Goal: Task Accomplishment & Management: Manage account settings

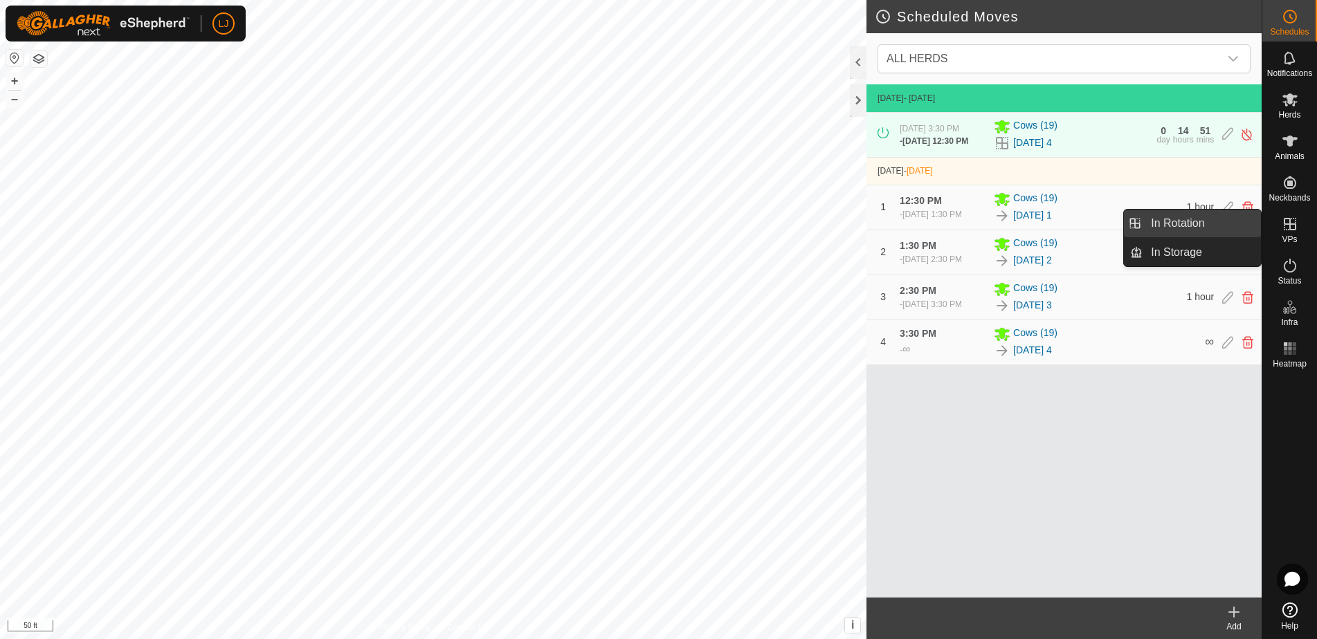
click at [1183, 228] on link "In Rotation" at bounding box center [1201, 224] width 118 height 28
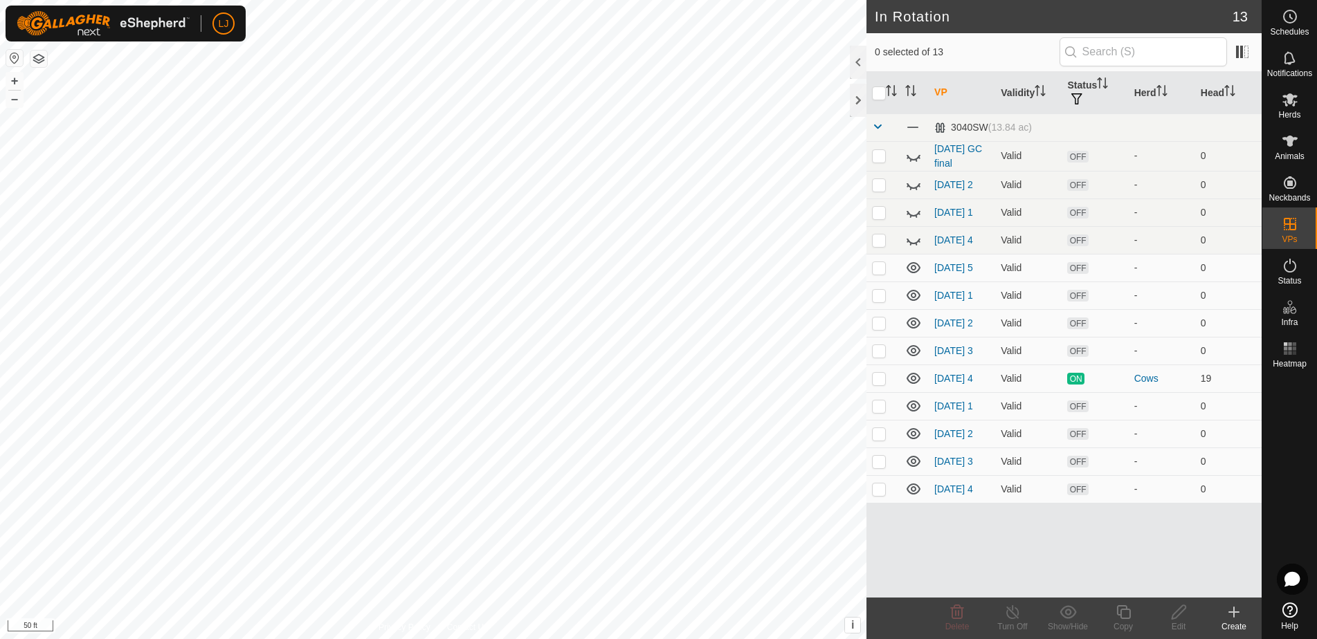
click at [1226, 619] on icon at bounding box center [1234, 612] width 17 height 17
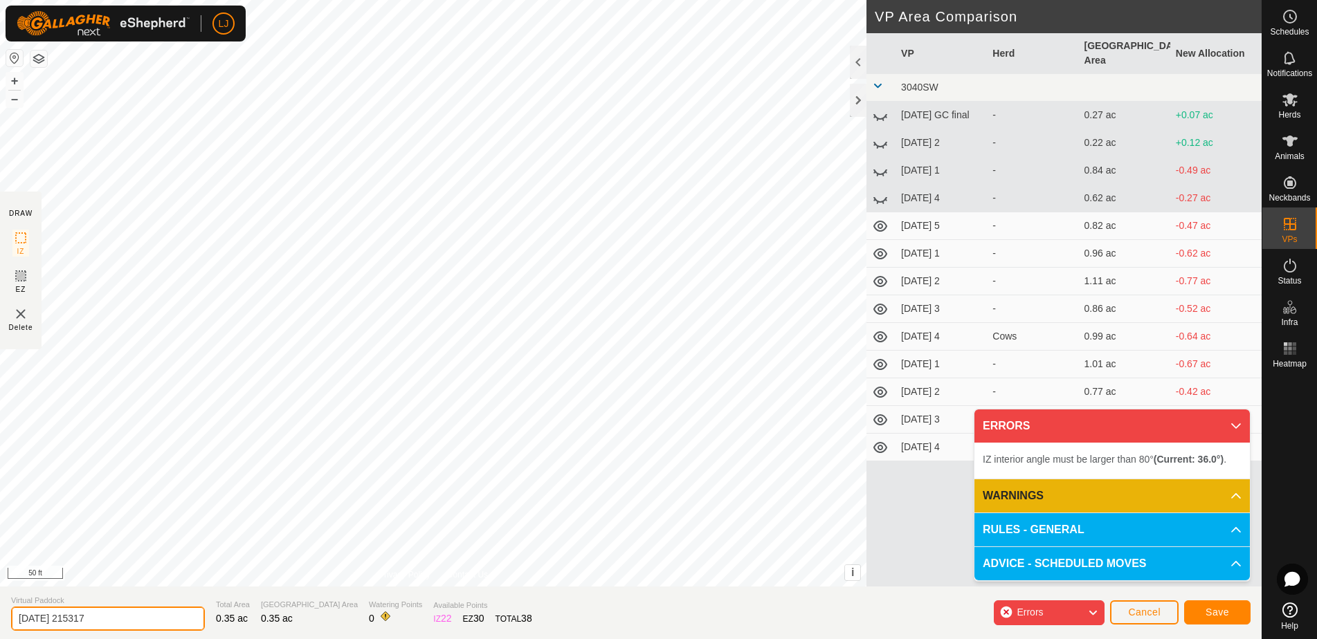
drag, startPoint x: 64, startPoint y: 621, endPoint x: 206, endPoint y: 621, distance: 141.2
click at [204, 622] on section "Virtual Paddock 2025-08-20 215317 Total Area 0.35 ac Grazing Area 0.35 ac Water…" at bounding box center [631, 613] width 1262 height 53
type input "2025-08-22"
click at [1203, 610] on button "Save" at bounding box center [1217, 613] width 66 height 24
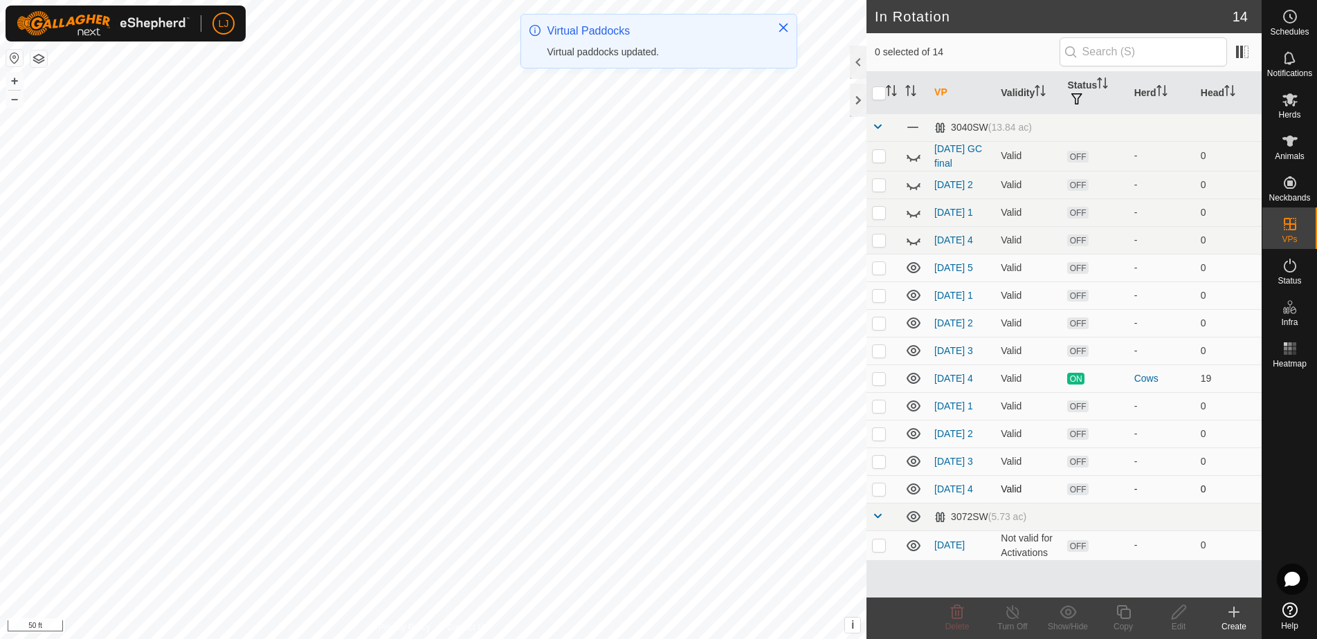
click at [882, 495] on p-checkbox at bounding box center [879, 489] width 14 height 11
checkbox input "true"
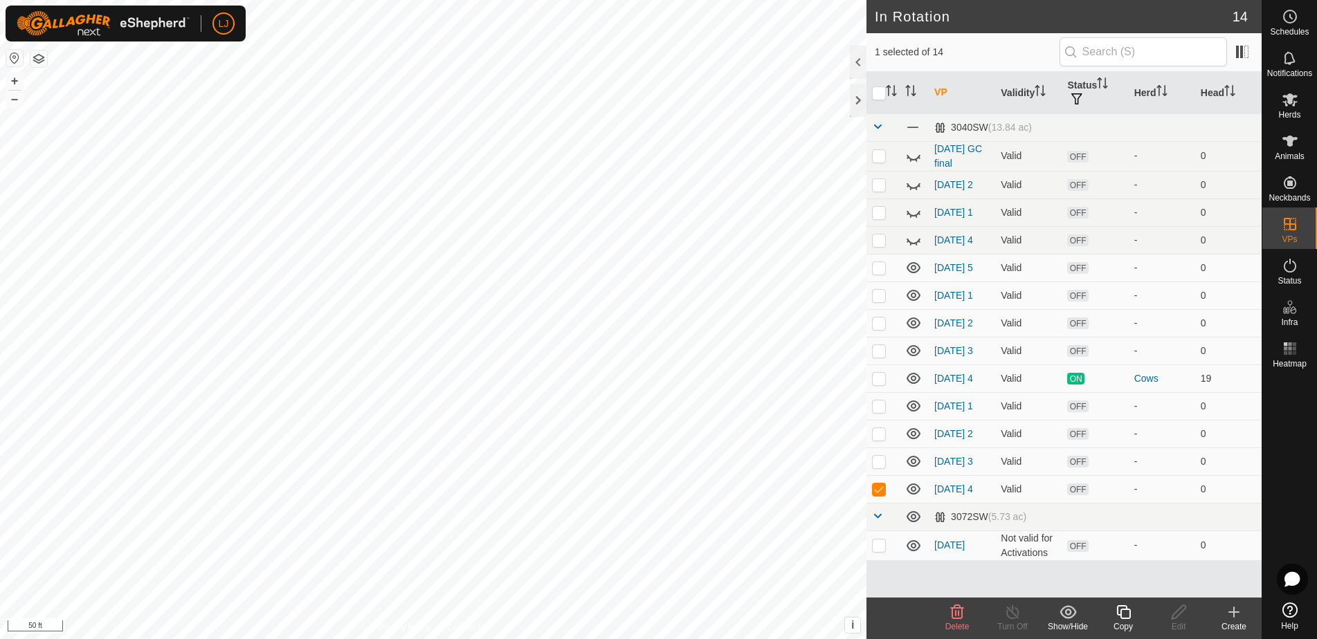
click at [1121, 614] on icon at bounding box center [1123, 612] width 14 height 14
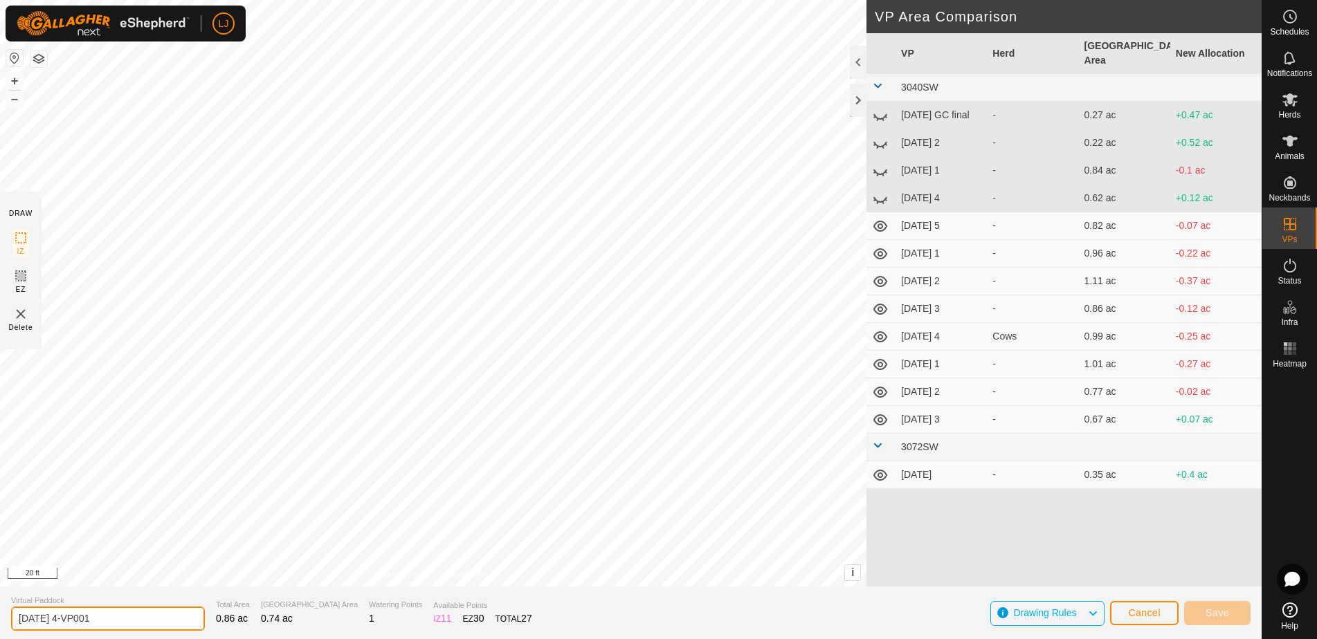
drag, startPoint x: 62, startPoint y: 622, endPoint x: 184, endPoint y: 622, distance: 122.5
click at [184, 622] on section "Virtual Paddock 2025-08-21 4-VP001 Total Area 0.86 ac Grazing Area 0.74 ac Wate…" at bounding box center [631, 613] width 1262 height 53
type input "2025-08-22 1"
click at [1215, 618] on span "Save" at bounding box center [1217, 613] width 24 height 11
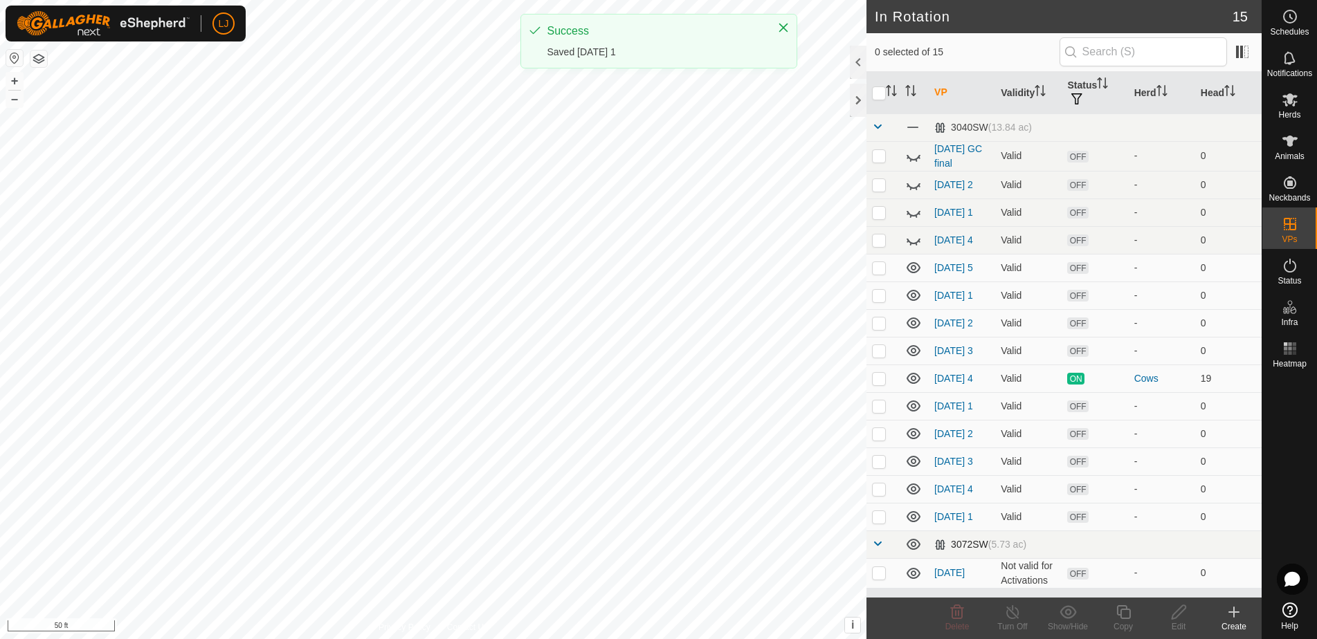
scroll to position [19, 0]
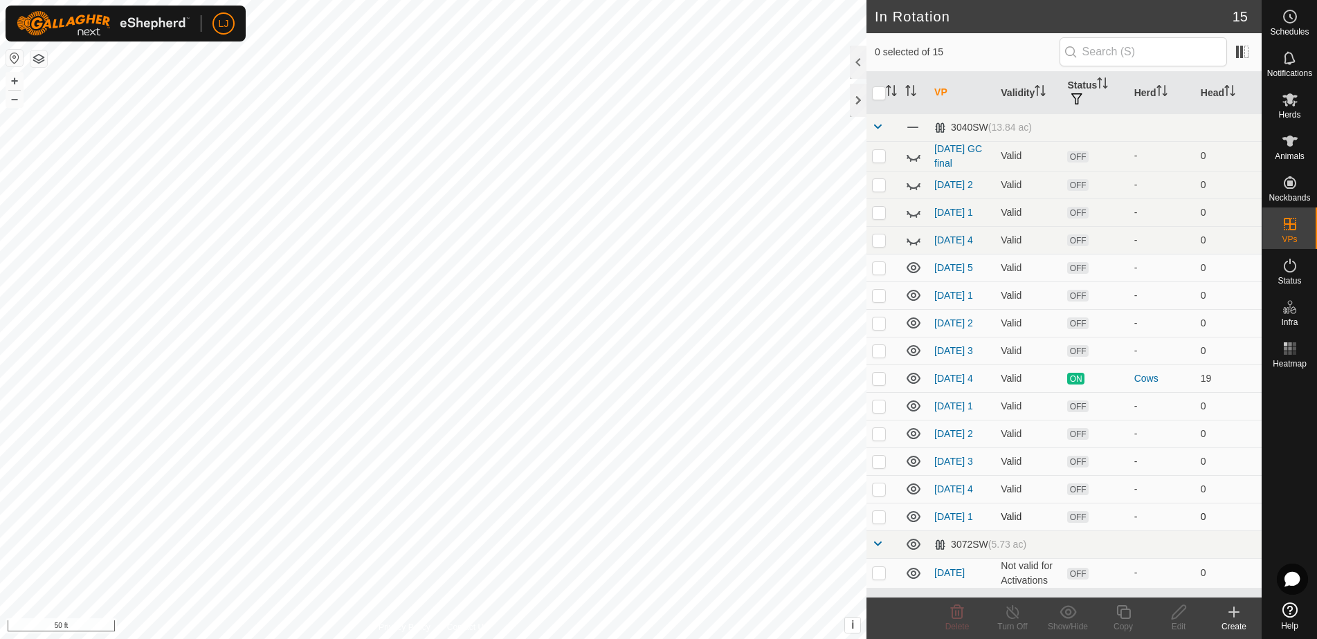
click at [876, 522] on p-checkbox at bounding box center [879, 516] width 14 height 11
checkbox input "true"
click at [1125, 619] on icon at bounding box center [1123, 612] width 14 height 14
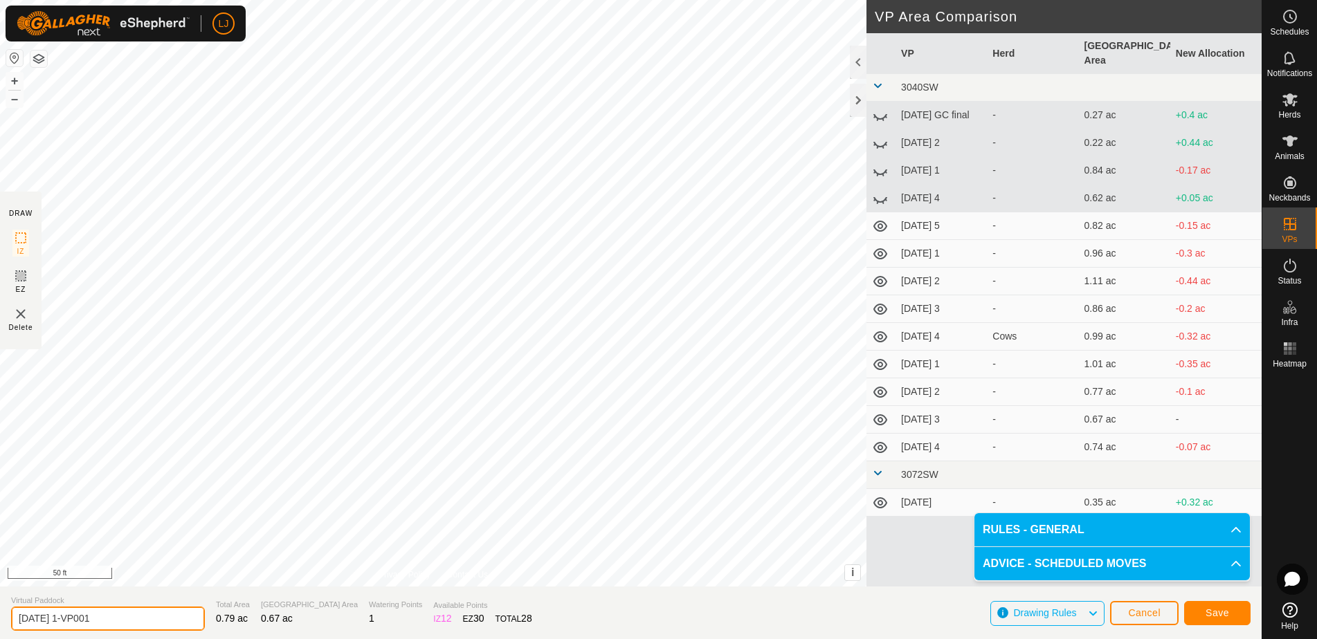
drag, startPoint x: 112, startPoint y: 621, endPoint x: 212, endPoint y: 623, distance: 99.7
click at [212, 623] on section "Virtual Paddock 2025-08-22 1-VP001 Total Area 0.79 ac Grazing Area 0.67 ac Wate…" at bounding box center [631, 613] width 1262 height 53
type input "2025-08-22 2"
click at [1217, 617] on span "Save" at bounding box center [1217, 613] width 24 height 11
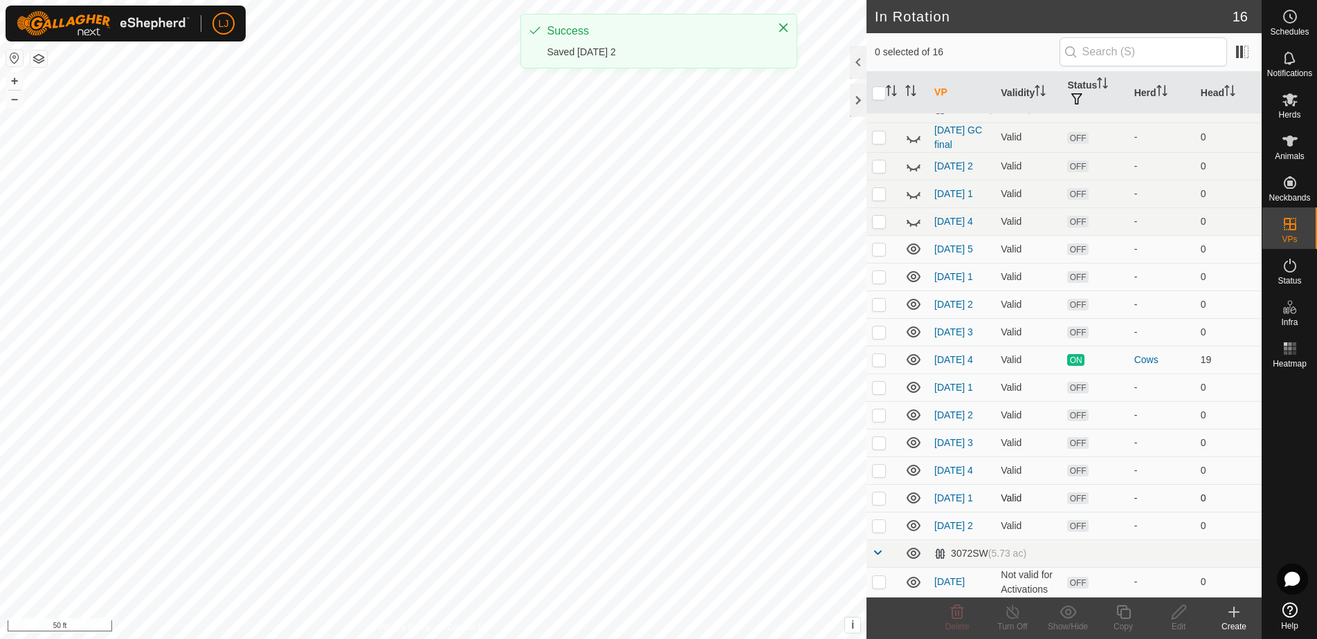
scroll to position [48, 0]
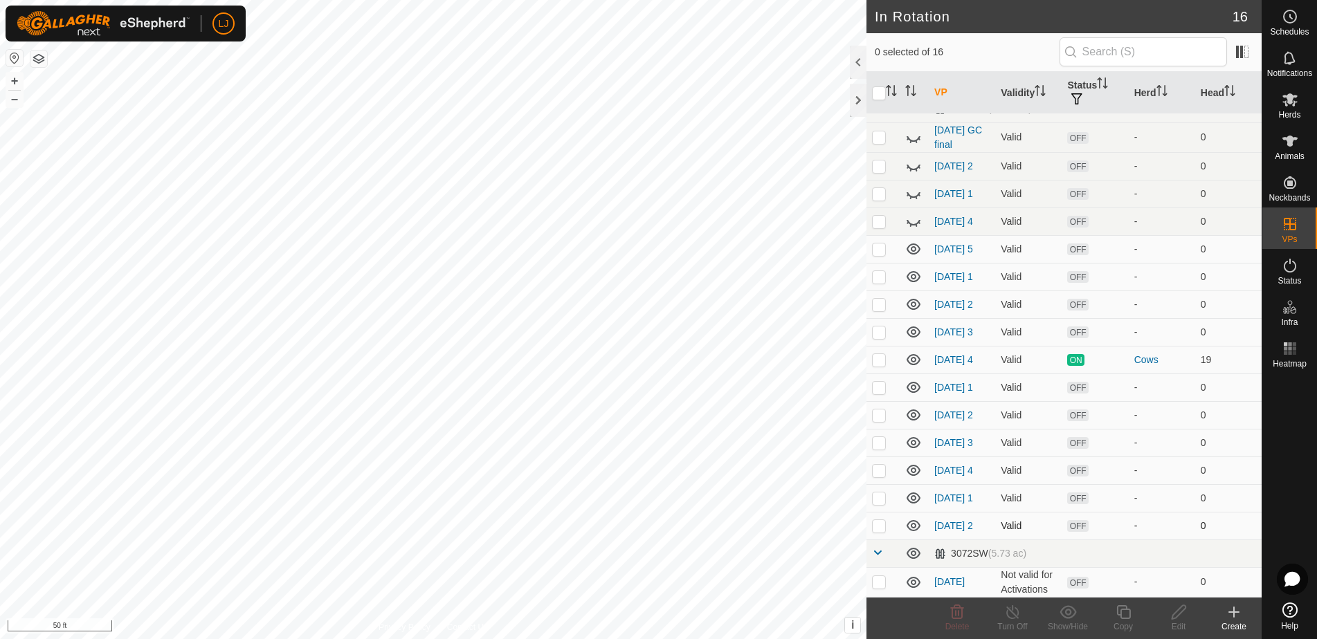
click at [883, 528] on p-checkbox at bounding box center [879, 525] width 14 height 11
checkbox input "true"
click at [1127, 619] on icon at bounding box center [1123, 612] width 14 height 14
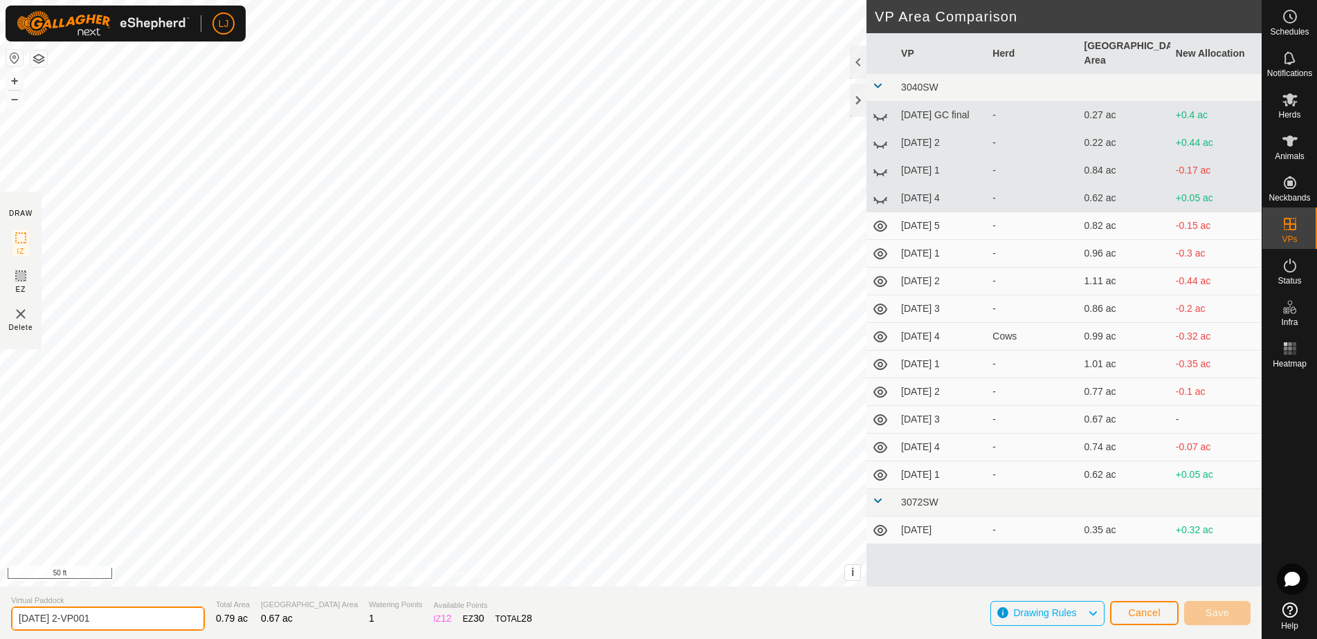
click at [129, 624] on input "2025-08-22 2-VP001" at bounding box center [108, 619] width 194 height 24
drag, startPoint x: 71, startPoint y: 620, endPoint x: 143, endPoint y: 621, distance: 72.0
click at [143, 621] on input "2025-08-22 2-VP001" at bounding box center [108, 619] width 194 height 24
type input "2025-08-22 3"
click at [1219, 612] on span "Save" at bounding box center [1217, 613] width 24 height 11
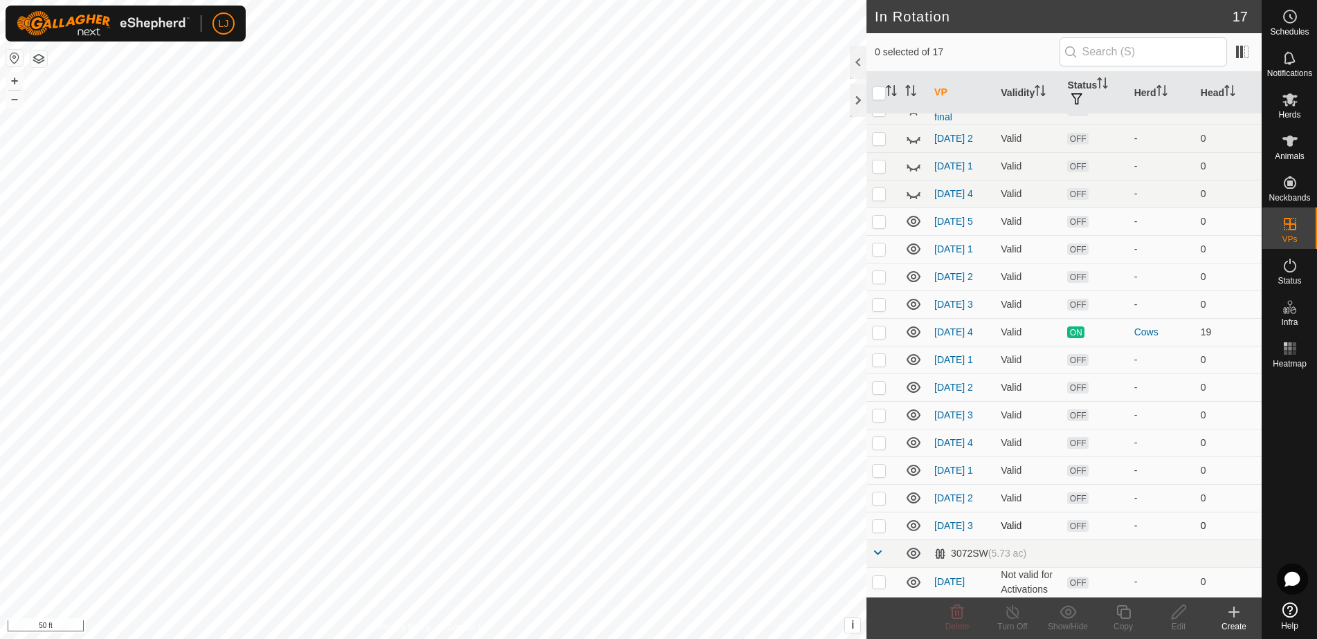
scroll to position [78, 0]
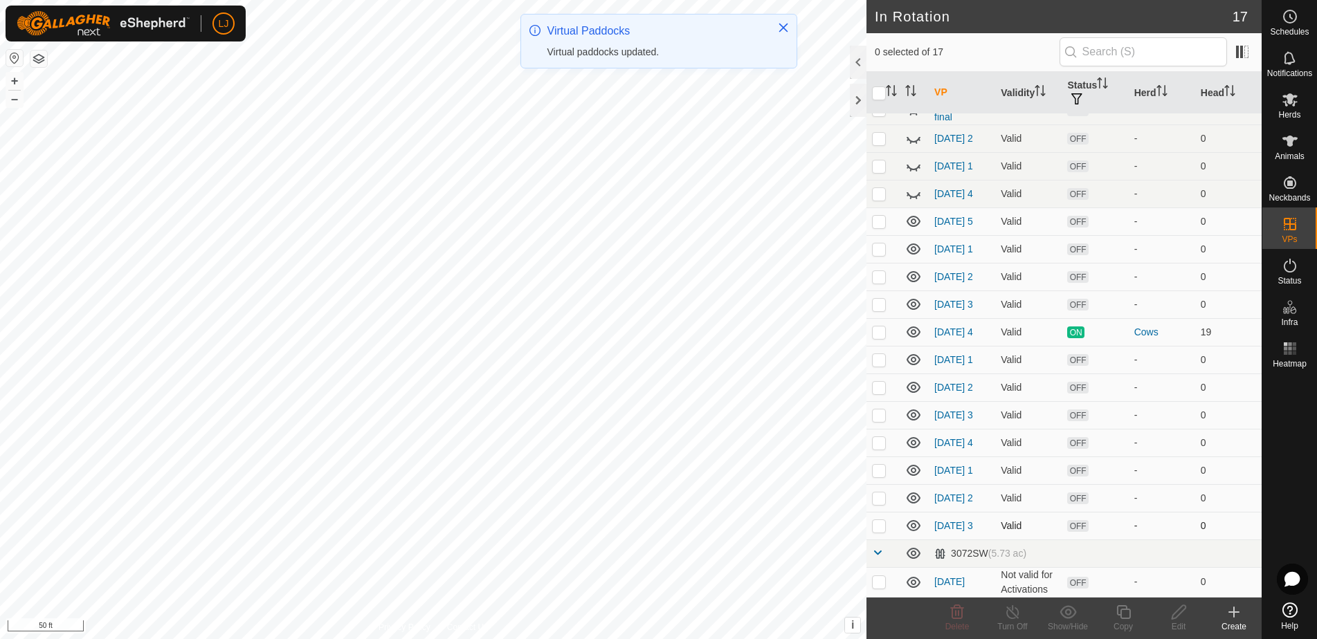
click at [878, 522] on p-checkbox at bounding box center [879, 525] width 14 height 11
checkbox input "true"
click at [1125, 617] on icon at bounding box center [1123, 612] width 17 height 17
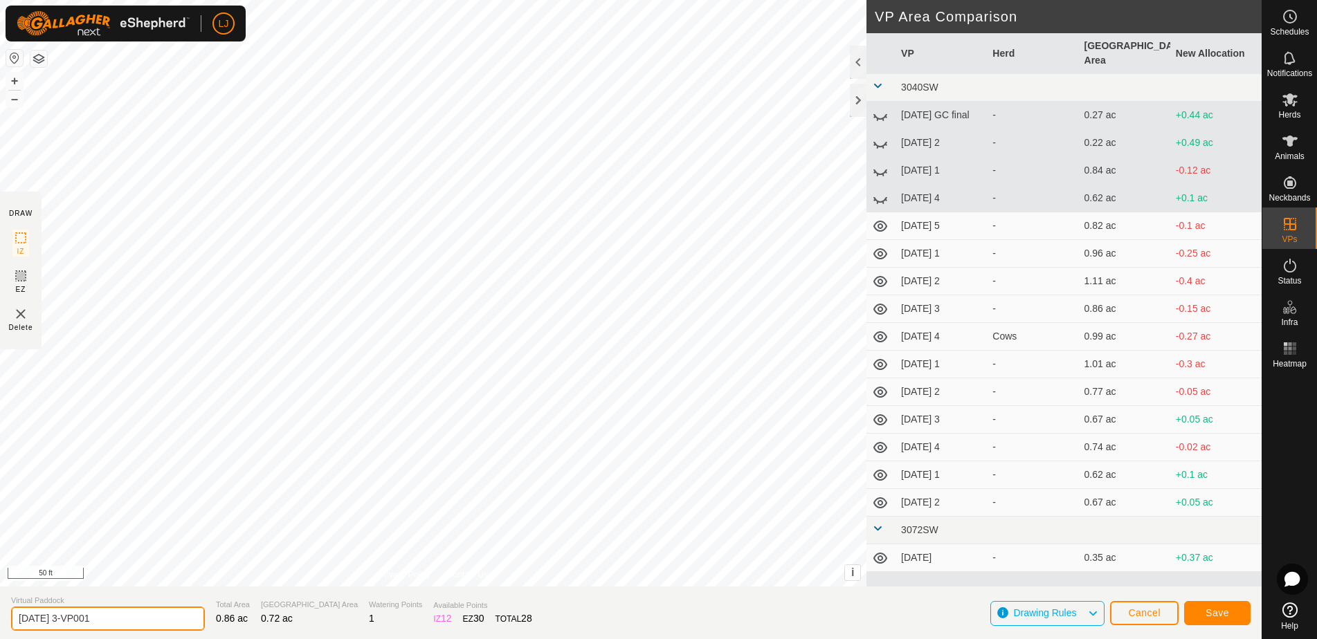
drag, startPoint x: 72, startPoint y: 623, endPoint x: 197, endPoint y: 620, distance: 125.3
click at [197, 620] on section "Virtual Paddock 2025-08-22 3-VP001 Total Area 0.86 ac Grazing Area 0.72 ac Wate…" at bounding box center [631, 613] width 1262 height 53
type input "2025-08-22 4"
click at [1219, 617] on span "Save" at bounding box center [1217, 613] width 24 height 11
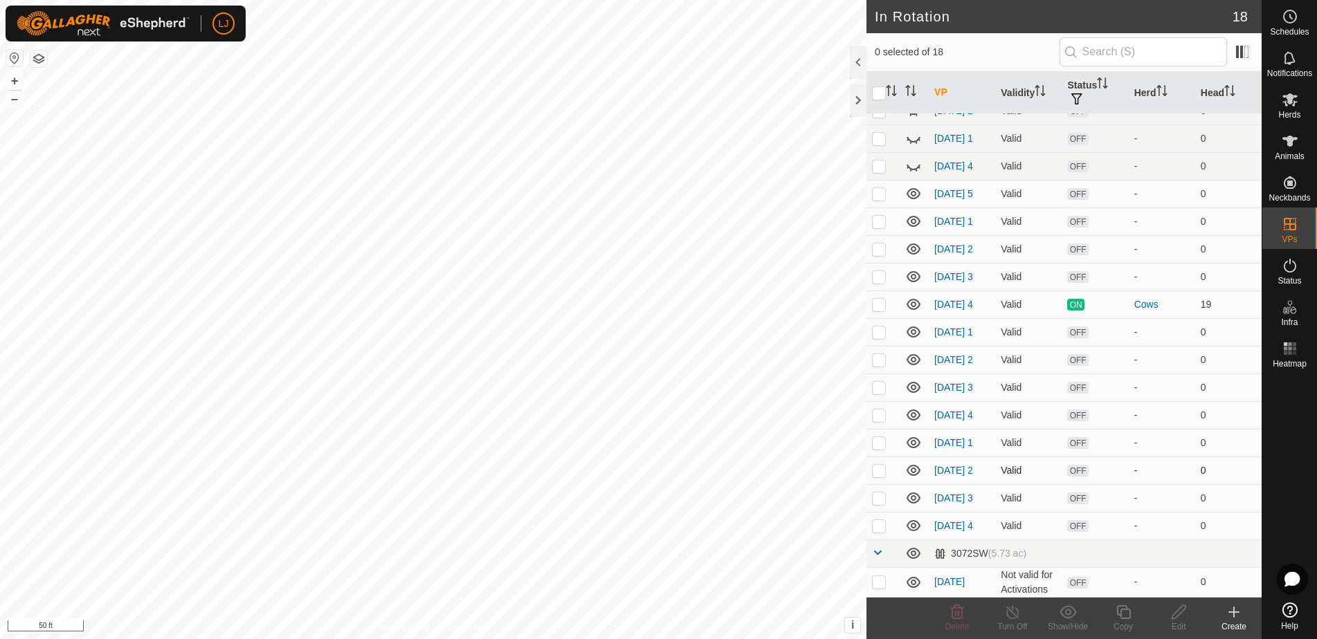
scroll to position [108, 0]
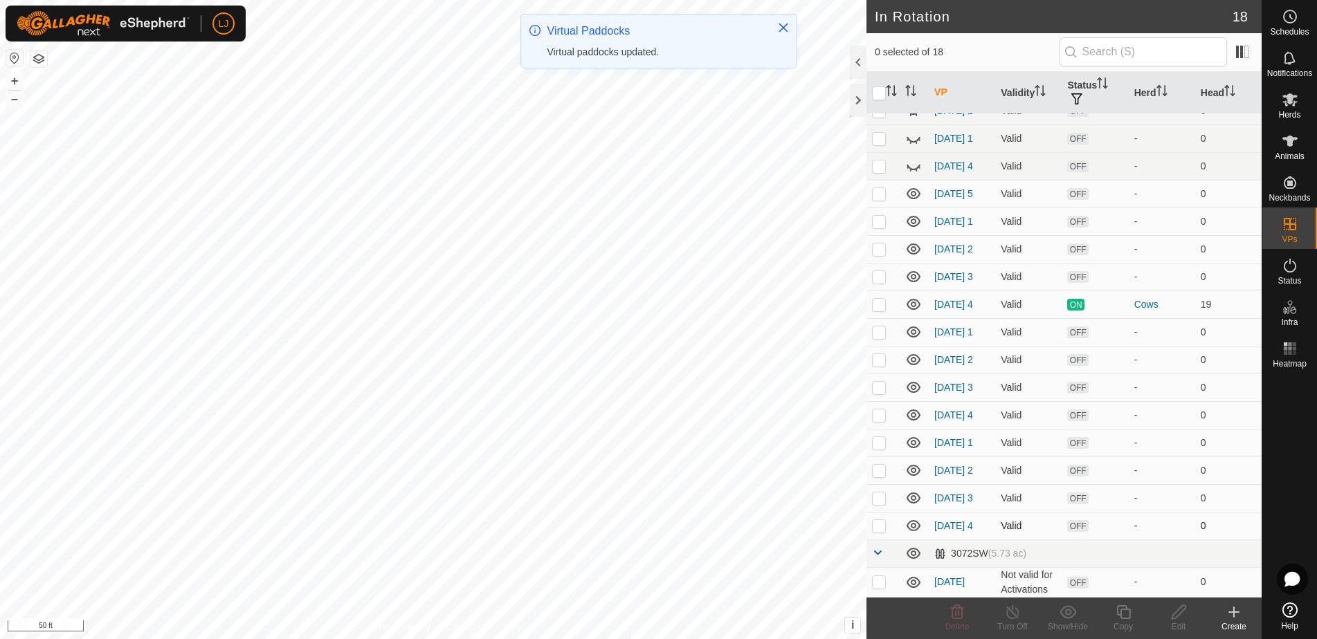
click at [883, 525] on p-checkbox at bounding box center [879, 525] width 14 height 11
checkbox input "true"
click at [1125, 619] on icon at bounding box center [1123, 612] width 14 height 14
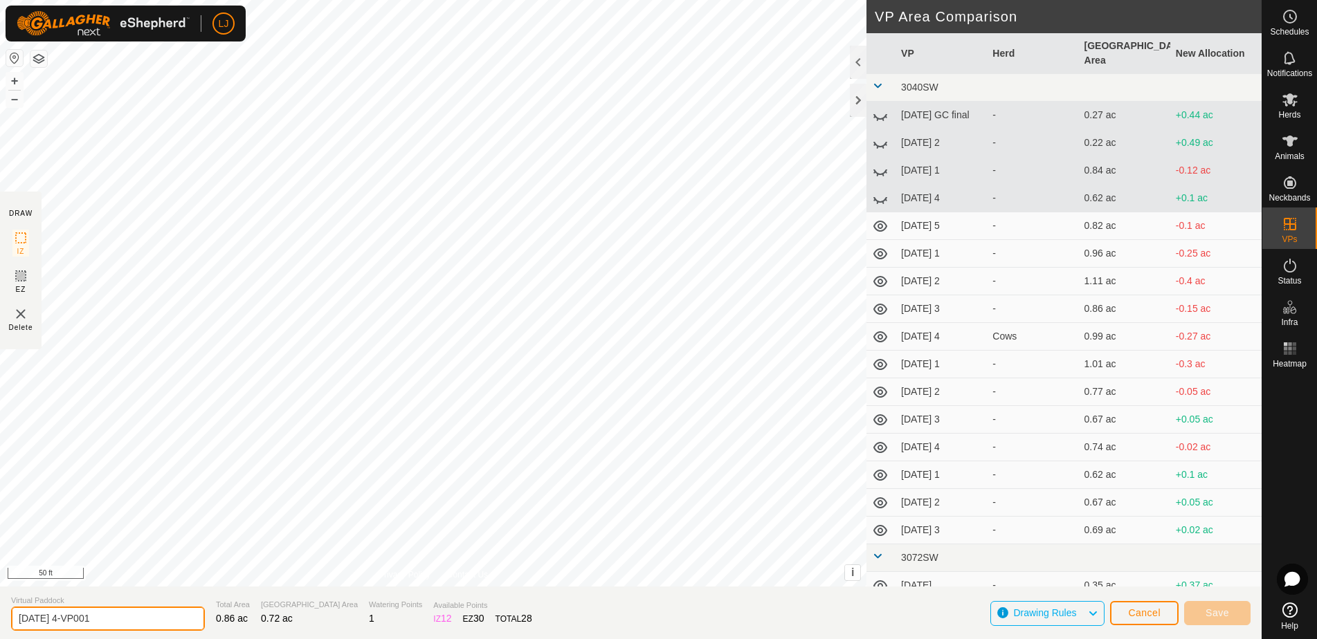
drag, startPoint x: 72, startPoint y: 621, endPoint x: 167, endPoint y: 621, distance: 95.5
click at [167, 621] on input "2025-08-22 4-VP001" at bounding box center [108, 619] width 194 height 24
type input "2025-08-22 5"
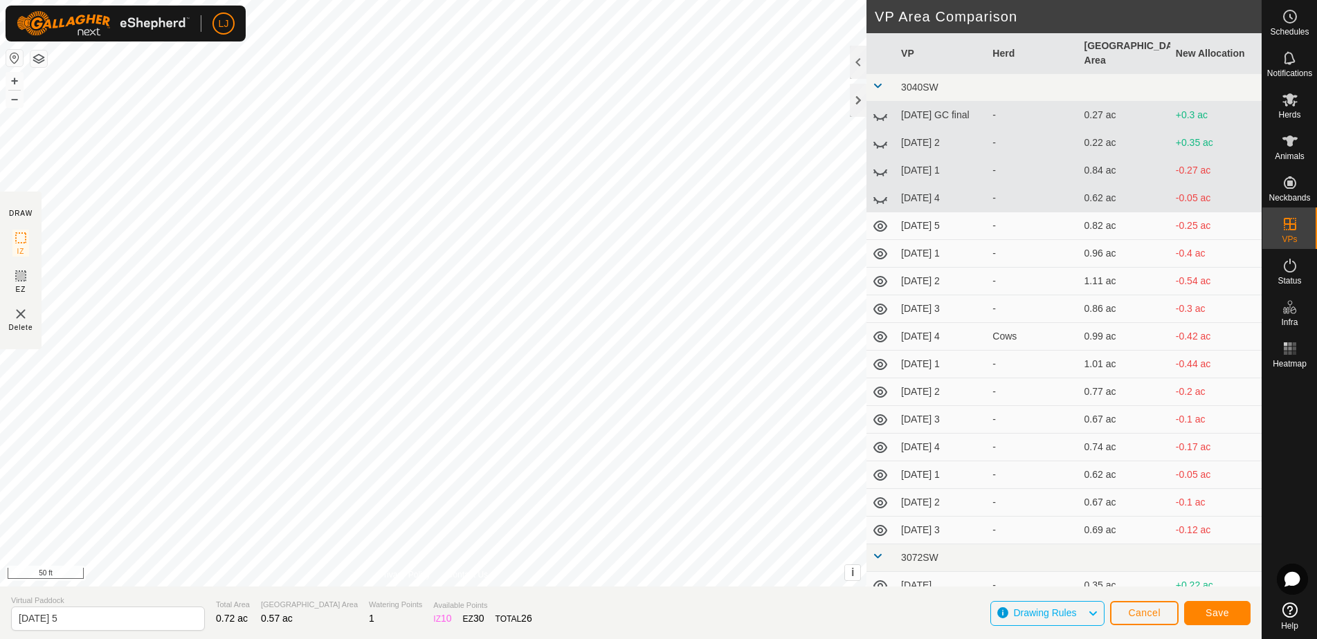
click at [1219, 608] on button "Save" at bounding box center [1217, 613] width 66 height 24
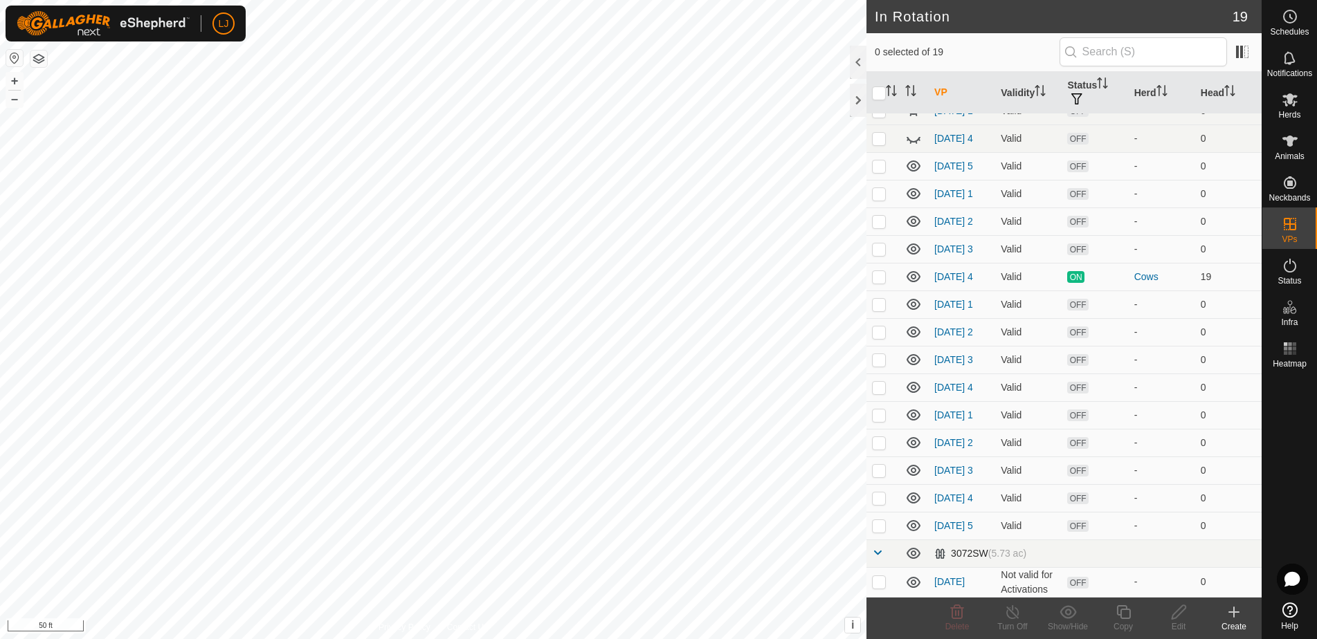
scroll to position [138, 0]
drag, startPoint x: 880, startPoint y: 527, endPoint x: 907, endPoint y: 527, distance: 27.0
click at [880, 527] on p-checkbox at bounding box center [879, 525] width 14 height 11
checkbox input "true"
click at [1122, 619] on icon at bounding box center [1123, 612] width 17 height 17
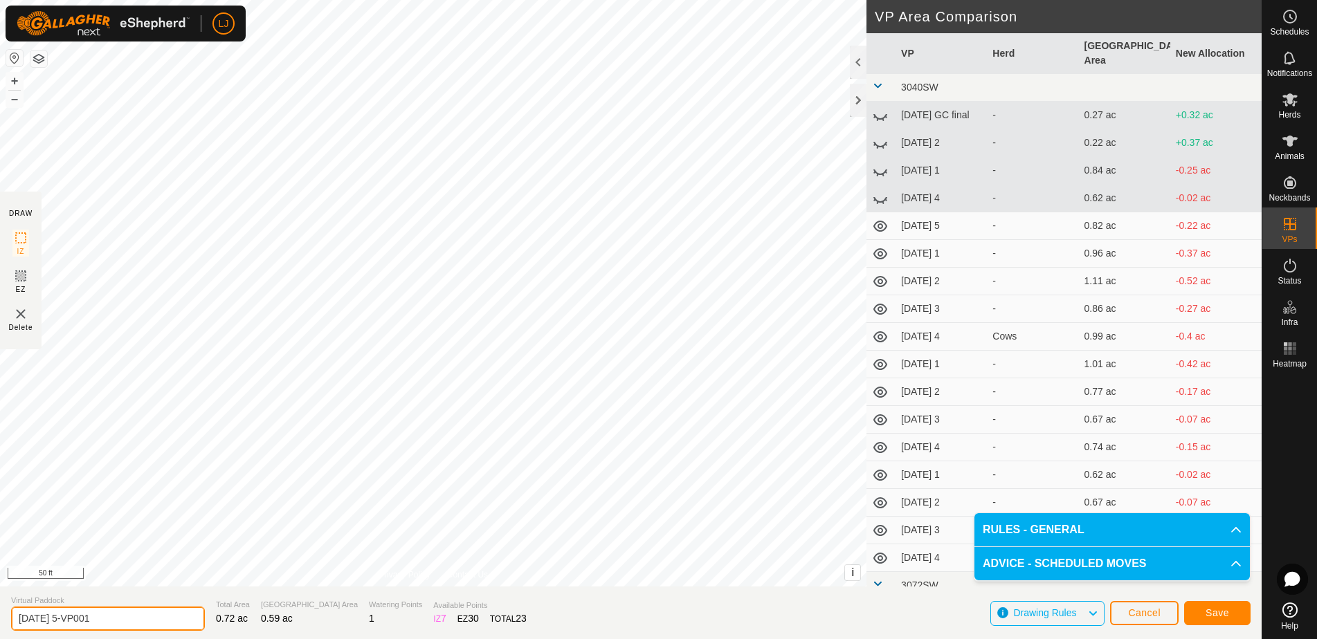
drag, startPoint x: 81, startPoint y: 619, endPoint x: 169, endPoint y: 621, distance: 87.9
click at [168, 621] on input "2025-08-22 5-VP001" at bounding box center [108, 619] width 194 height 24
type input "2025-08-22 6"
click at [1200, 615] on button "Save" at bounding box center [1217, 613] width 66 height 24
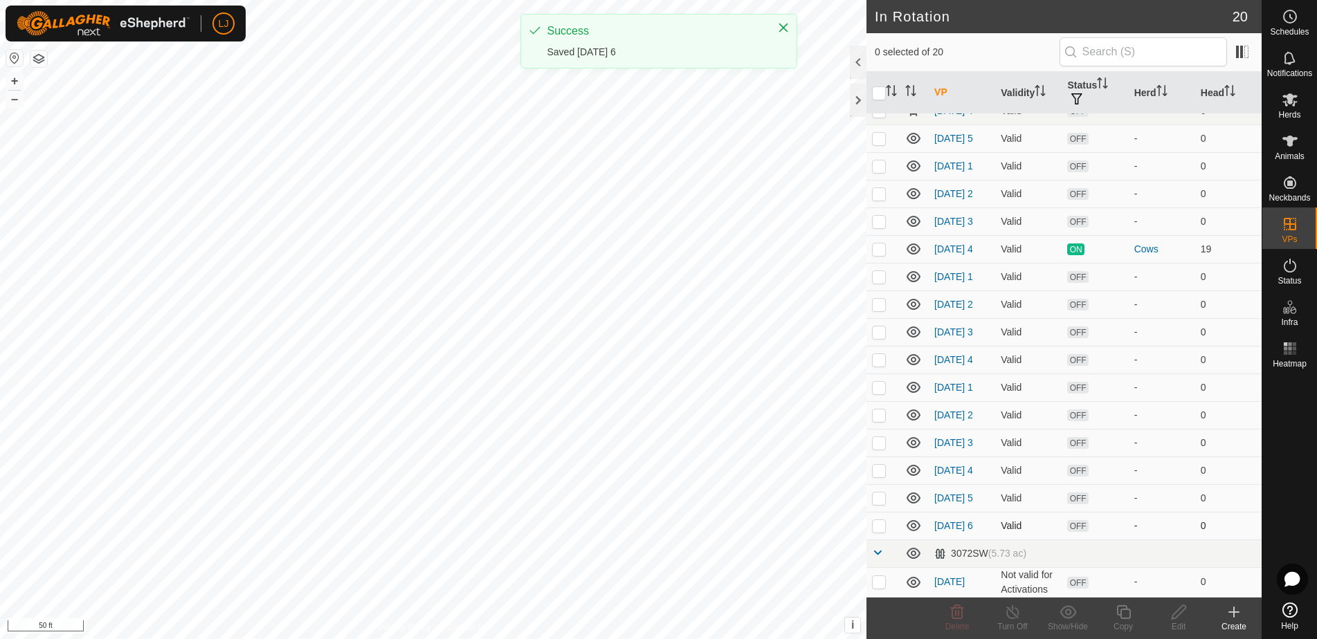
scroll to position [167, 0]
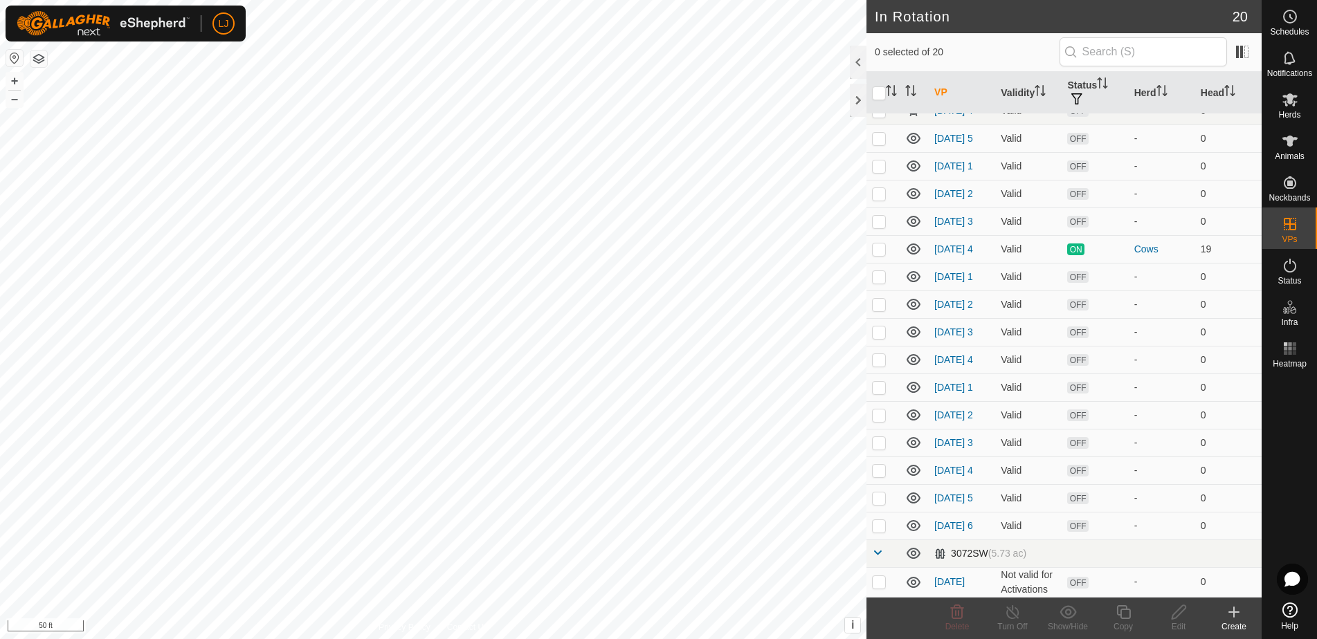
drag, startPoint x: 880, startPoint y: 527, endPoint x: 912, endPoint y: 542, distance: 35.0
click at [880, 527] on p-checkbox at bounding box center [879, 525] width 14 height 11
checkbox input "true"
click at [1123, 617] on icon at bounding box center [1123, 612] width 17 height 17
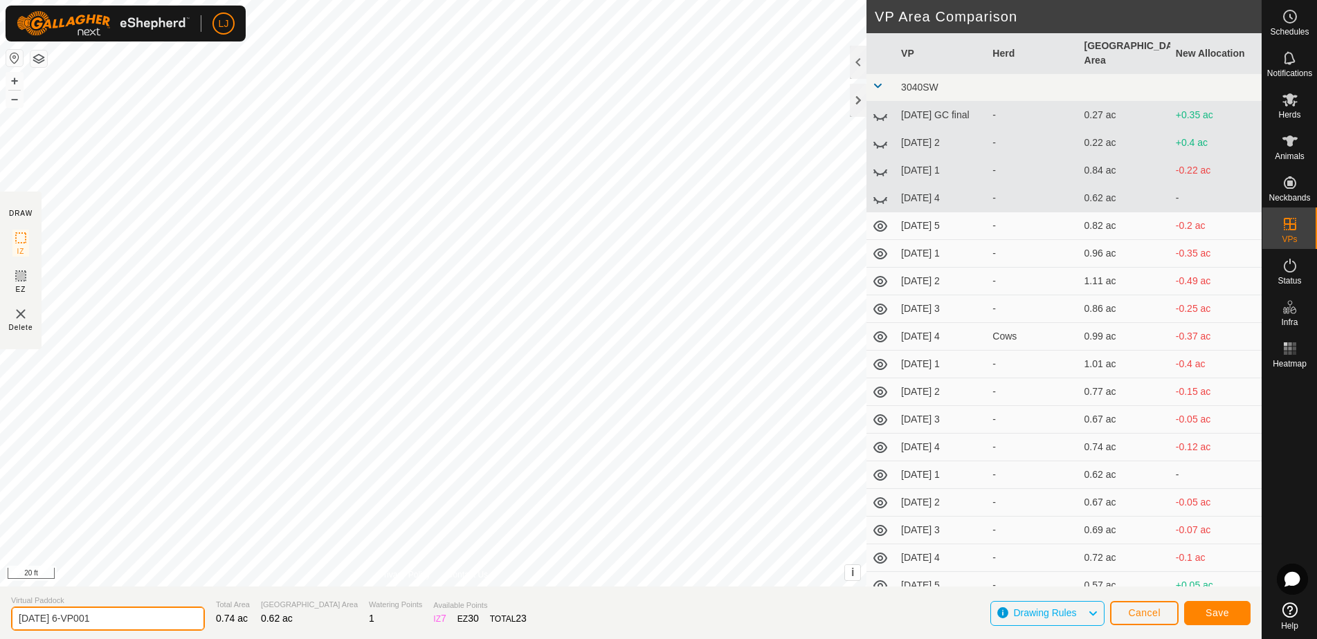
drag, startPoint x: 73, startPoint y: 623, endPoint x: 155, endPoint y: 622, distance: 81.7
click at [155, 622] on input "2025-08-22 6-VP001" at bounding box center [108, 619] width 194 height 24
type input "2025-08-22 7"
click at [1225, 615] on span "Save" at bounding box center [1217, 613] width 24 height 11
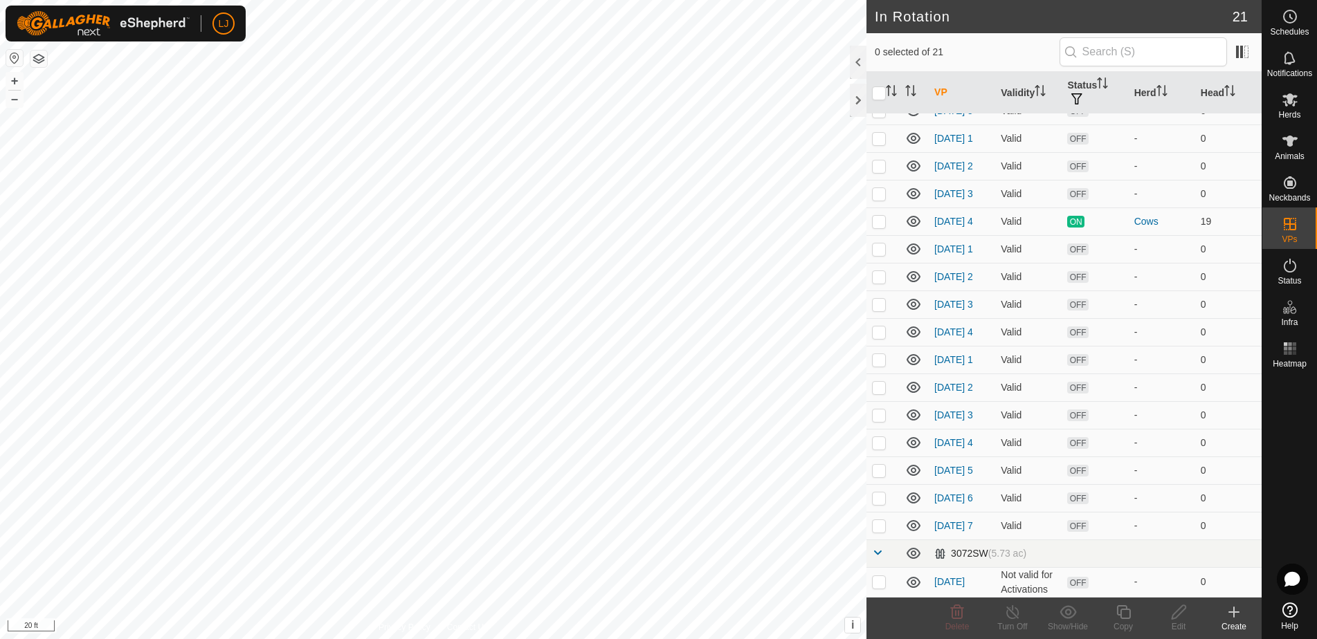
scroll to position [197, 0]
drag, startPoint x: 877, startPoint y: 527, endPoint x: 895, endPoint y: 538, distance: 21.5
click at [878, 527] on p-checkbox at bounding box center [879, 525] width 14 height 11
checkbox input "true"
click at [1123, 619] on icon at bounding box center [1123, 612] width 14 height 14
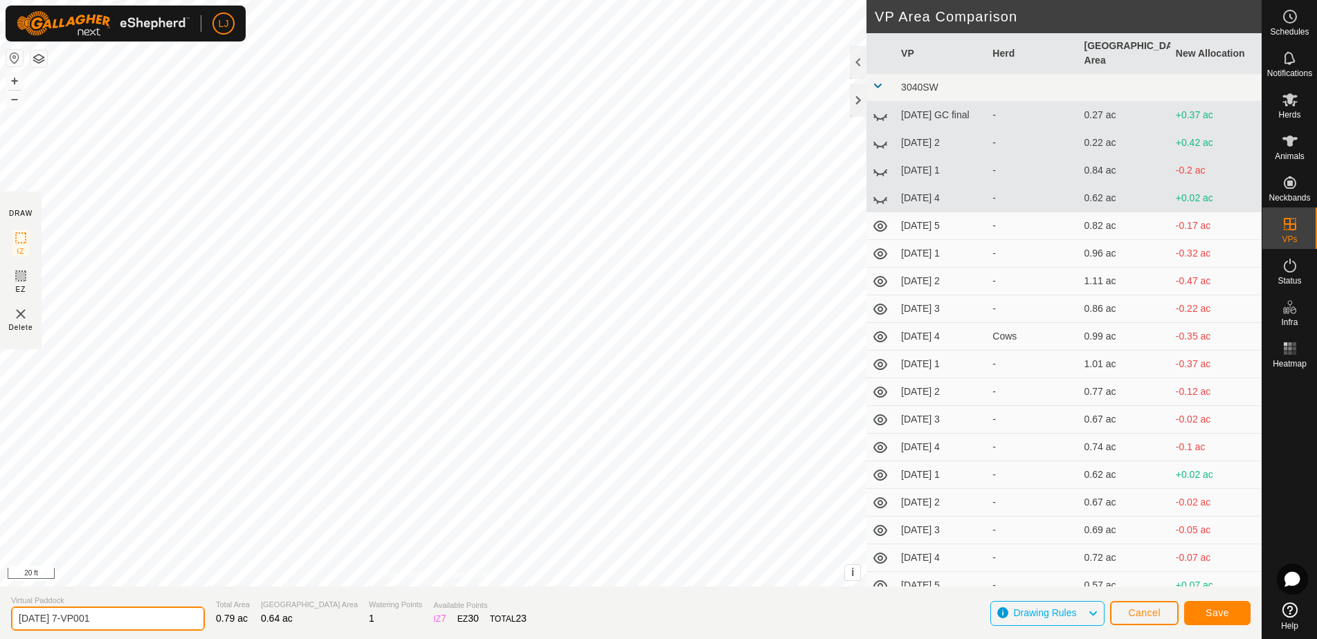
drag, startPoint x: 73, startPoint y: 620, endPoint x: 151, endPoint y: 620, distance: 78.2
click at [149, 620] on input "2025-08-22 7-VP001" at bounding box center [108, 619] width 194 height 24
type input "2025-08-22 8"
click at [1227, 619] on button "Save" at bounding box center [1217, 613] width 66 height 24
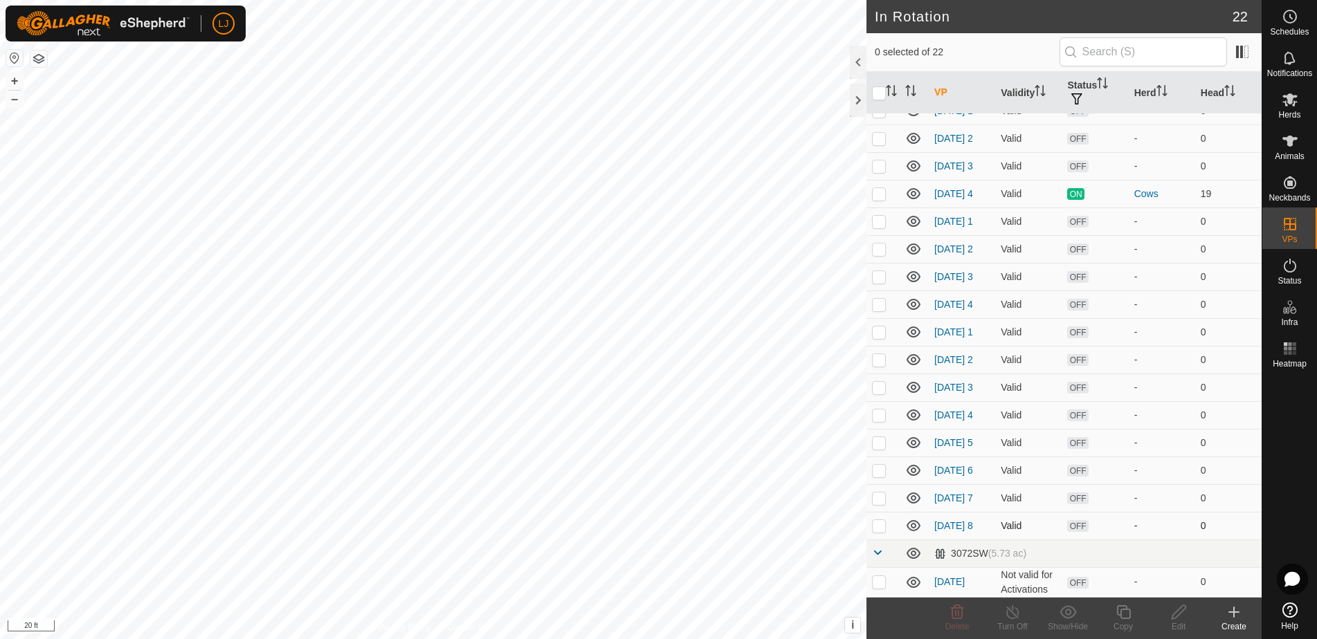
scroll to position [227, 0]
click at [884, 527] on p-checkbox at bounding box center [879, 525] width 14 height 11
checkbox input "true"
click at [1116, 616] on icon at bounding box center [1123, 612] width 17 height 17
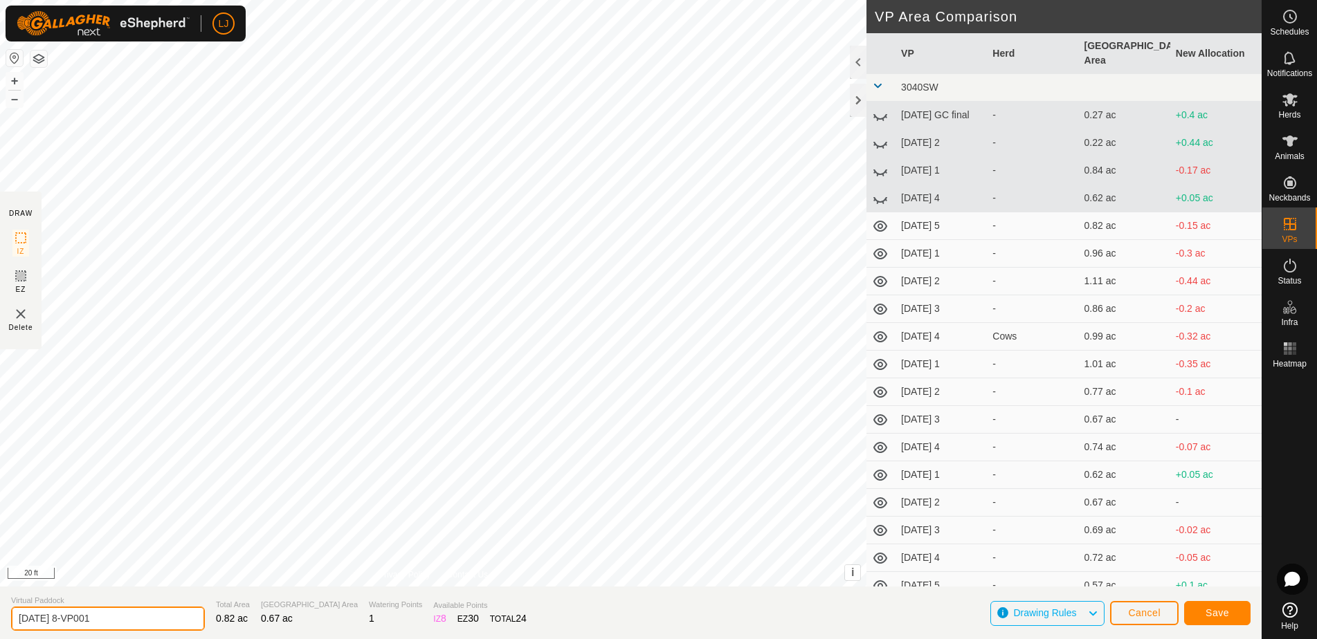
drag, startPoint x: 71, startPoint y: 623, endPoint x: 242, endPoint y: 628, distance: 171.0
click at [227, 626] on section "Virtual Paddock 2025-08-22 8-VP001 Total Area 0.82 ac Grazing Area 0.67 ac Wate…" at bounding box center [631, 613] width 1262 height 53
type input "2025-08-22 9"
click at [1217, 612] on span "Save" at bounding box center [1217, 613] width 24 height 11
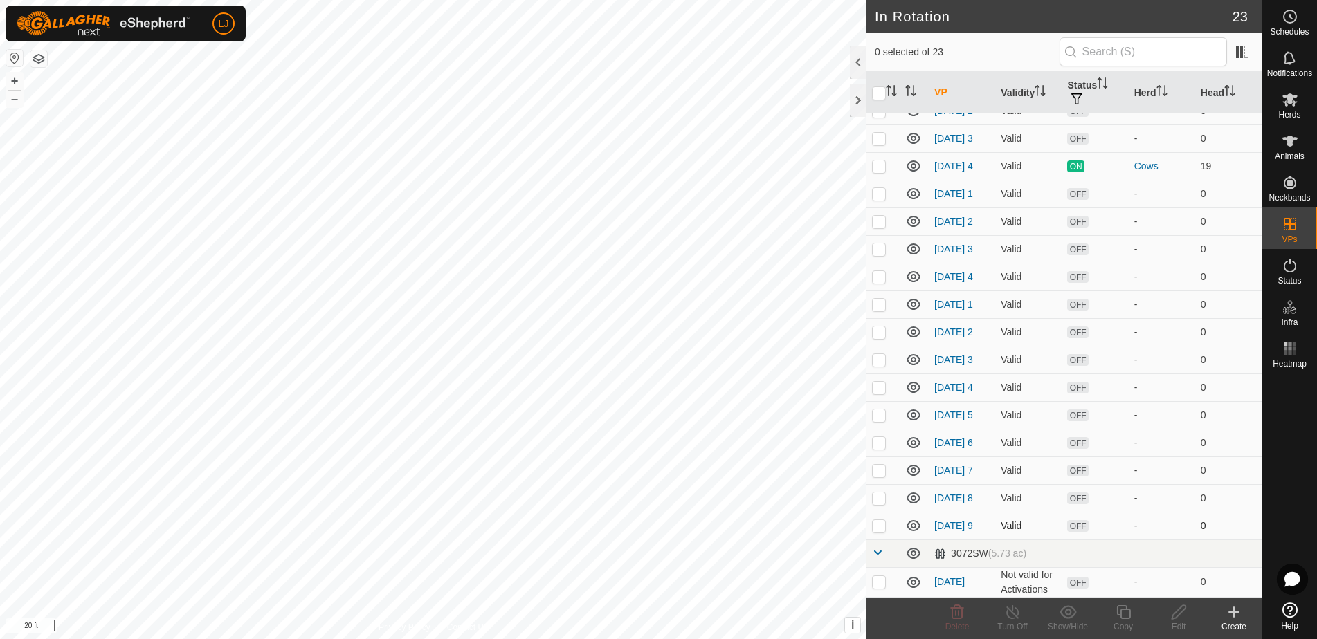
scroll to position [257, 0]
drag, startPoint x: 875, startPoint y: 527, endPoint x: 918, endPoint y: 540, distance: 44.4
click at [877, 527] on p-checkbox at bounding box center [879, 525] width 14 height 11
checkbox input "true"
click at [1122, 621] on div "Copy" at bounding box center [1122, 627] width 55 height 12
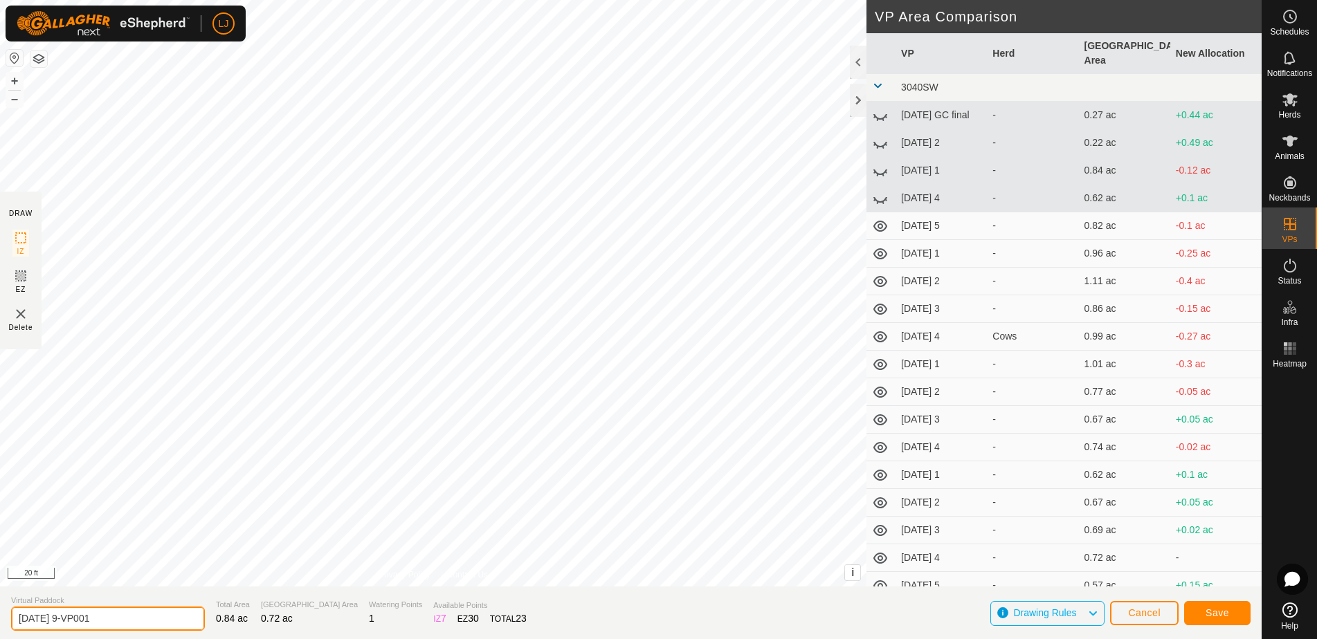
drag, startPoint x: 73, startPoint y: 621, endPoint x: 172, endPoint y: 625, distance: 99.7
click at [172, 625] on section "Virtual Paddock 2025-08-22 9-VP001 Total Area 0.84 ac Grazing Area 0.72 ac Wate…" at bounding box center [631, 613] width 1262 height 53
type input "2025-08-22 10"
click at [1230, 610] on button "Save" at bounding box center [1217, 613] width 66 height 24
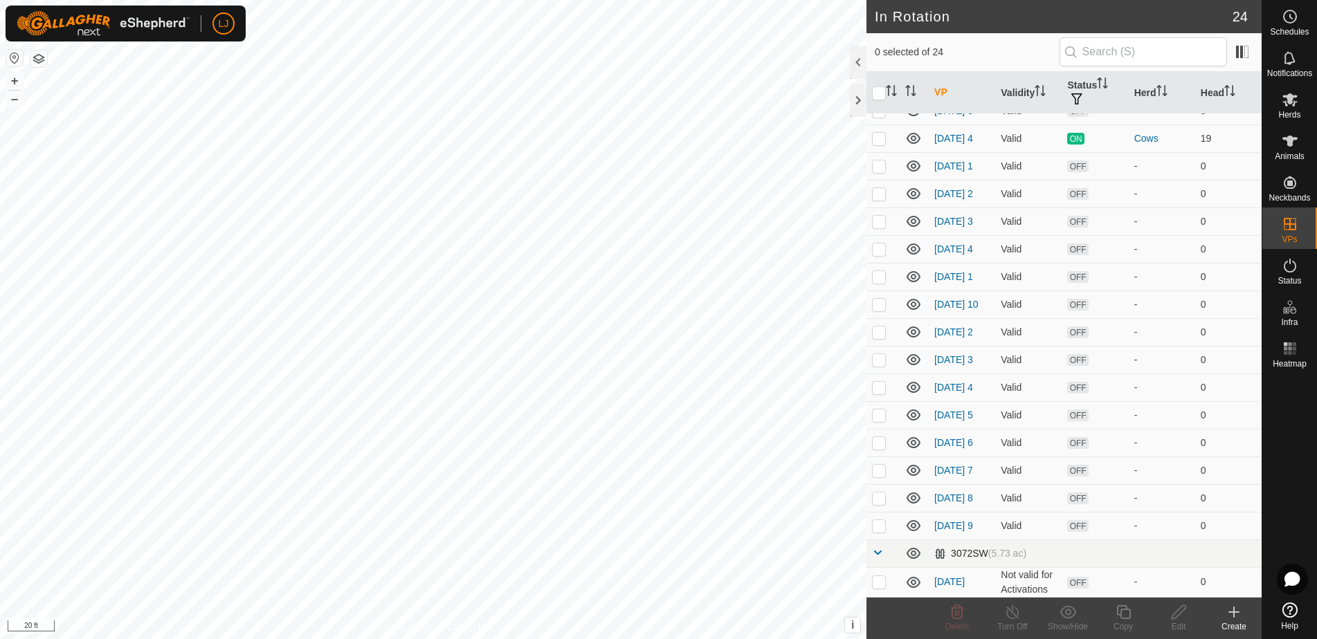
scroll to position [286, 0]
click at [880, 527] on p-checkbox at bounding box center [879, 525] width 14 height 11
checkbox input "true"
drag, startPoint x: 878, startPoint y: 526, endPoint x: 886, endPoint y: 520, distance: 9.4
click at [879, 526] on p-checkbox at bounding box center [879, 525] width 14 height 11
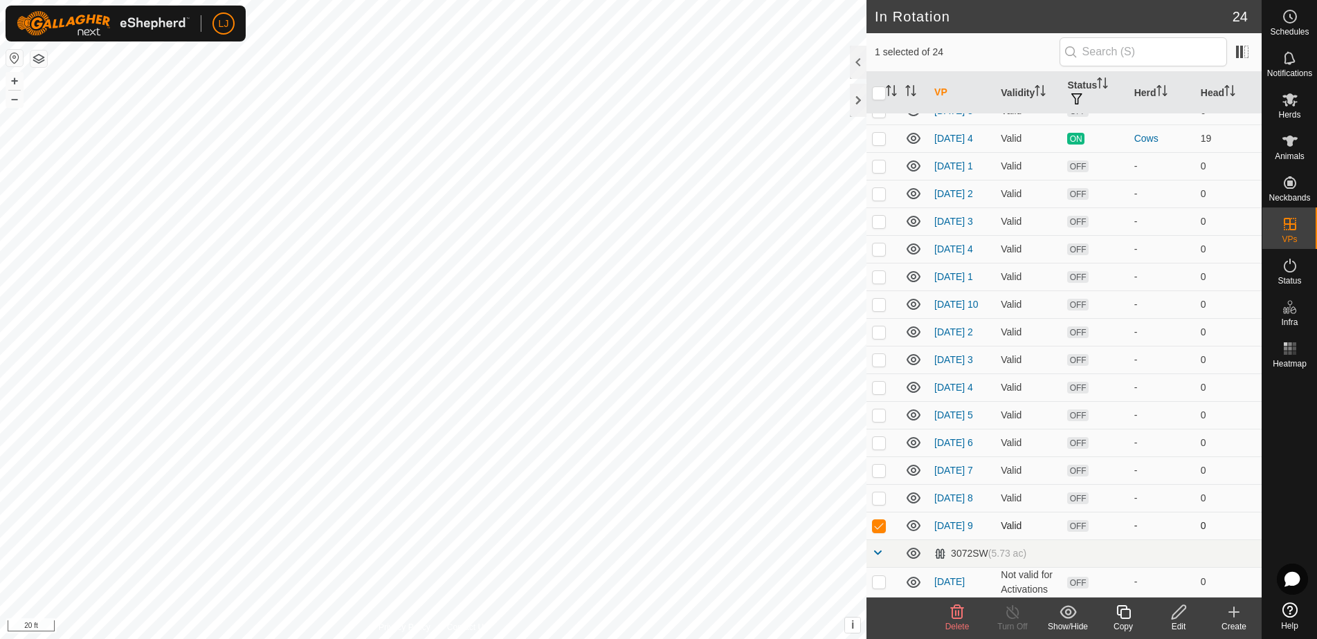
checkbox input "false"
click at [876, 299] on p-checkbox at bounding box center [879, 304] width 14 height 11
checkbox input "true"
click at [1116, 617] on icon at bounding box center [1123, 612] width 17 height 17
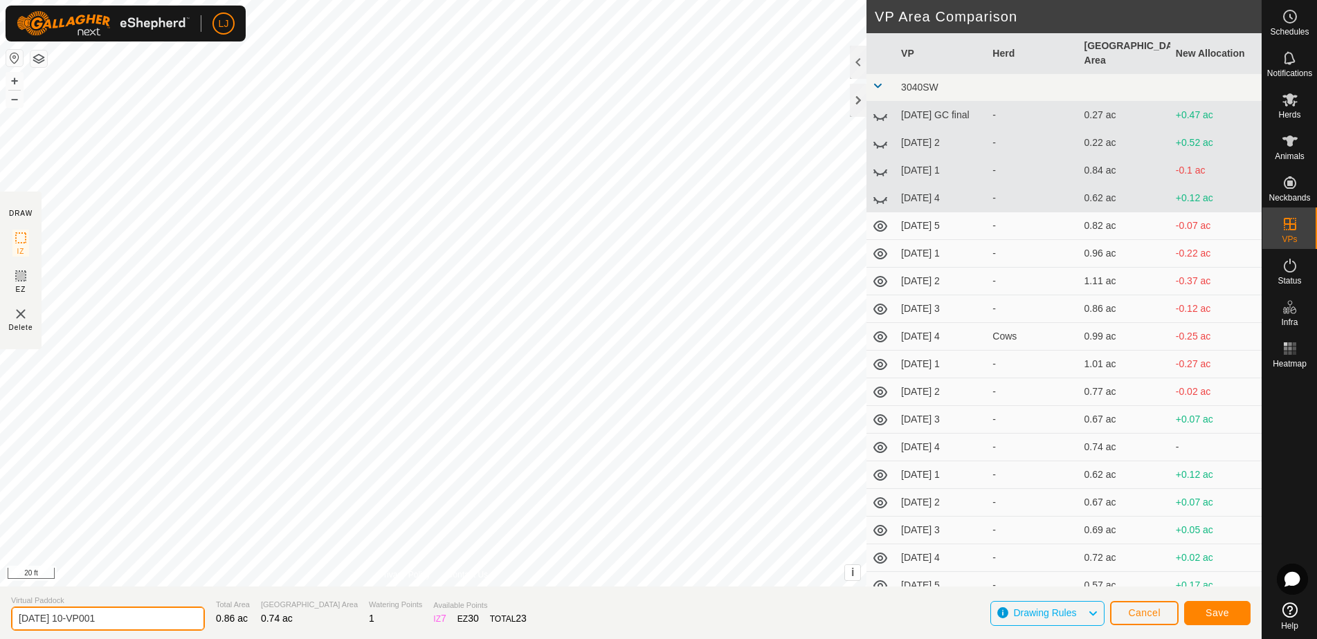
drag, startPoint x: 89, startPoint y: 622, endPoint x: 215, endPoint y: 626, distance: 126.0
click at [215, 626] on section "Virtual Paddock 2025-08-22 10-VP001 Total Area 0.86 ac Grazing Area 0.74 ac Wat…" at bounding box center [631, 613] width 1262 height 53
type input "2025-08-22 11"
click at [1242, 619] on button "Save" at bounding box center [1217, 613] width 66 height 24
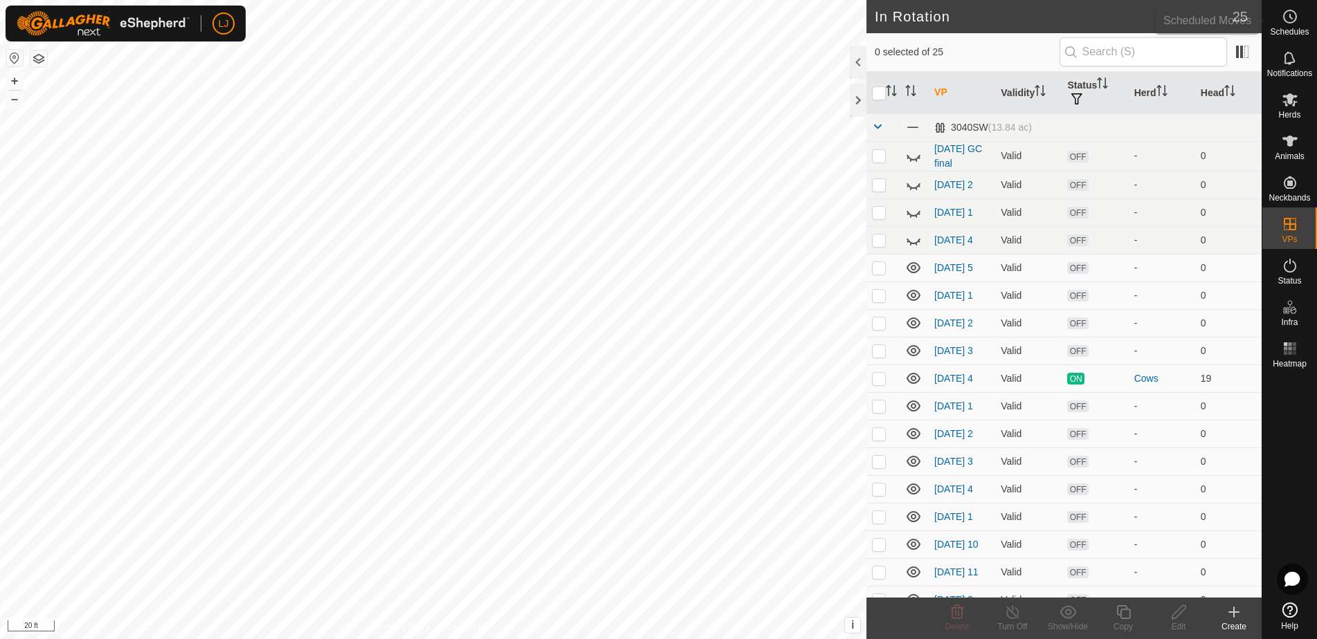
click at [1285, 34] on span "Schedules" at bounding box center [1289, 32] width 39 height 8
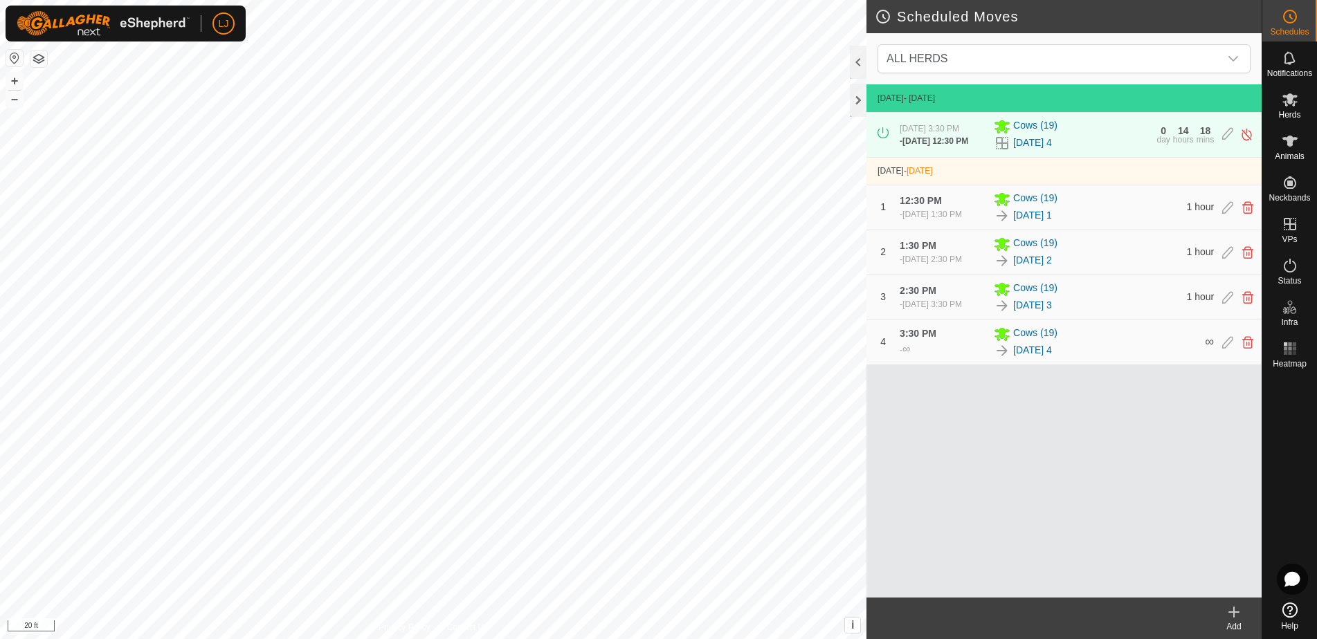
click at [1234, 616] on icon at bounding box center [1234, 612] width 17 height 17
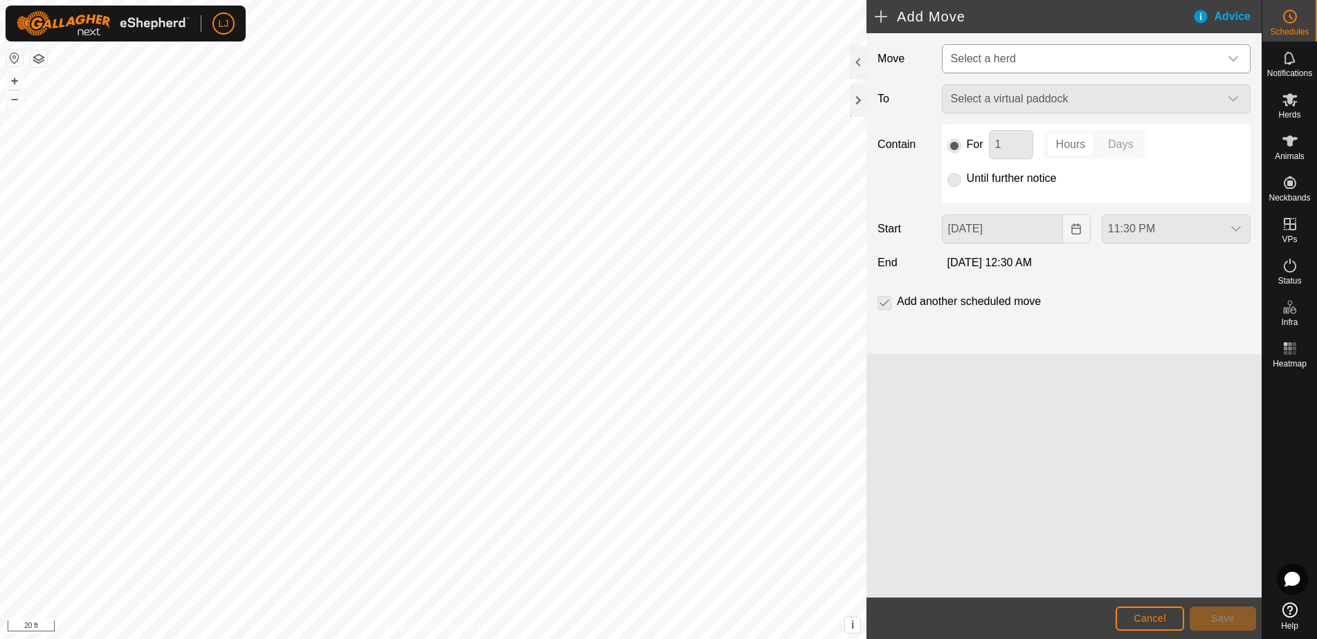
click at [1007, 52] on span "Select a herd" at bounding box center [1082, 59] width 274 height 28
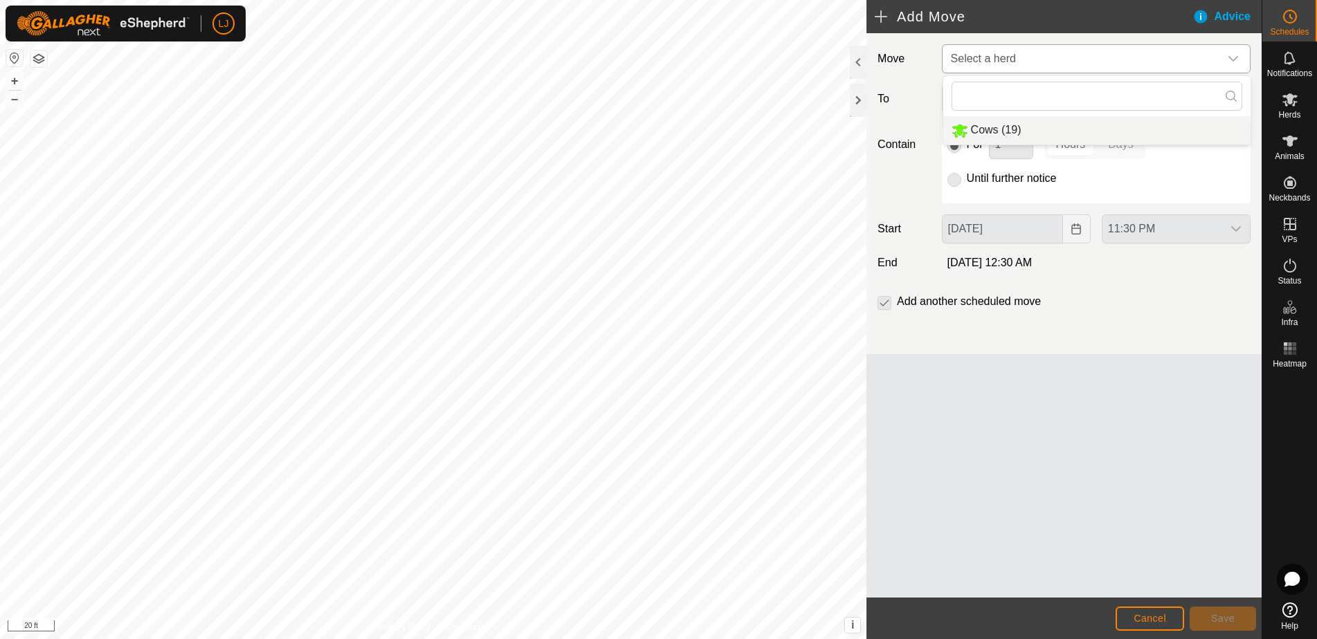
click at [1088, 131] on li "Cows (19)" at bounding box center [1096, 130] width 307 height 28
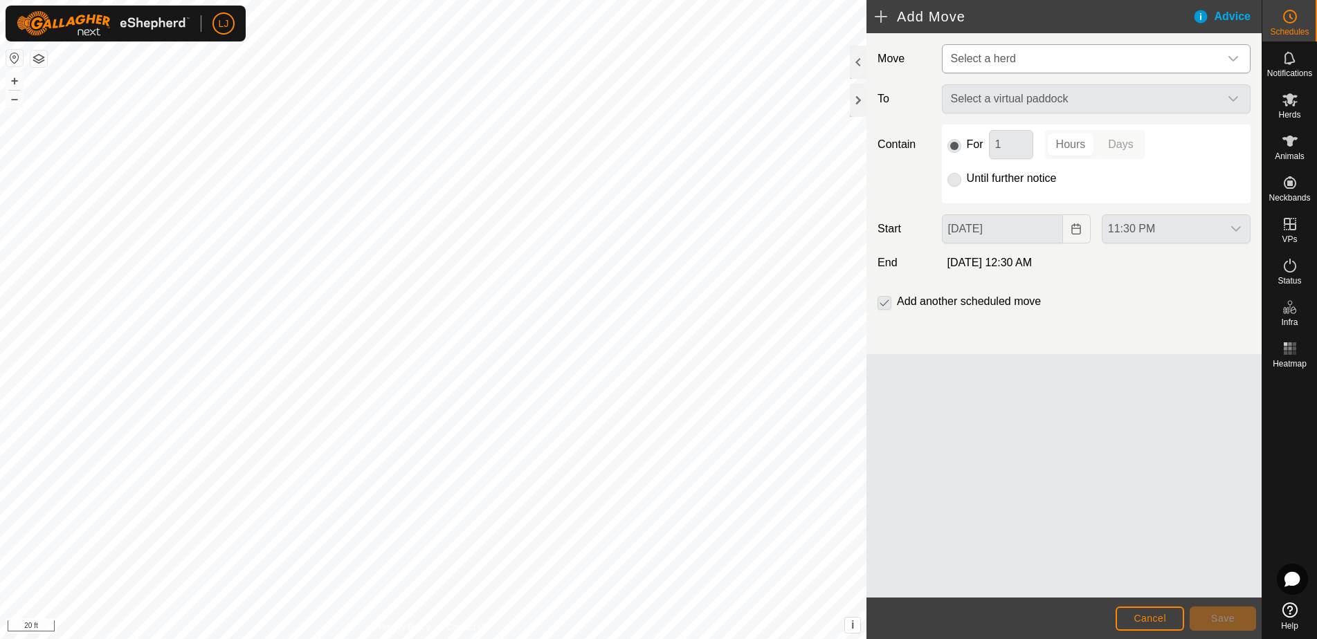
type input "[DATE]"
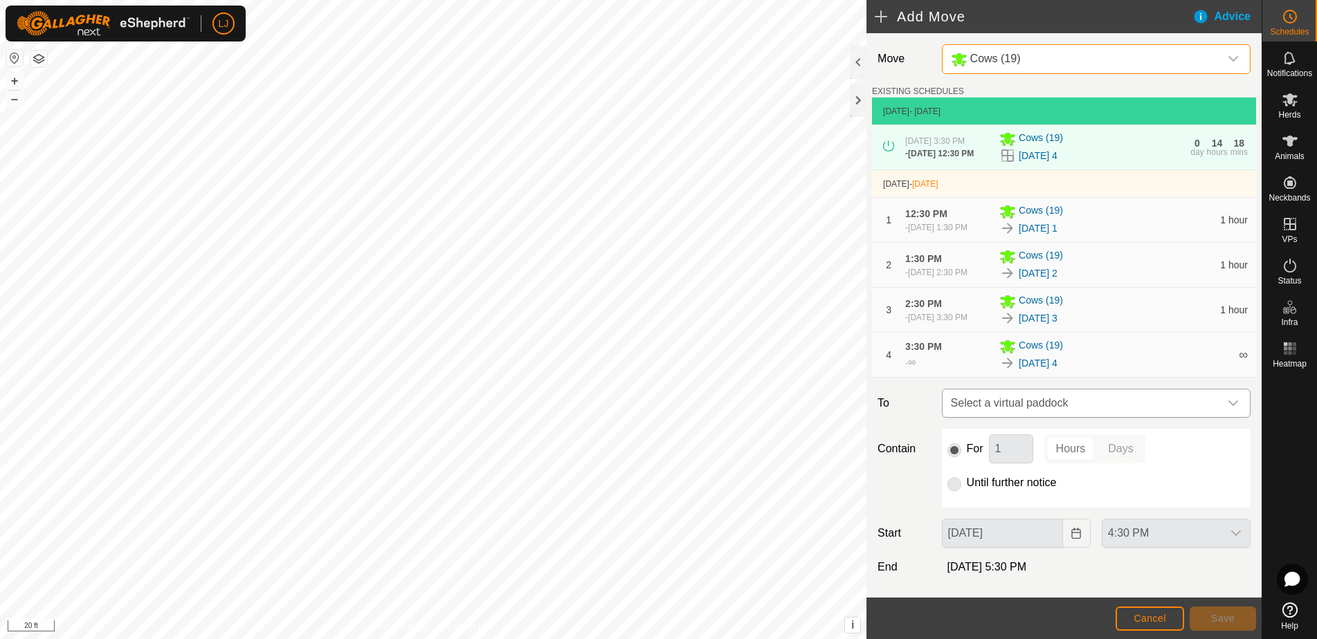
click at [1071, 417] on span "Select a virtual paddock" at bounding box center [1082, 404] width 274 height 28
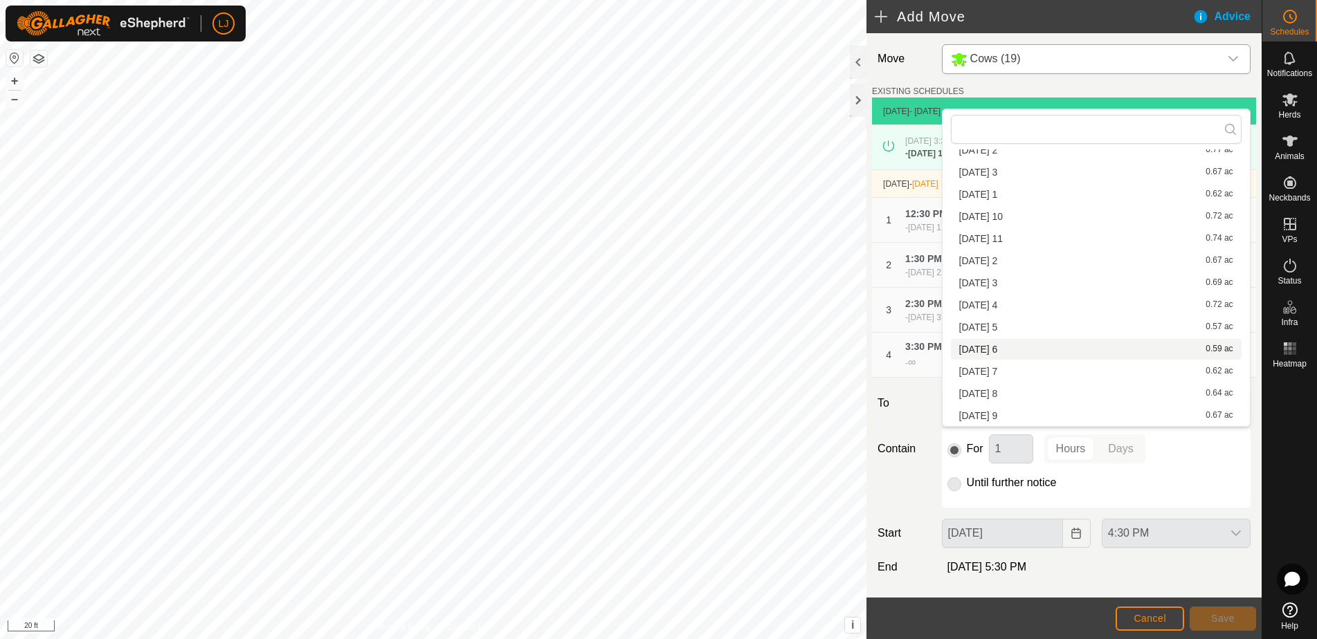
scroll to position [418, 0]
click at [983, 197] on li "2025-08-22 1 0.62 ac" at bounding box center [1096, 194] width 291 height 21
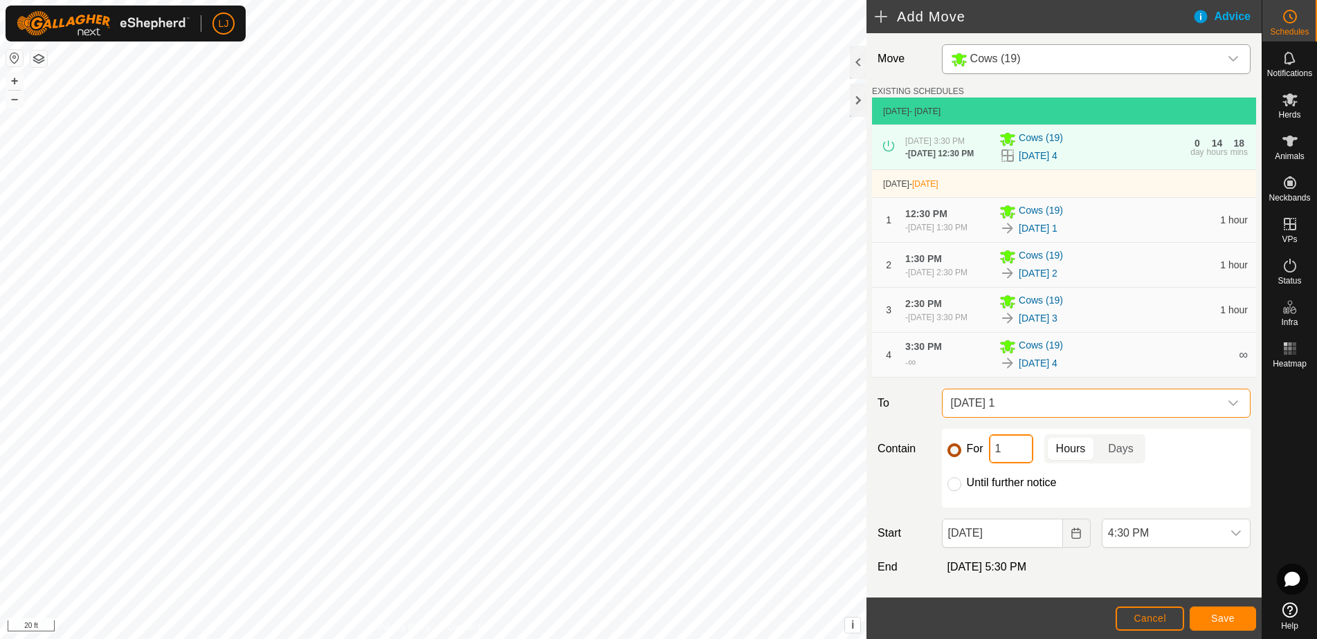
click at [954, 464] on div "For 1 Hours Days" at bounding box center [1096, 449] width 298 height 29
type input "5"
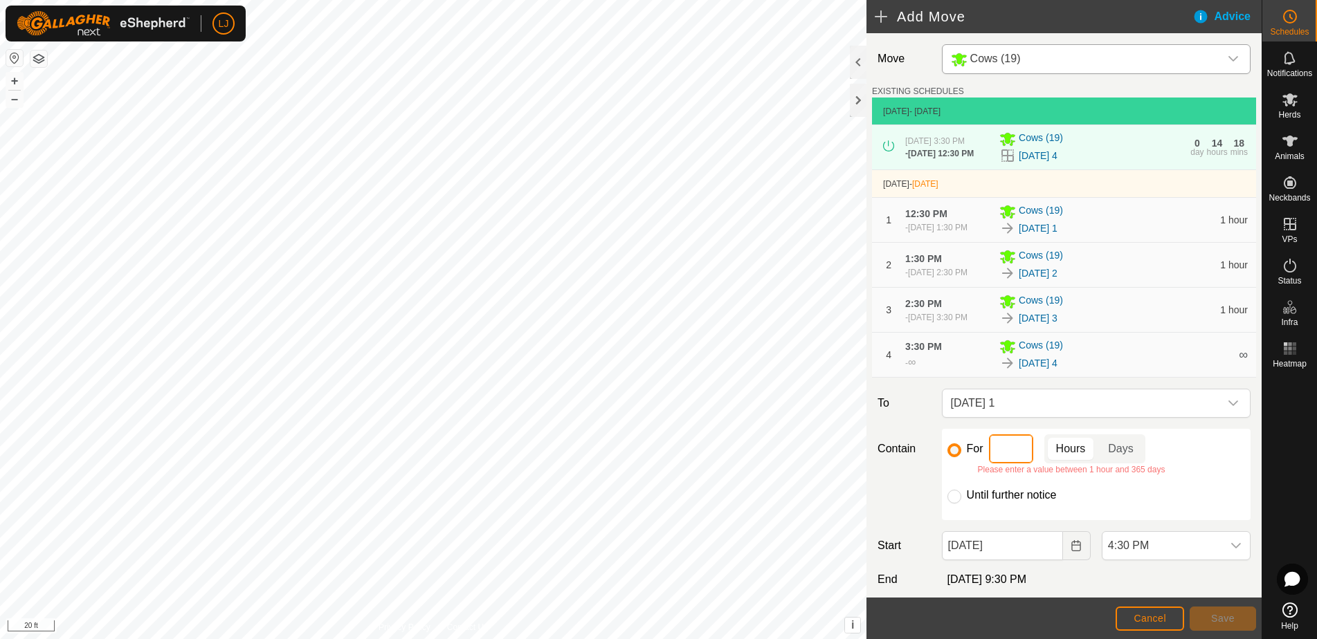
type input "1"
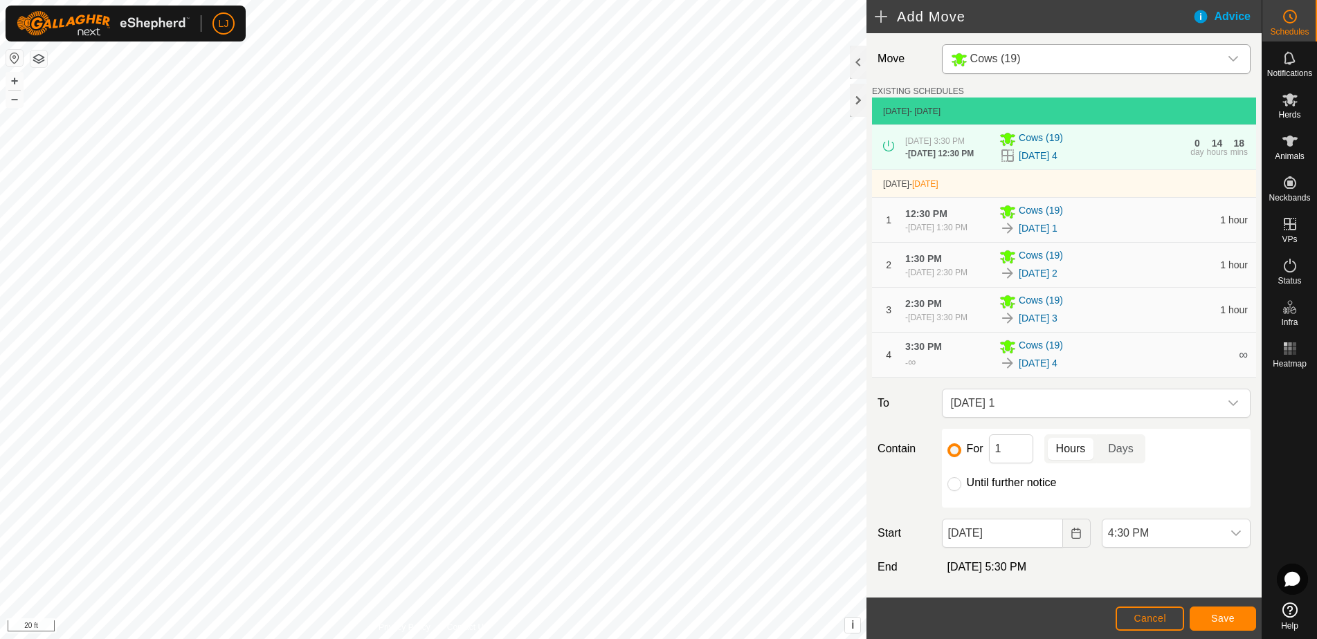
click at [1076, 464] on p-togglebutton "Hours" at bounding box center [1070, 449] width 53 height 29
click at [1084, 548] on button "Choose Date" at bounding box center [1077, 533] width 28 height 29
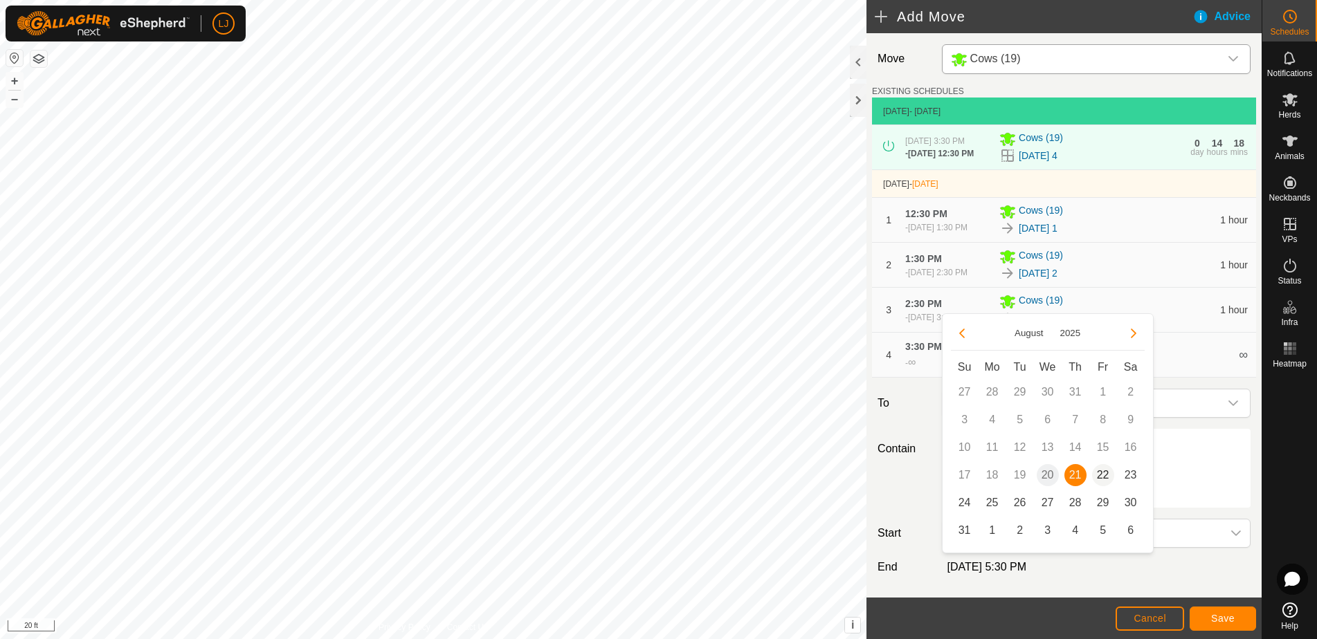
click at [1106, 476] on span "22" at bounding box center [1103, 475] width 22 height 22
type input "Aug 22, 2025"
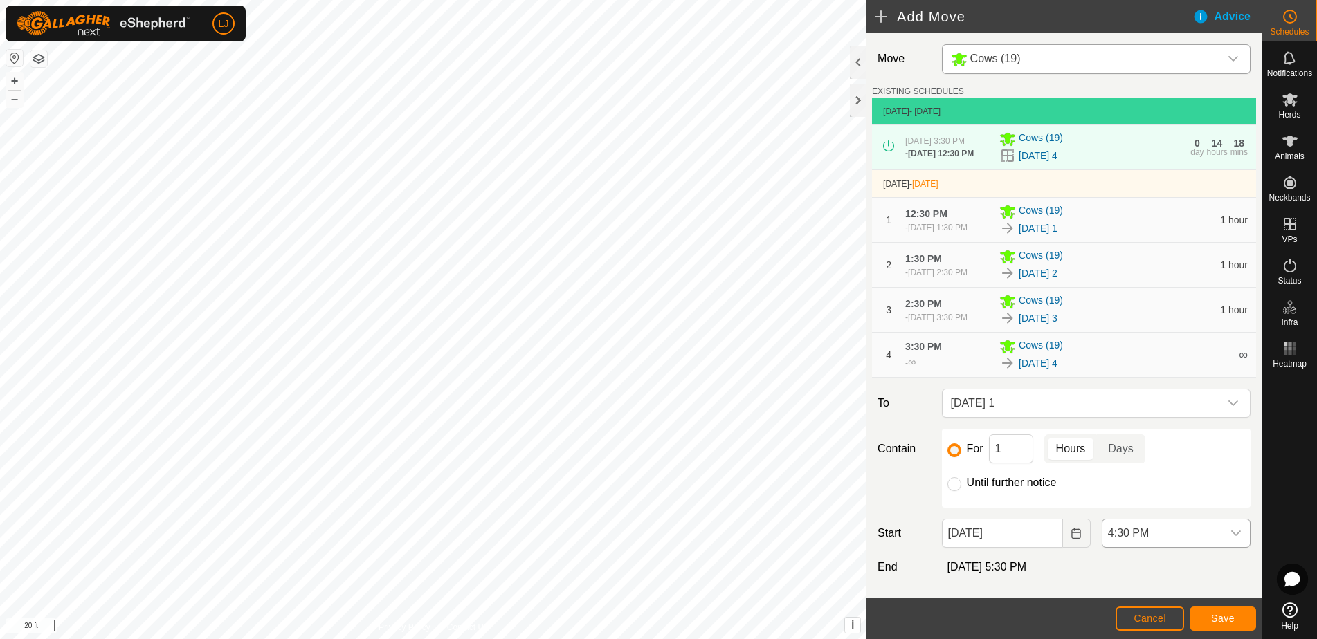
click at [1204, 547] on span "4:30 PM" at bounding box center [1162, 534] width 120 height 28
click at [1171, 432] on li "10:00 AM" at bounding box center [1175, 431] width 147 height 28
click at [1220, 617] on span "Save" at bounding box center [1223, 618] width 24 height 11
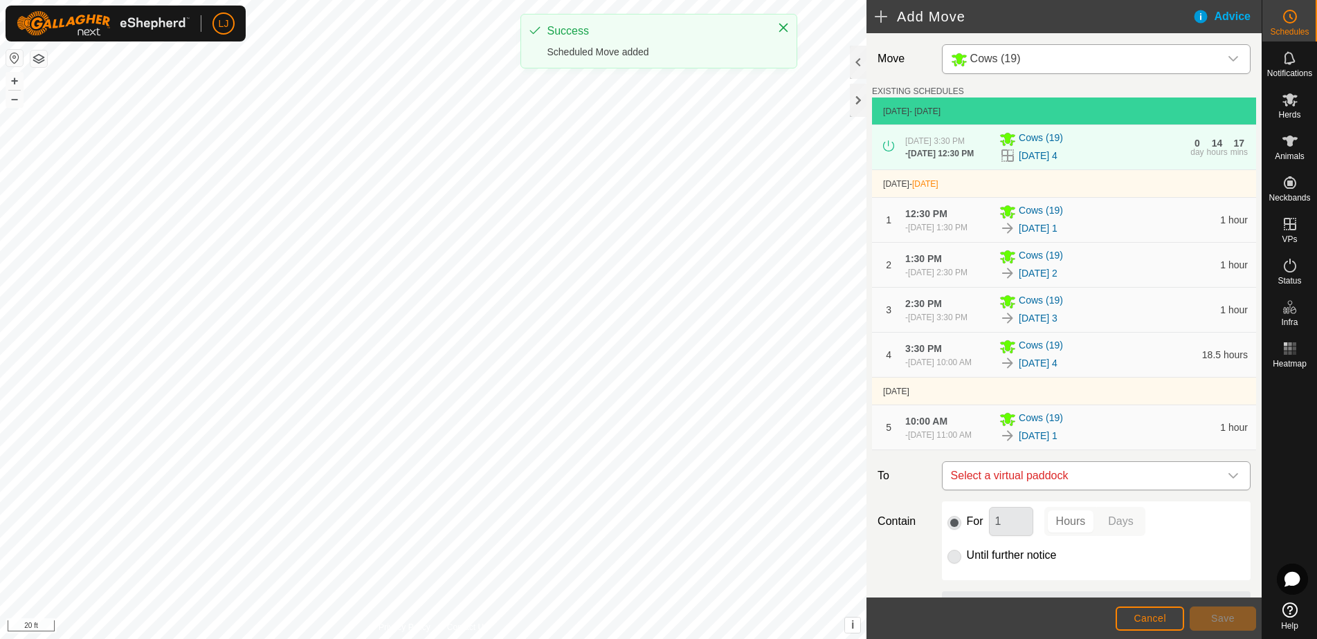
click at [1117, 490] on span "Select a virtual paddock" at bounding box center [1082, 476] width 274 height 28
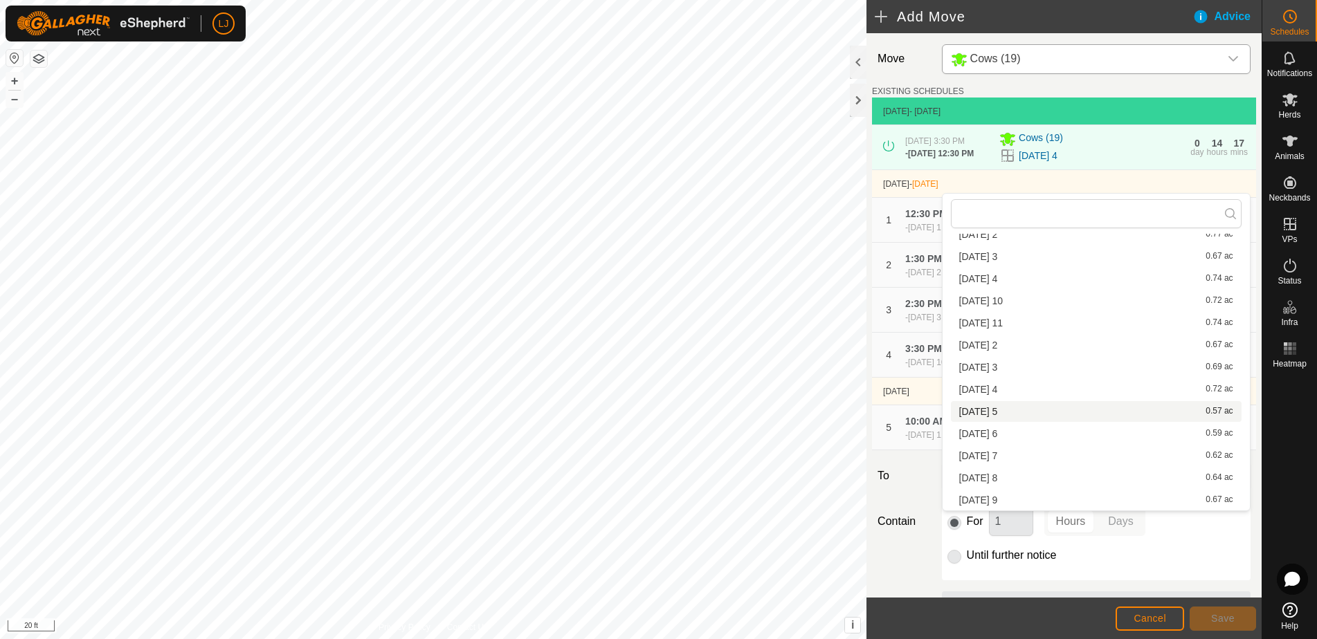
scroll to position [418, 0]
click at [1012, 348] on li "2025-08-22 2 0.67 ac" at bounding box center [1096, 345] width 291 height 21
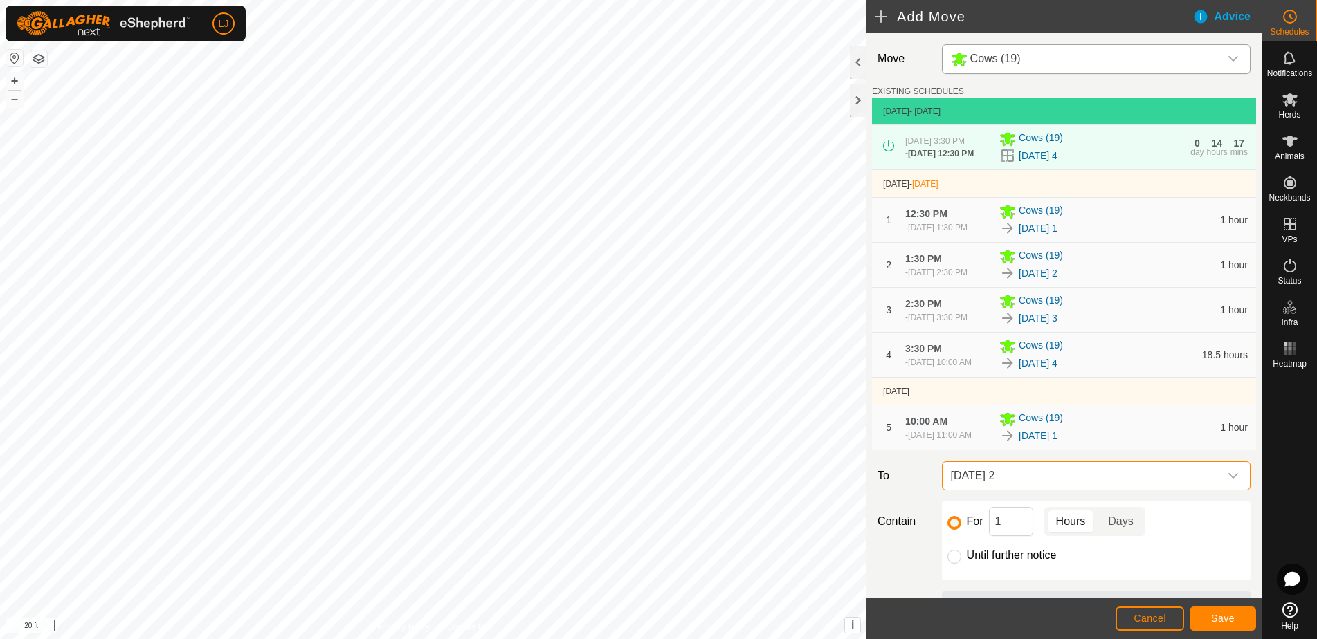
click at [1224, 617] on span "Save" at bounding box center [1223, 618] width 24 height 11
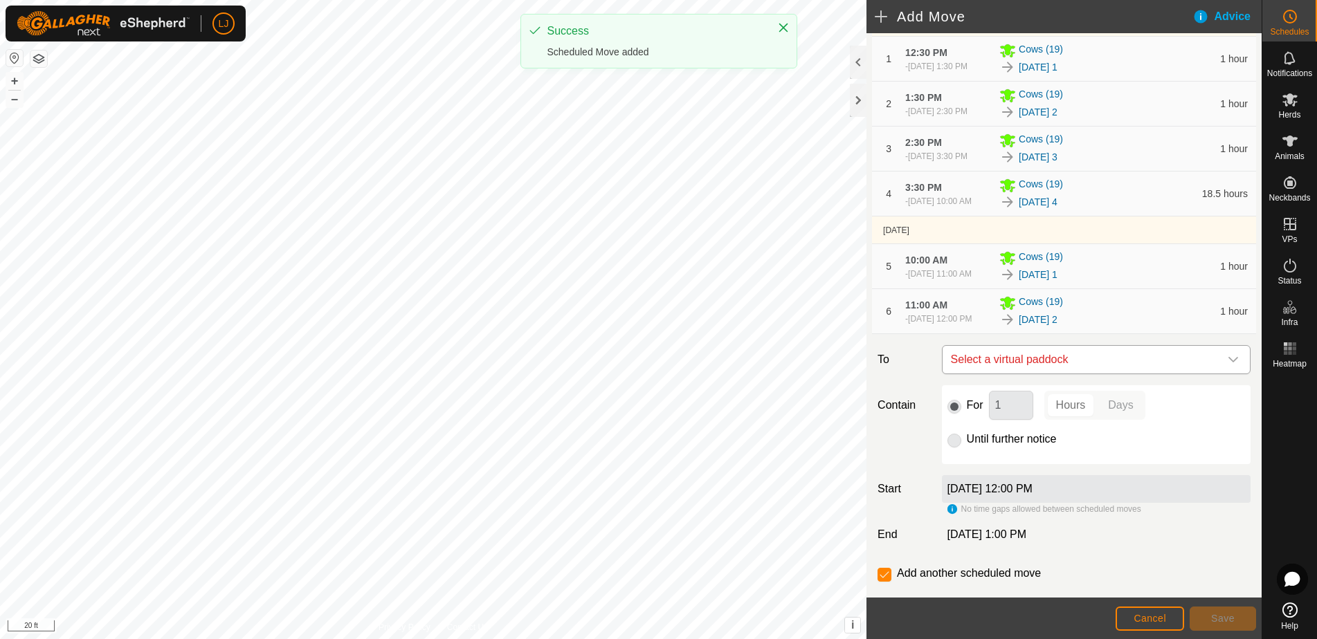
scroll to position [165, 0]
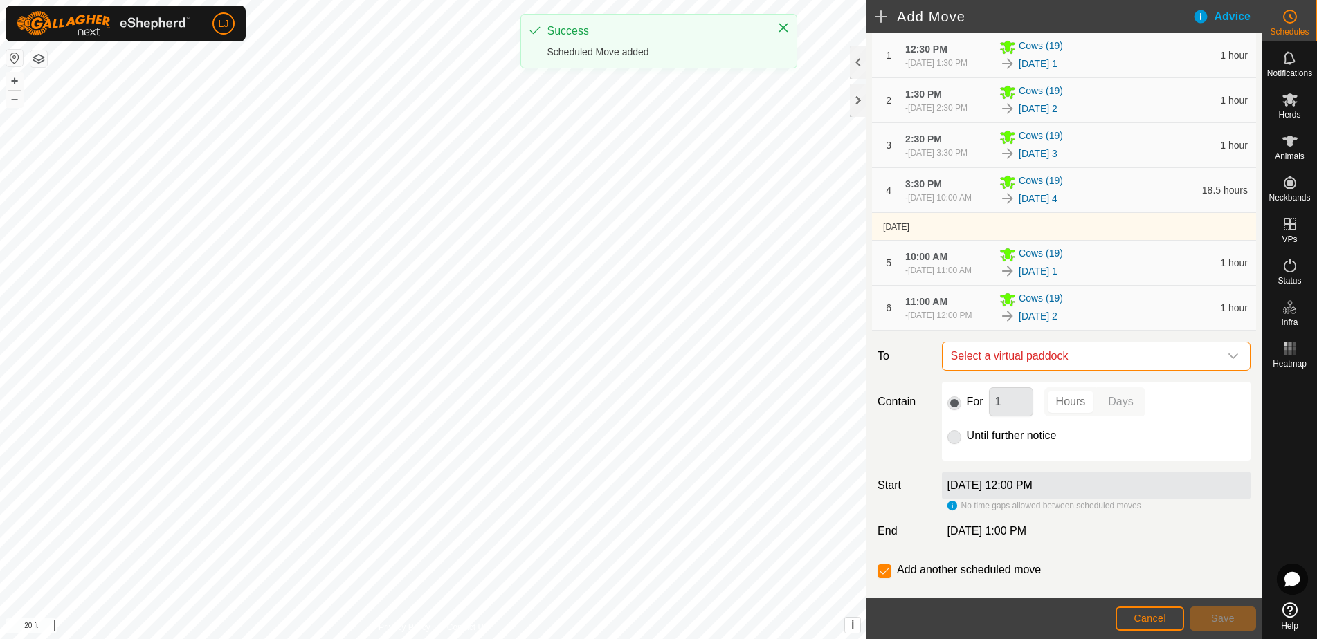
drag, startPoint x: 996, startPoint y: 411, endPoint x: 994, endPoint y: 419, distance: 7.7
click at [995, 370] on span "Select a virtual paddock" at bounding box center [1082, 357] width 274 height 28
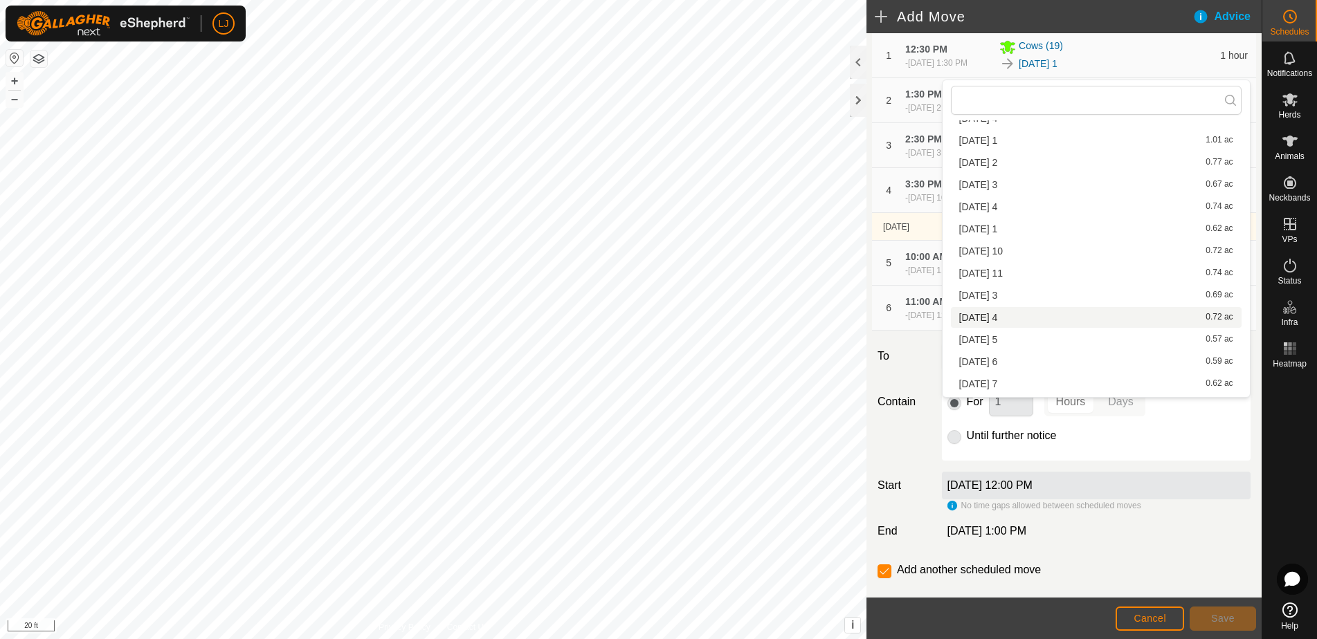
scroll to position [379, 0]
click at [1028, 293] on li "2025-08-22 3 0.69 ac" at bounding box center [1096, 292] width 291 height 21
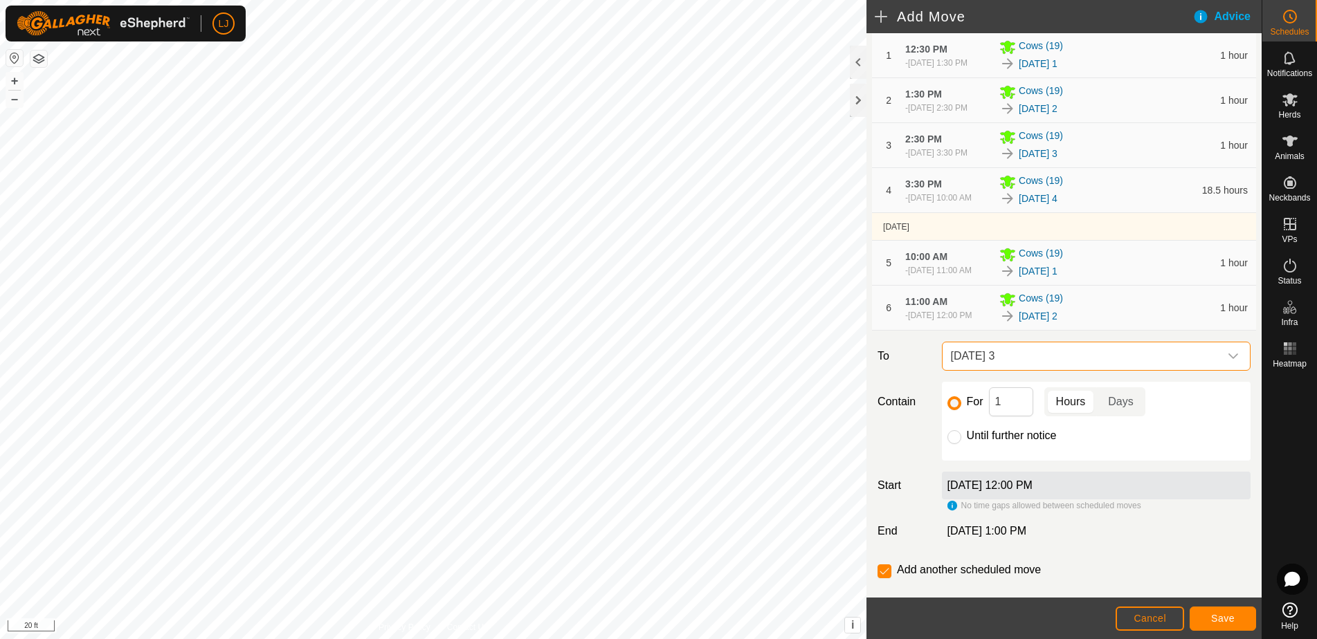
click at [1217, 617] on span "Save" at bounding box center [1223, 618] width 24 height 11
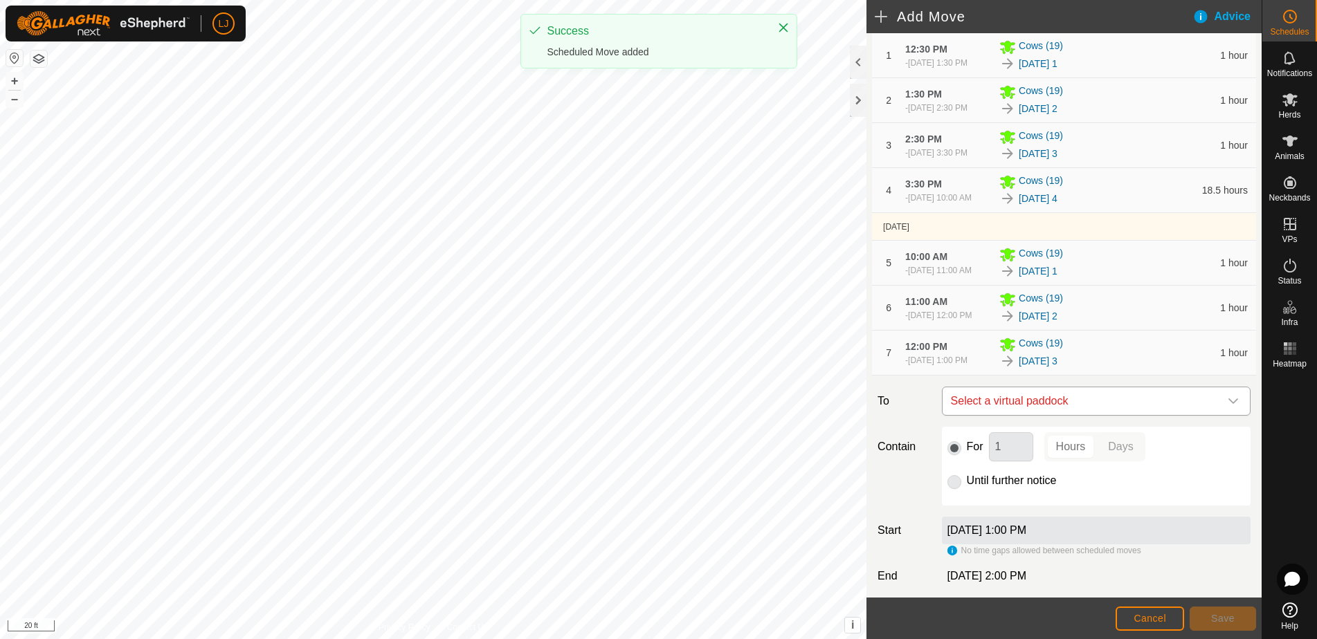
click at [1143, 415] on span "Select a virtual paddock" at bounding box center [1082, 402] width 274 height 28
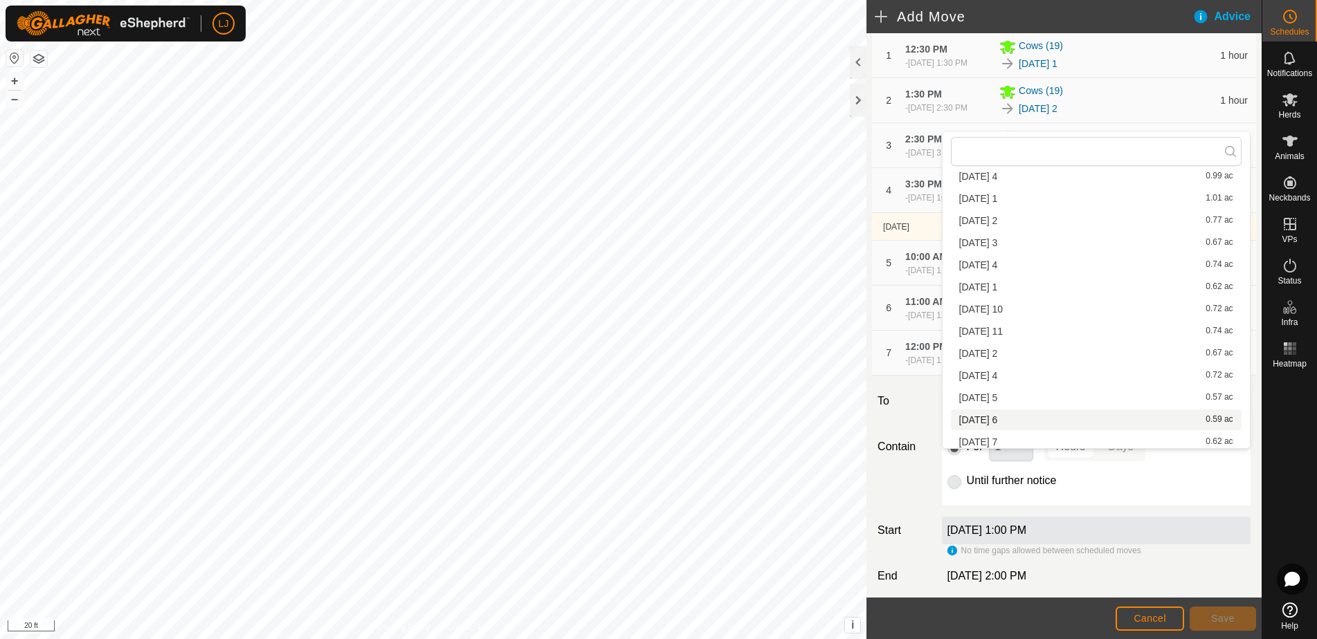
scroll to position [371, 0]
click at [1030, 376] on li "2025-08-22 4 0.72 ac" at bounding box center [1096, 374] width 291 height 21
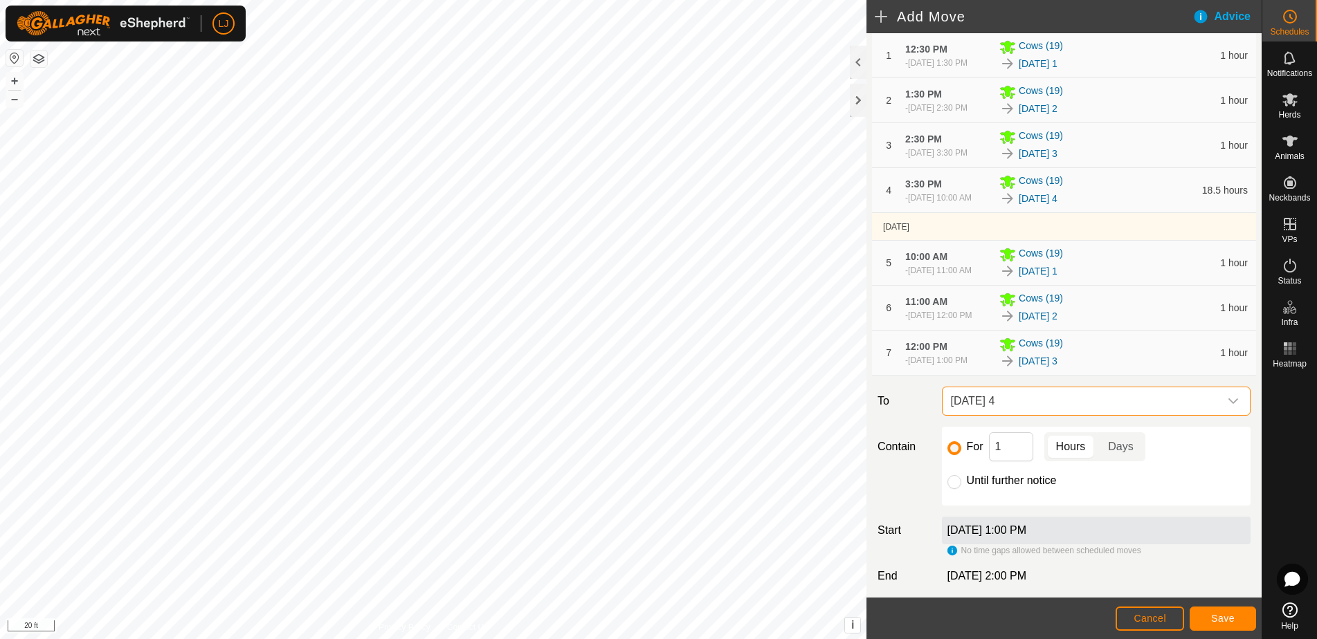
click at [1210, 612] on button "Save" at bounding box center [1223, 619] width 66 height 24
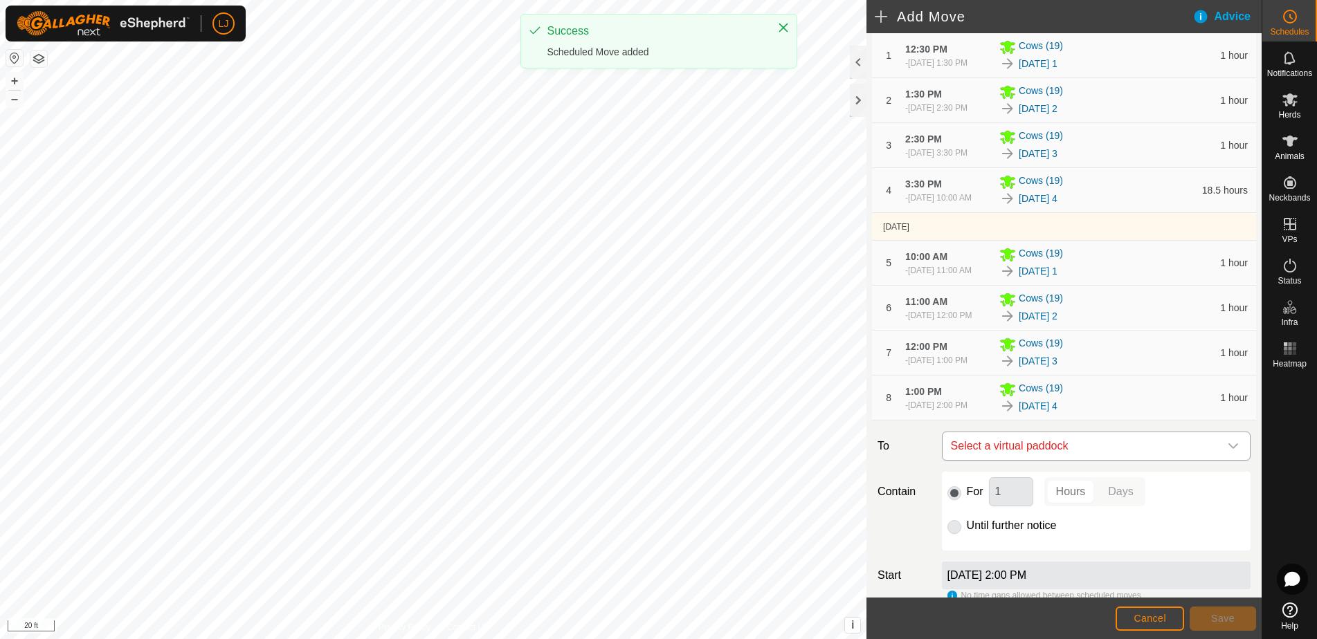
click at [1029, 460] on span "Select a virtual paddock" at bounding box center [1082, 446] width 274 height 28
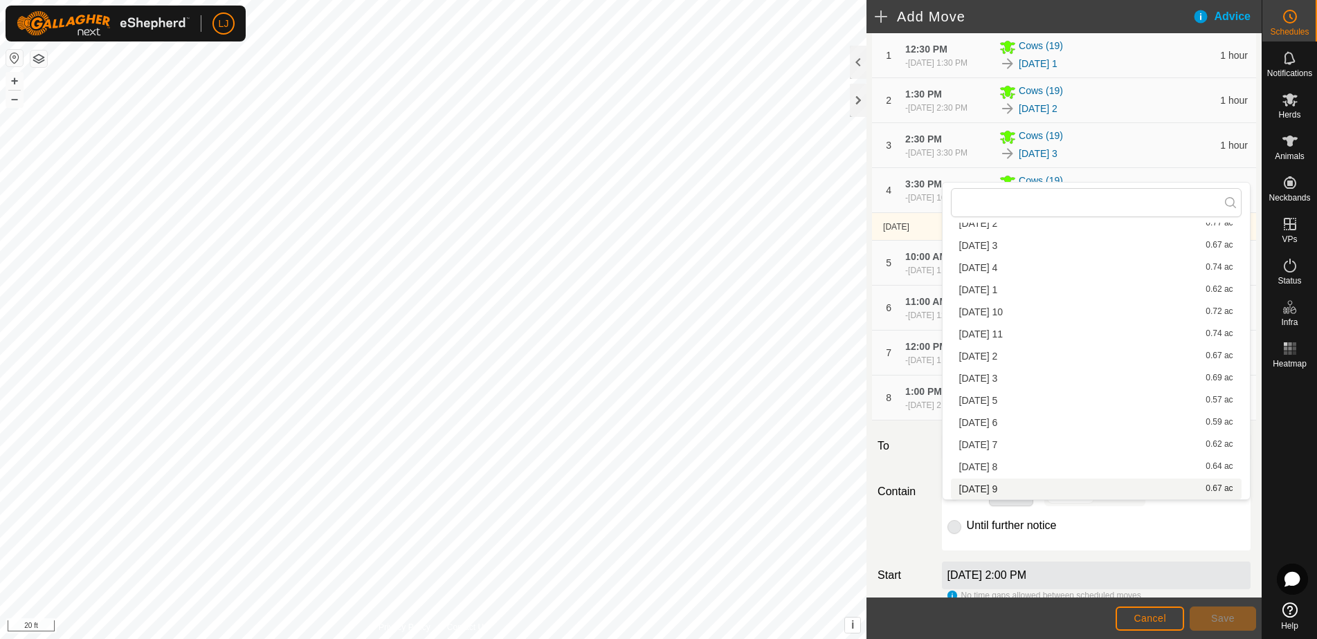
scroll to position [418, 0]
click at [1039, 403] on li "2025-08-22 5 0.57 ac" at bounding box center [1096, 400] width 291 height 21
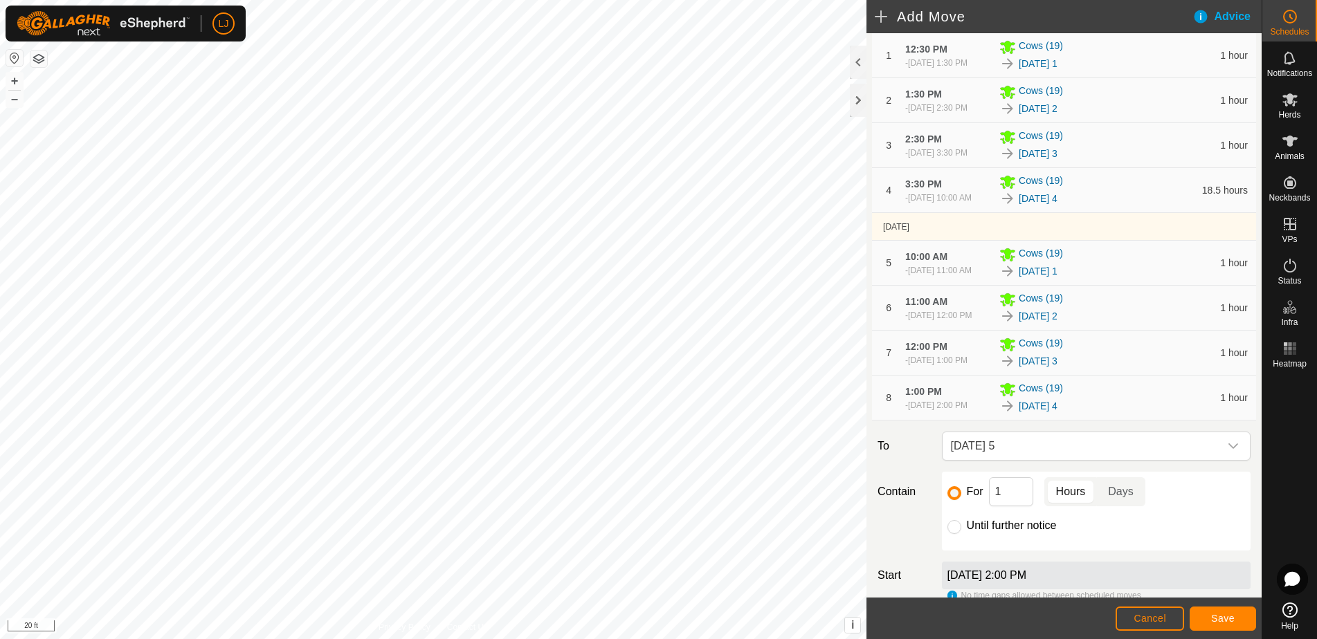
click at [1216, 617] on span "Save" at bounding box center [1223, 618] width 24 height 11
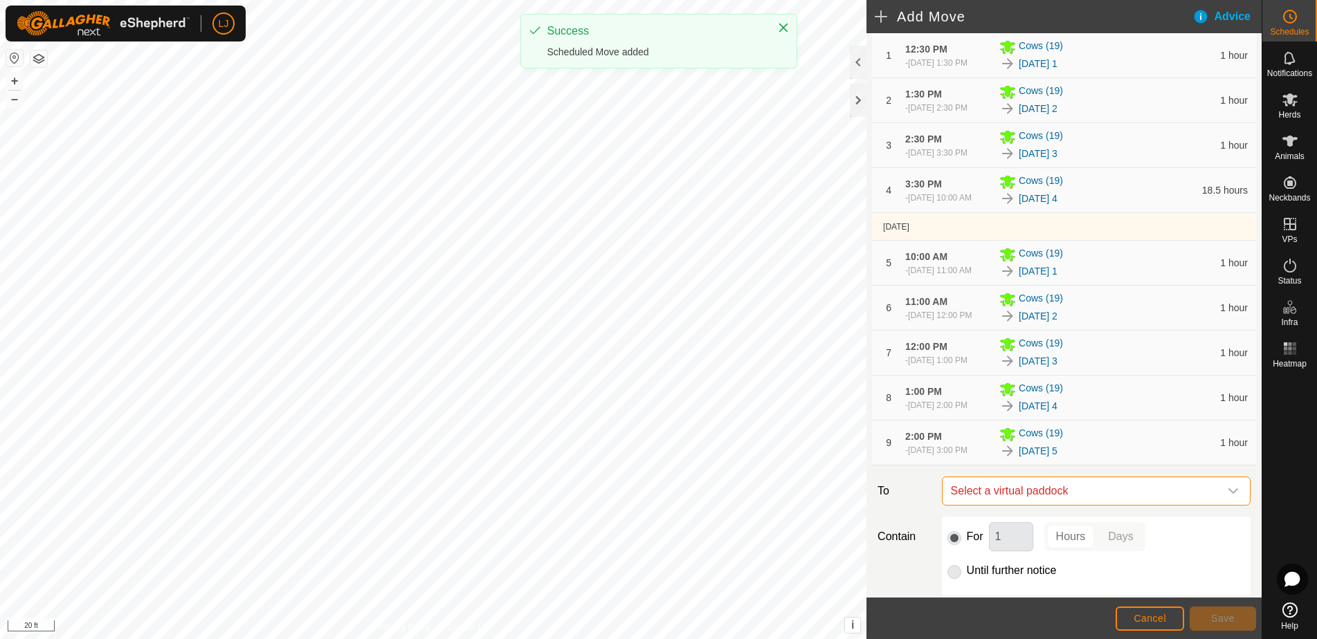
click at [1105, 505] on span "Select a virtual paddock" at bounding box center [1082, 491] width 274 height 28
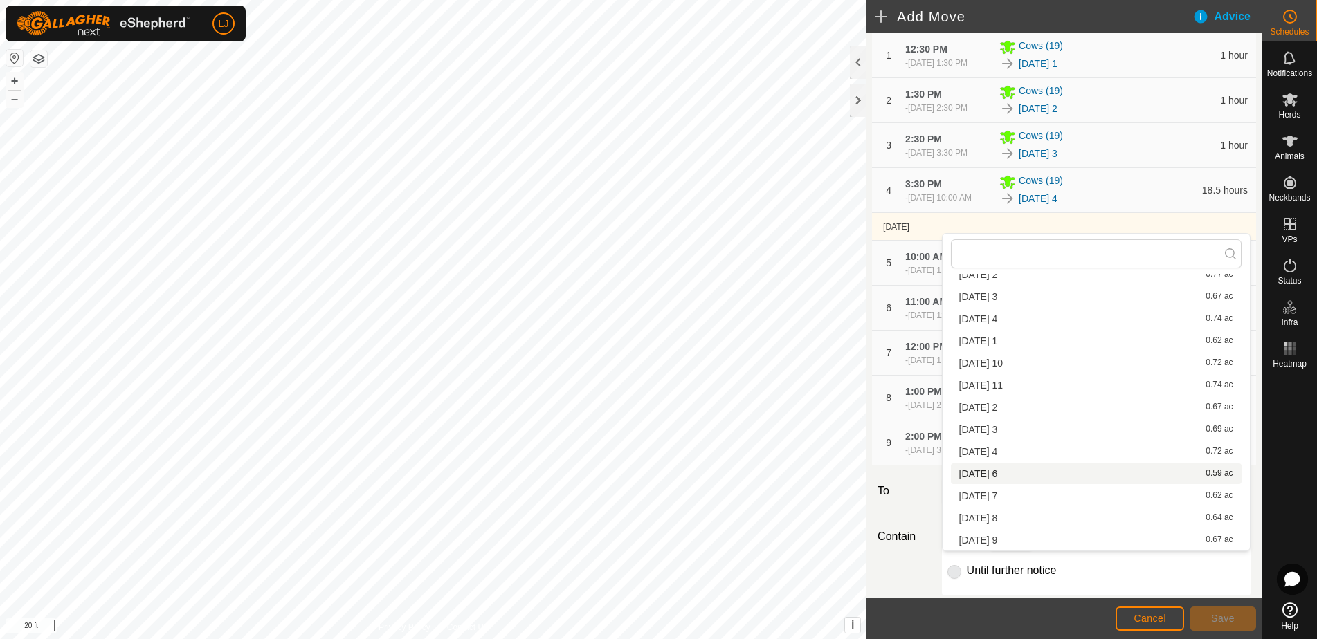
click at [1079, 475] on li "2025-08-22 6 0.59 ac" at bounding box center [1096, 474] width 291 height 21
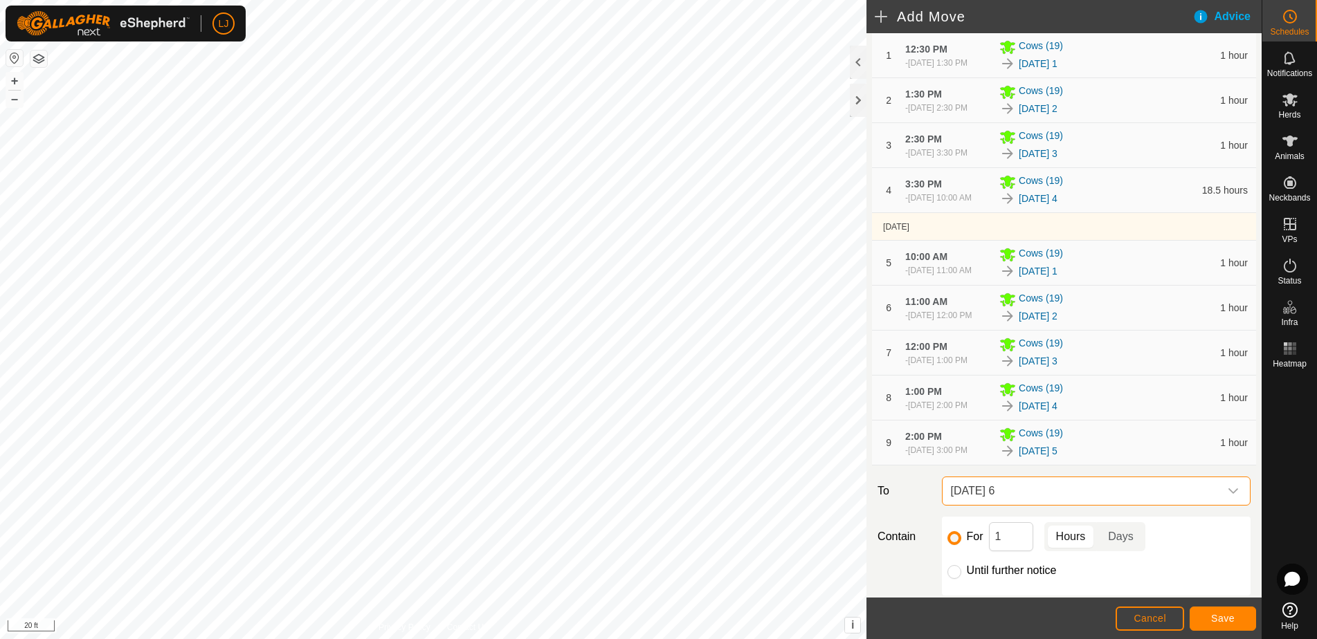
click at [1237, 625] on button "Save" at bounding box center [1223, 619] width 66 height 24
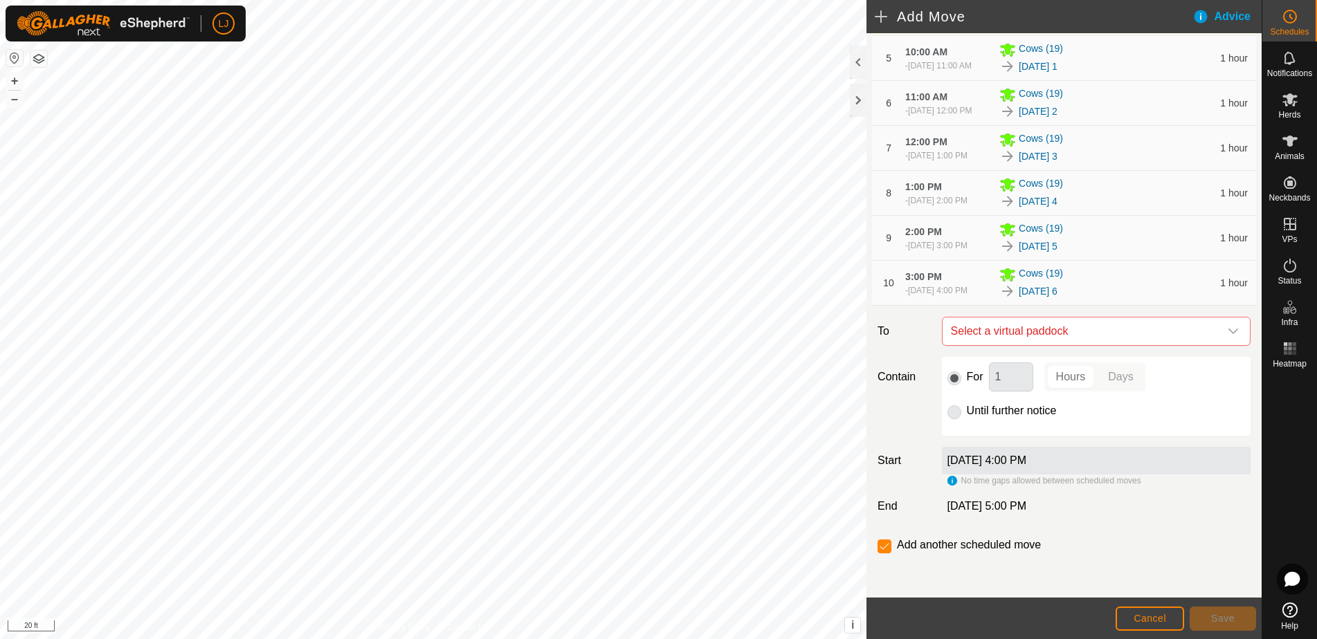
scroll to position [449, 0]
click at [1042, 336] on span "Select a virtual paddock" at bounding box center [1082, 332] width 274 height 28
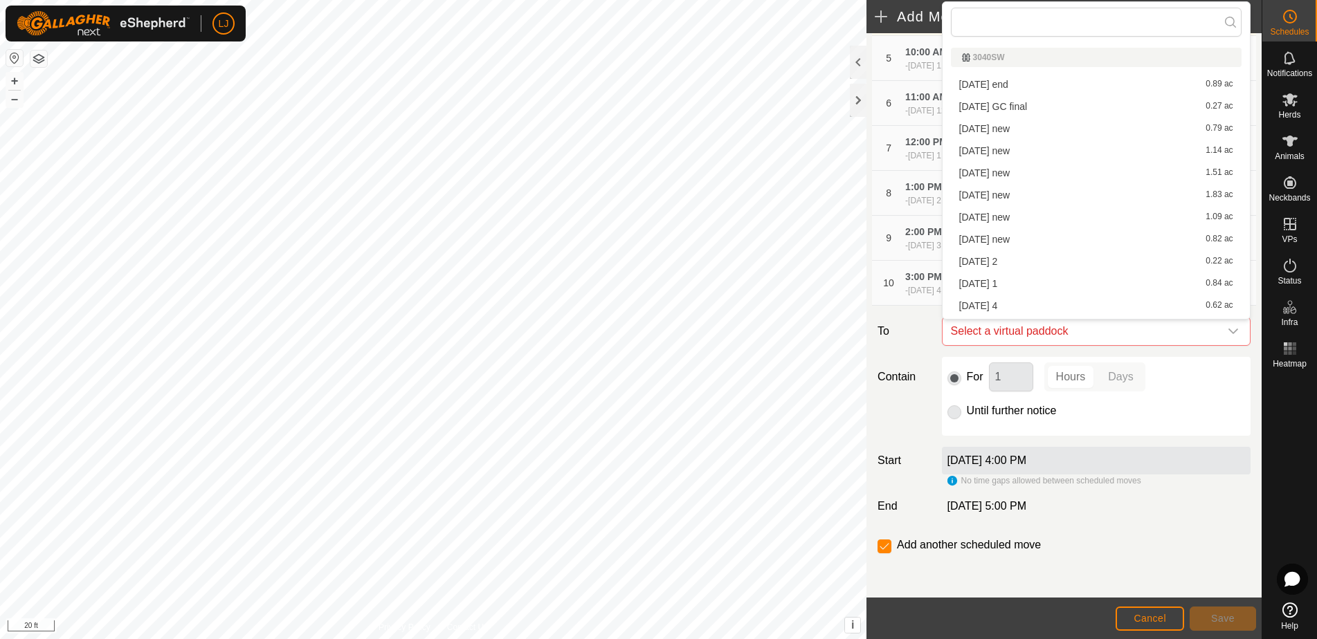
click at [911, 354] on div "Move Cows (19) EXISTING SCHEDULES Aug 20, 2025 - Today Aug 20, 2025 at 3:30 PM …" at bounding box center [1063, 131] width 395 height 934
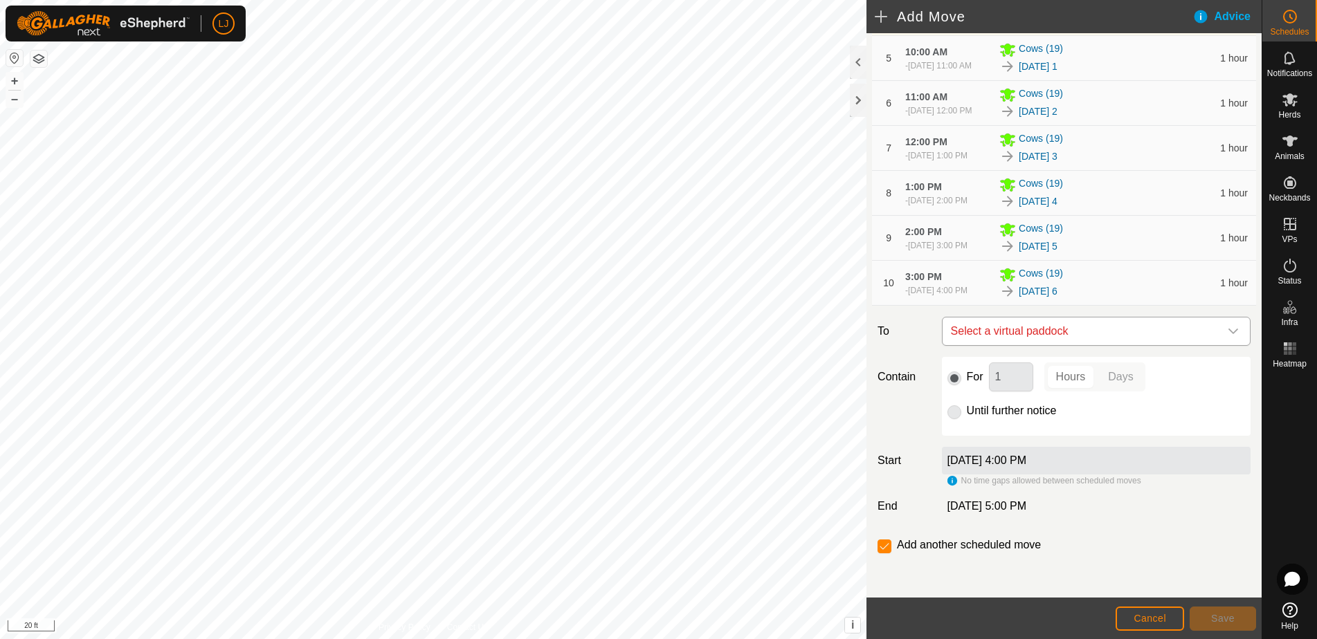
click at [1028, 338] on span "Select a virtual paddock" at bounding box center [1082, 332] width 274 height 28
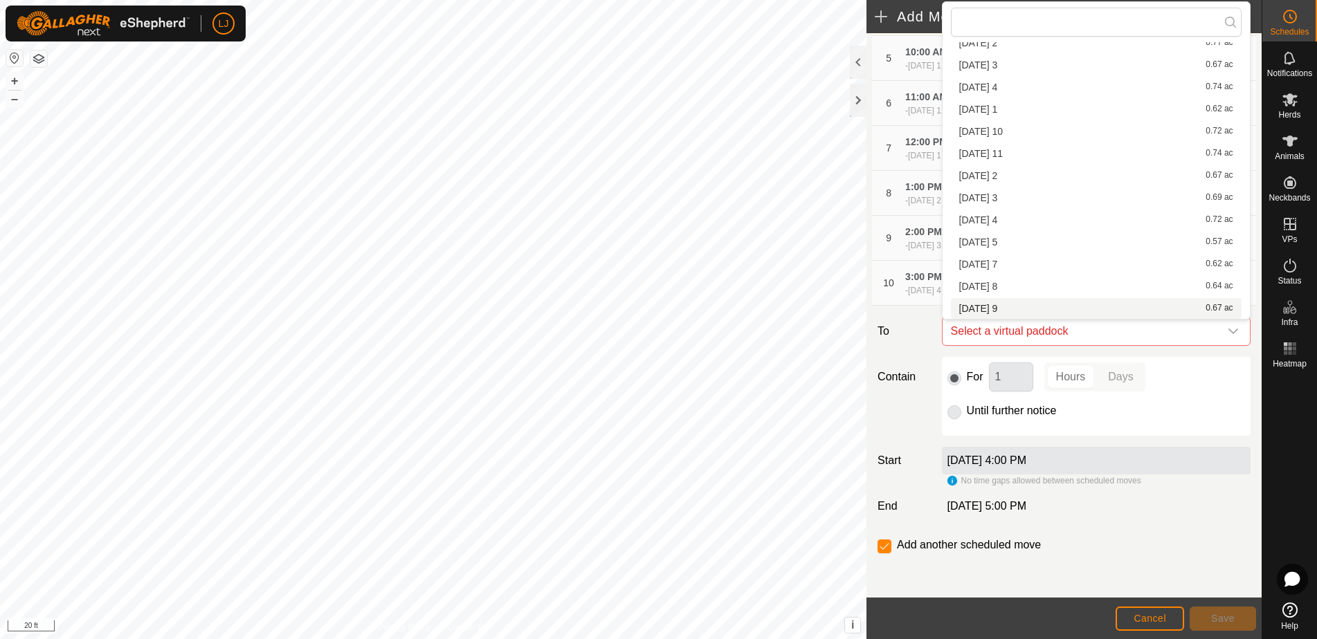
scroll to position [418, 0]
click at [1026, 267] on li "2025-08-22 7 0.62 ac" at bounding box center [1096, 264] width 291 height 21
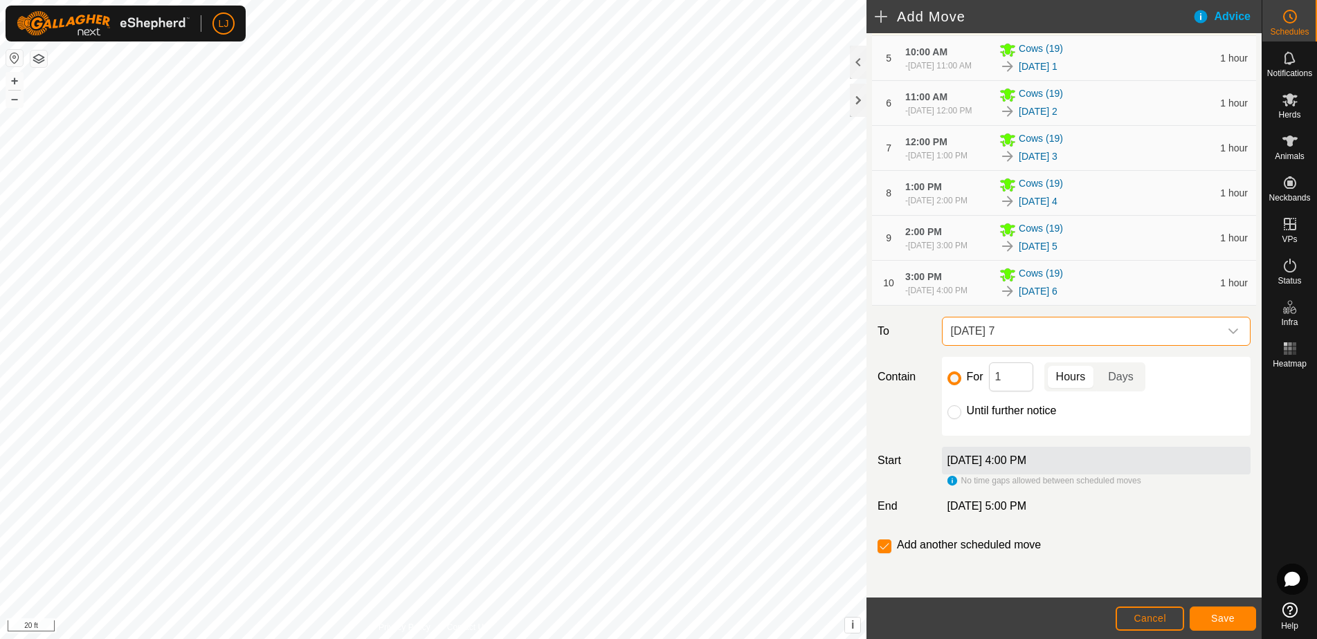
click at [1221, 619] on span "Save" at bounding box center [1223, 618] width 24 height 11
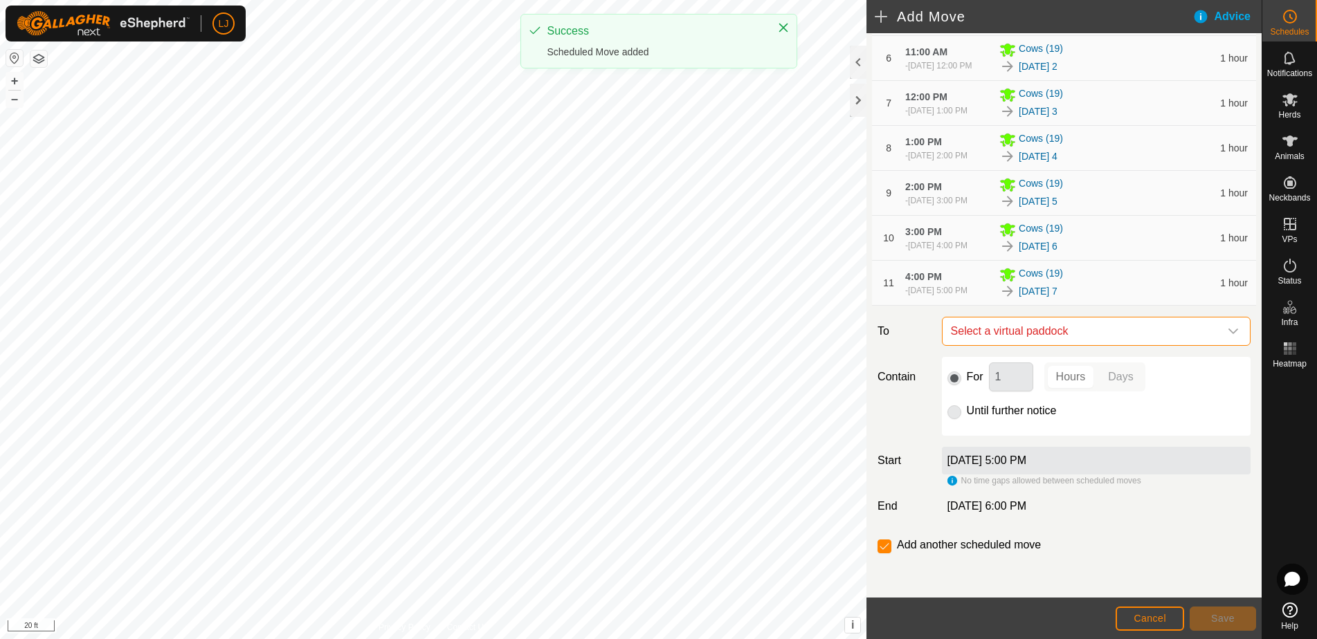
click at [1086, 345] on span "Select a virtual paddock" at bounding box center [1082, 332] width 274 height 28
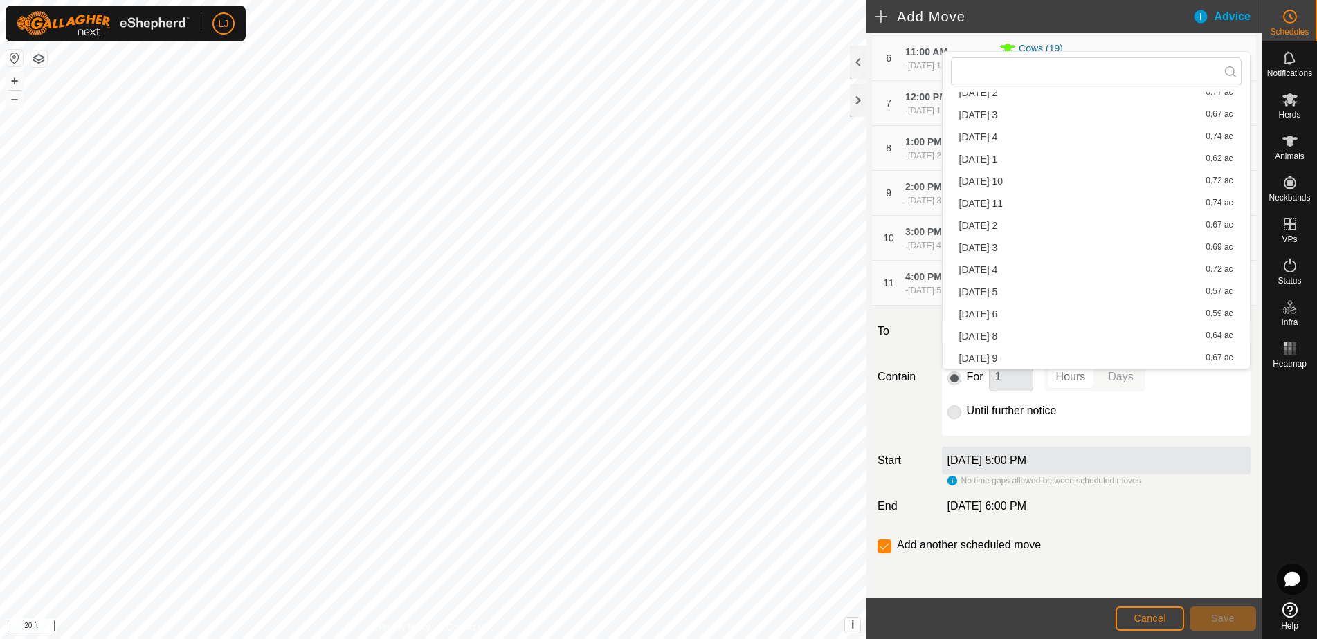
click at [1098, 345] on li "2025-08-22 8 0.64 ac" at bounding box center [1096, 336] width 291 height 21
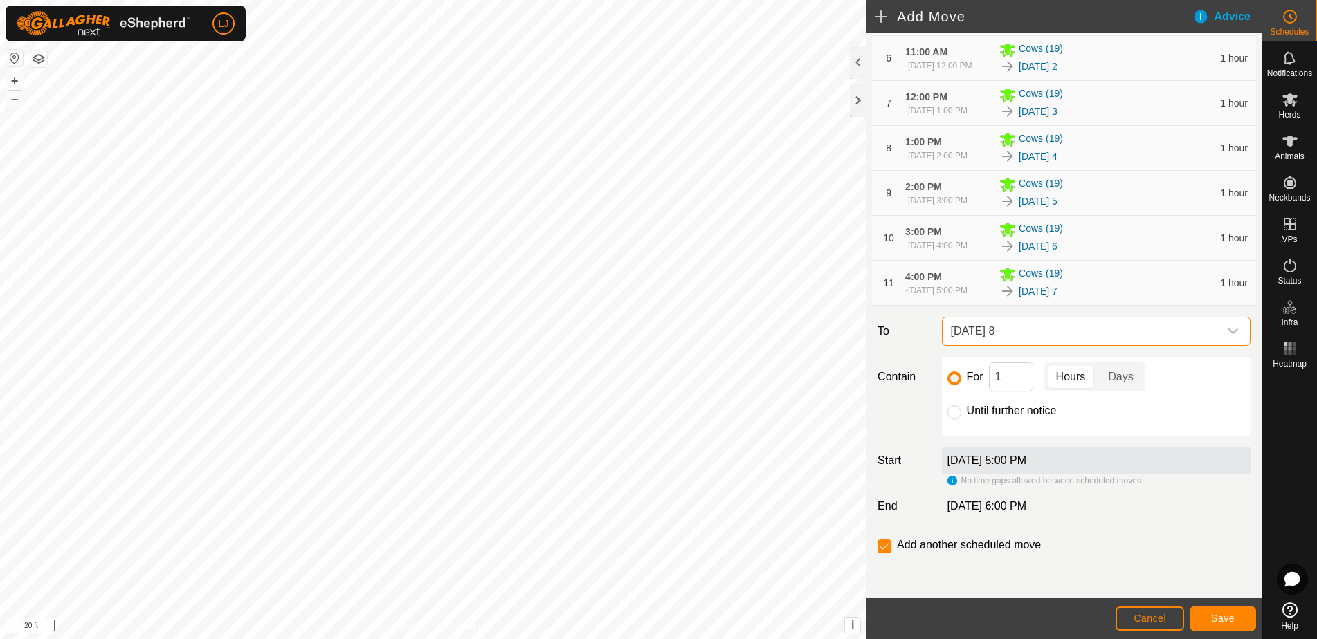
click at [1225, 624] on button "Save" at bounding box center [1223, 619] width 66 height 24
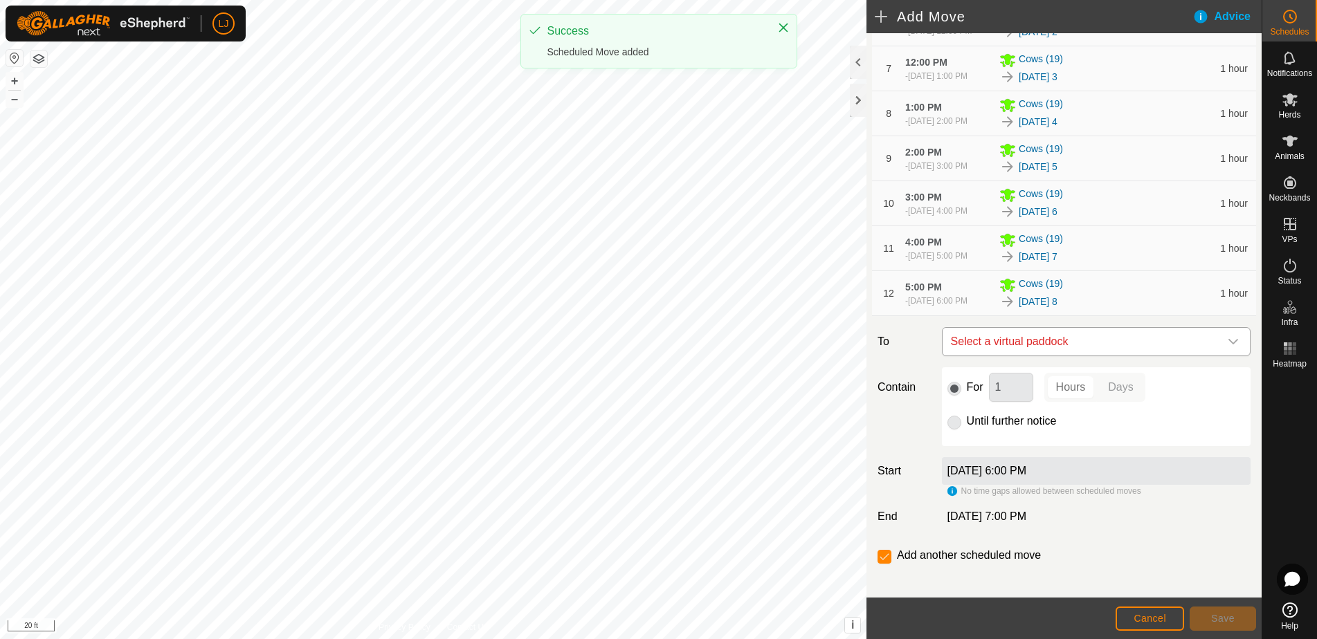
click at [1095, 356] on span "Select a virtual paddock" at bounding box center [1082, 342] width 274 height 28
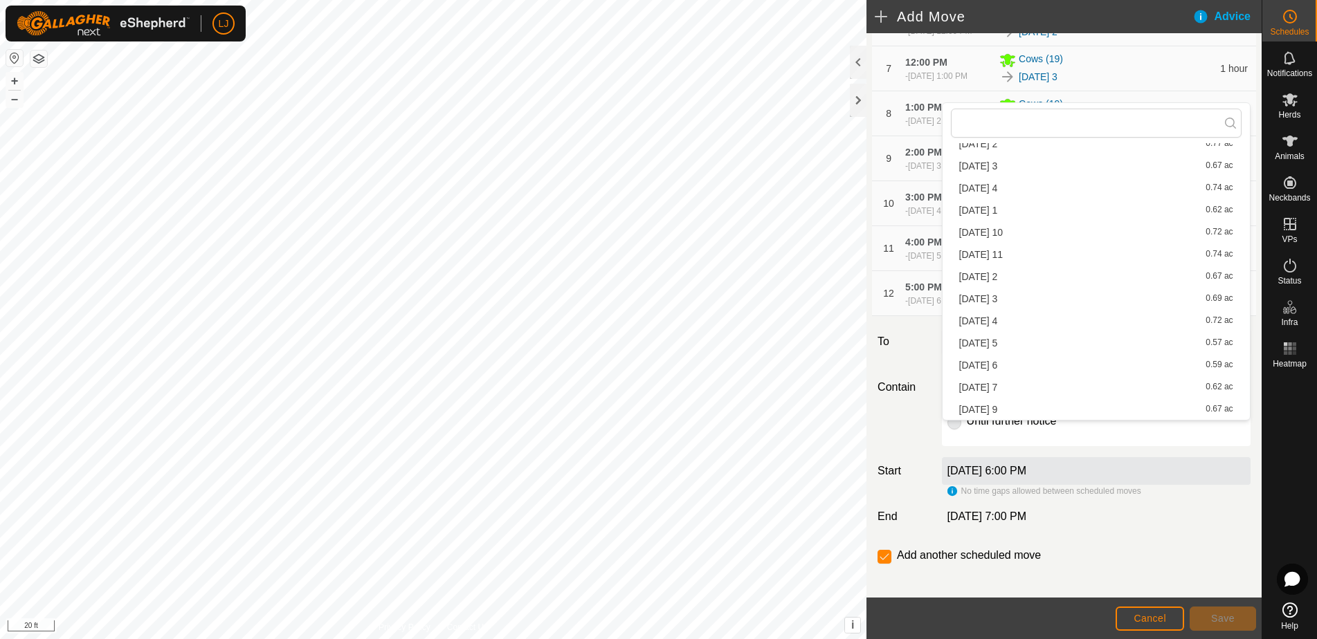
click at [1075, 412] on li "2025-08-22 9 0.67 ac" at bounding box center [1096, 409] width 291 height 21
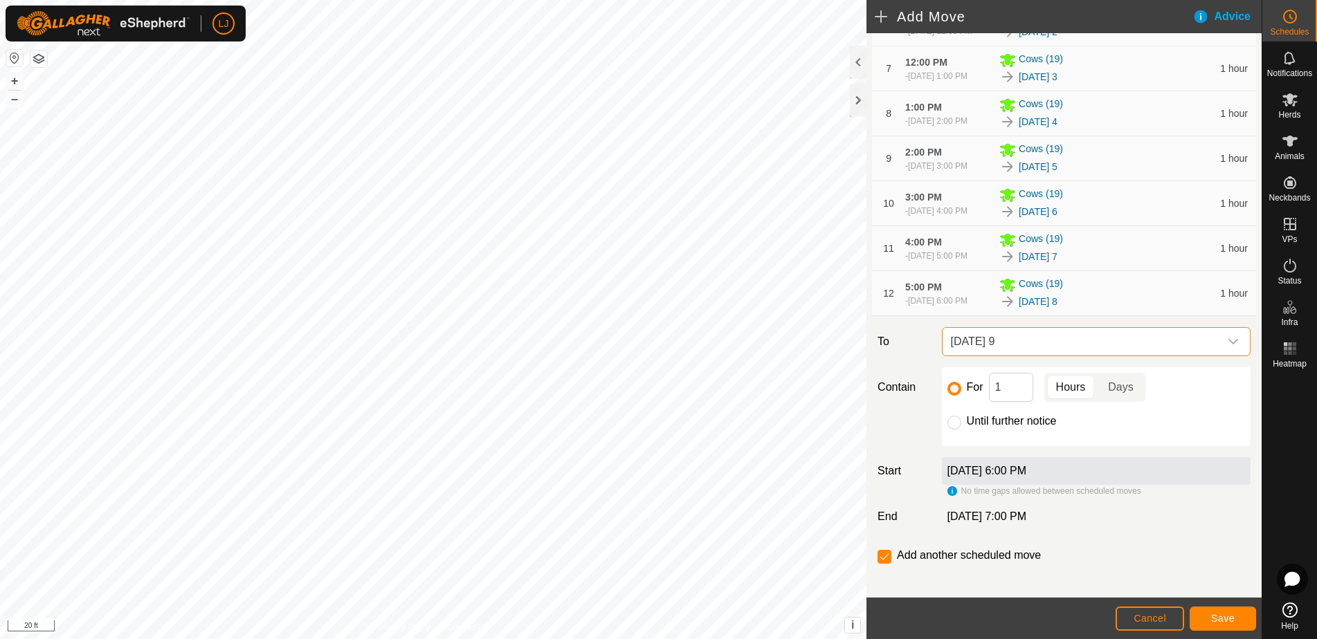
click at [1225, 619] on span "Save" at bounding box center [1223, 618] width 24 height 11
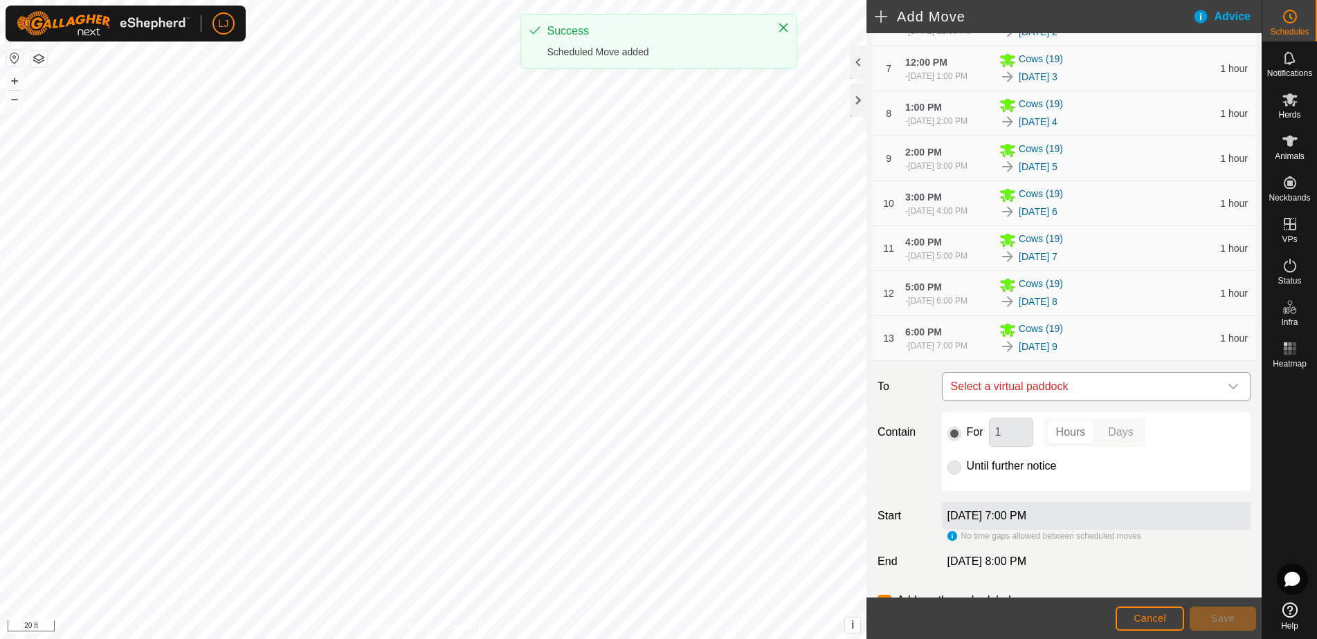
click at [1101, 401] on span "Select a virtual paddock" at bounding box center [1082, 387] width 274 height 28
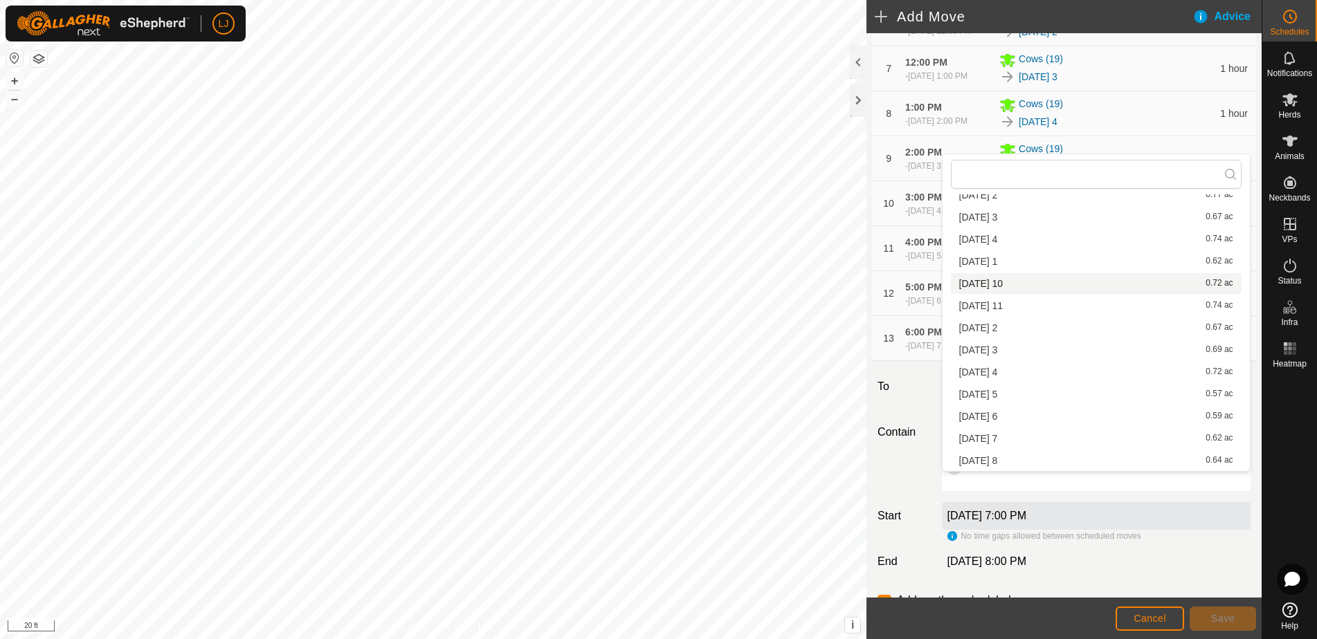
click at [1014, 277] on li "2025-08-22 10 0.72 ac" at bounding box center [1096, 283] width 291 height 21
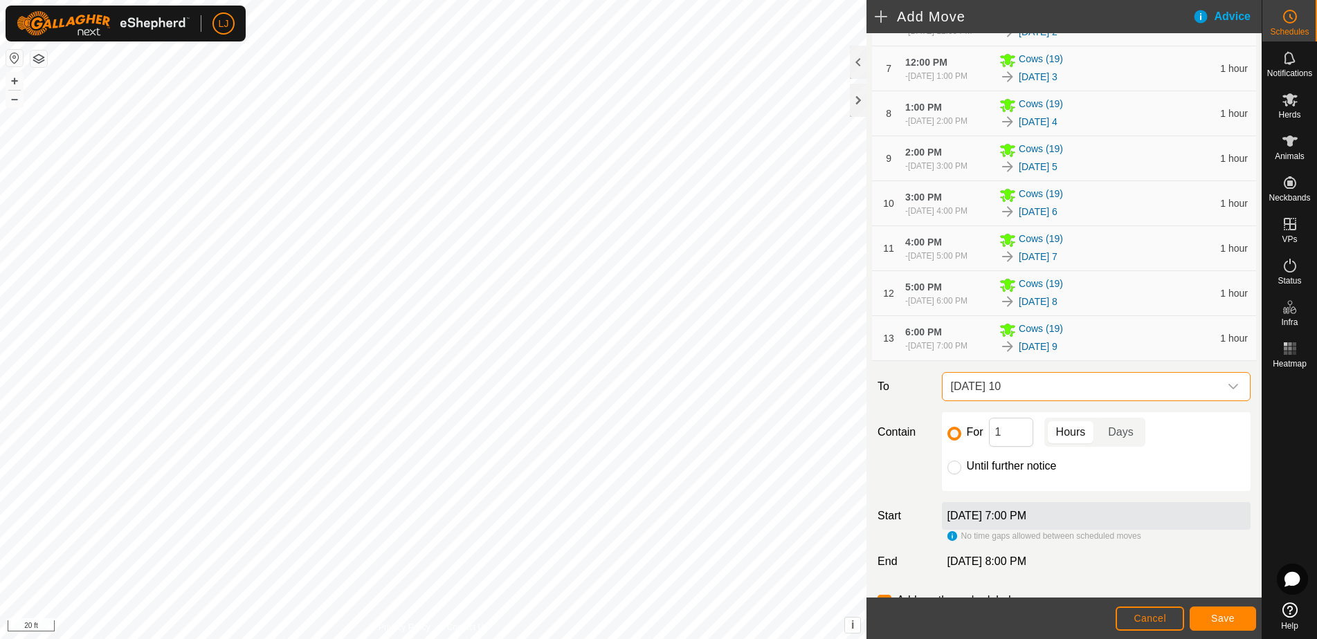
click at [1221, 619] on span "Save" at bounding box center [1223, 618] width 24 height 11
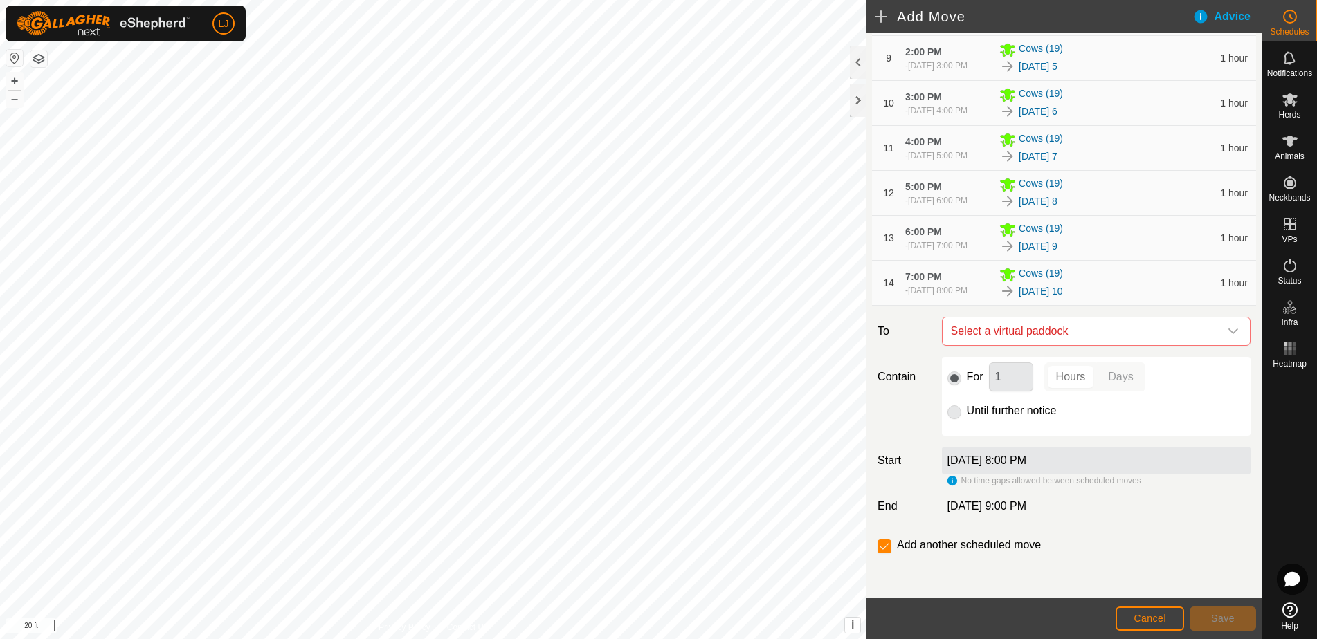
scroll to position [654, 0]
drag, startPoint x: 1051, startPoint y: 338, endPoint x: 1044, endPoint y: 341, distance: 8.1
click at [1050, 338] on span "Select a virtual paddock" at bounding box center [1082, 332] width 274 height 28
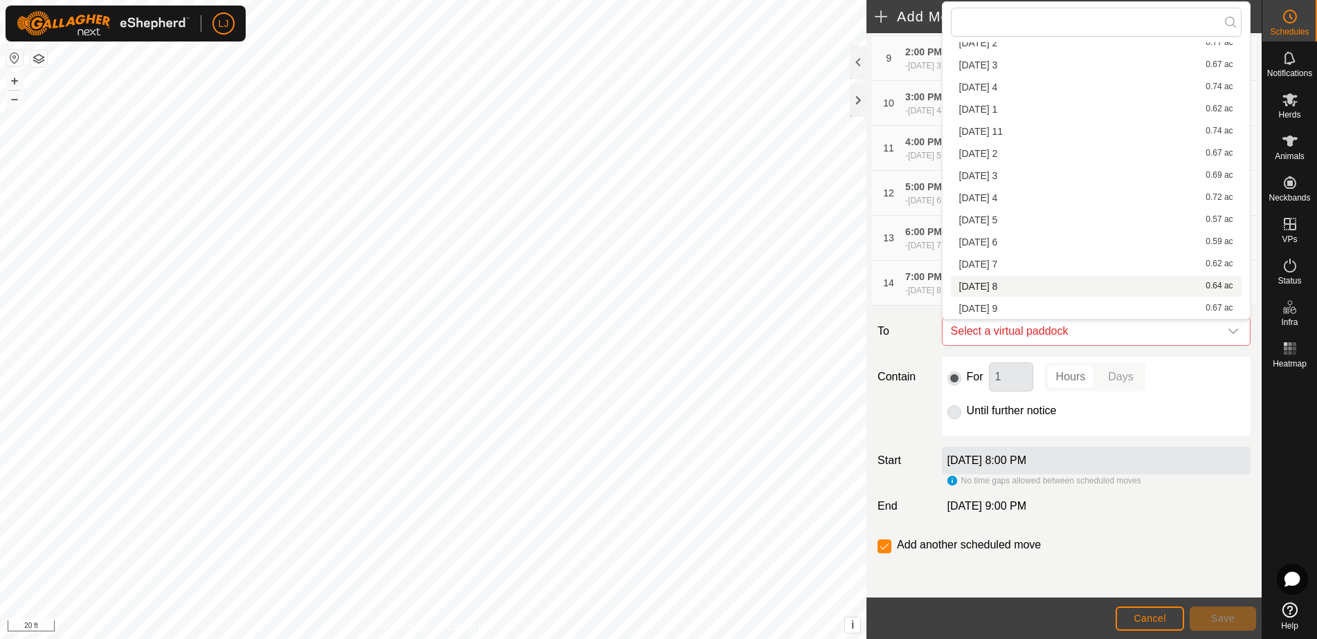
scroll to position [418, 0]
click at [1046, 136] on li "2025-08-22 11 0.74 ac" at bounding box center [1096, 131] width 291 height 21
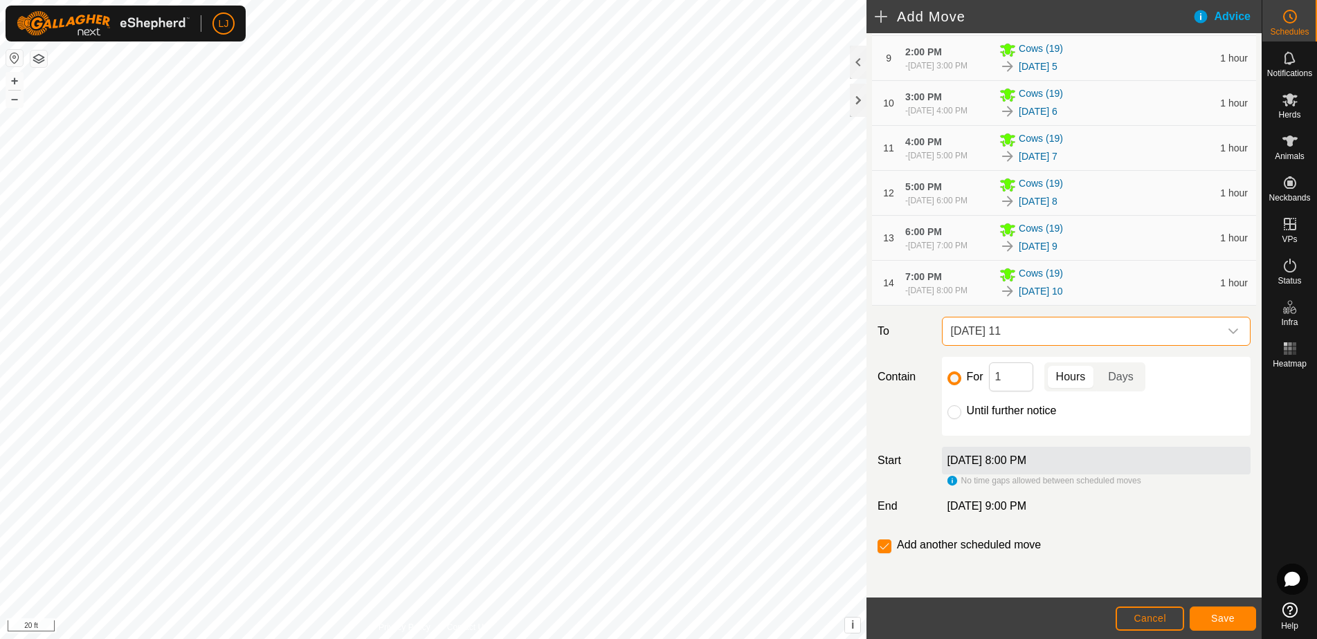
click at [960, 414] on input "Until further notice" at bounding box center [954, 413] width 14 height 14
radio input "true"
checkbox input "false"
click at [1222, 623] on span "Save" at bounding box center [1223, 618] width 24 height 11
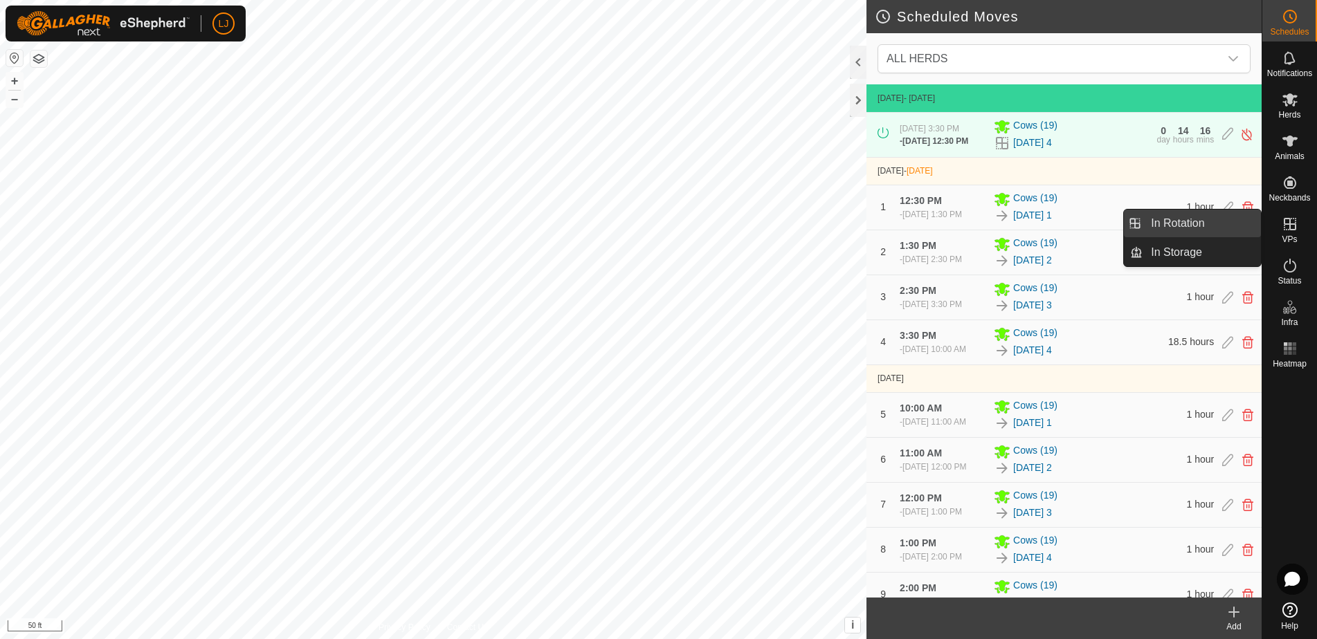
click at [1176, 226] on link "In Rotation" at bounding box center [1201, 224] width 118 height 28
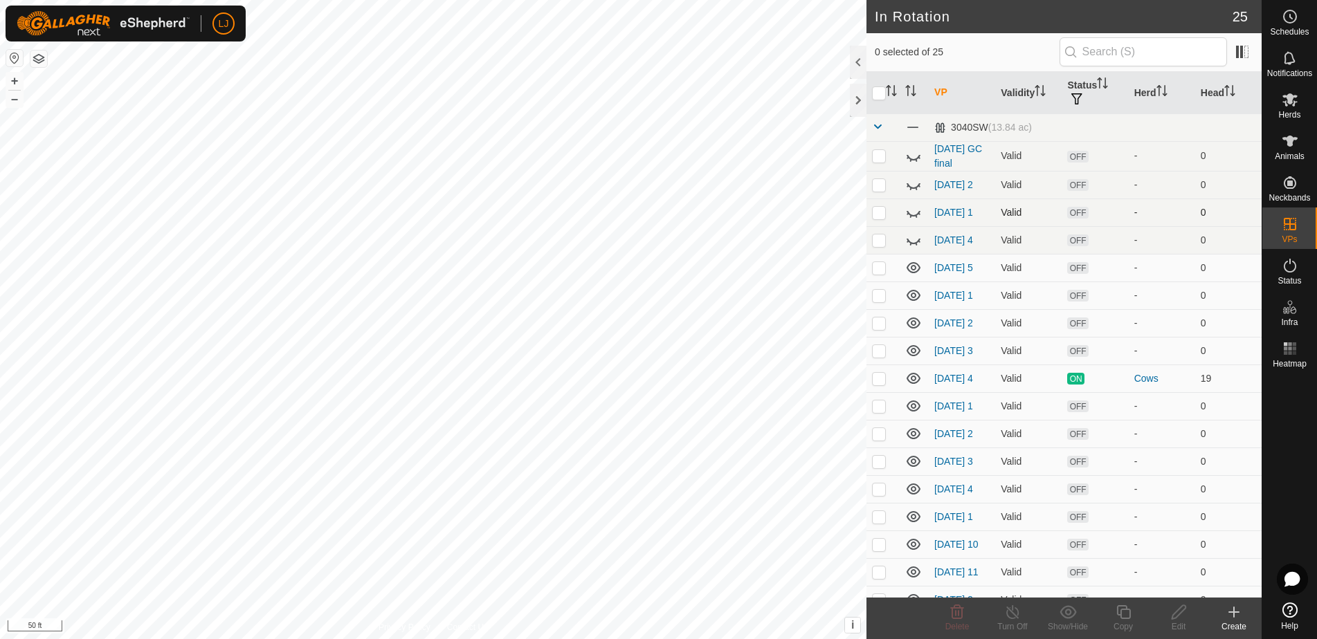
drag, startPoint x: 913, startPoint y: 212, endPoint x: 916, endPoint y: 226, distance: 14.1
click at [913, 212] on icon at bounding box center [913, 212] width 17 height 17
click at [913, 244] on icon at bounding box center [913, 240] width 17 height 17
click at [911, 189] on icon at bounding box center [913, 184] width 17 height 17
click at [917, 160] on icon at bounding box center [913, 156] width 17 height 17
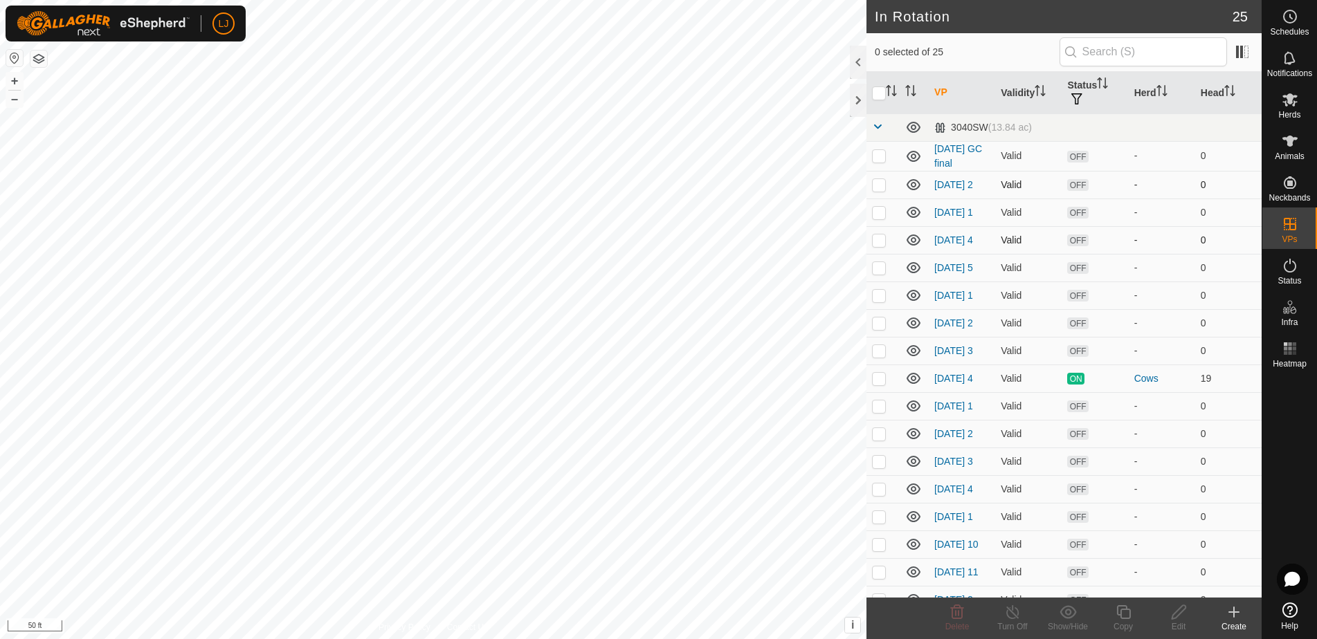
drag, startPoint x: 882, startPoint y: 158, endPoint x: 891, endPoint y: 195, distance: 37.6
click at [882, 158] on p-checkbox at bounding box center [879, 155] width 14 height 11
checkbox input "true"
click at [961, 614] on icon at bounding box center [957, 612] width 13 height 14
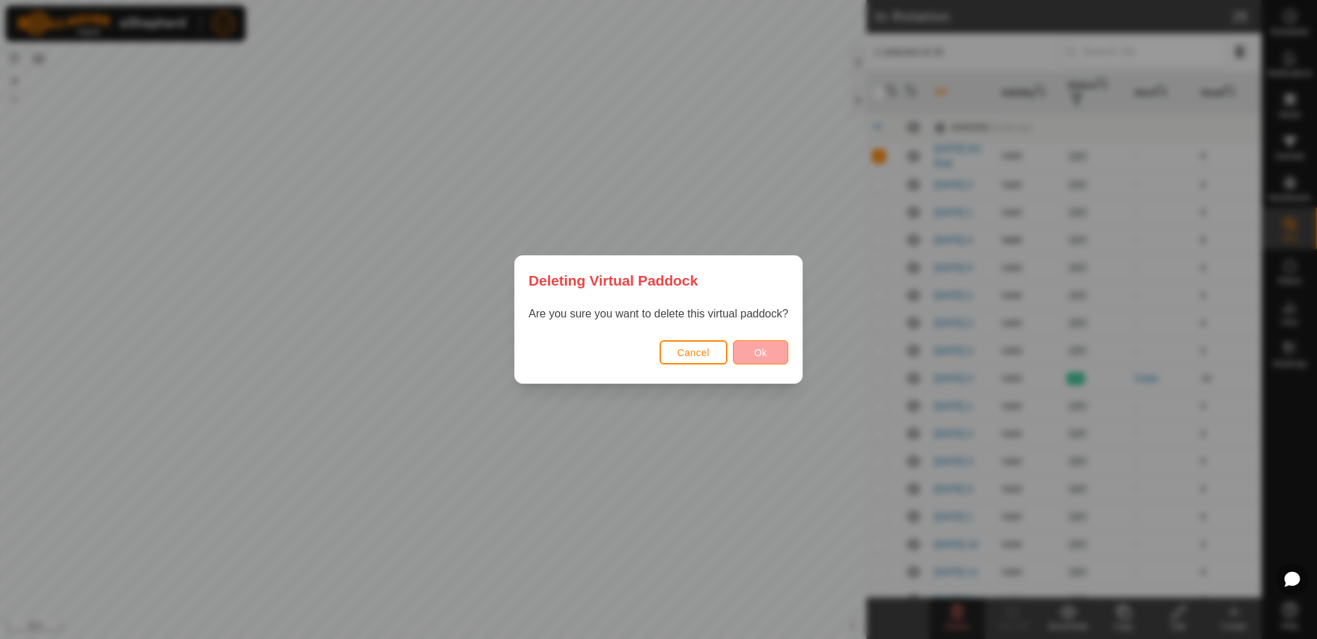
click at [740, 354] on button "Ok" at bounding box center [760, 352] width 55 height 24
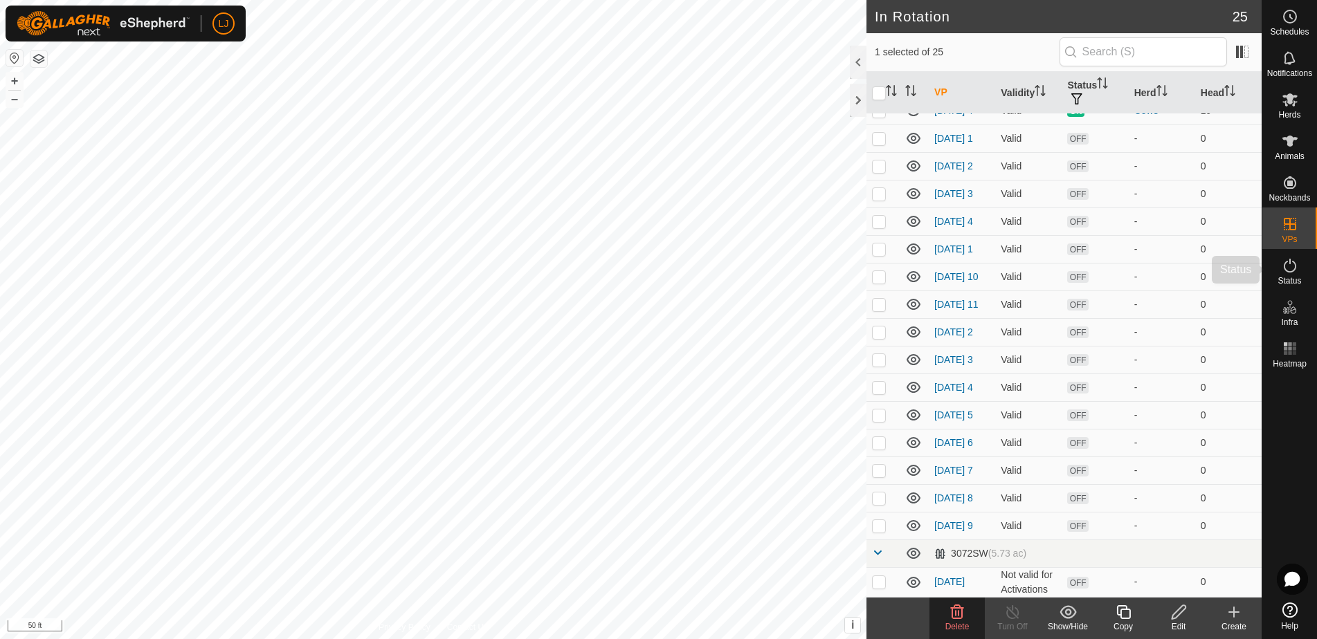
scroll to position [316, 0]
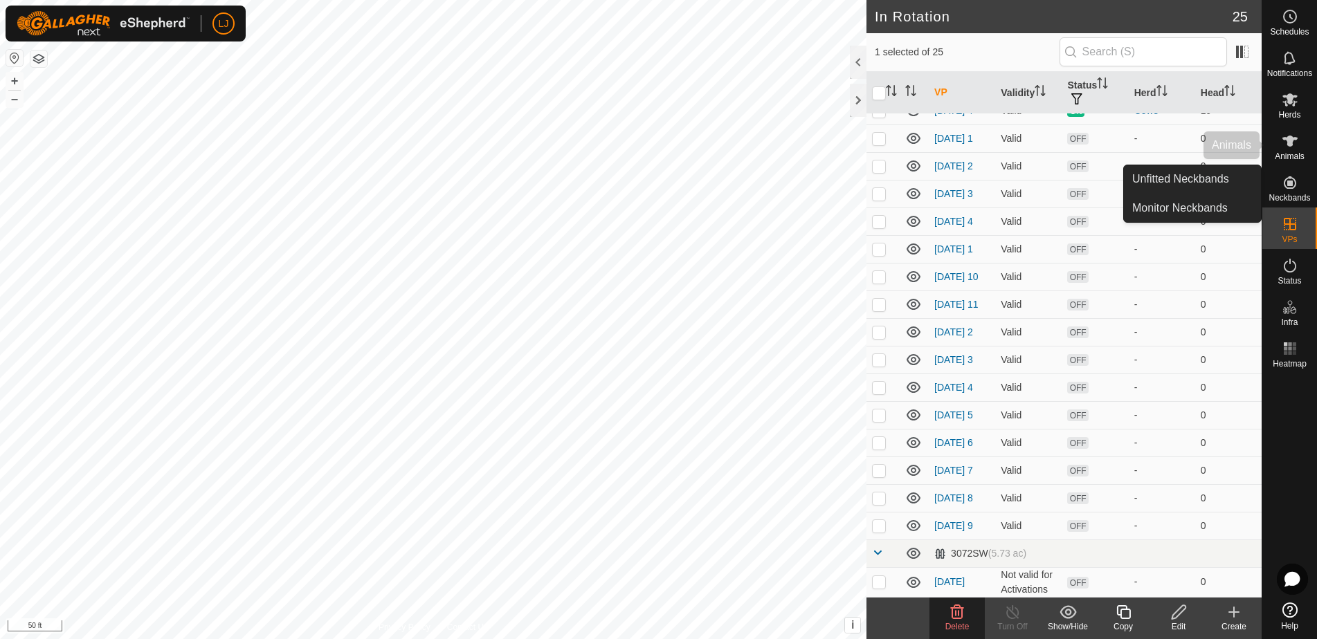
click at [1282, 155] on span "Animals" at bounding box center [1290, 156] width 30 height 8
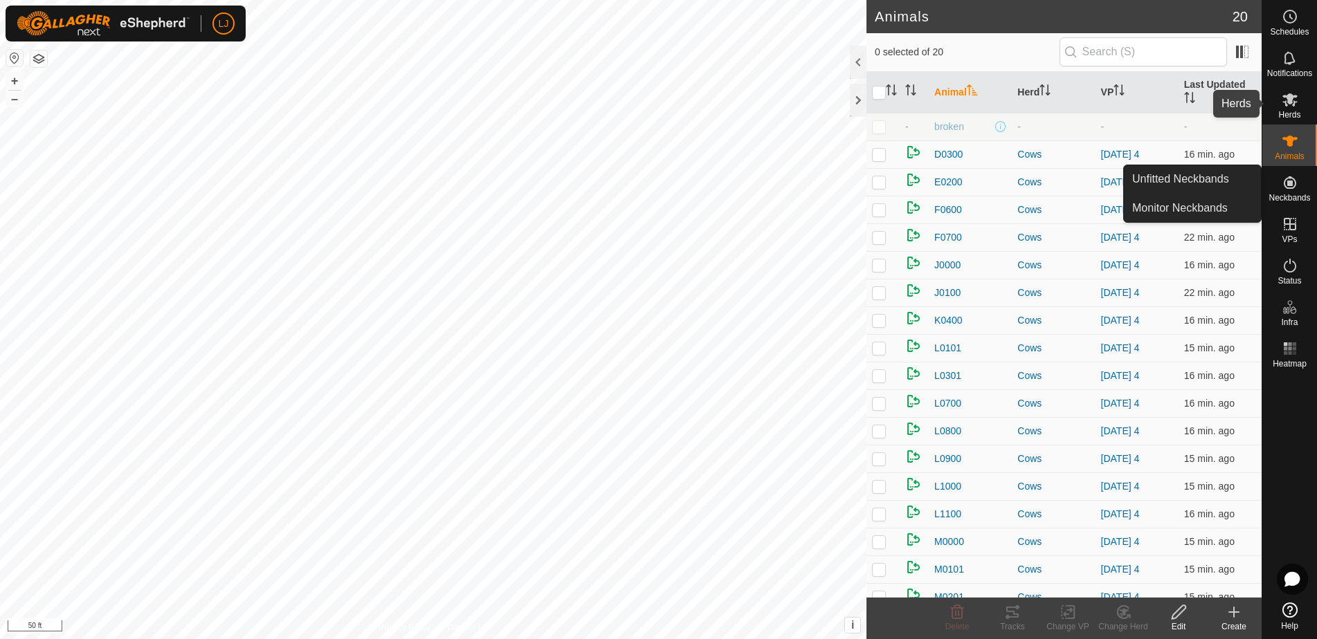
click at [1288, 115] on span "Herds" at bounding box center [1289, 115] width 22 height 8
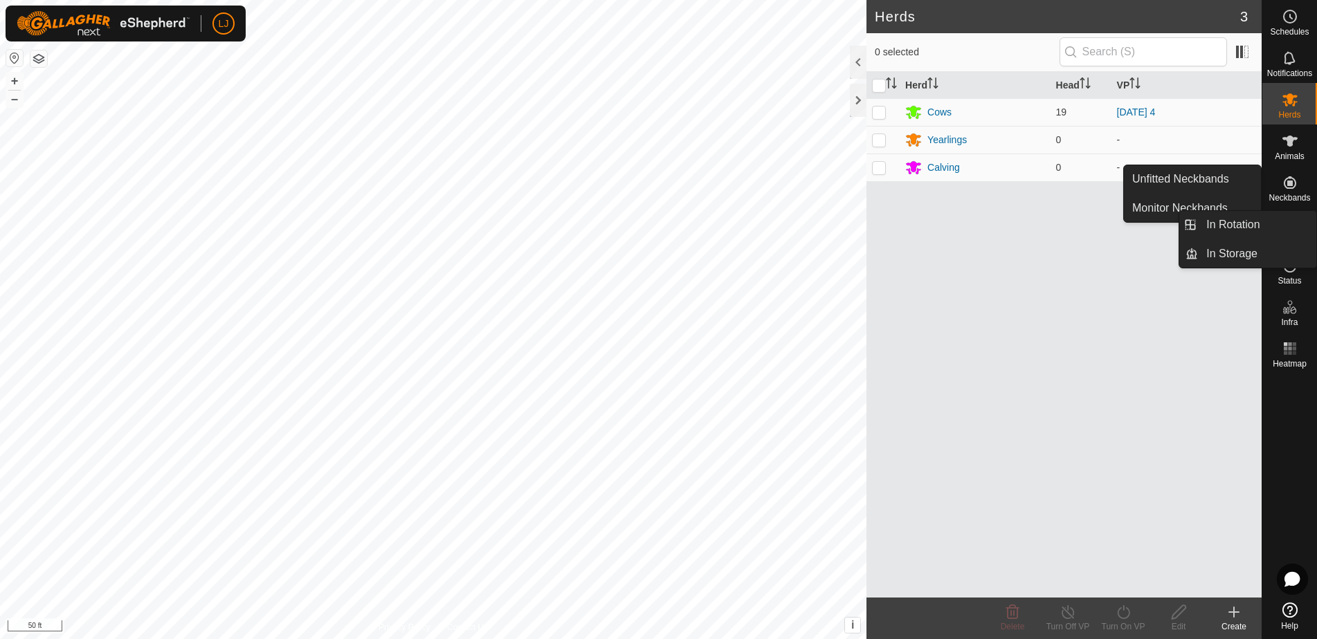
click at [1300, 194] on span "Neckbands" at bounding box center [1289, 198] width 42 height 8
click at [1181, 185] on link "Unfitted Neckbands" at bounding box center [1192, 179] width 137 height 28
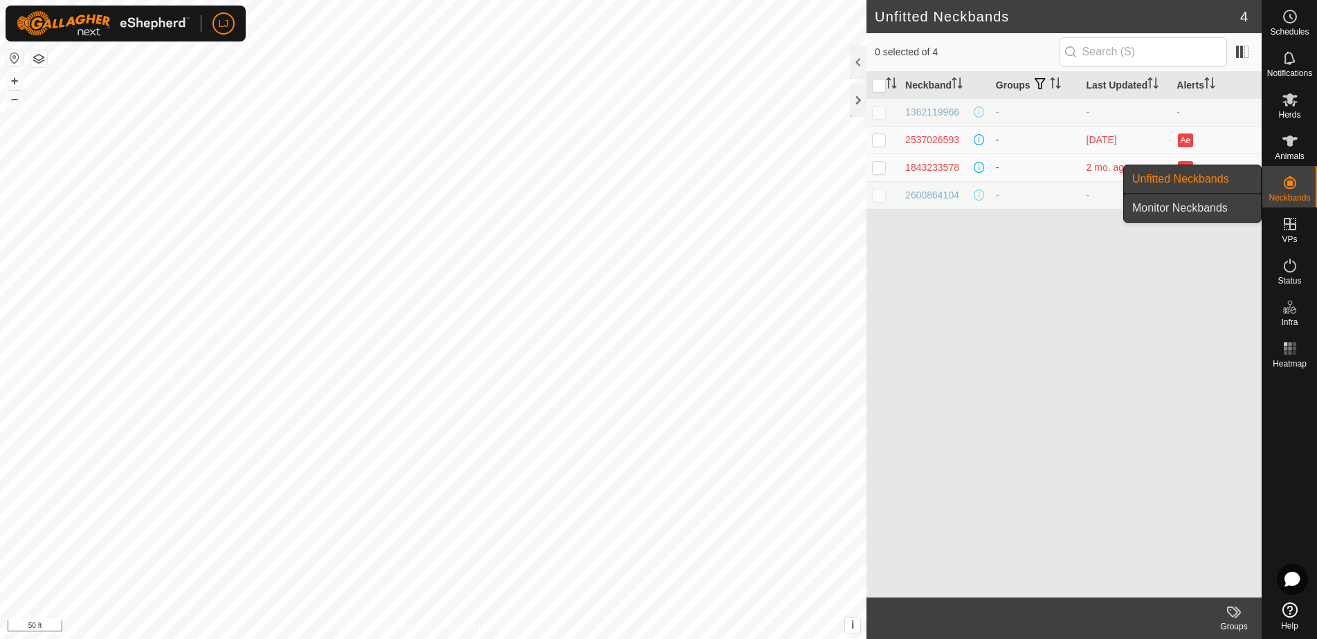
click at [1204, 212] on link "Monitor Neckbands" at bounding box center [1192, 208] width 137 height 28
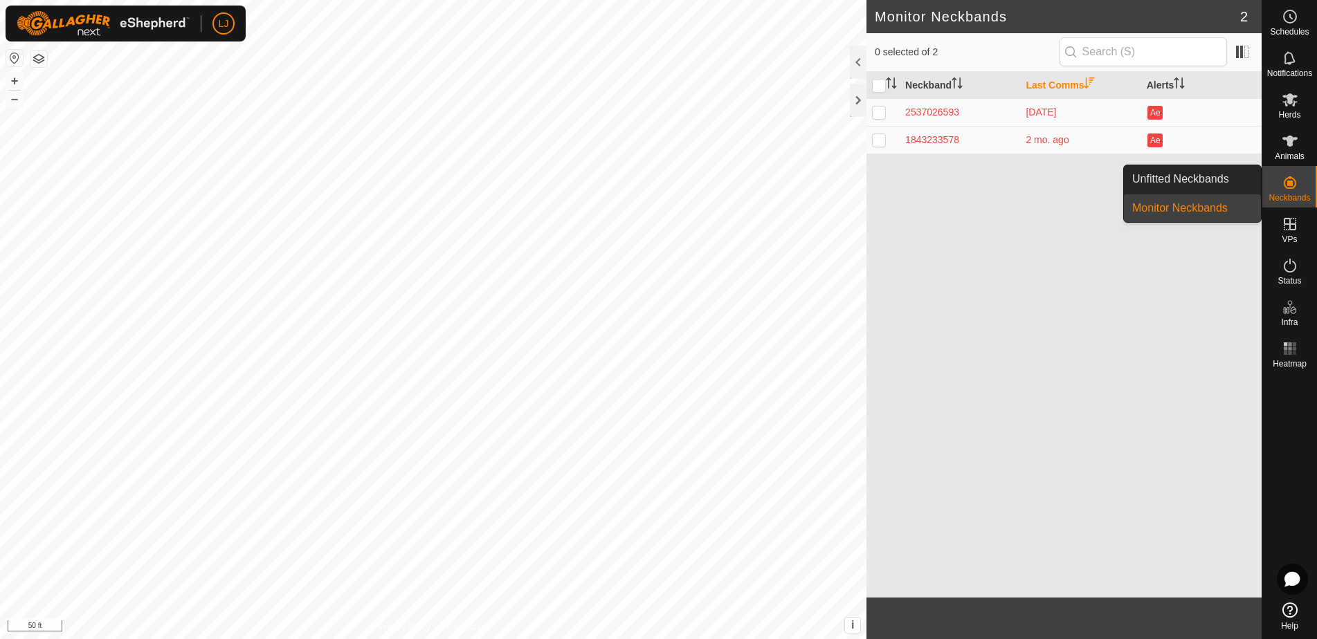
click at [1300, 188] on es-neckbands-svg-icon at bounding box center [1289, 183] width 25 height 22
click at [1197, 181] on link "Unfitted Neckbands" at bounding box center [1192, 179] width 137 height 28
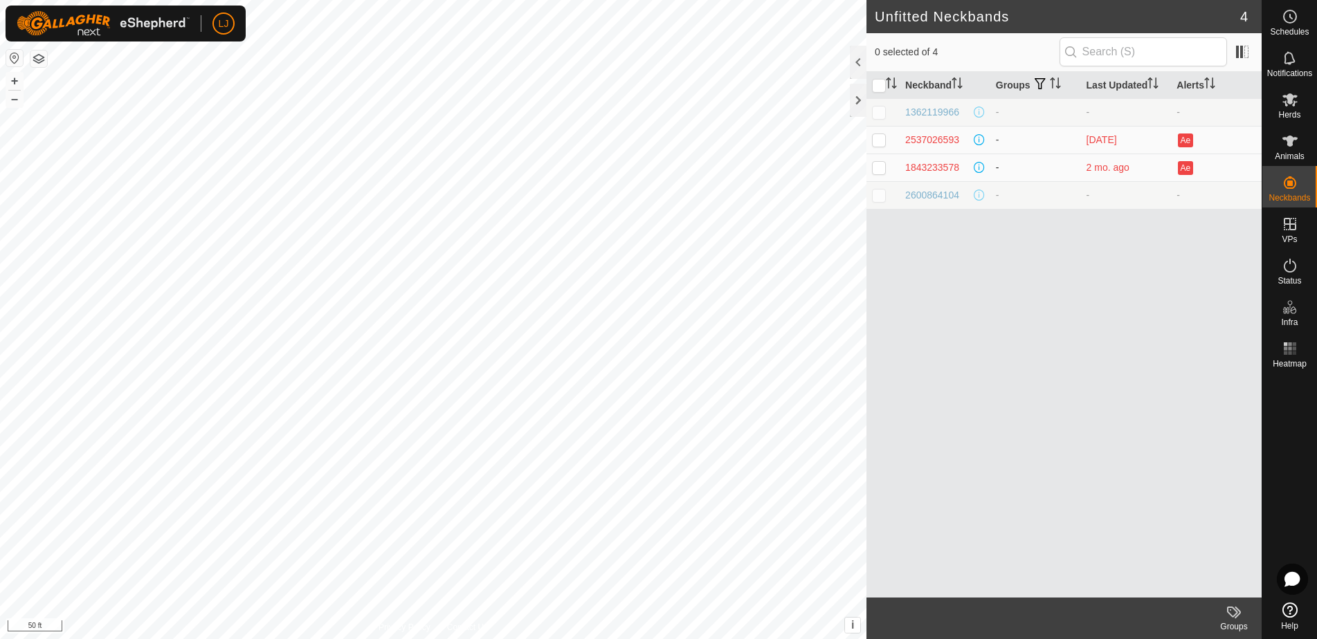
drag, startPoint x: 1081, startPoint y: 167, endPoint x: 1064, endPoint y: 167, distance: 17.3
click at [1064, 167] on tr "1843233578 - 2 mo. ago Ae" at bounding box center [1063, 168] width 395 height 28
click at [1064, 168] on td "-" at bounding box center [1035, 168] width 91 height 28
click at [1136, 169] on td "2 mo. ago" at bounding box center [1126, 168] width 91 height 28
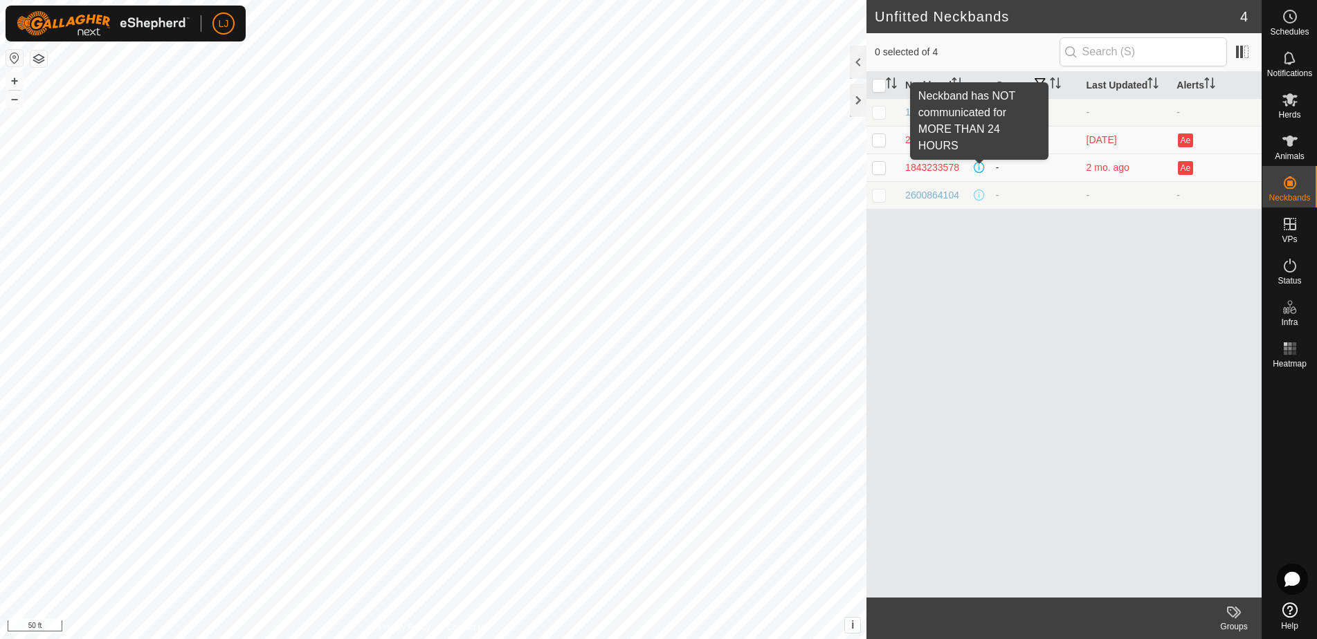
click at [981, 170] on span at bounding box center [979, 167] width 11 height 11
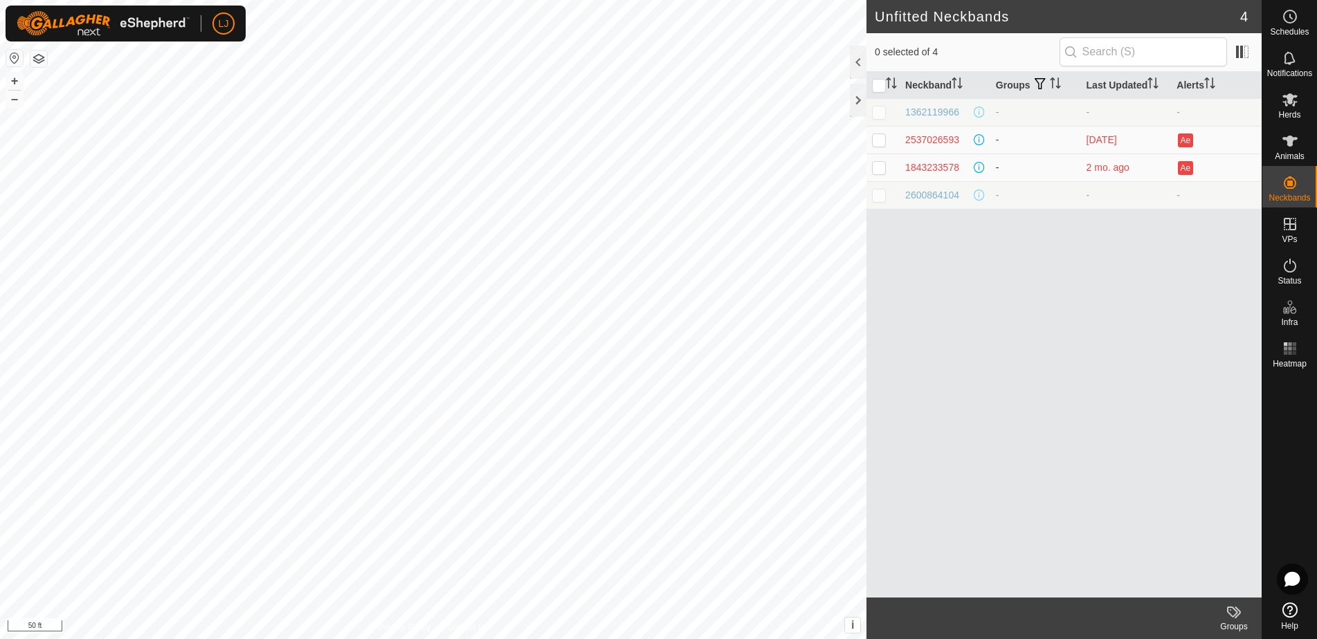
click at [882, 170] on p-checkbox at bounding box center [879, 167] width 14 height 11
click at [879, 167] on p-checkbox at bounding box center [879, 167] width 14 height 11
click at [879, 169] on p-checkbox at bounding box center [879, 167] width 14 height 11
click at [882, 169] on p-checkbox at bounding box center [879, 167] width 14 height 11
checkbox input "false"
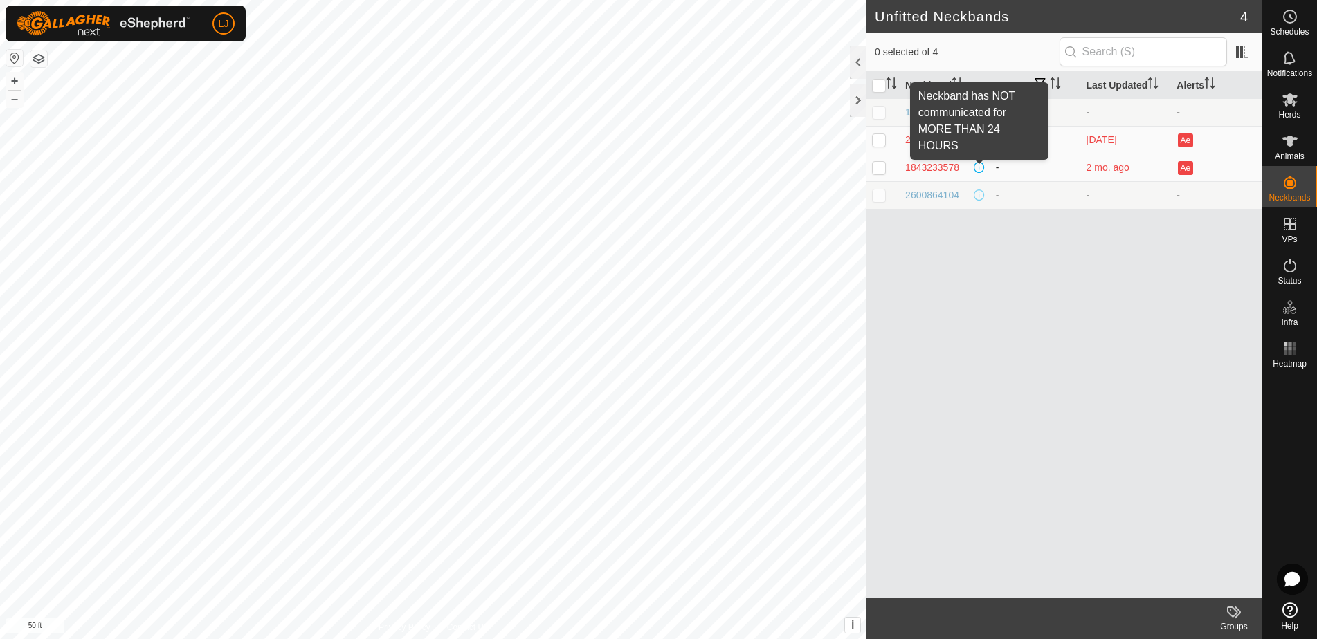
click at [978, 170] on span at bounding box center [979, 167] width 11 height 11
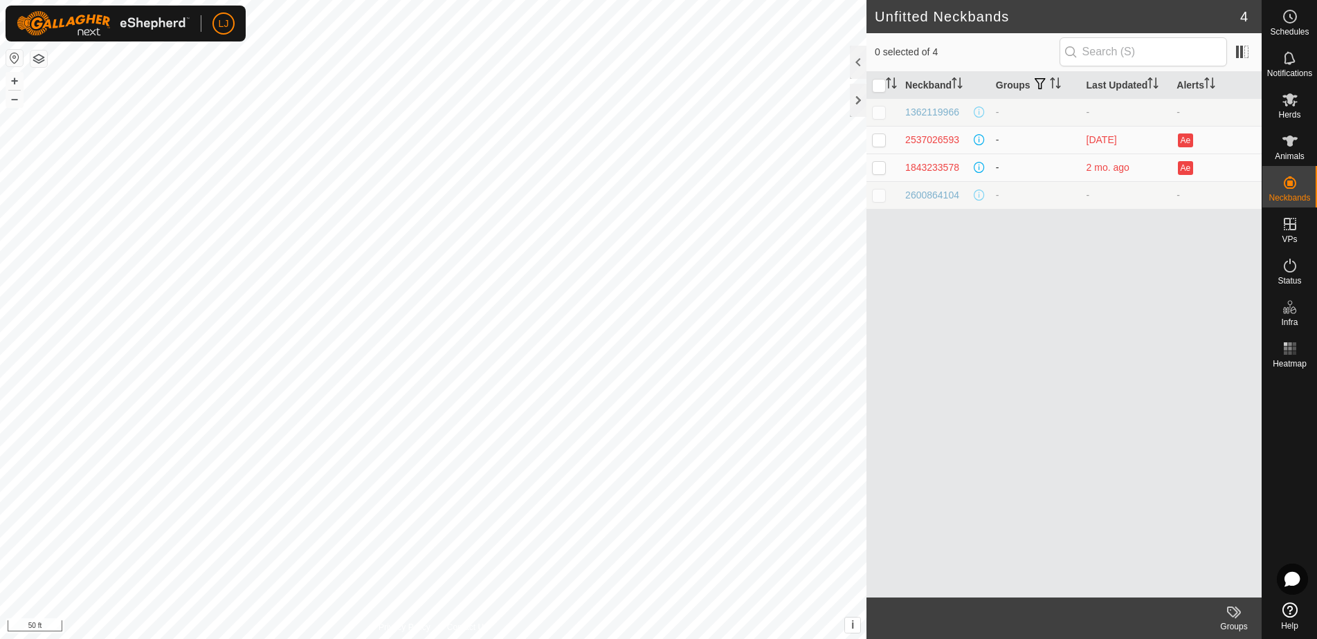
click at [979, 168] on span at bounding box center [979, 167] width 11 height 11
click at [921, 168] on div "1843233578" at bounding box center [932, 168] width 54 height 15
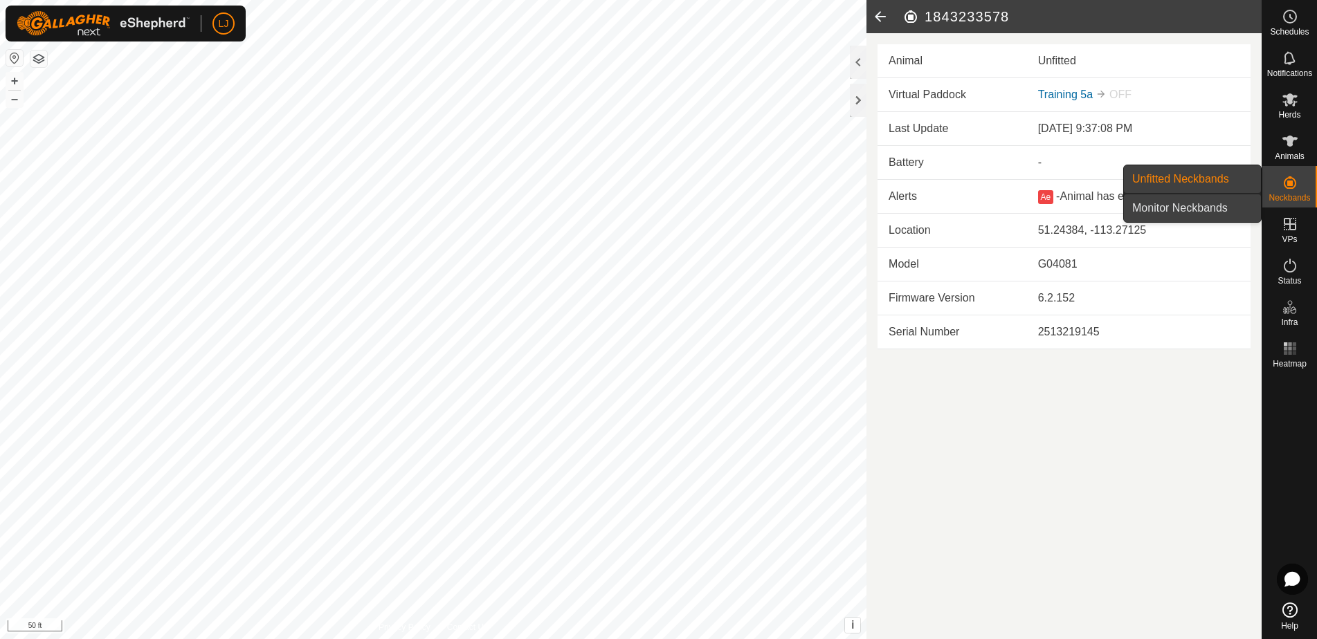
click at [1203, 201] on link "Monitor Neckbands" at bounding box center [1192, 208] width 137 height 28
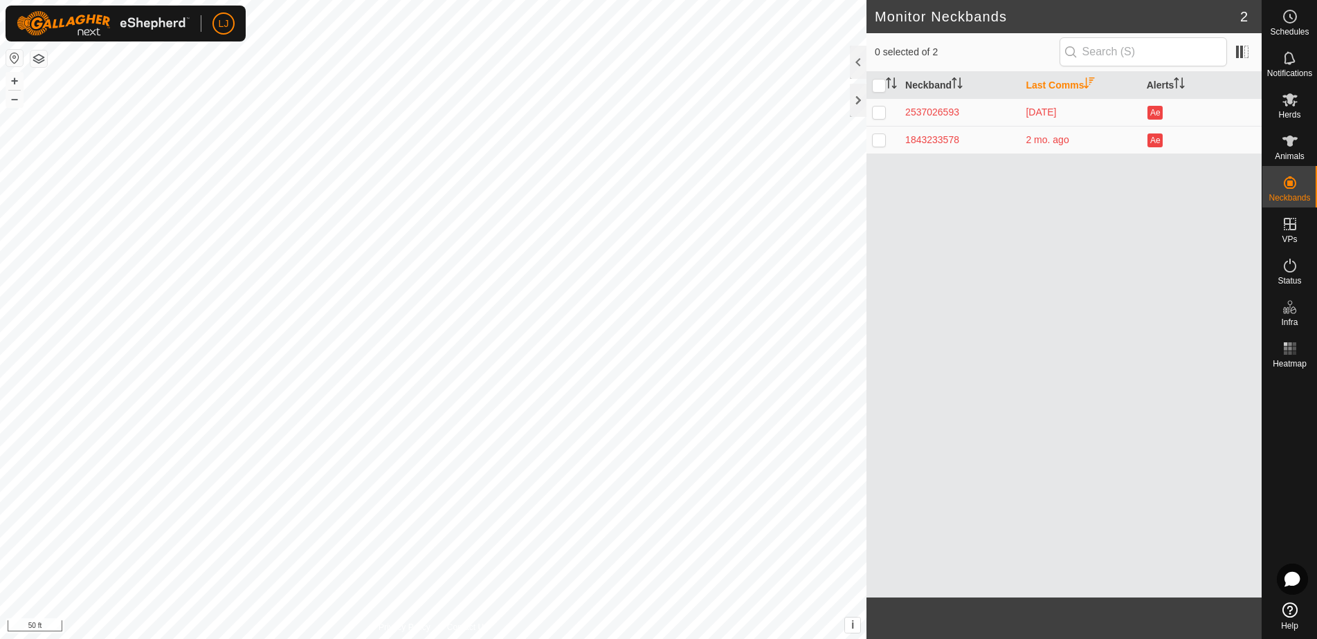
click at [883, 113] on p-checkbox at bounding box center [879, 112] width 14 height 11
checkbox input "true"
drag, startPoint x: 882, startPoint y: 150, endPoint x: 883, endPoint y: 116, distance: 33.9
click at [882, 149] on td at bounding box center [882, 140] width 33 height 28
checkbox input "true"
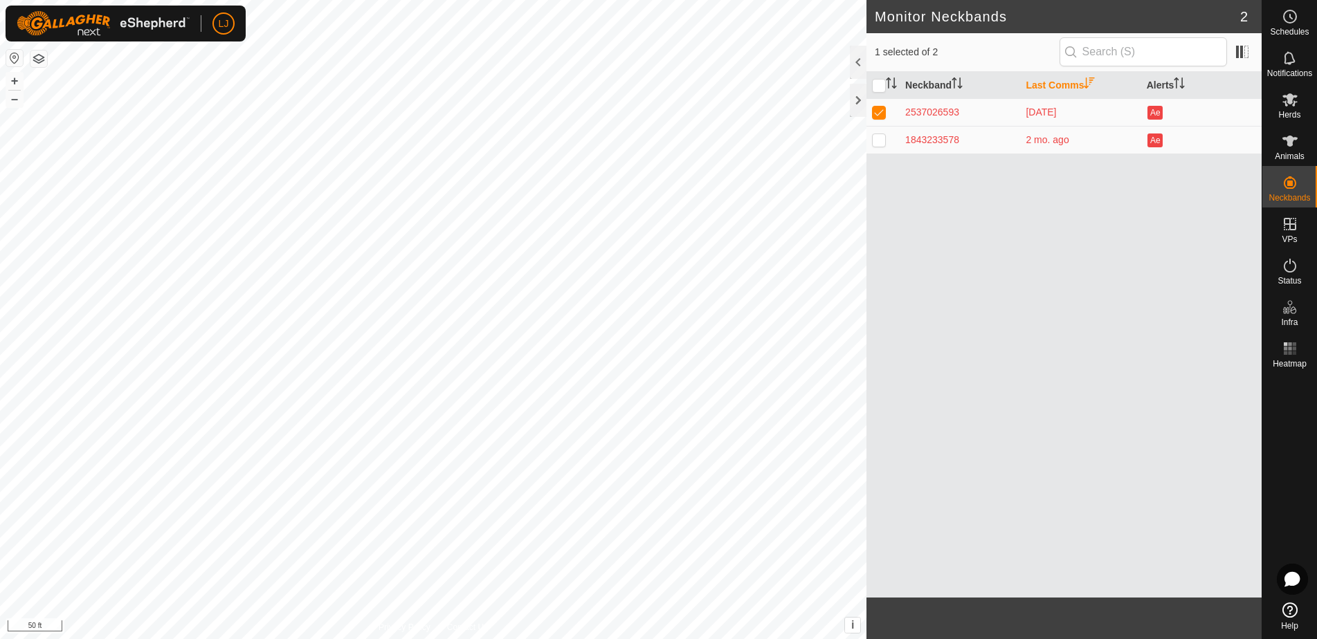
checkbox input "true"
click at [1156, 145] on button "Ae" at bounding box center [1154, 141] width 15 height 14
drag, startPoint x: 1037, startPoint y: 142, endPoint x: 1149, endPoint y: 148, distance: 112.3
click at [1118, 145] on td "2 mo. ago" at bounding box center [1080, 140] width 120 height 28
click at [1149, 164] on div "Neckband Last Comms Alerts 2537026593 19 days ago Ae 1843233578 2 mo. ago Ae" at bounding box center [1063, 335] width 395 height 526
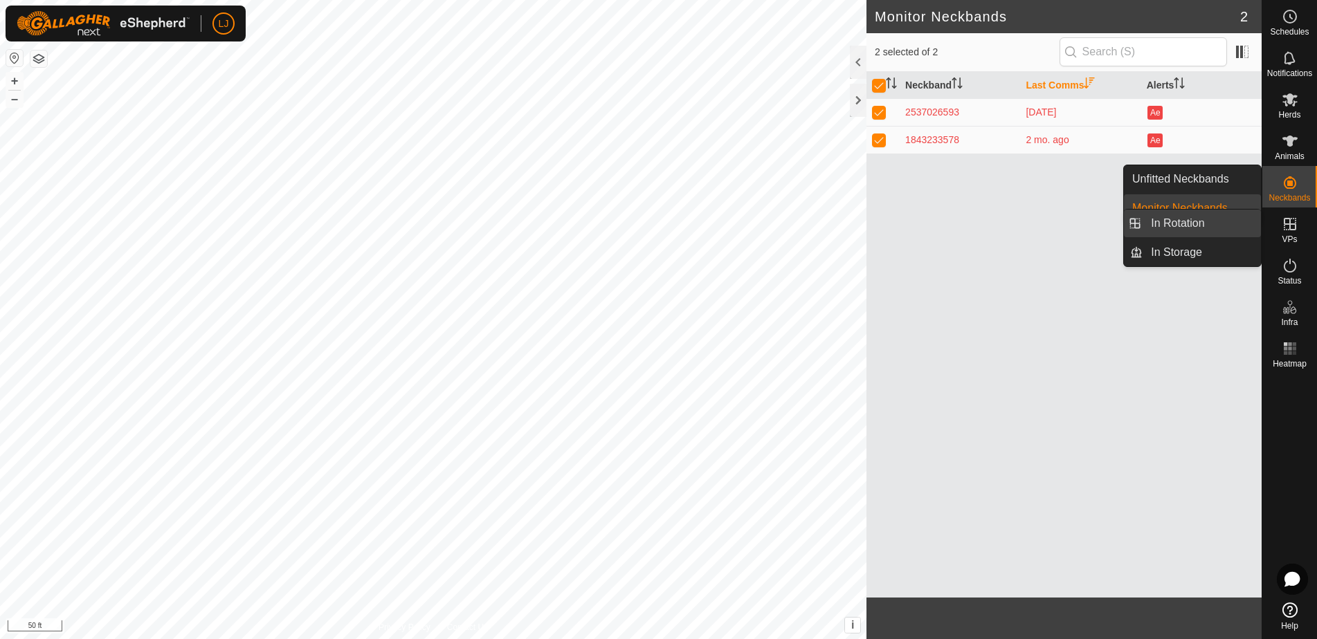
click at [1220, 224] on link "In Rotation" at bounding box center [1201, 224] width 118 height 28
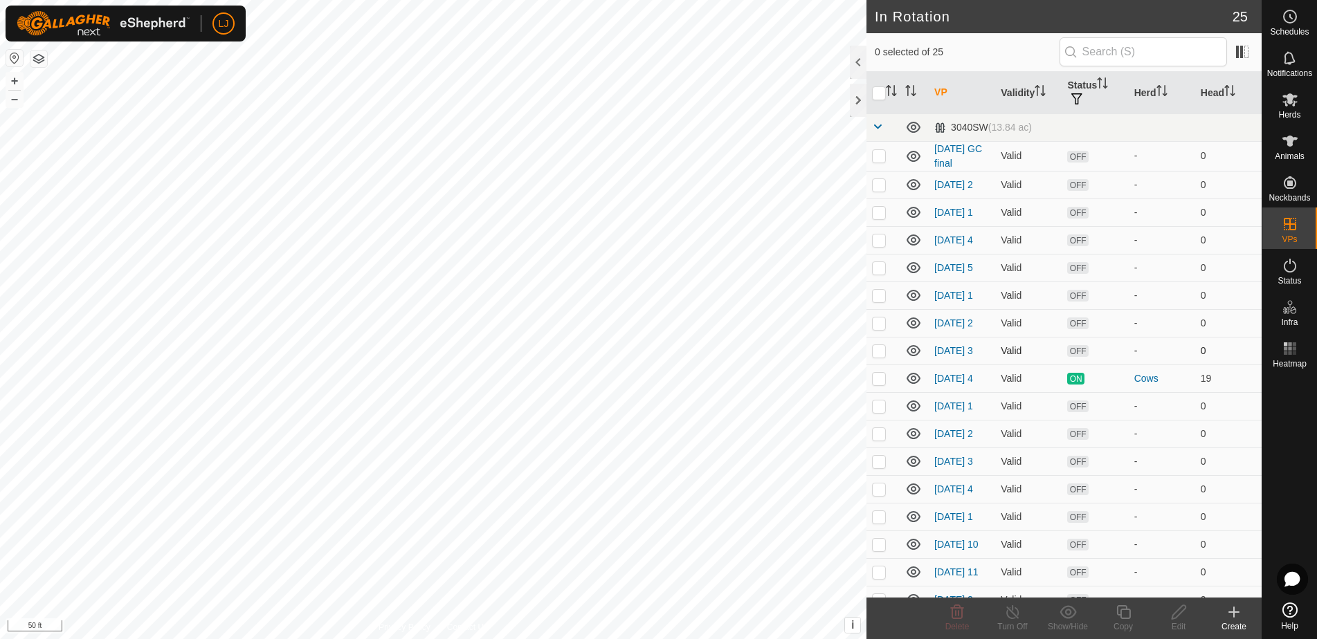
drag, startPoint x: 877, startPoint y: 365, endPoint x: 882, endPoint y: 354, distance: 12.1
click at [878, 356] on p-checkbox at bounding box center [879, 350] width 14 height 11
checkbox input "true"
click at [882, 329] on p-checkbox at bounding box center [879, 323] width 14 height 11
checkbox input "true"
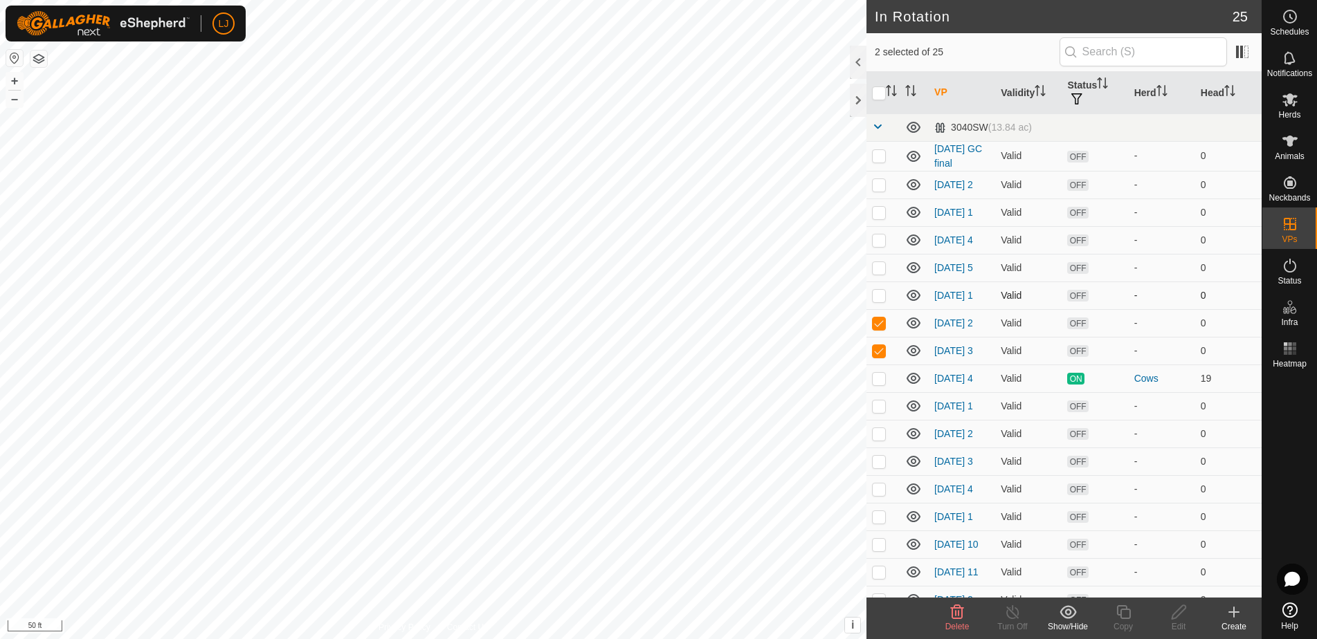
click at [883, 301] on p-checkbox at bounding box center [879, 295] width 14 height 11
checkbox input "true"
click at [877, 273] on p-checkbox at bounding box center [879, 267] width 14 height 11
checkbox input "true"
click at [882, 243] on p-checkbox at bounding box center [879, 240] width 14 height 11
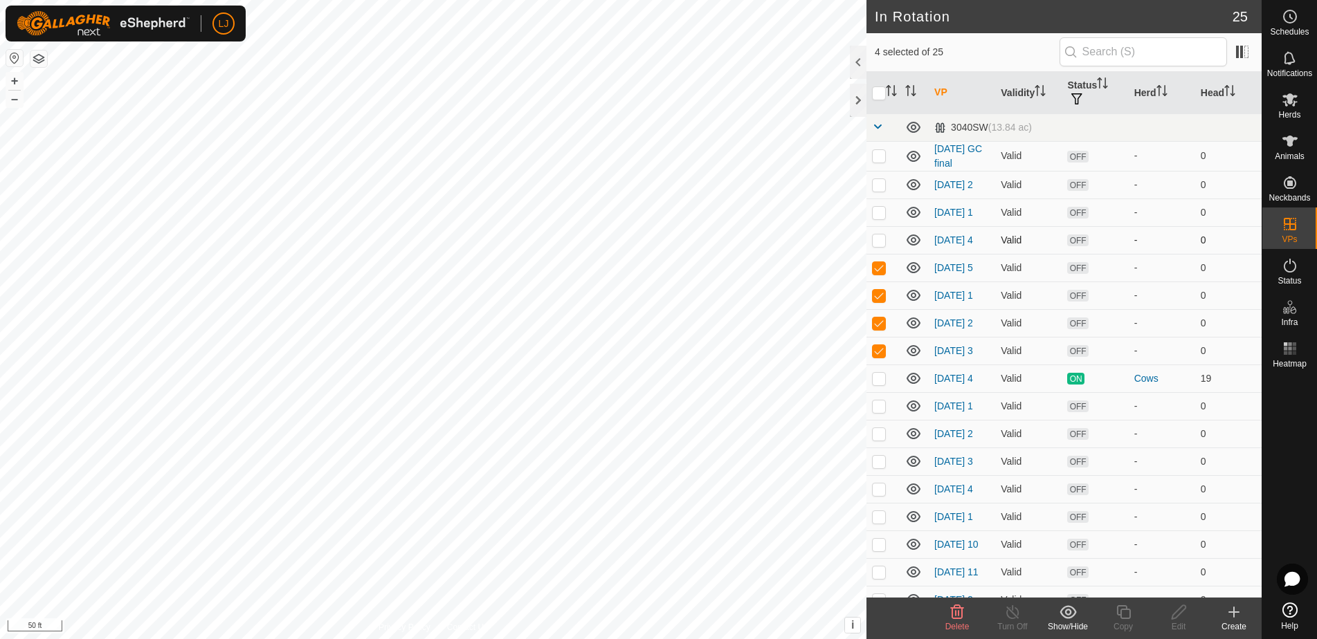
checkbox input "true"
click at [877, 208] on td at bounding box center [882, 213] width 33 height 28
click at [963, 621] on div "Delete" at bounding box center [956, 627] width 55 height 12
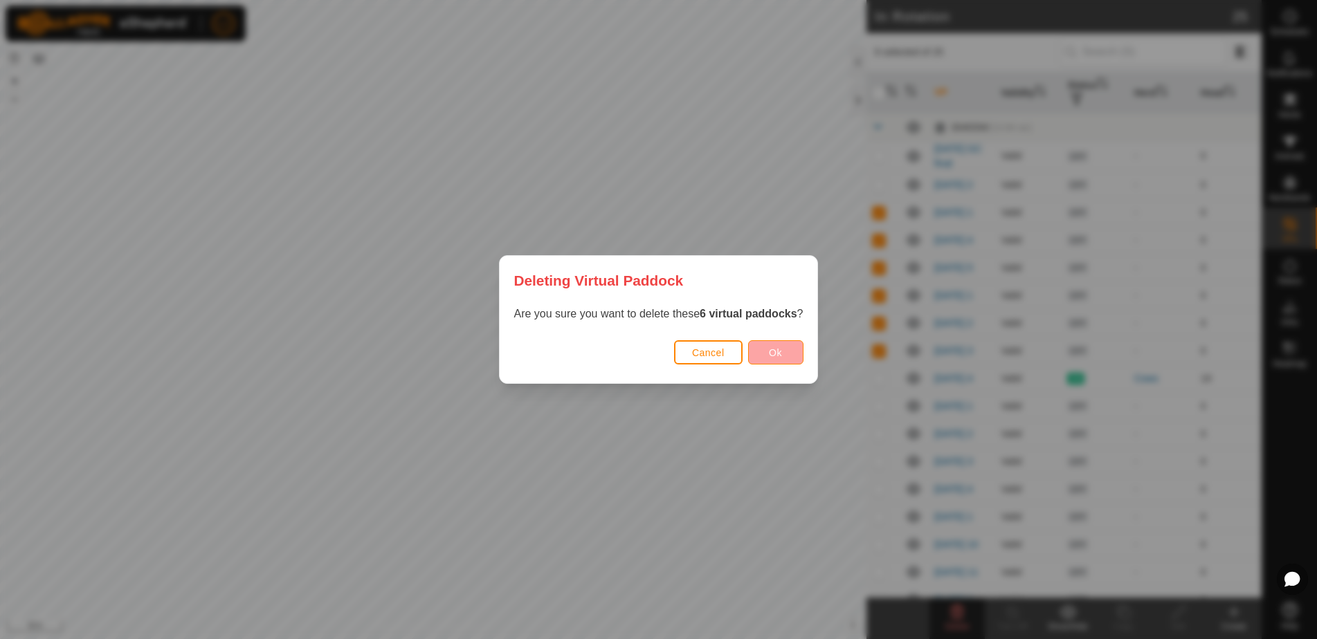
click at [785, 357] on button "Ok" at bounding box center [775, 352] width 55 height 24
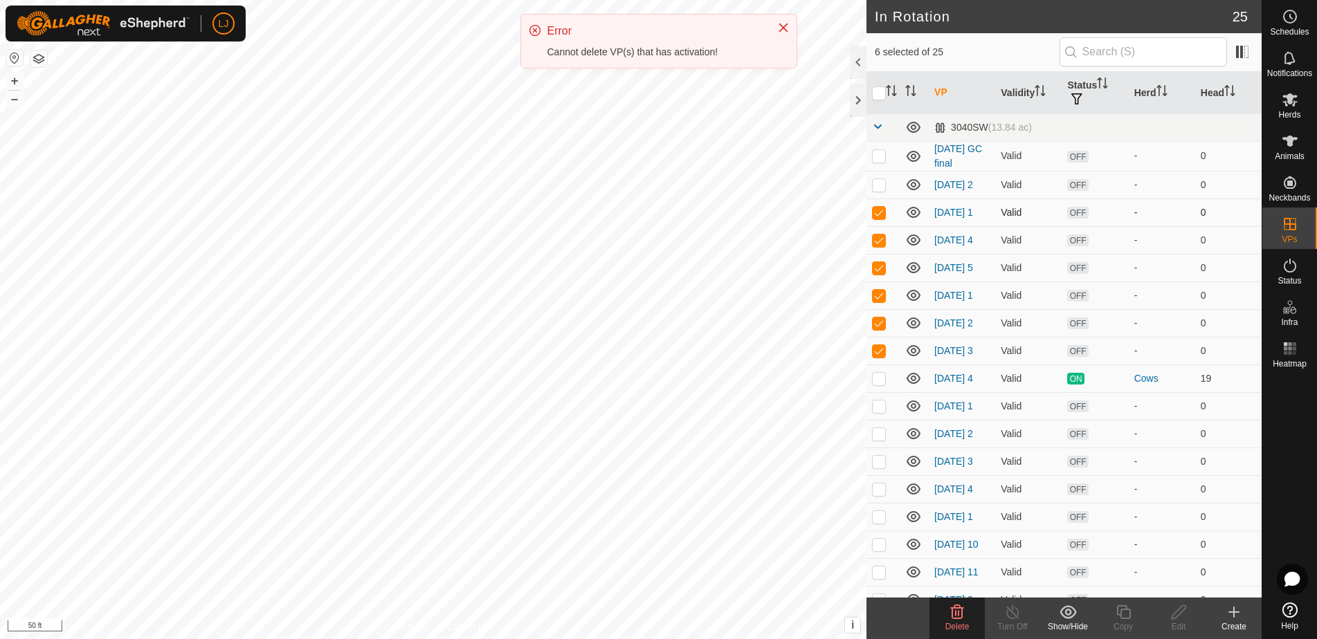
click at [877, 218] on p-checkbox at bounding box center [879, 212] width 14 height 11
checkbox input "false"
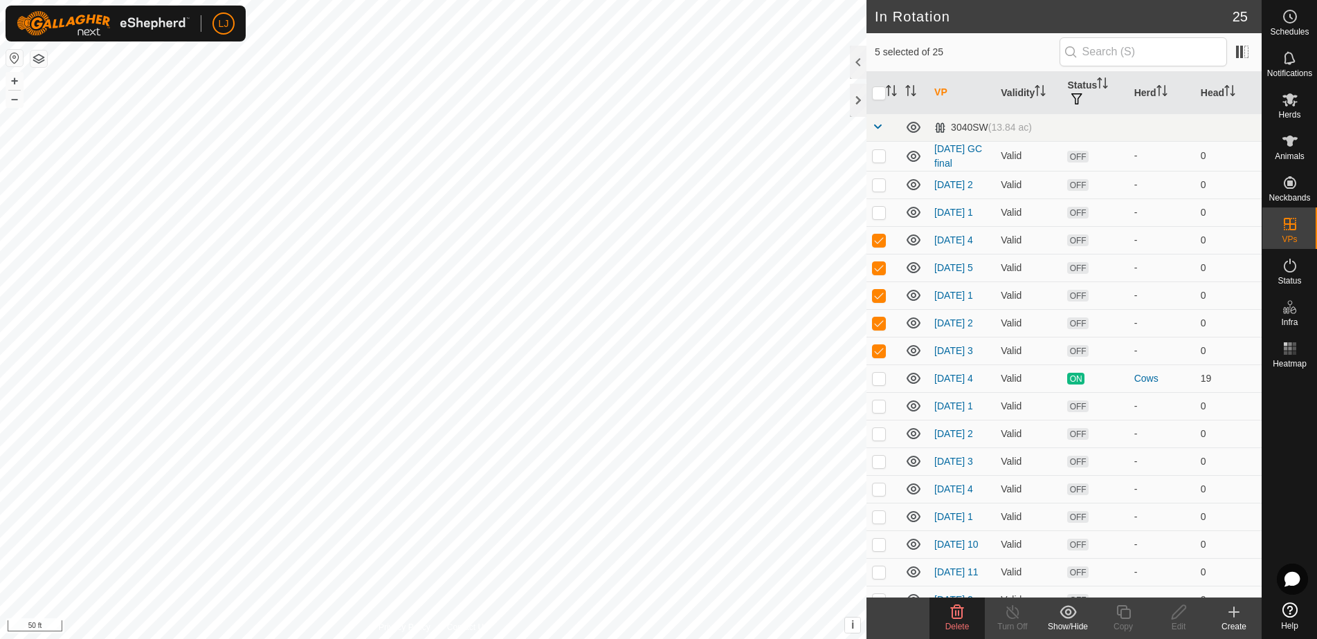
click at [963, 614] on icon at bounding box center [957, 612] width 13 height 14
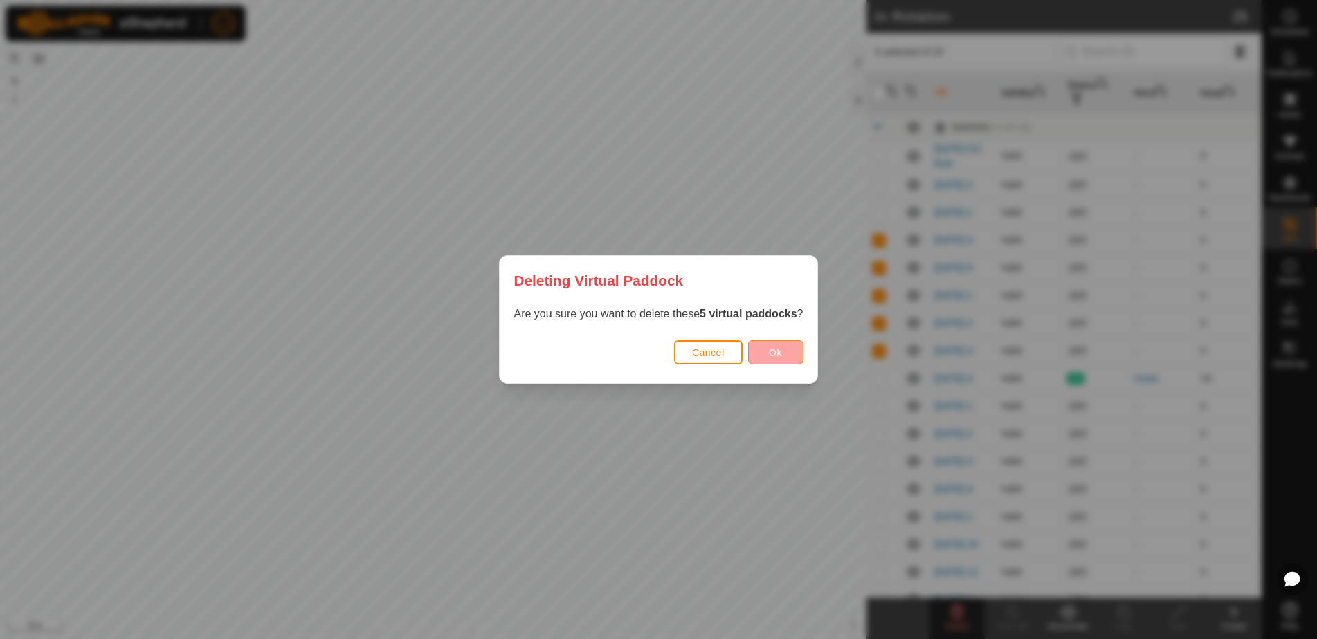
click at [775, 357] on button "Ok" at bounding box center [775, 352] width 55 height 24
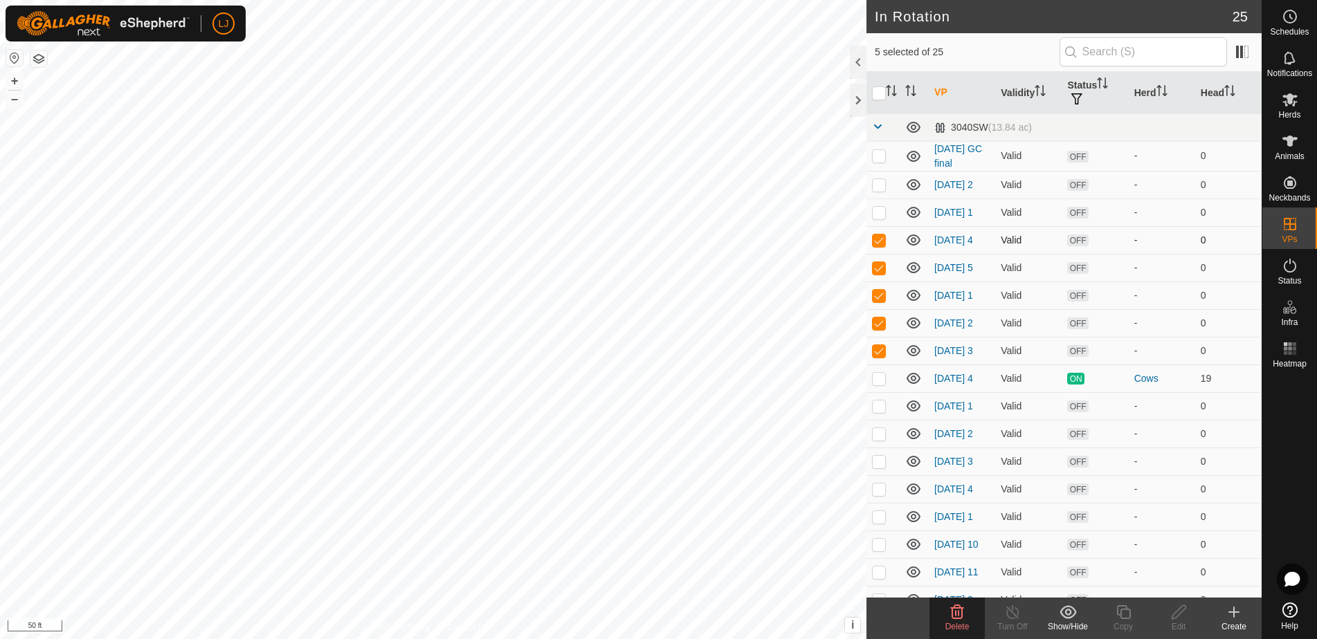
click at [877, 245] on p-checkbox at bounding box center [879, 240] width 14 height 11
checkbox input "false"
click at [952, 625] on span "Delete" at bounding box center [957, 627] width 24 height 10
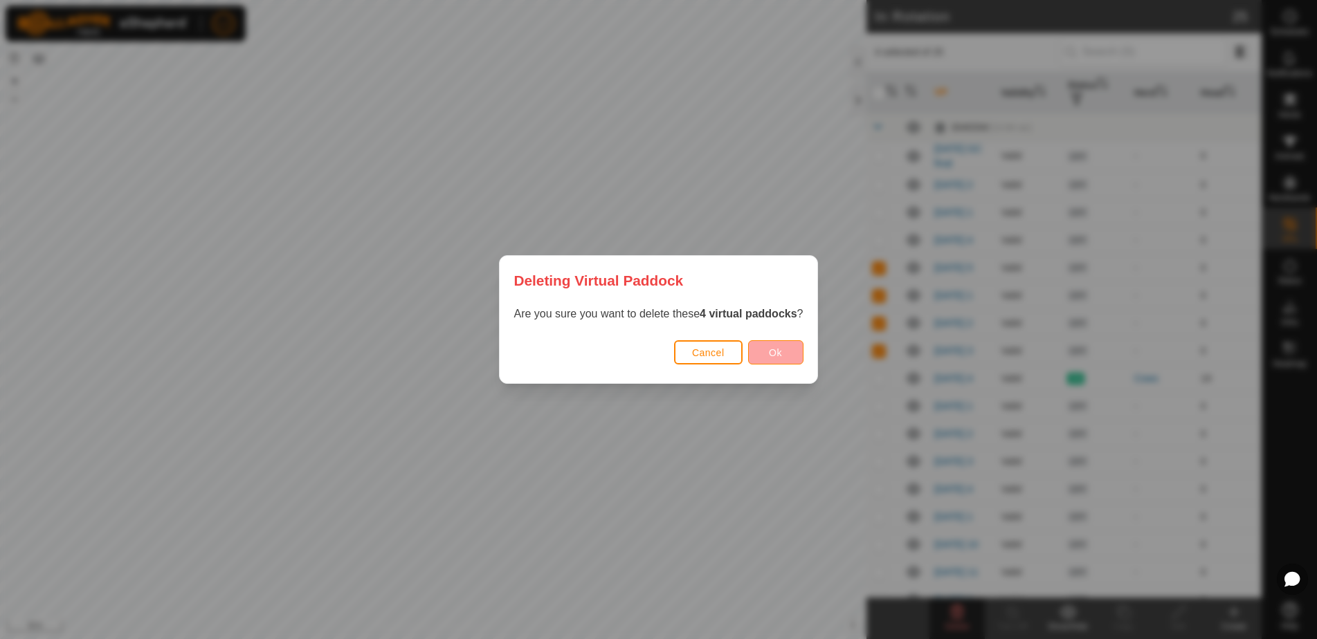
click at [776, 348] on span "Ok" at bounding box center [775, 352] width 13 height 11
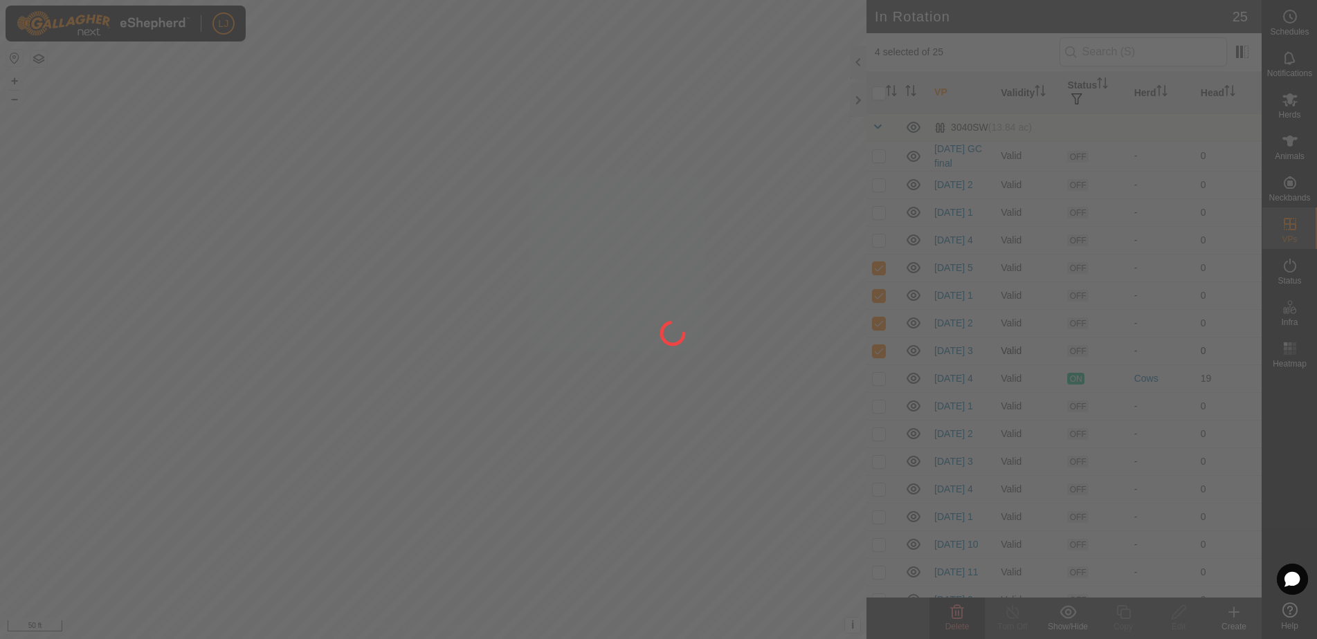
checkbox input "false"
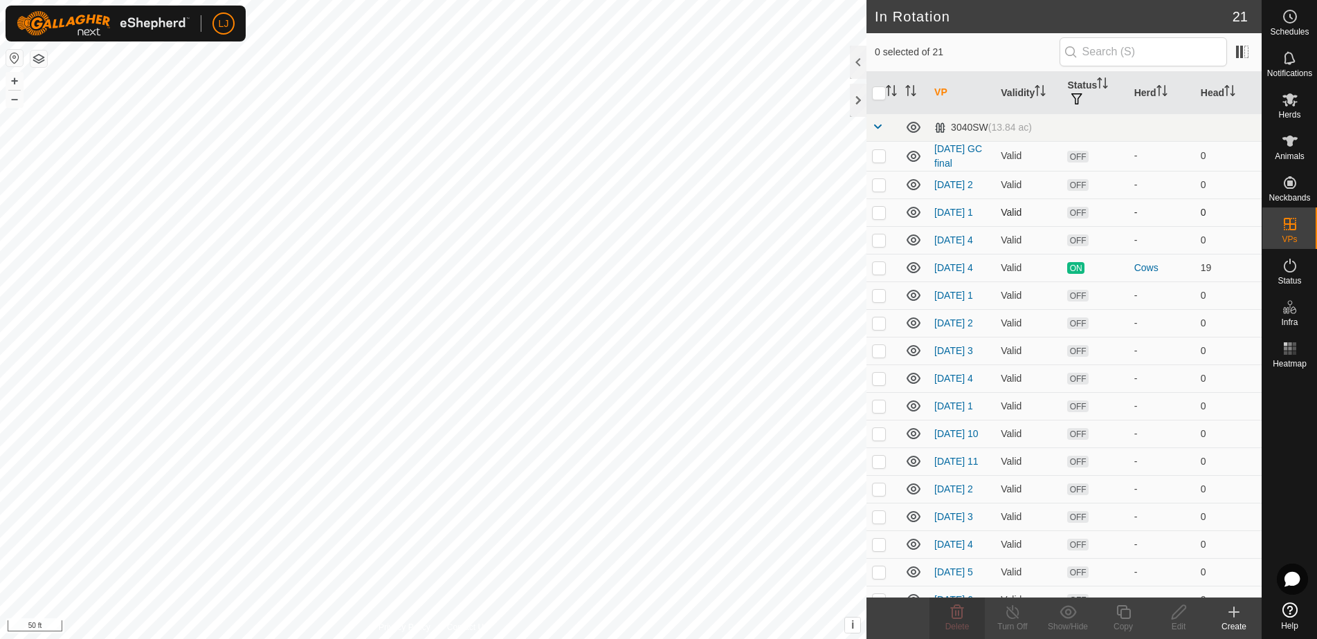
click at [882, 218] on p-checkbox at bounding box center [879, 212] width 14 height 11
checkbox input "true"
click at [958, 608] on icon at bounding box center [957, 612] width 13 height 14
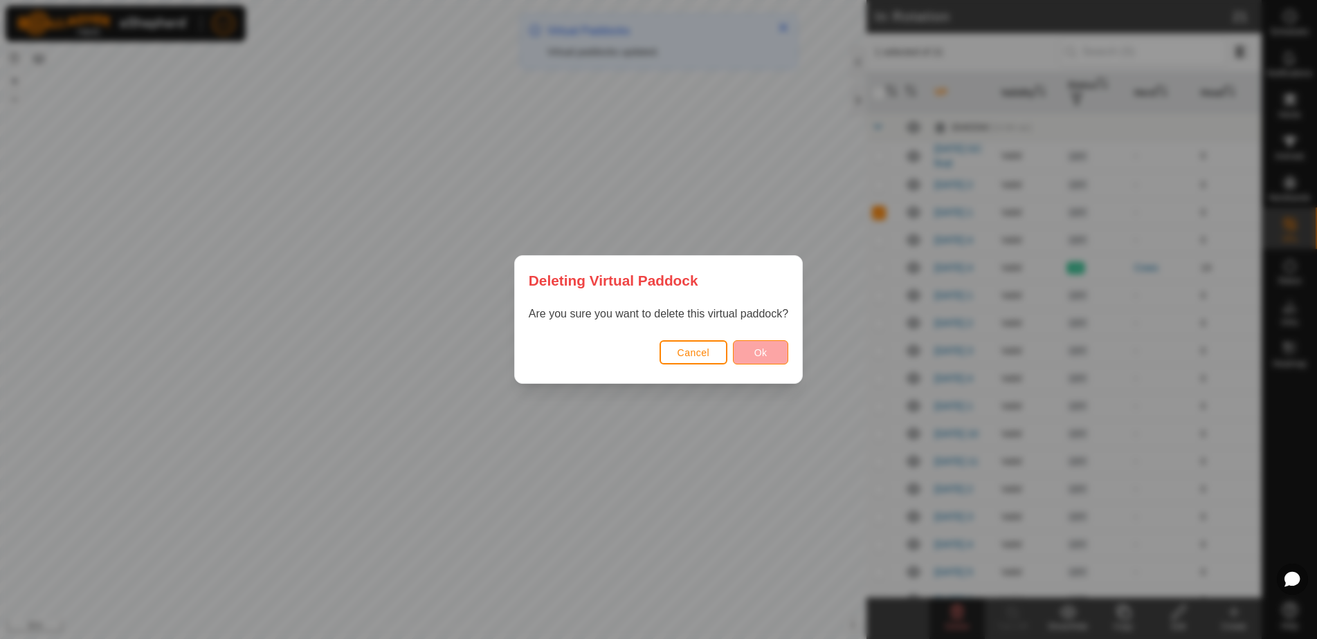
click at [776, 353] on button "Ok" at bounding box center [760, 352] width 55 height 24
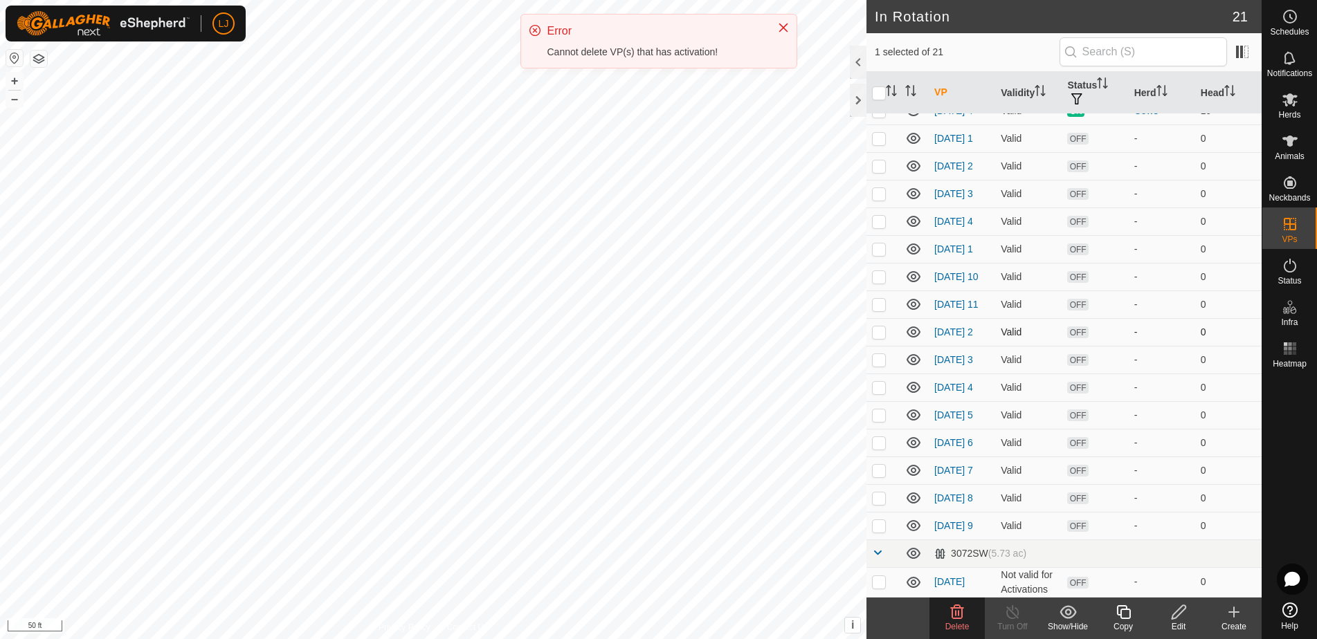
scroll to position [197, 0]
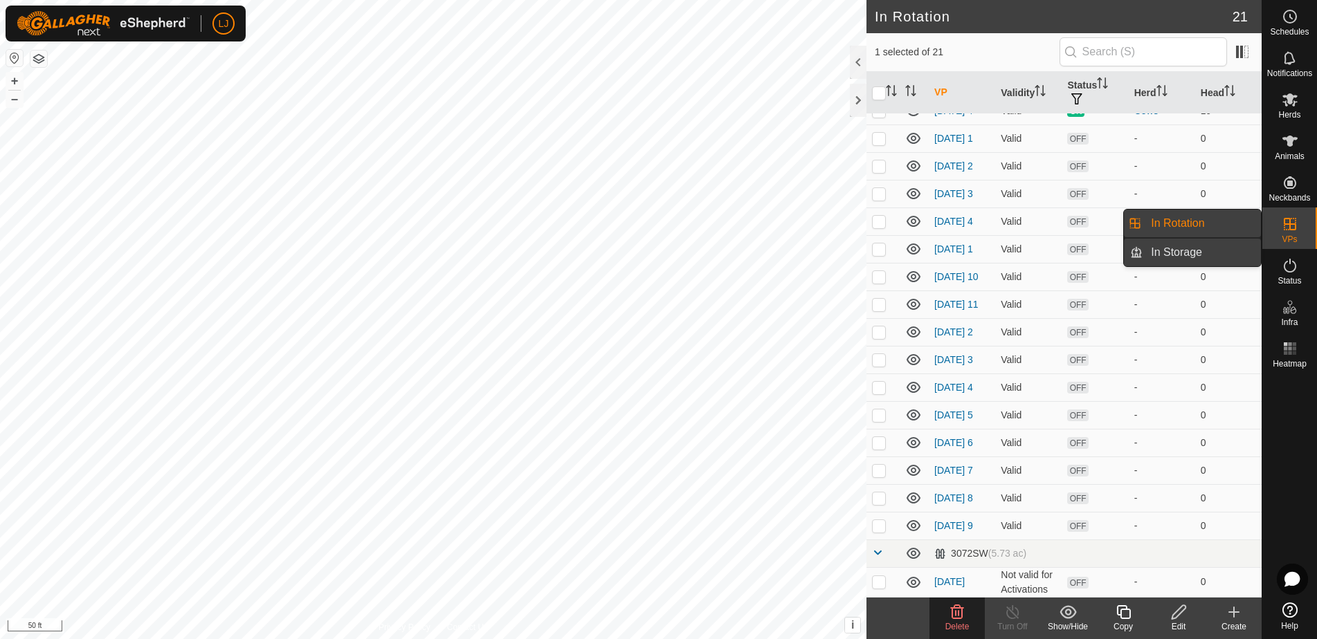
click at [1196, 253] on link "In Storage" at bounding box center [1201, 253] width 118 height 28
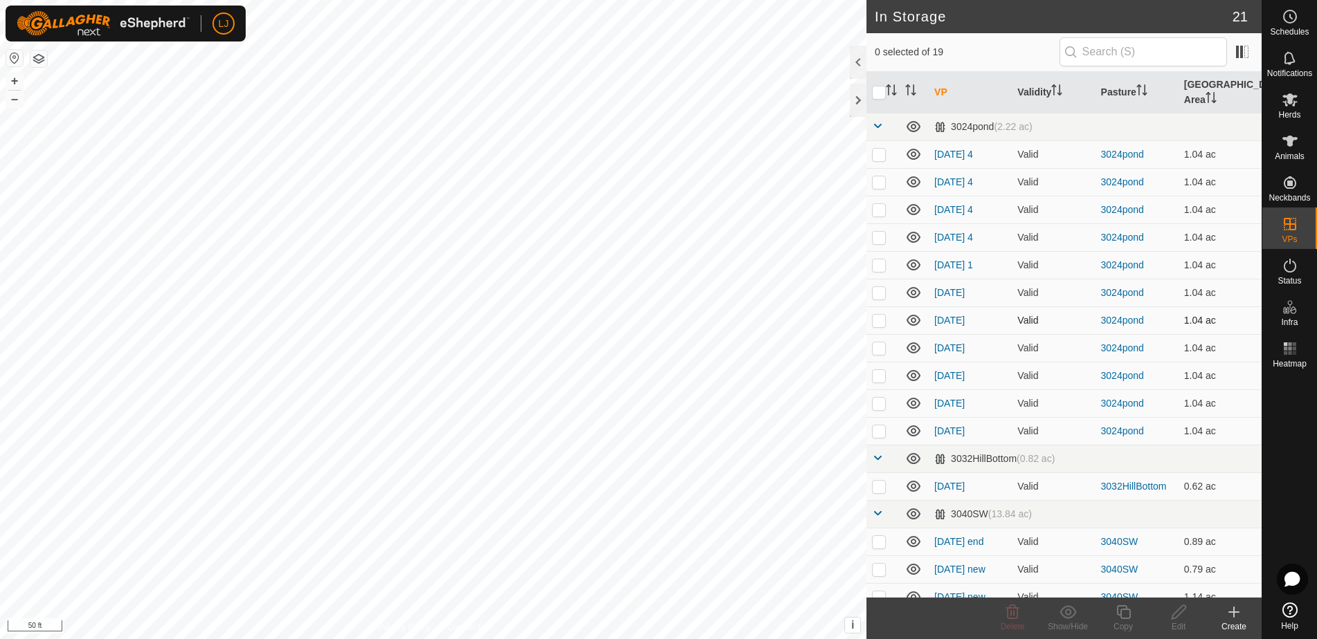
click at [875, 321] on p-checkbox at bounding box center [879, 320] width 14 height 11
click at [882, 322] on p-checkbox at bounding box center [879, 320] width 14 height 11
click at [885, 325] on p-checkbox at bounding box center [879, 320] width 14 height 11
checkbox input "false"
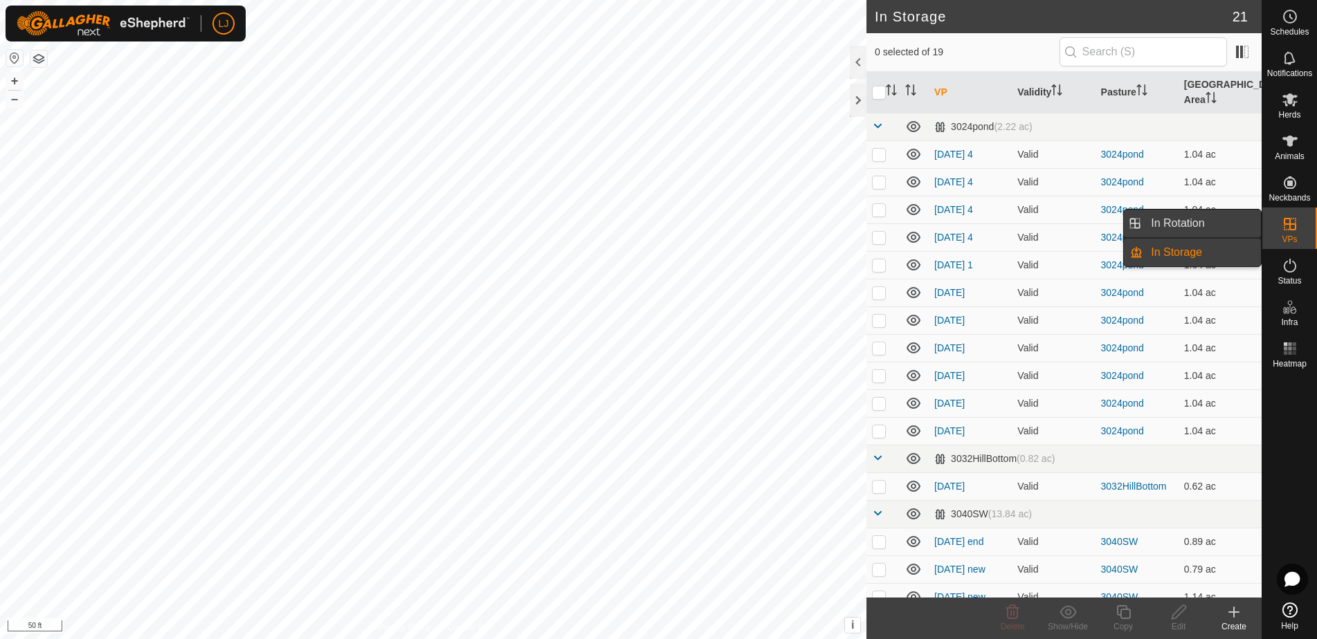
click at [1184, 220] on link "In Rotation" at bounding box center [1201, 224] width 118 height 28
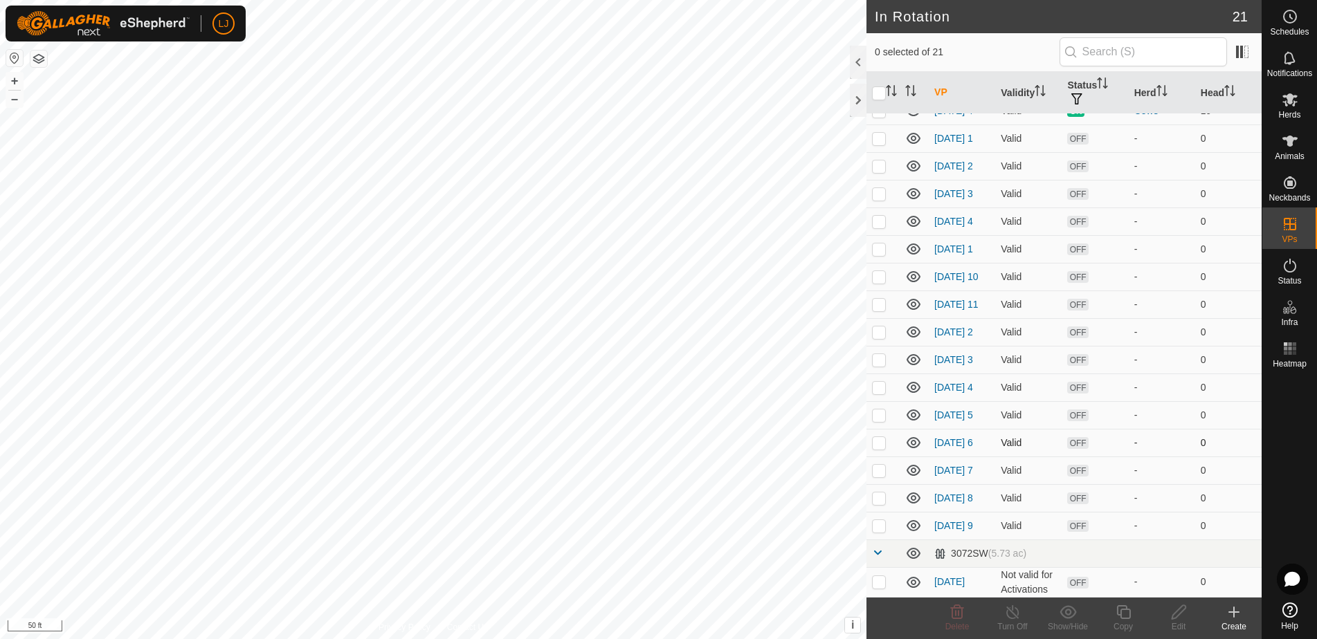
scroll to position [197, 0]
drag, startPoint x: 882, startPoint y: 582, endPoint x: 889, endPoint y: 580, distance: 7.2
click at [882, 582] on p-checkbox at bounding box center [879, 581] width 14 height 11
click at [948, 617] on delete-svg-icon at bounding box center [956, 612] width 55 height 17
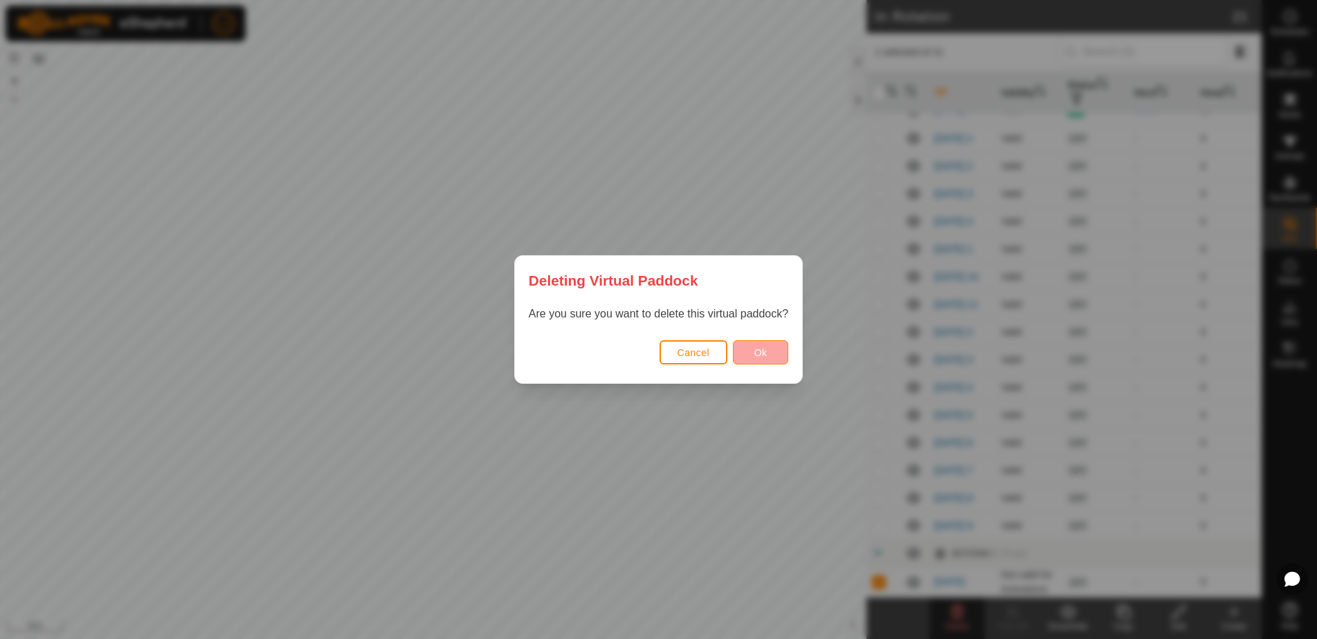
click at [767, 344] on button "Ok" at bounding box center [760, 352] width 55 height 24
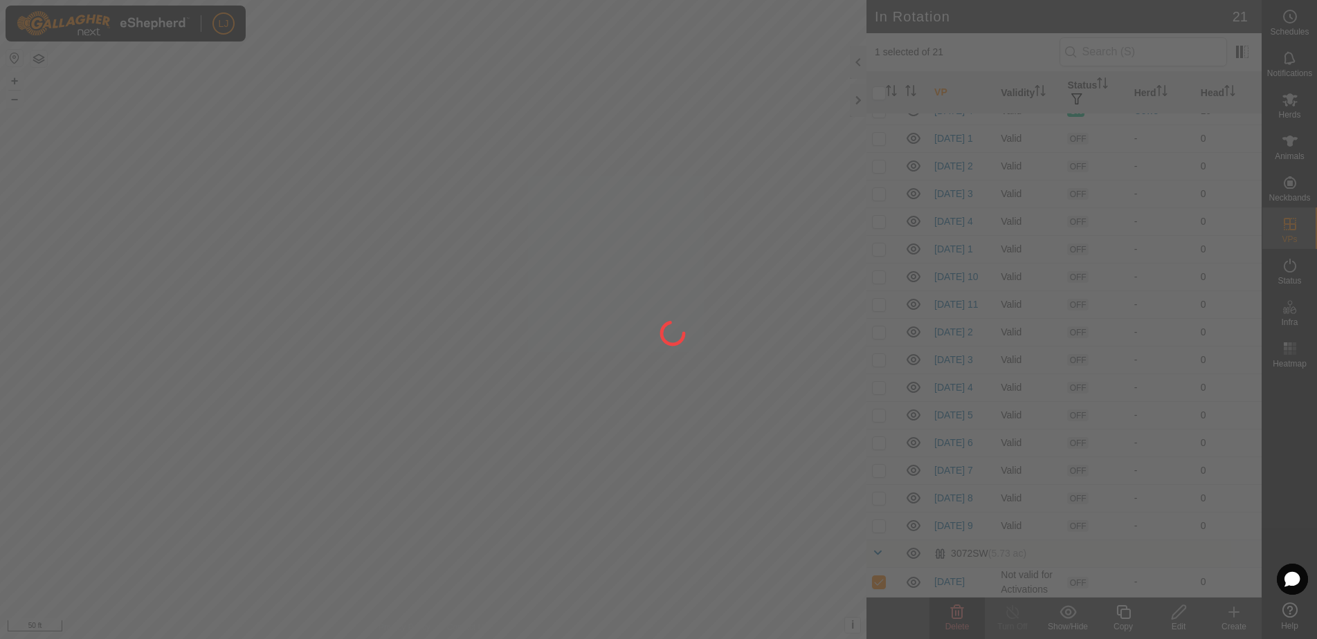
checkbox input "false"
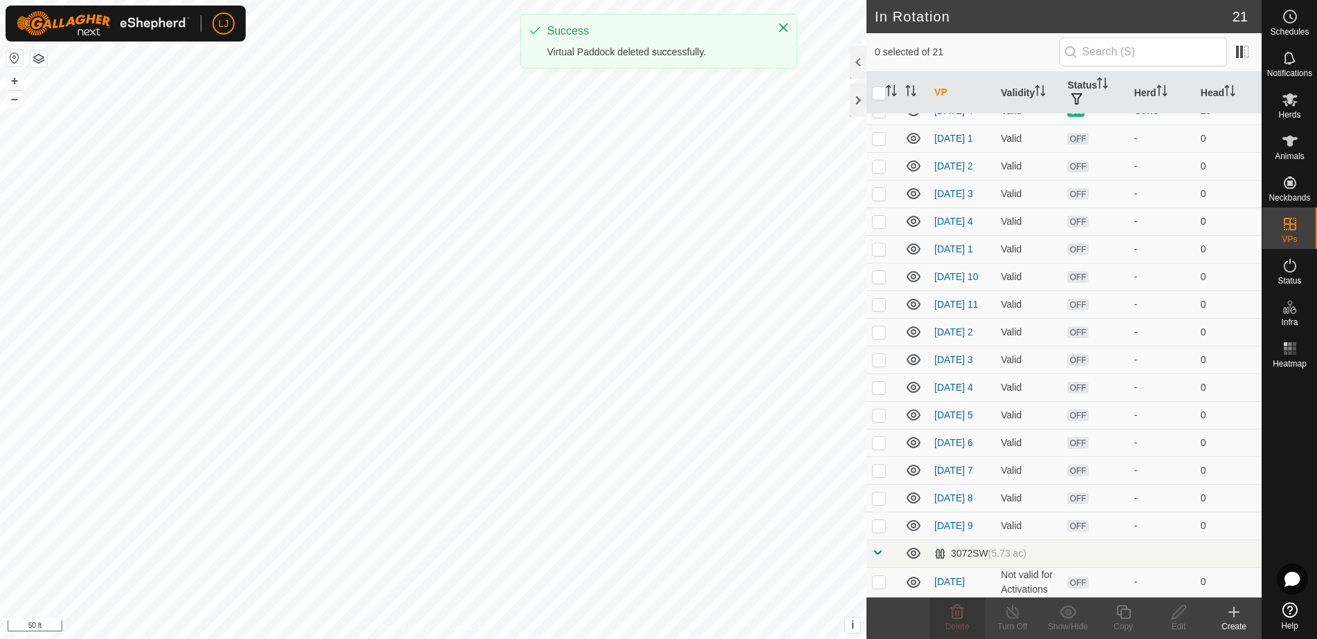
scroll to position [140, 0]
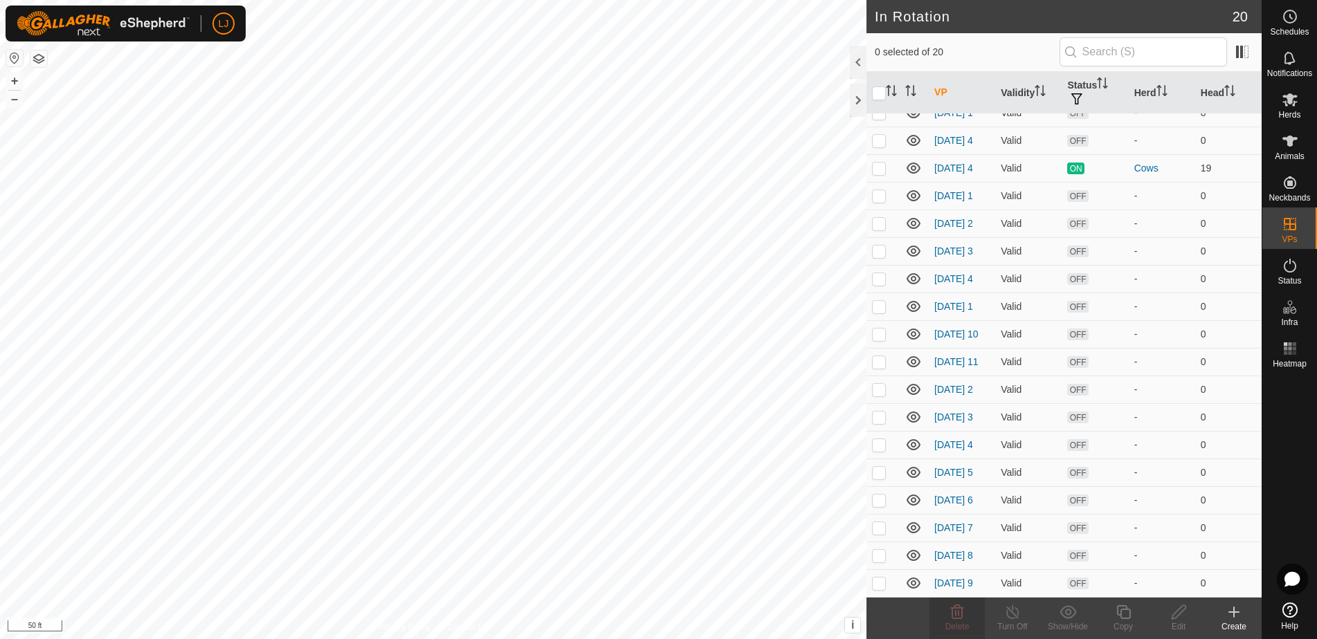
checkbox input "true"
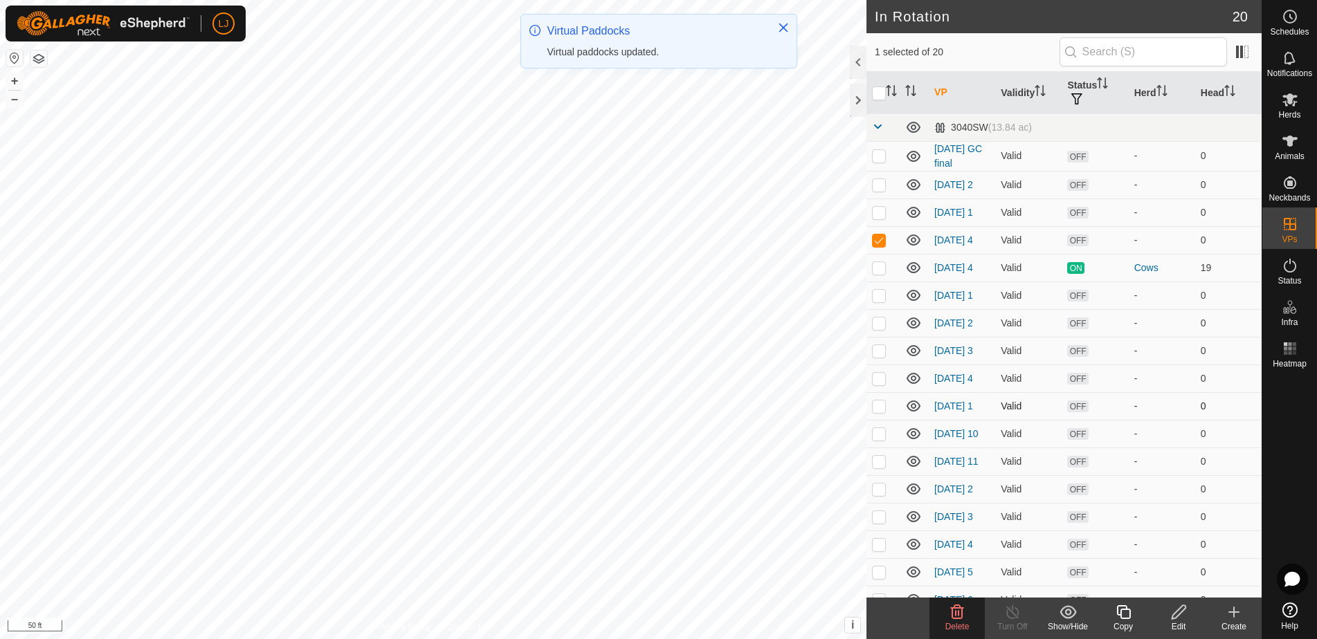
scroll to position [0, 0]
click at [965, 617] on delete-svg-icon at bounding box center [956, 612] width 55 height 17
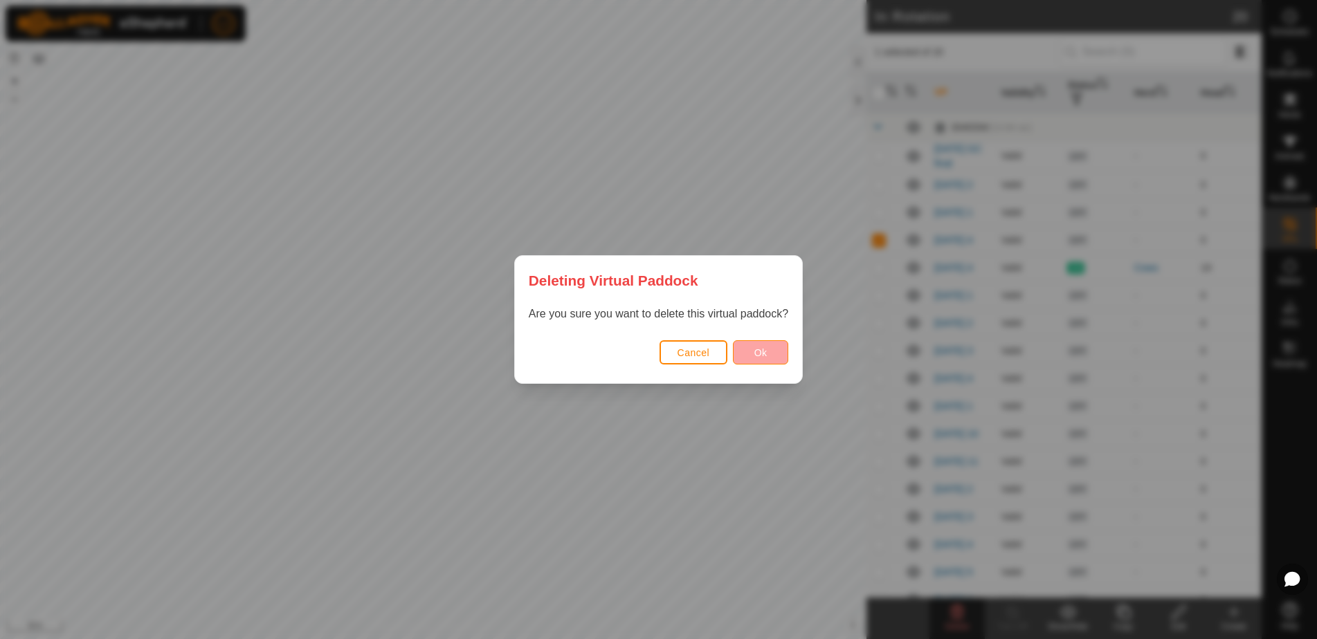
click at [766, 356] on span "Ok" at bounding box center [760, 352] width 13 height 11
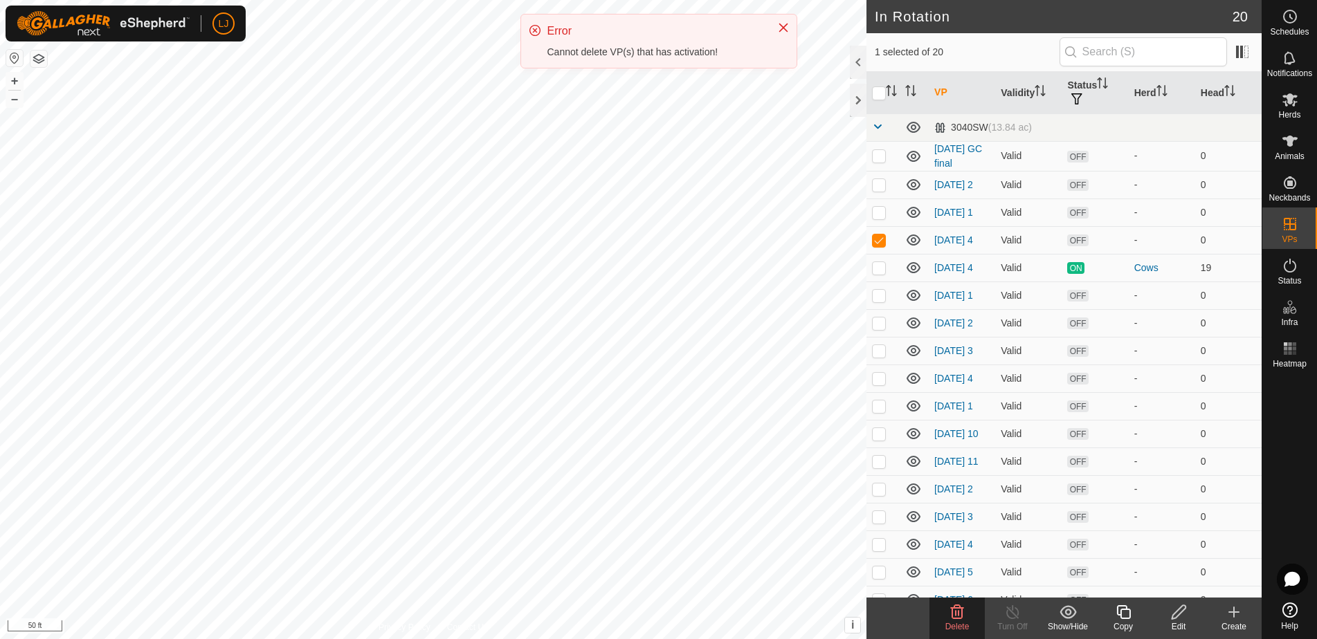
drag, startPoint x: 781, startPoint y: 24, endPoint x: 792, endPoint y: 63, distance: 40.3
click at [781, 25] on icon "Close" at bounding box center [783, 27] width 11 height 11
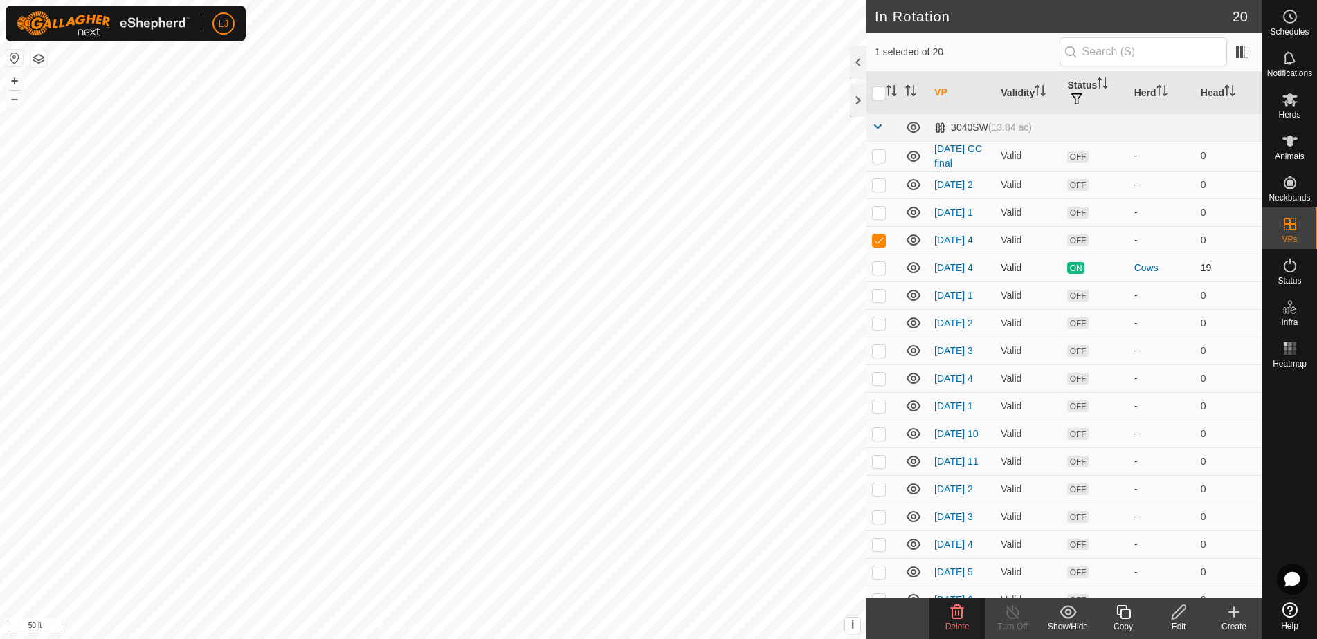
drag, startPoint x: 880, startPoint y: 248, endPoint x: 882, endPoint y: 261, distance: 13.3
click at [881, 246] on p-checkbox at bounding box center [879, 240] width 14 height 11
checkbox input "false"
click at [949, 241] on link "2025-08-19 4" at bounding box center [953, 240] width 39 height 11
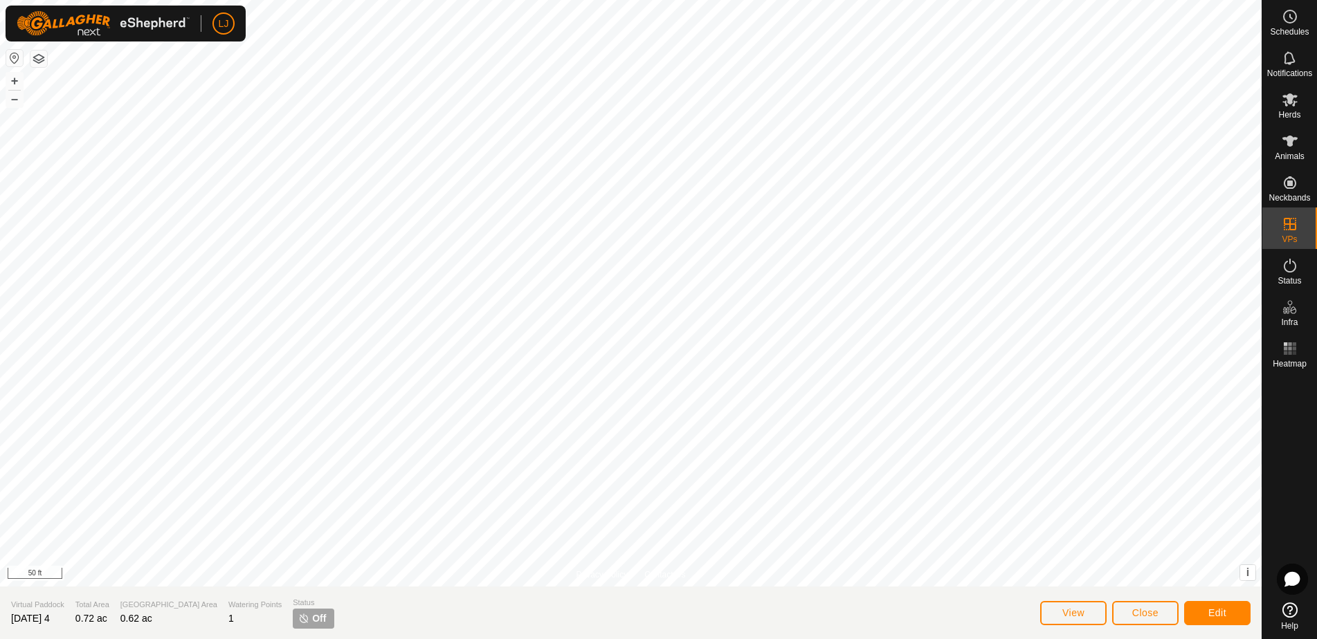
click at [1203, 615] on button "Edit" at bounding box center [1217, 613] width 66 height 24
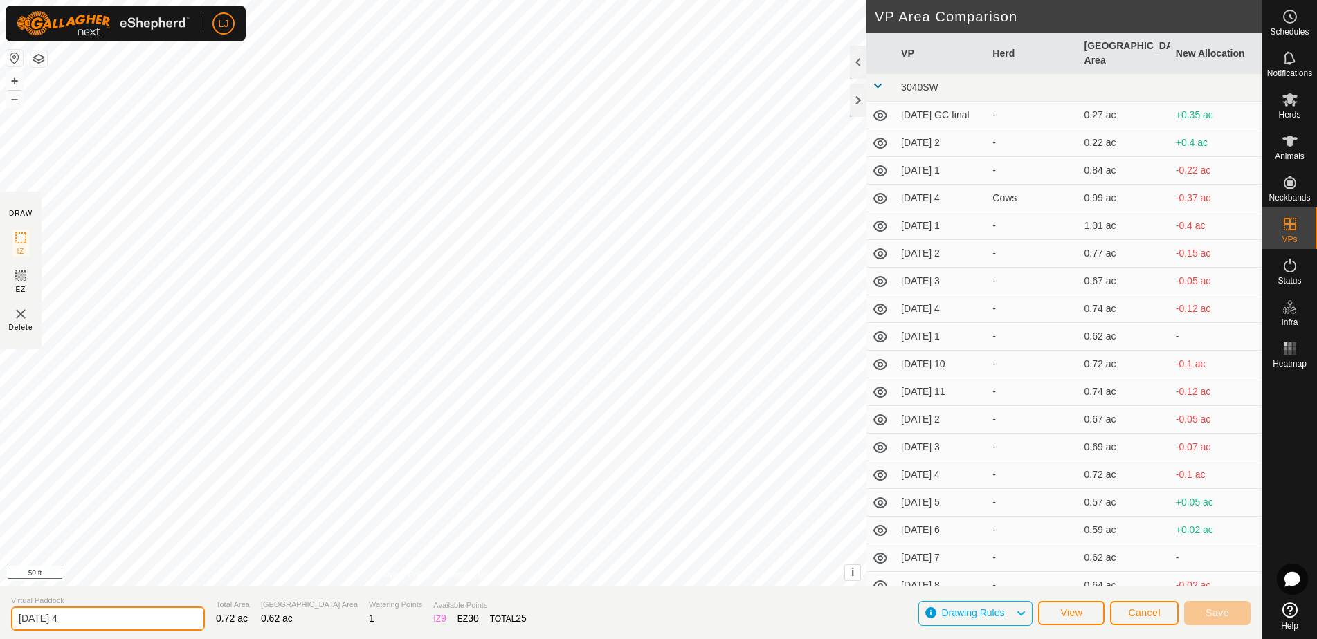
click at [95, 618] on input "2025-08-19 4" at bounding box center [108, 619] width 194 height 24
drag, startPoint x: 130, startPoint y: 619, endPoint x: 0, endPoint y: 617, distance: 130.1
click at [0, 617] on section "Virtual Paddock 2025-08-19 4 Total Area 0.72 ac Grazing Area 0.62 ac Watering P…" at bounding box center [631, 613] width 1262 height 53
type input "bad"
click at [1214, 610] on span "Save" at bounding box center [1217, 613] width 24 height 11
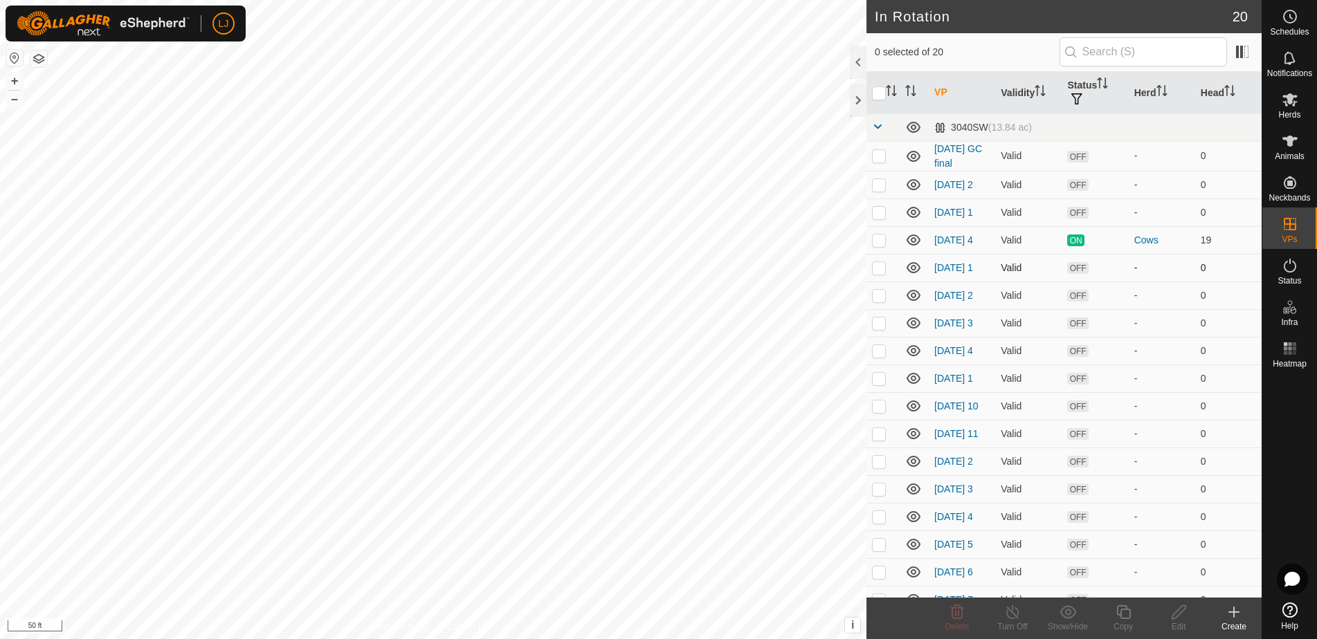
scroll to position [138, 0]
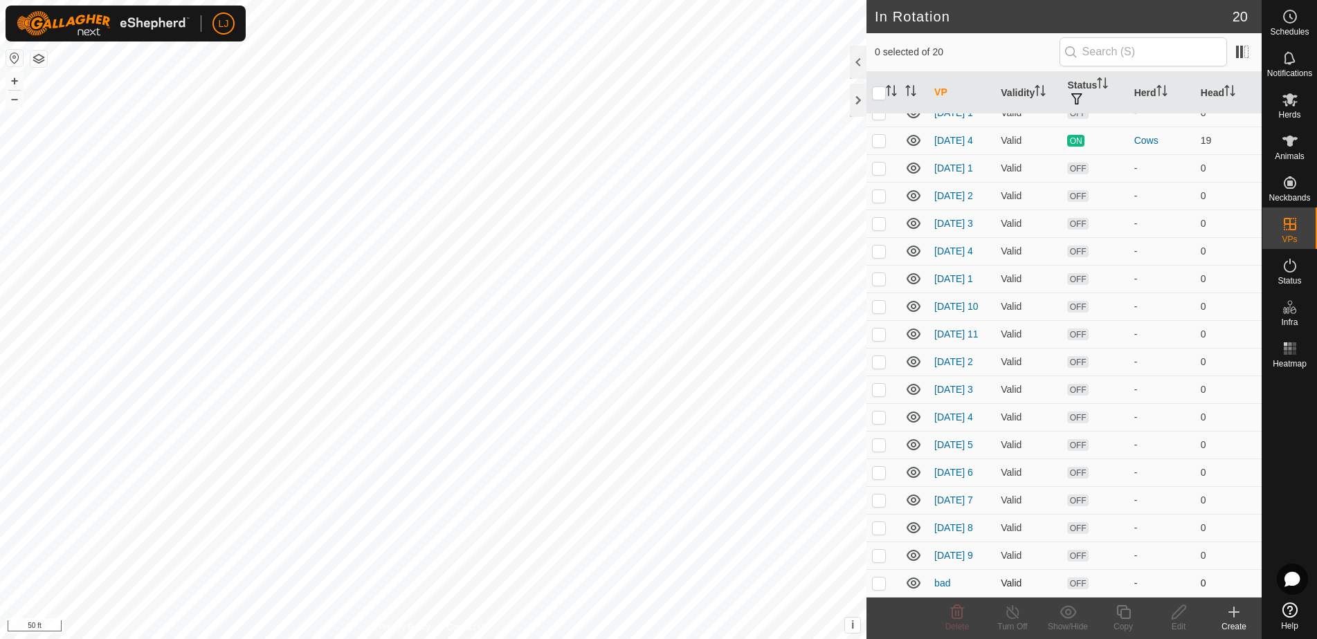
drag, startPoint x: 877, startPoint y: 583, endPoint x: 893, endPoint y: 594, distance: 19.6
click at [877, 584] on p-checkbox at bounding box center [879, 583] width 14 height 11
click at [941, 614] on delete-svg-icon at bounding box center [956, 612] width 55 height 17
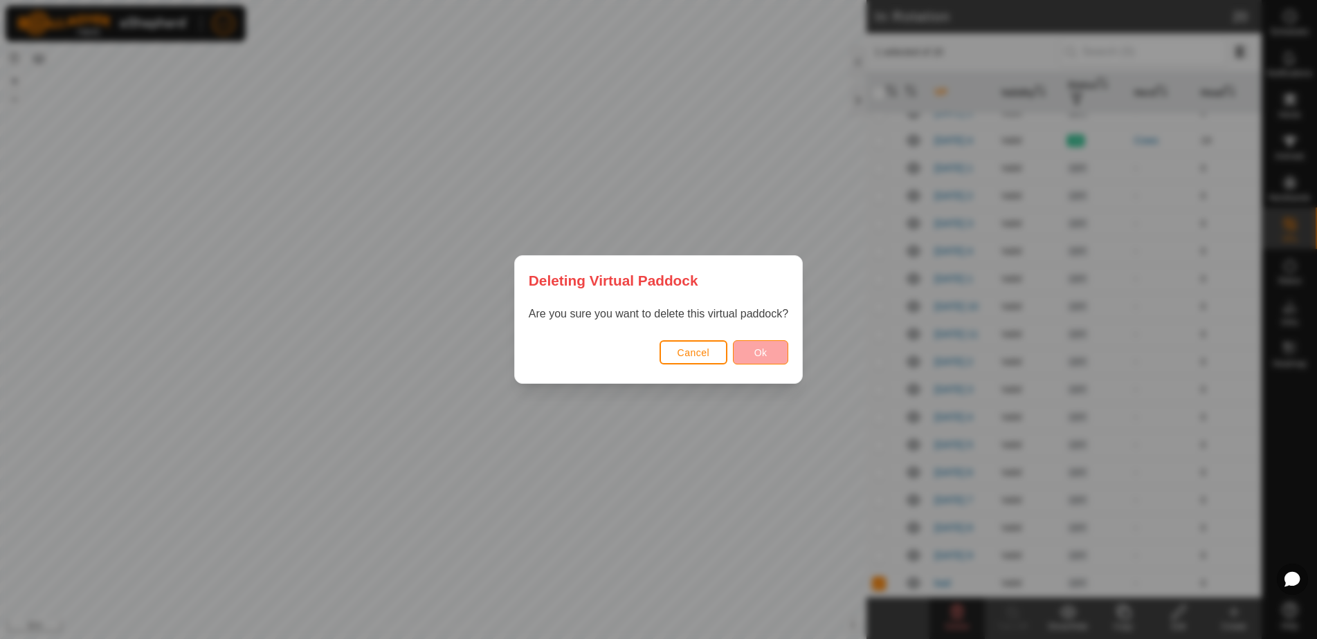
click at [757, 355] on span "Ok" at bounding box center [760, 352] width 13 height 11
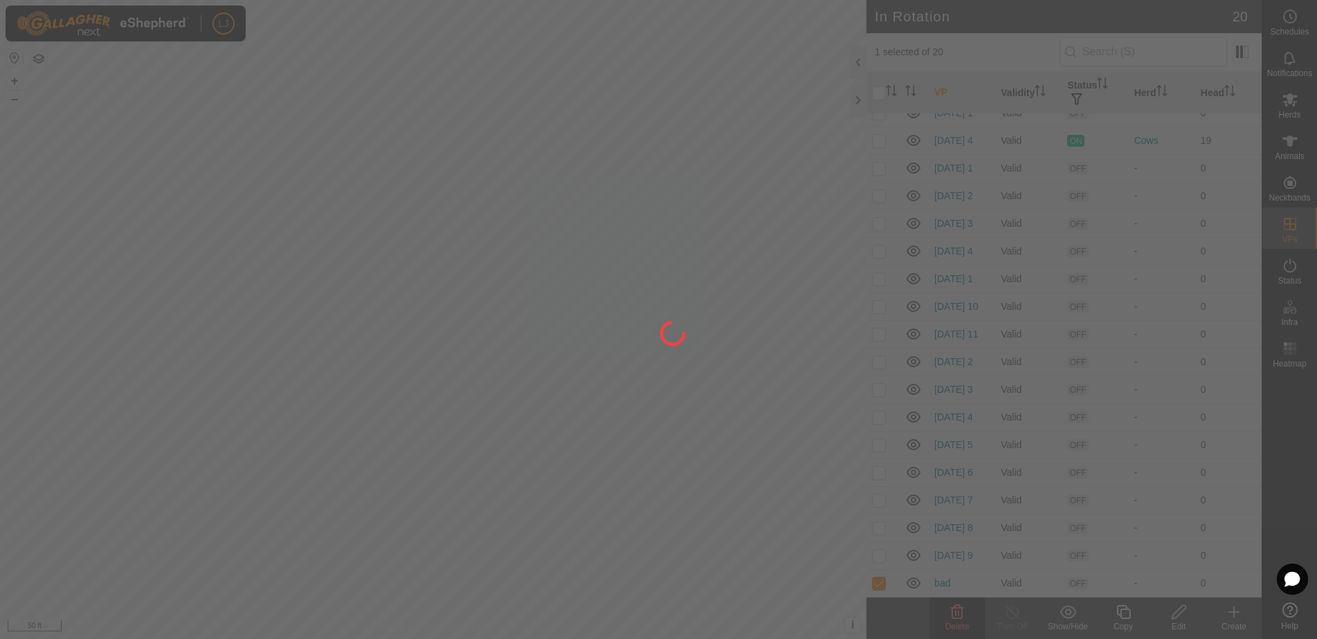
checkbox input "false"
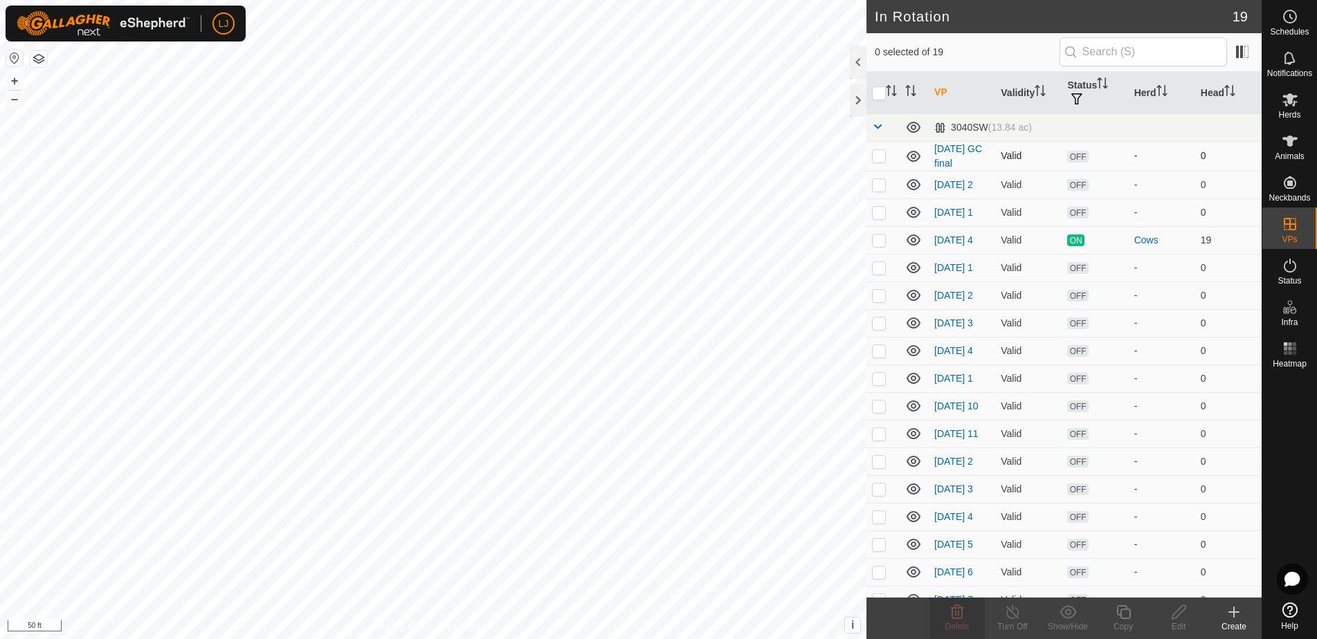
scroll to position [2, 0]
click at [957, 153] on td "2025-07-31 GC final" at bounding box center [962, 154] width 66 height 30
click at [957, 158] on link "2025-07-31 GC final" at bounding box center [958, 153] width 48 height 26
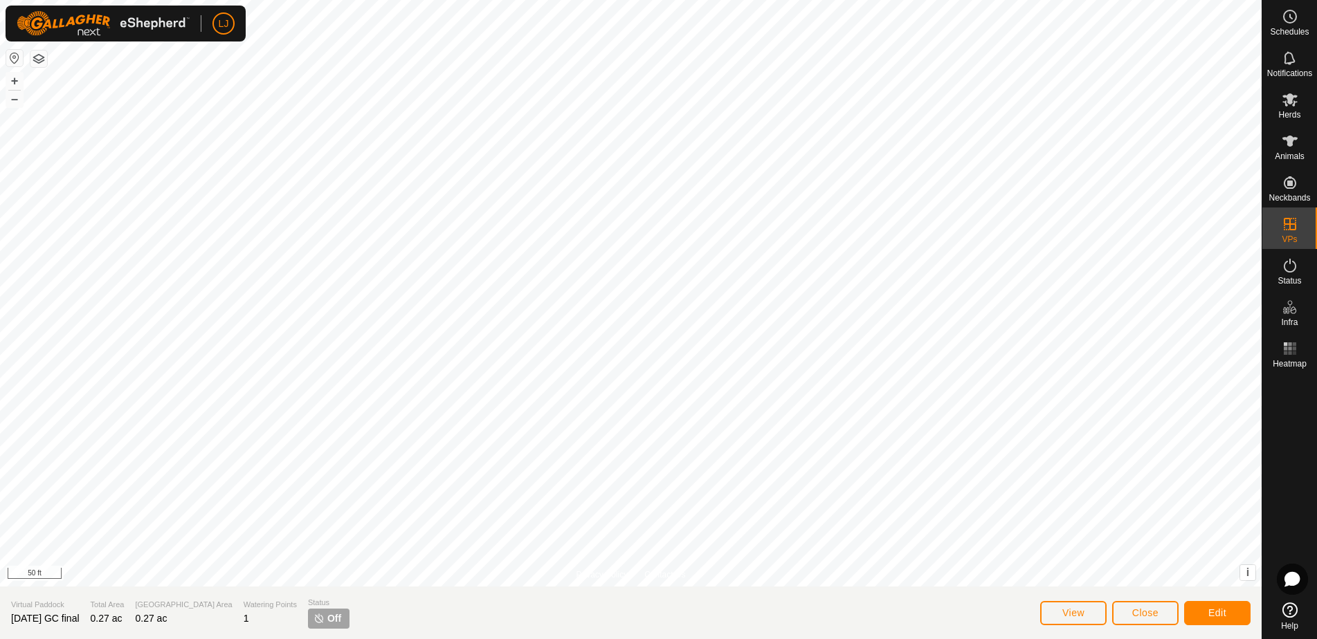
click at [1239, 608] on button "Edit" at bounding box center [1217, 613] width 66 height 24
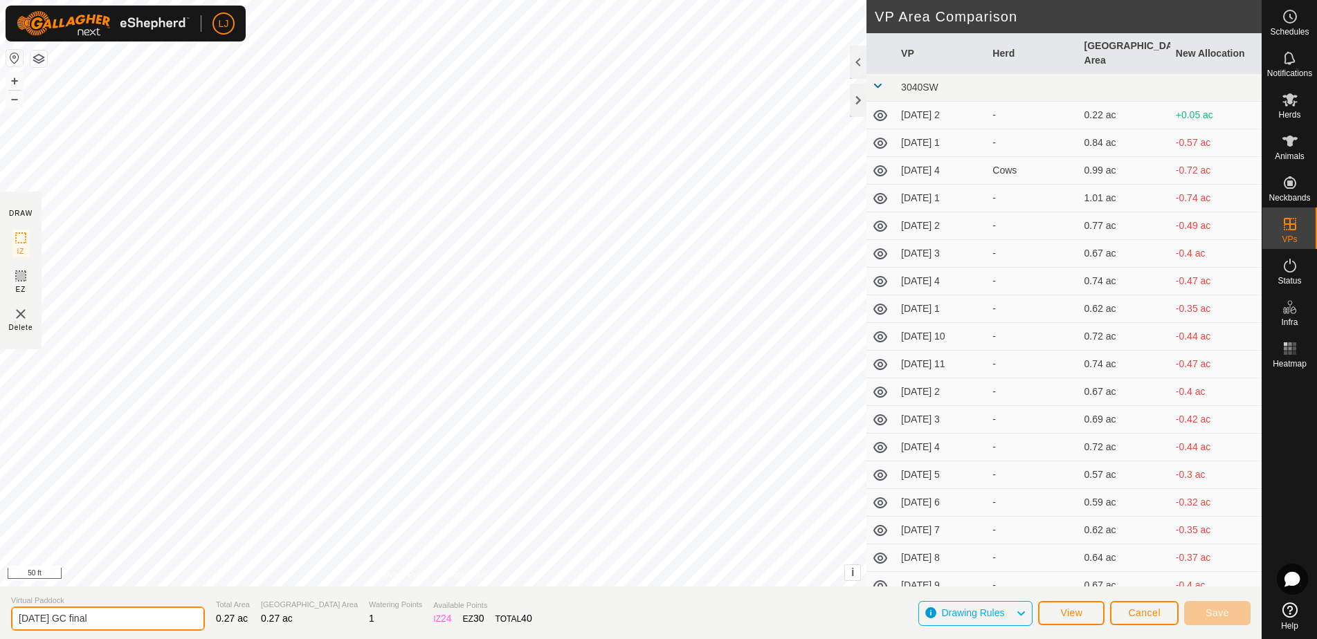
drag, startPoint x: 116, startPoint y: 617, endPoint x: 11, endPoint y: 608, distance: 104.9
click at [0, 610] on section "Virtual Paddock 2025-07-31 GC final Total Area 0.27 ac Grazing Area 0.27 ac Wat…" at bounding box center [631, 613] width 1262 height 53
type input "bad"
click at [1227, 617] on span "Save" at bounding box center [1217, 613] width 24 height 11
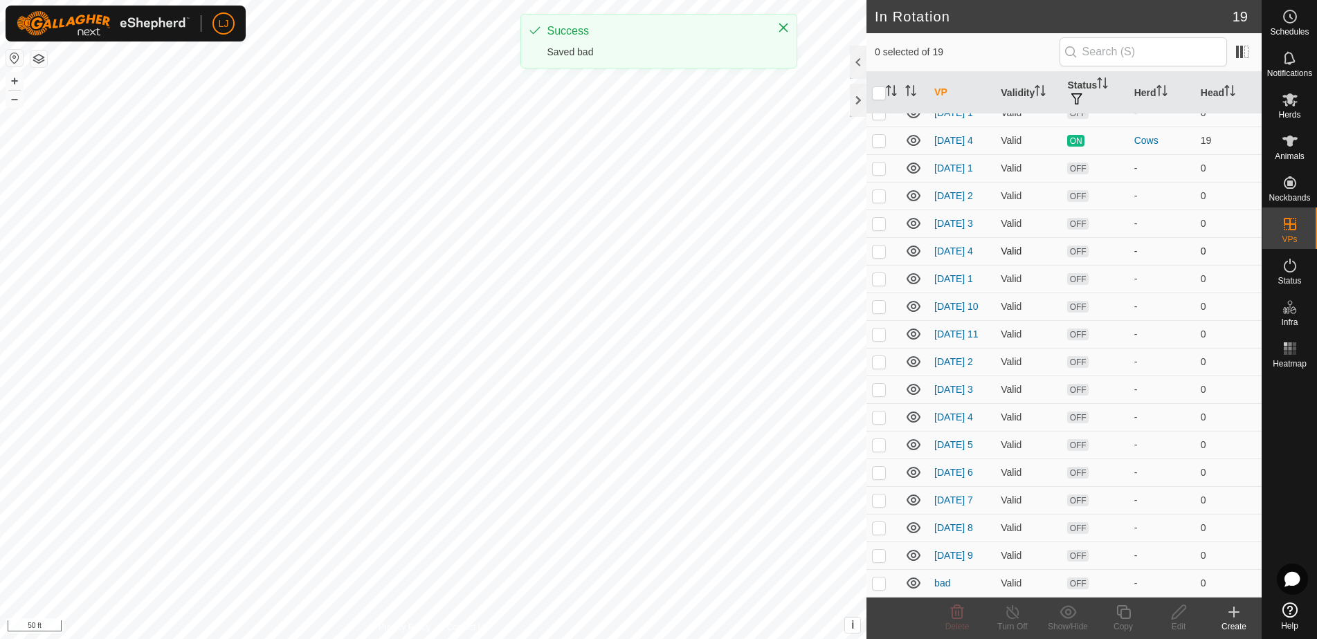
scroll to position [108, 0]
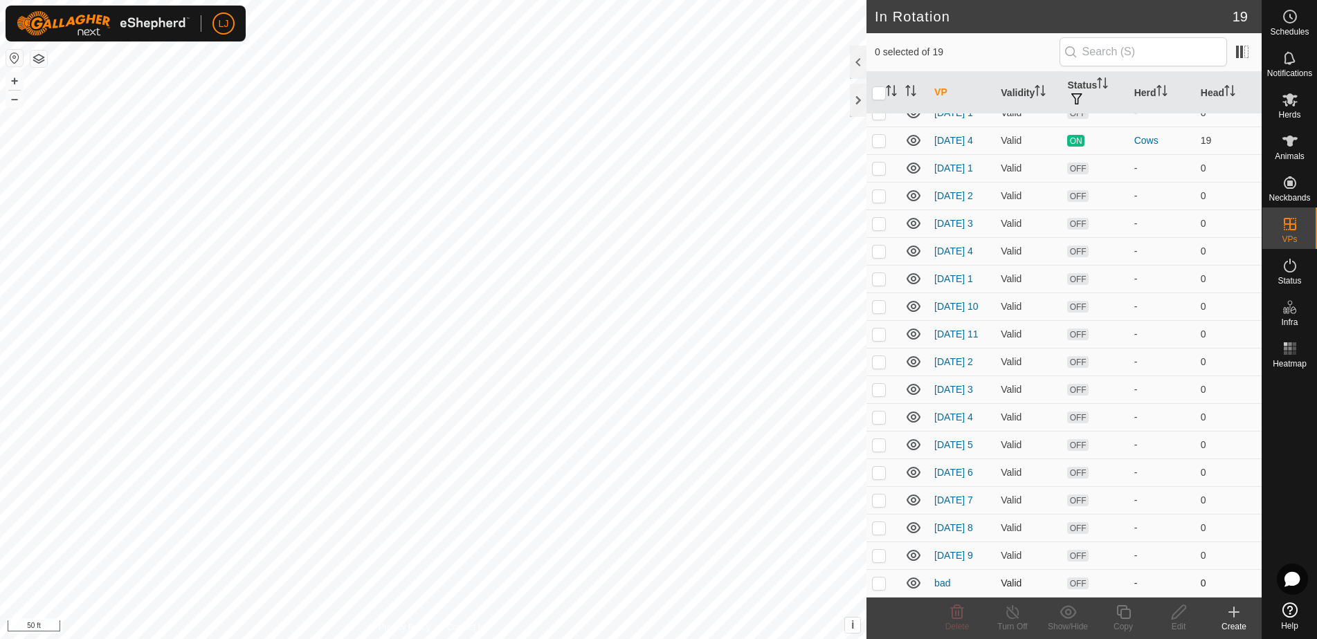
click at [883, 584] on p-checkbox at bounding box center [879, 583] width 14 height 11
click at [958, 617] on icon at bounding box center [957, 612] width 17 height 17
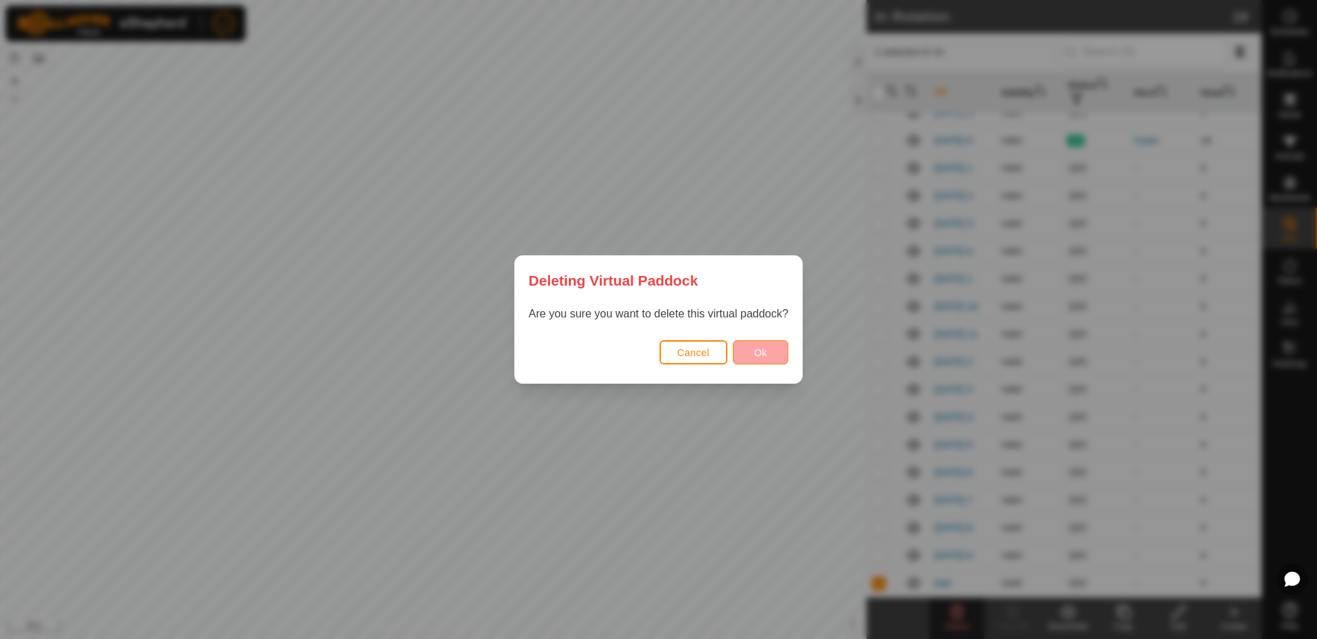
click at [747, 348] on button "Ok" at bounding box center [760, 352] width 55 height 24
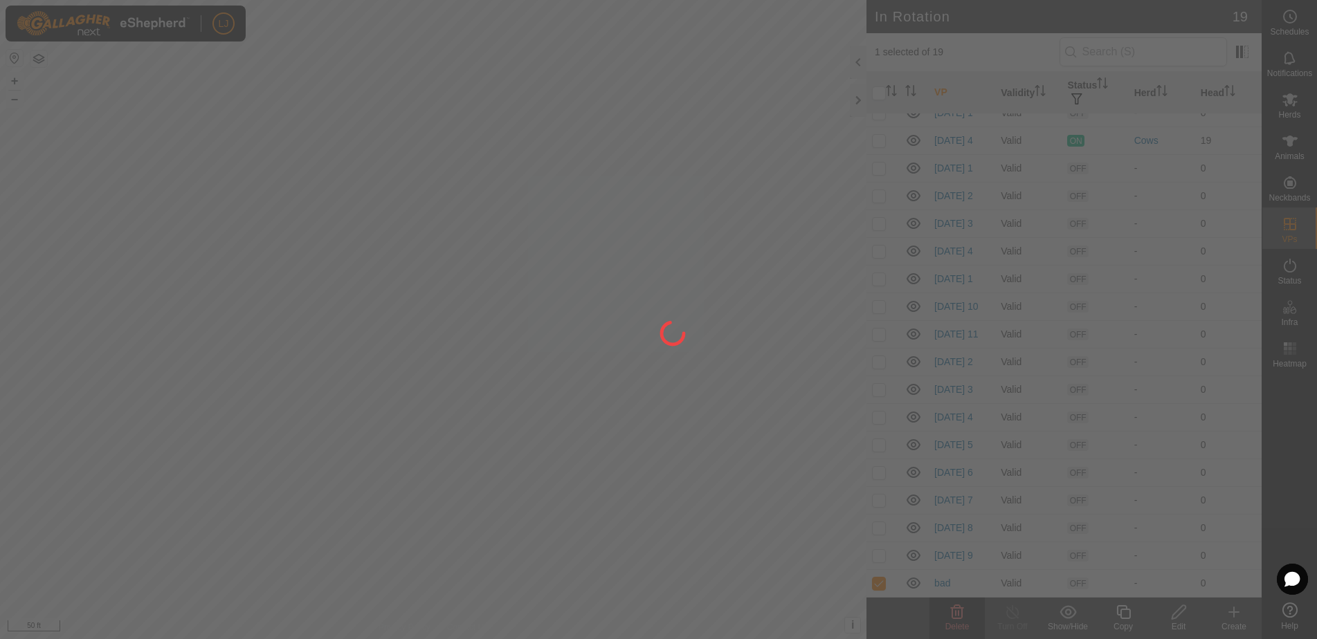
checkbox input "false"
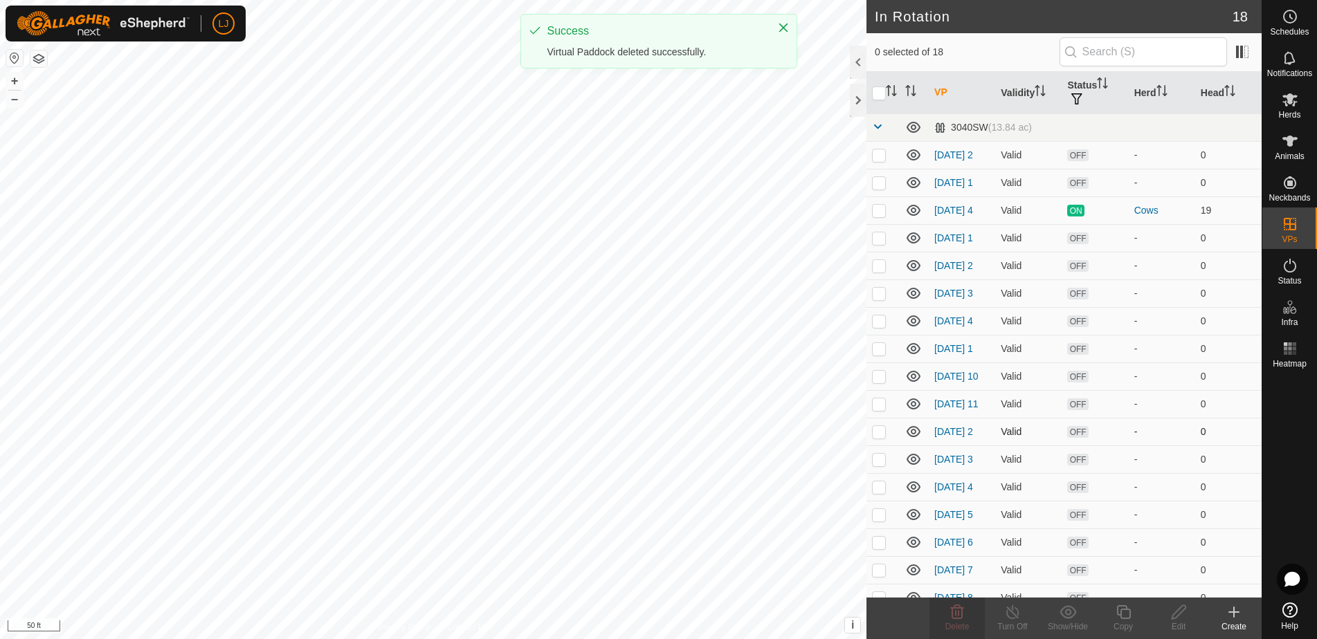
scroll to position [0, 0]
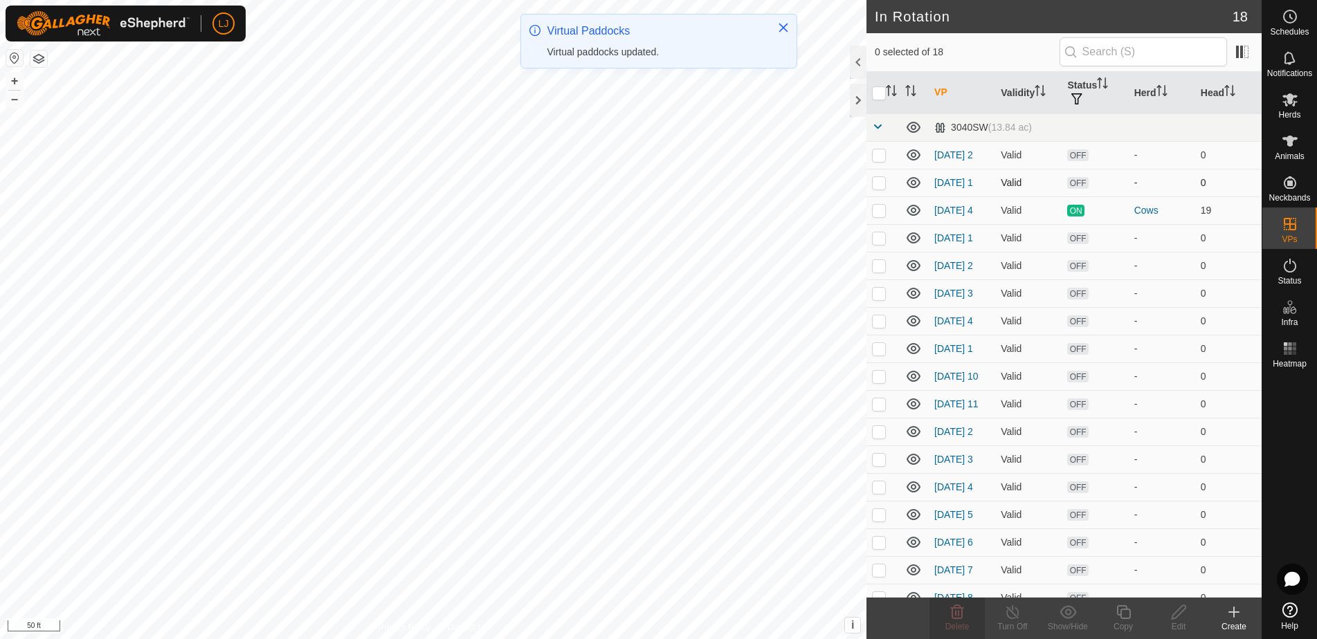
click at [882, 188] on p-checkbox at bounding box center [879, 182] width 14 height 11
checkbox input "true"
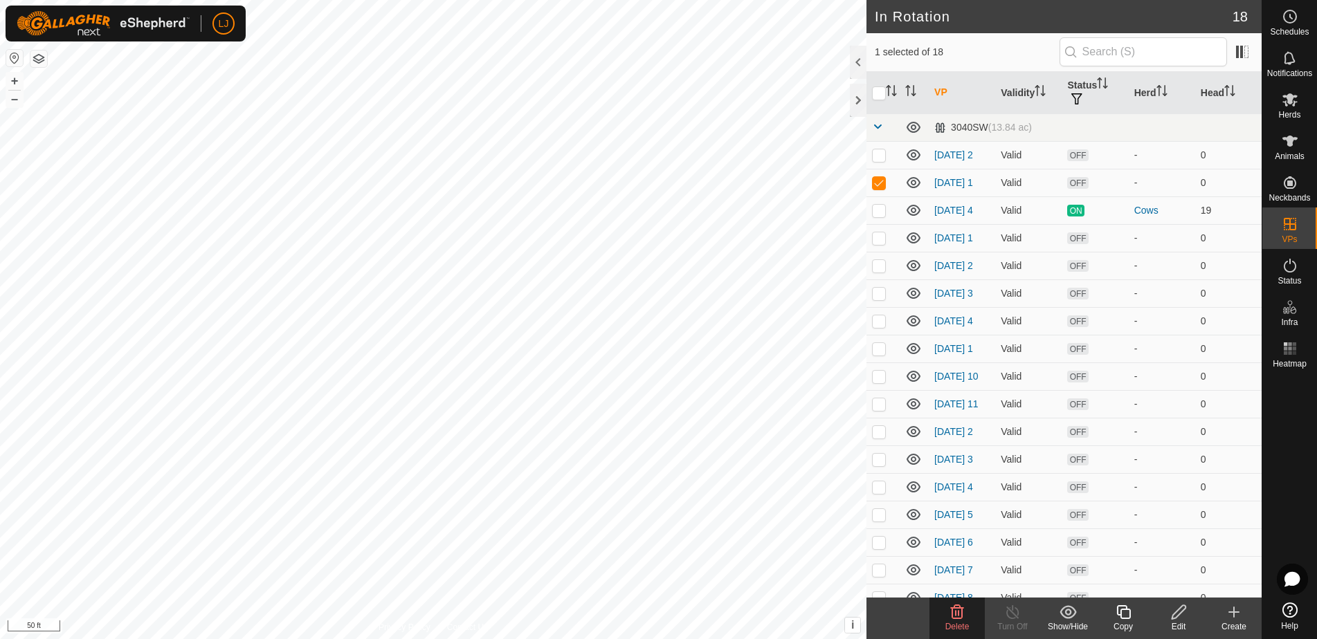
click at [967, 616] on delete-svg-icon at bounding box center [956, 612] width 55 height 17
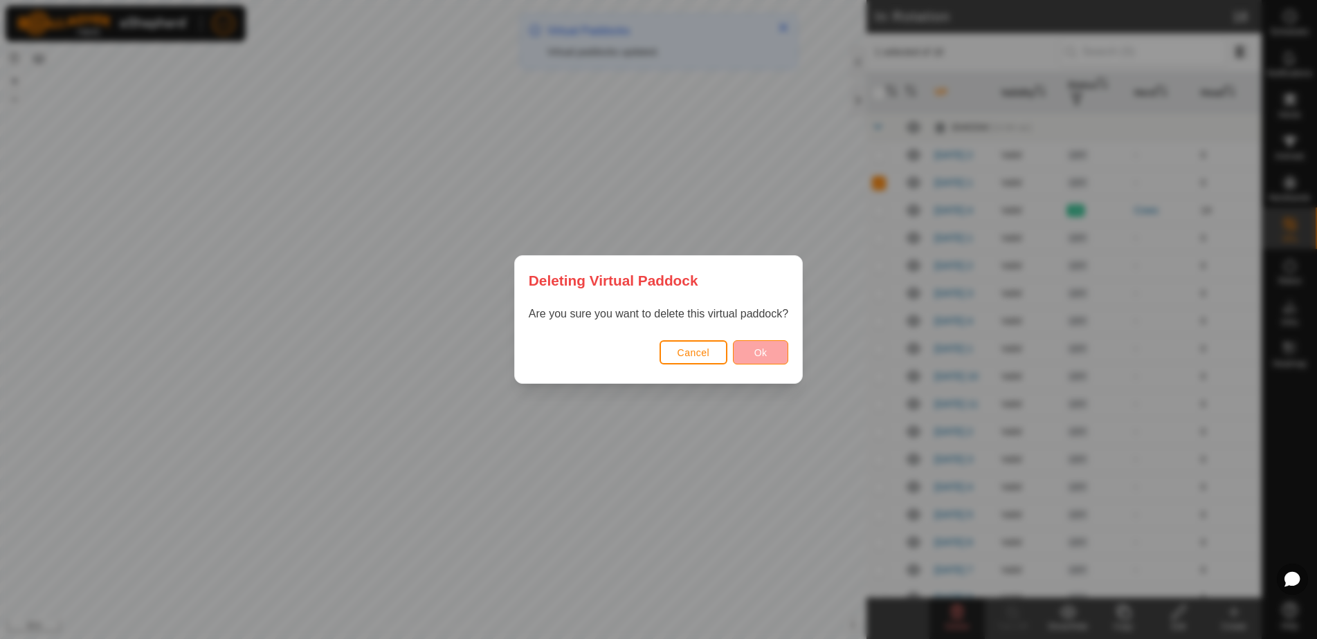
click at [771, 345] on button "Ok" at bounding box center [760, 352] width 55 height 24
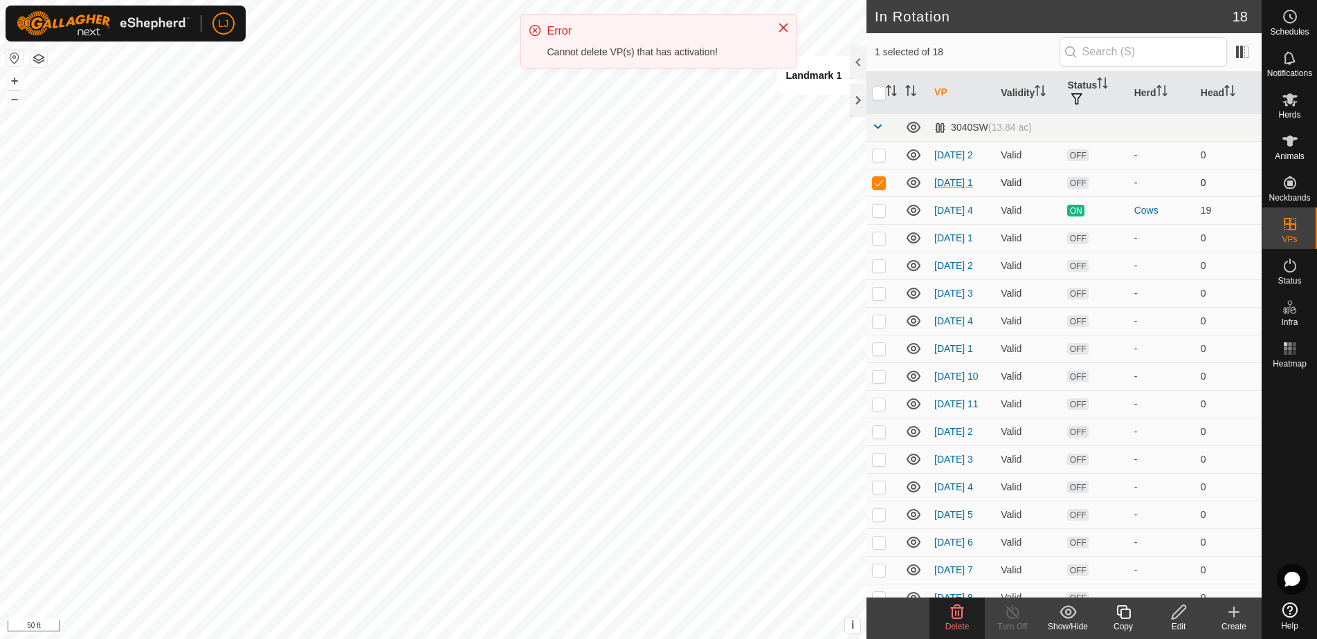
click at [959, 177] on link "2025-08-16 1" at bounding box center [953, 182] width 39 height 11
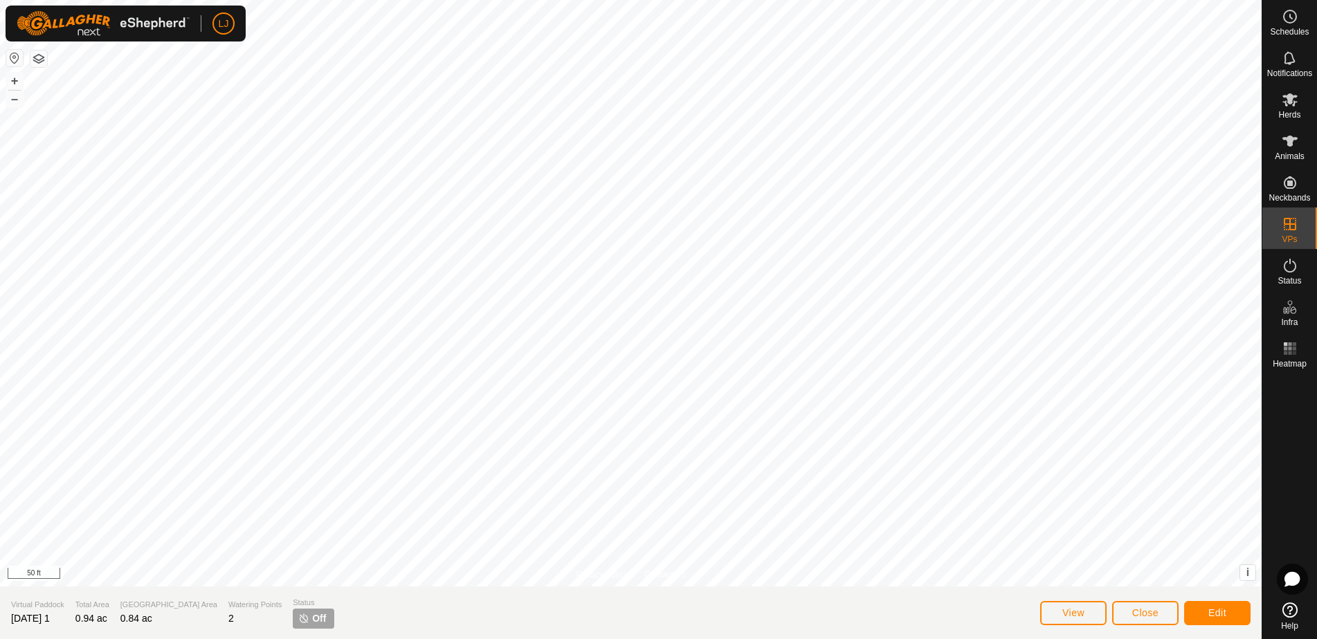
click at [1226, 616] on span "Edit" at bounding box center [1217, 613] width 18 height 11
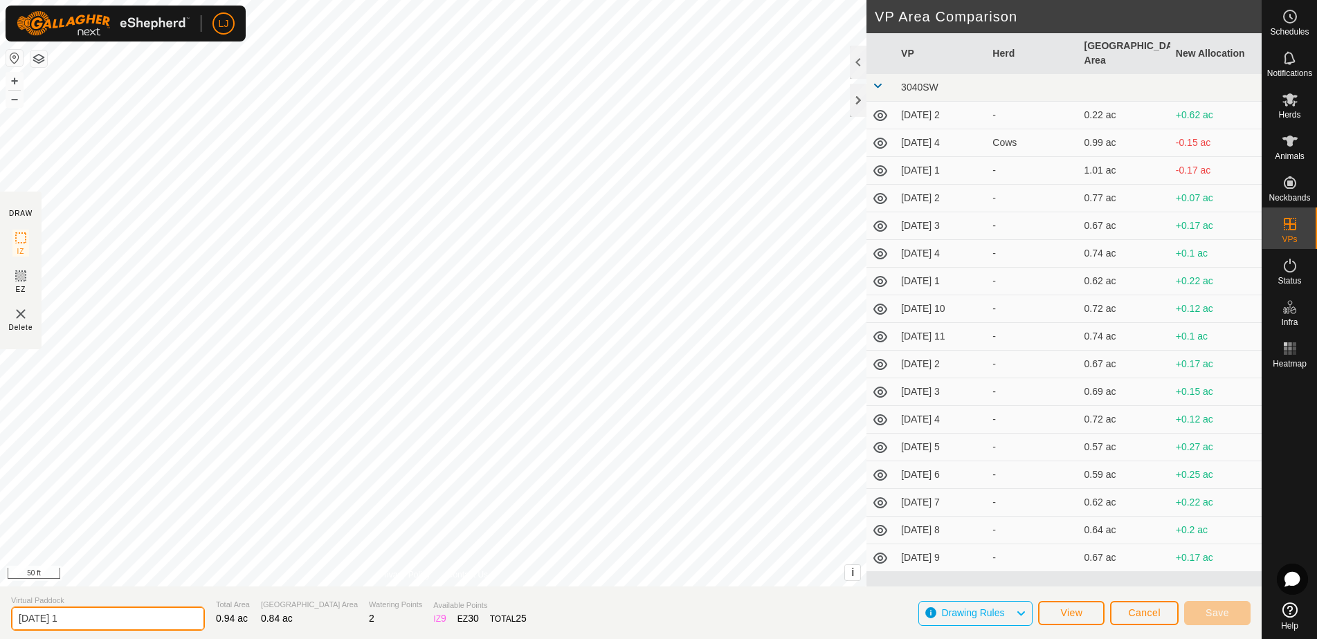
drag, startPoint x: 43, startPoint y: 614, endPoint x: 0, endPoint y: 616, distance: 42.9
click at [0, 616] on section "Virtual Paddock 2025-08-16 1 Total Area 0.94 ac Grazing Area 0.84 ac Watering P…" at bounding box center [631, 613] width 1262 height 53
type input "bad"
click at [1218, 614] on span "Save" at bounding box center [1217, 613] width 24 height 11
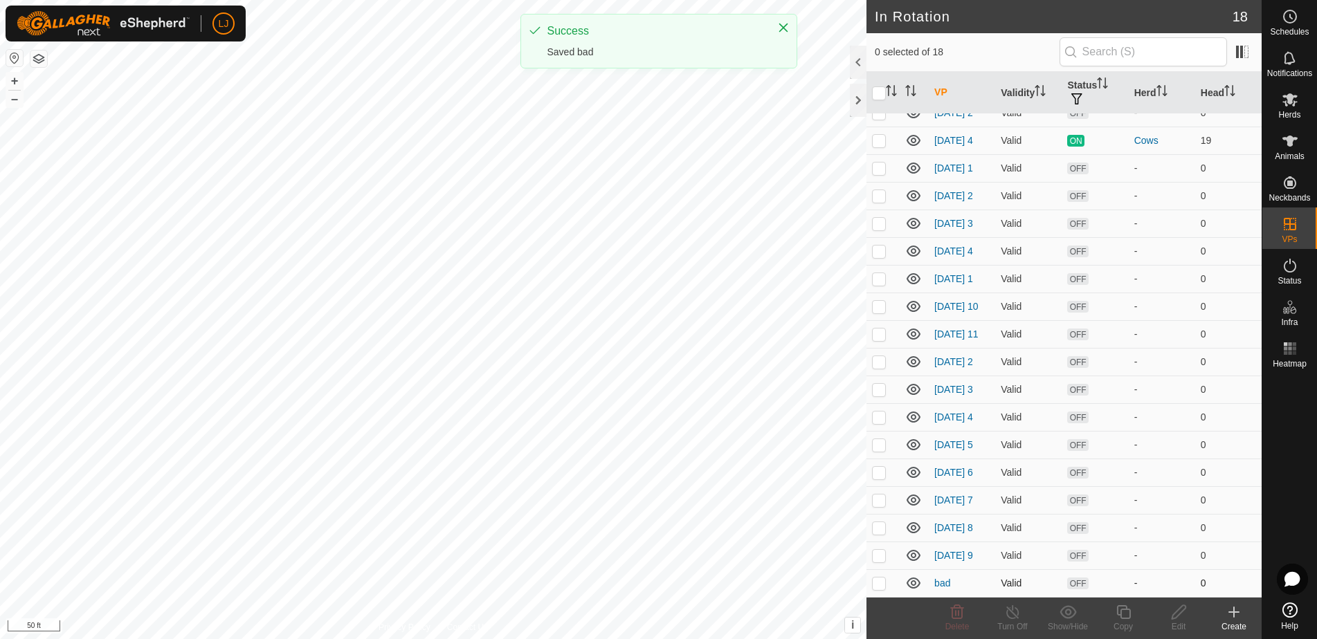
scroll to position [78, 0]
click at [883, 581] on p-checkbox at bounding box center [879, 583] width 14 height 11
checkbox input "true"
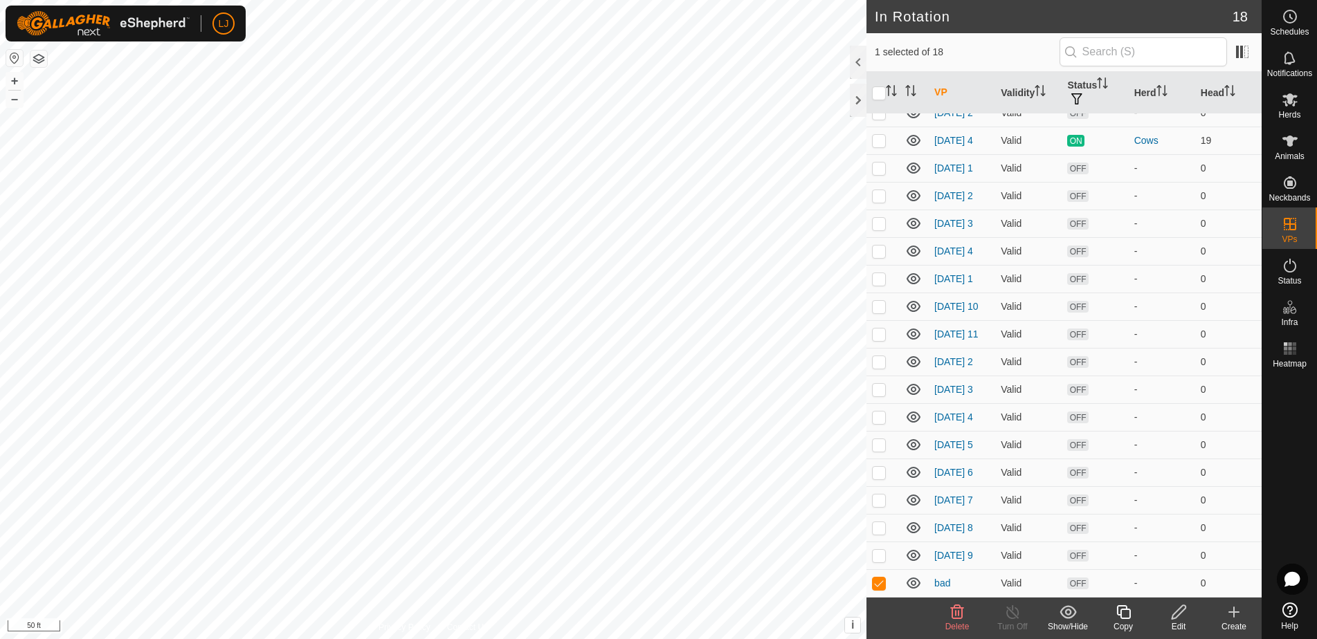
click at [954, 620] on icon at bounding box center [957, 612] width 17 height 17
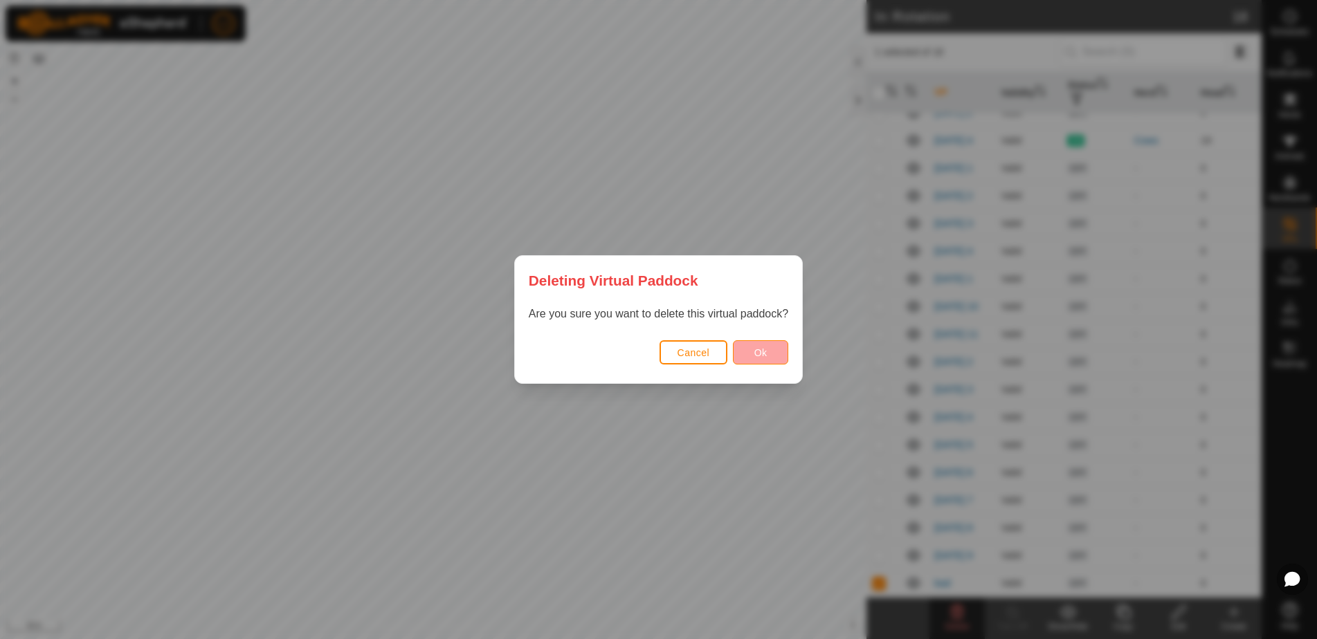
click at [753, 351] on button "Ok" at bounding box center [760, 352] width 55 height 24
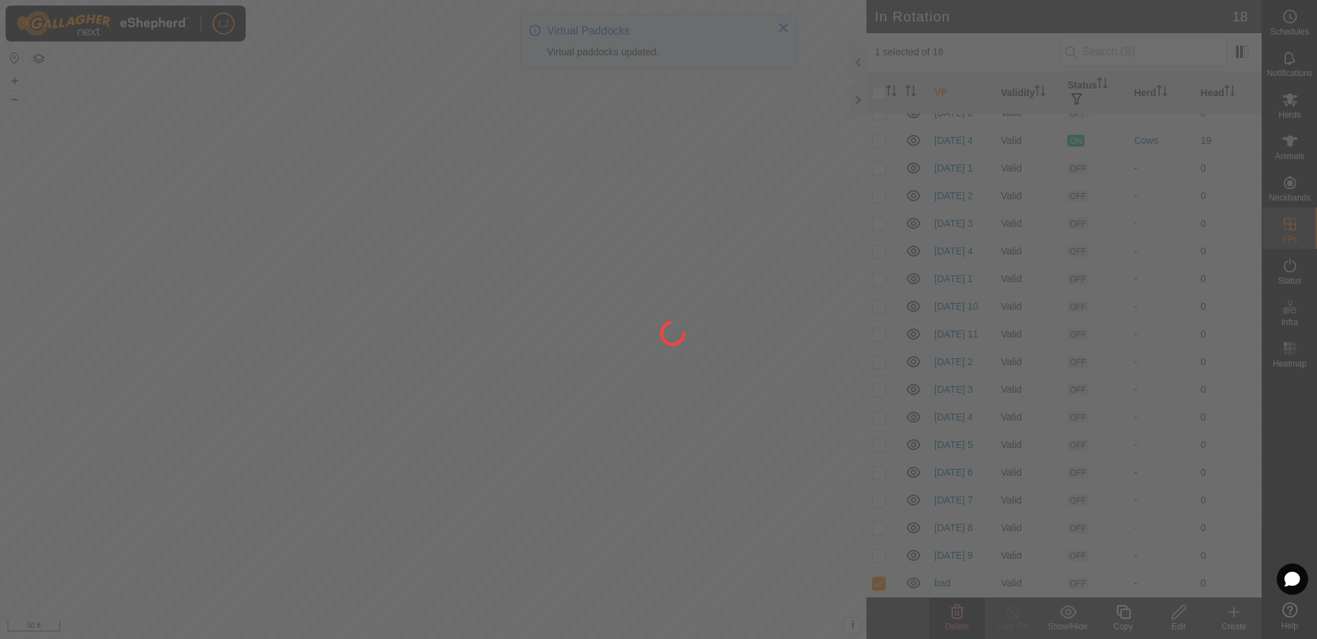
checkbox input "false"
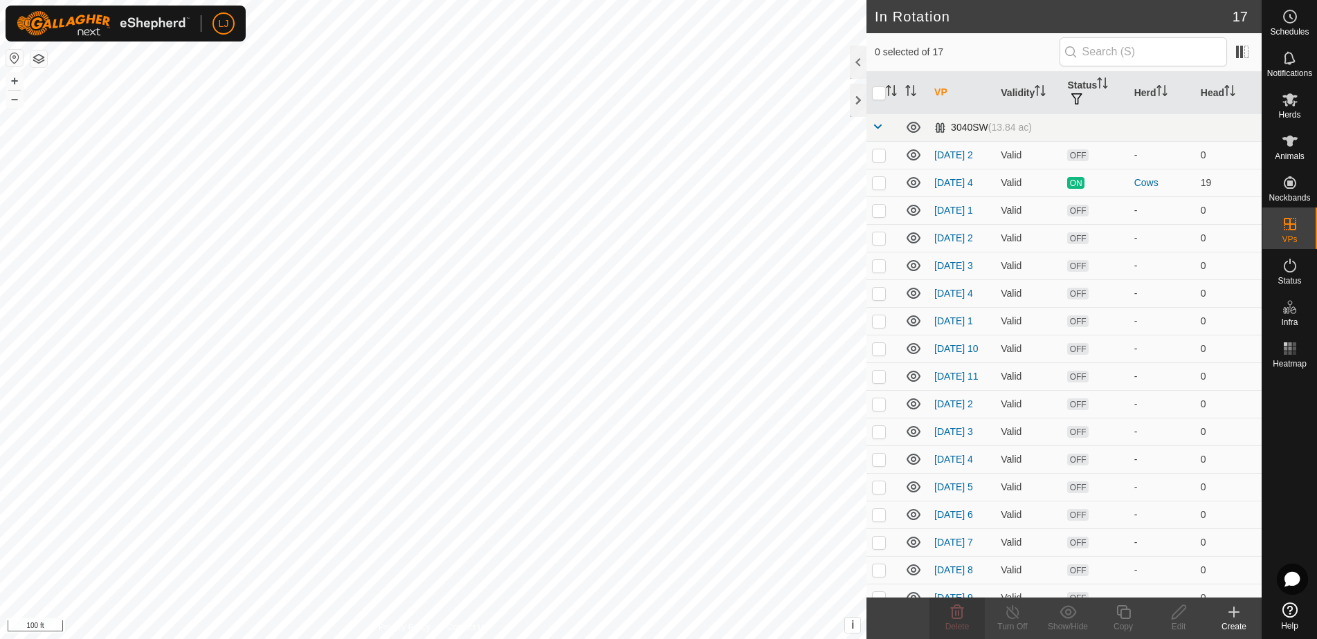
scroll to position [0, 0]
click at [876, 161] on p-checkbox at bounding box center [879, 154] width 14 height 11
checkbox input "true"
click at [1178, 615] on icon at bounding box center [1178, 612] width 17 height 17
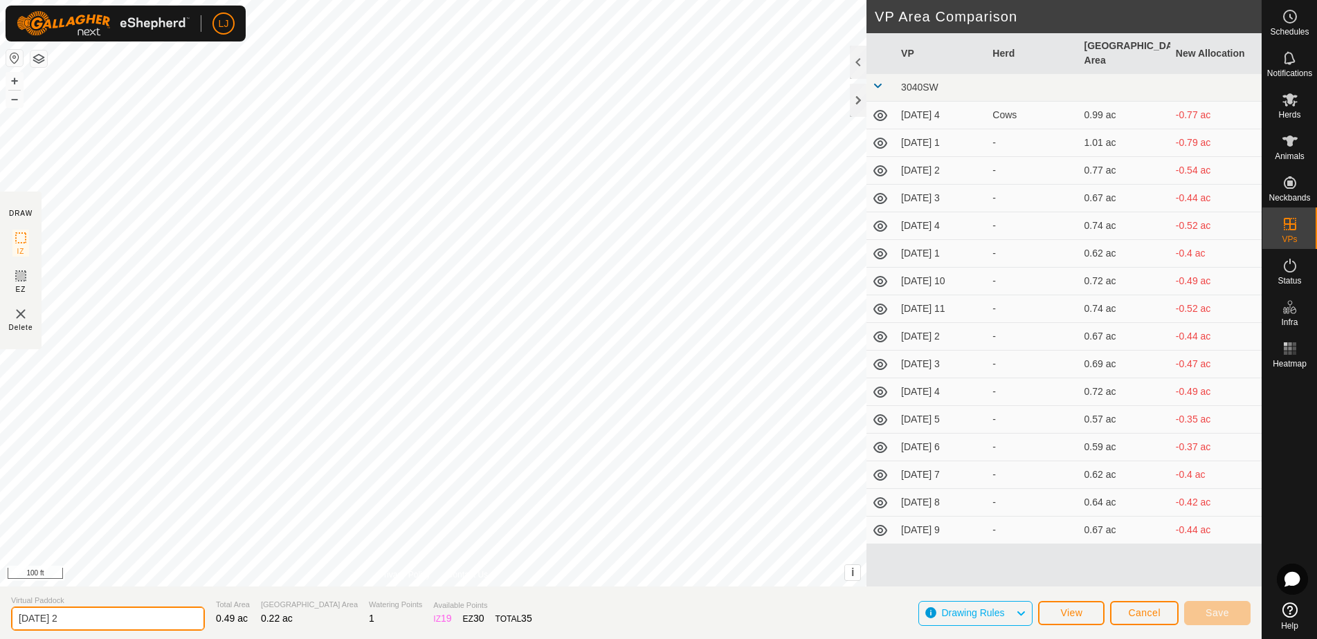
drag, startPoint x: 73, startPoint y: 617, endPoint x: 0, endPoint y: 610, distance: 73.6
click at [0, 610] on section "Virtual Paddock 2025-08-13 2 Total Area 0.49 ac Grazing Area 0.22 ac Watering P…" at bounding box center [631, 613] width 1262 height 53
type input "bad"
click at [1202, 614] on button "Save" at bounding box center [1217, 613] width 66 height 24
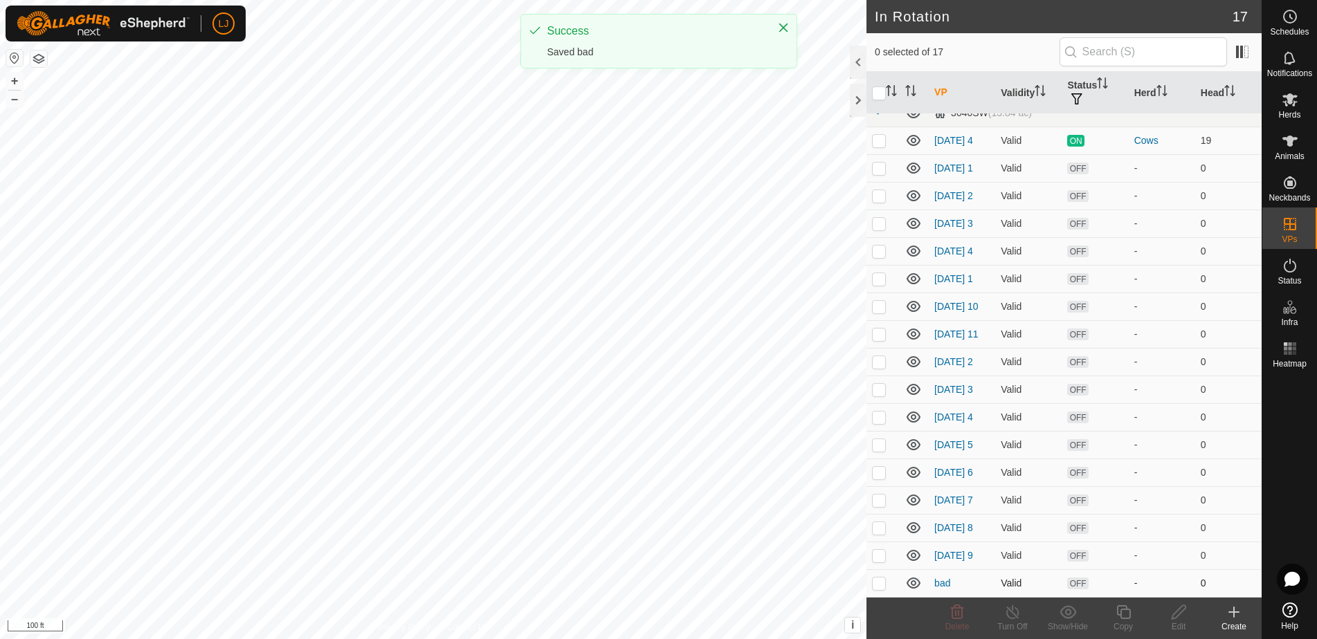
scroll to position [48, 0]
drag, startPoint x: 880, startPoint y: 586, endPoint x: 906, endPoint y: 586, distance: 26.3
click at [879, 586] on p-checkbox at bounding box center [879, 583] width 14 height 11
checkbox input "true"
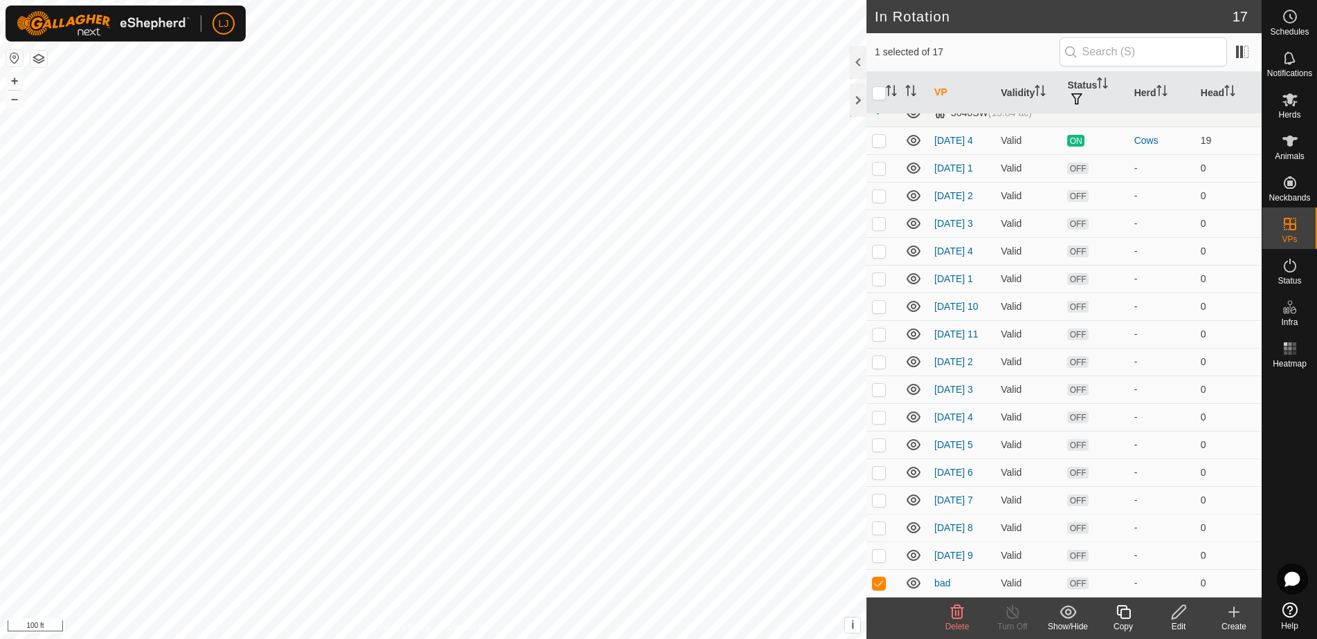
click at [960, 619] on icon at bounding box center [957, 612] width 13 height 14
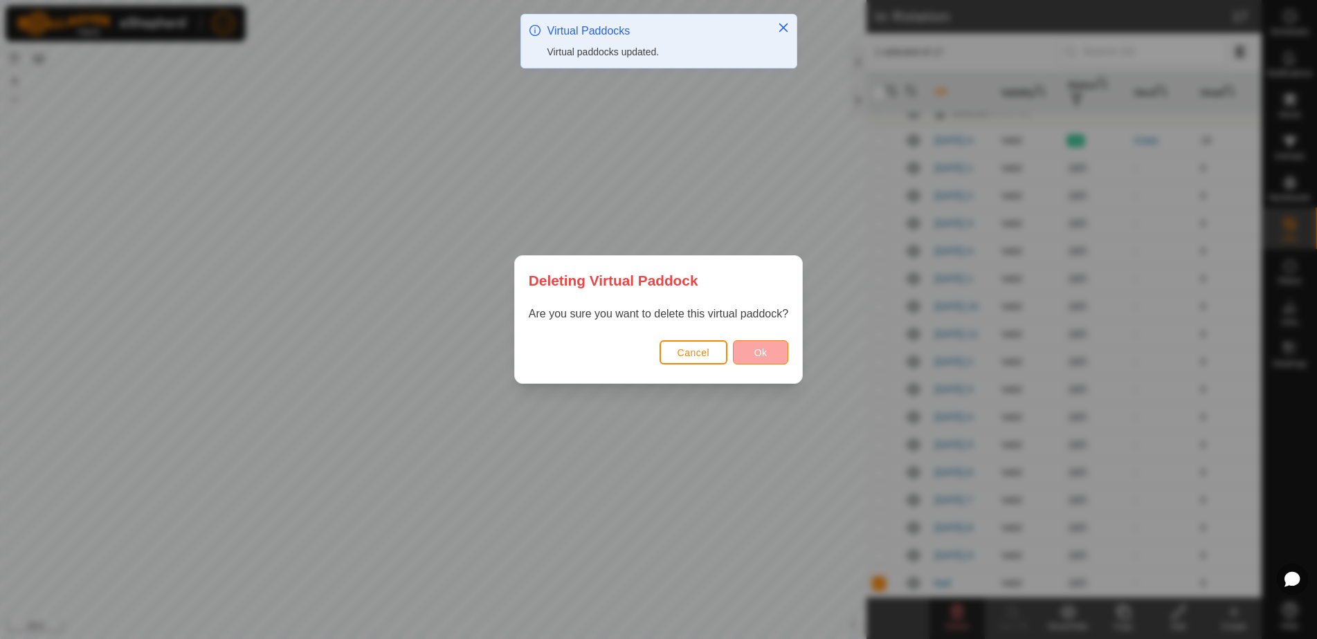
click at [767, 354] on button "Ok" at bounding box center [760, 352] width 55 height 24
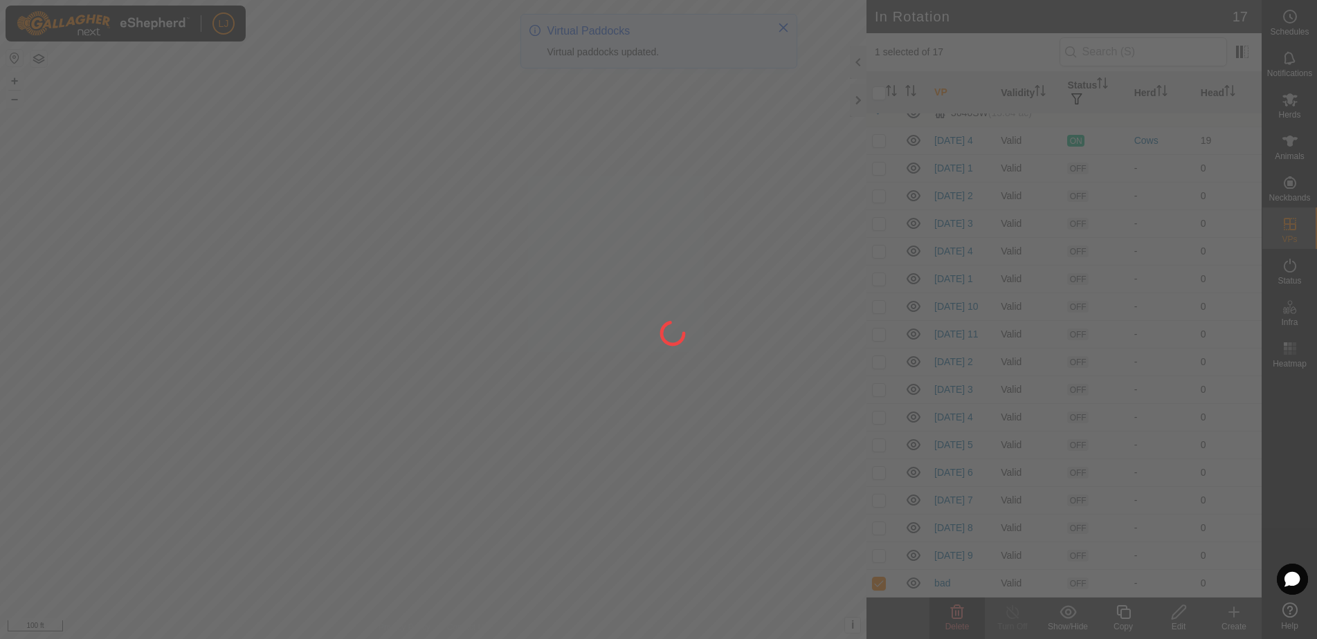
checkbox input "false"
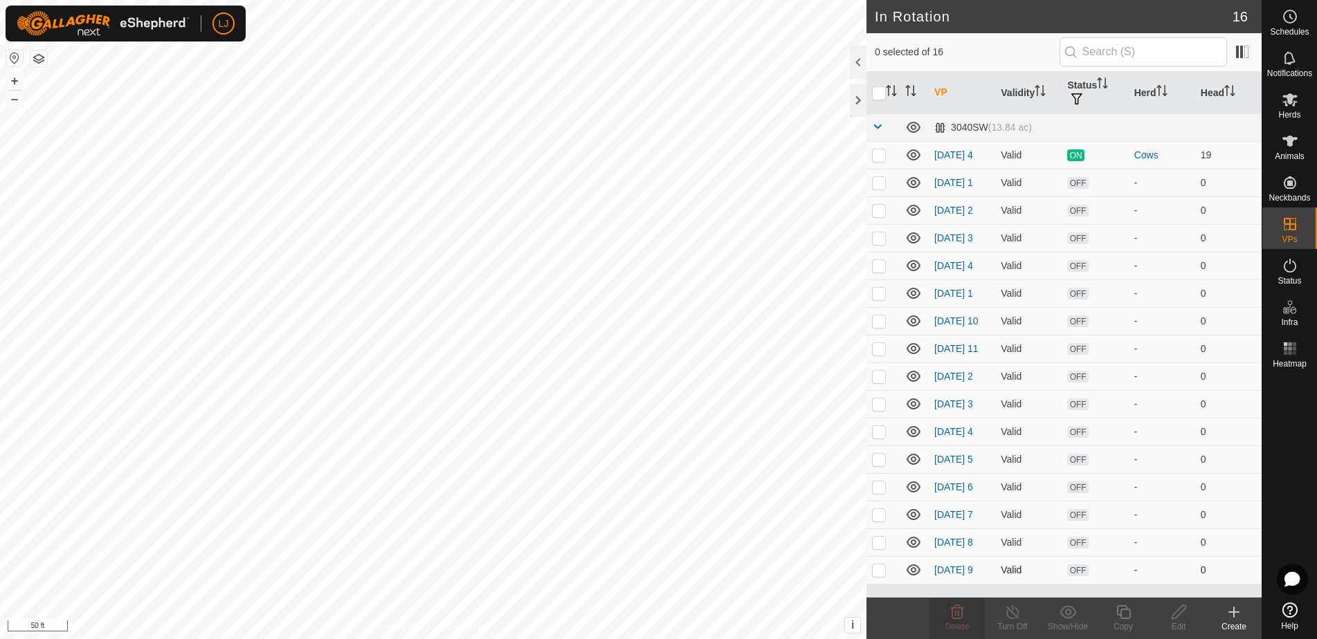
scroll to position [21, 0]
click at [886, 576] on p-checkbox at bounding box center [879, 570] width 14 height 11
click at [885, 576] on p-checkbox at bounding box center [879, 570] width 14 height 11
checkbox input "false"
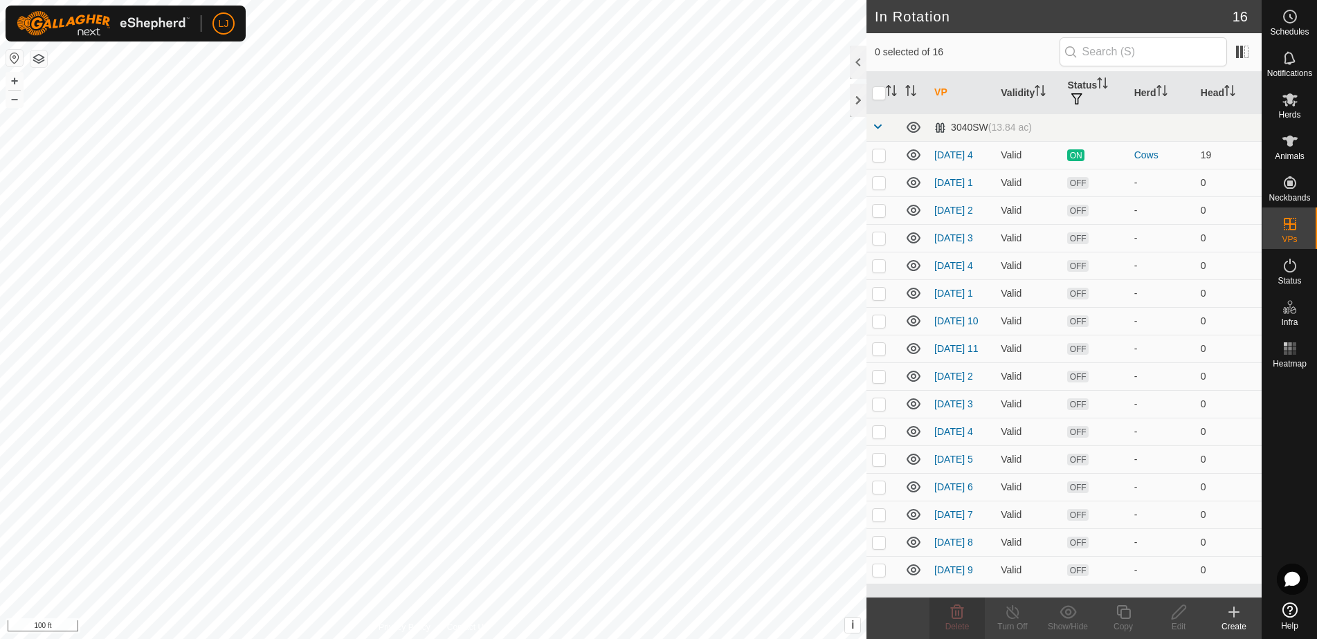
click at [1227, 614] on icon at bounding box center [1234, 612] width 17 height 17
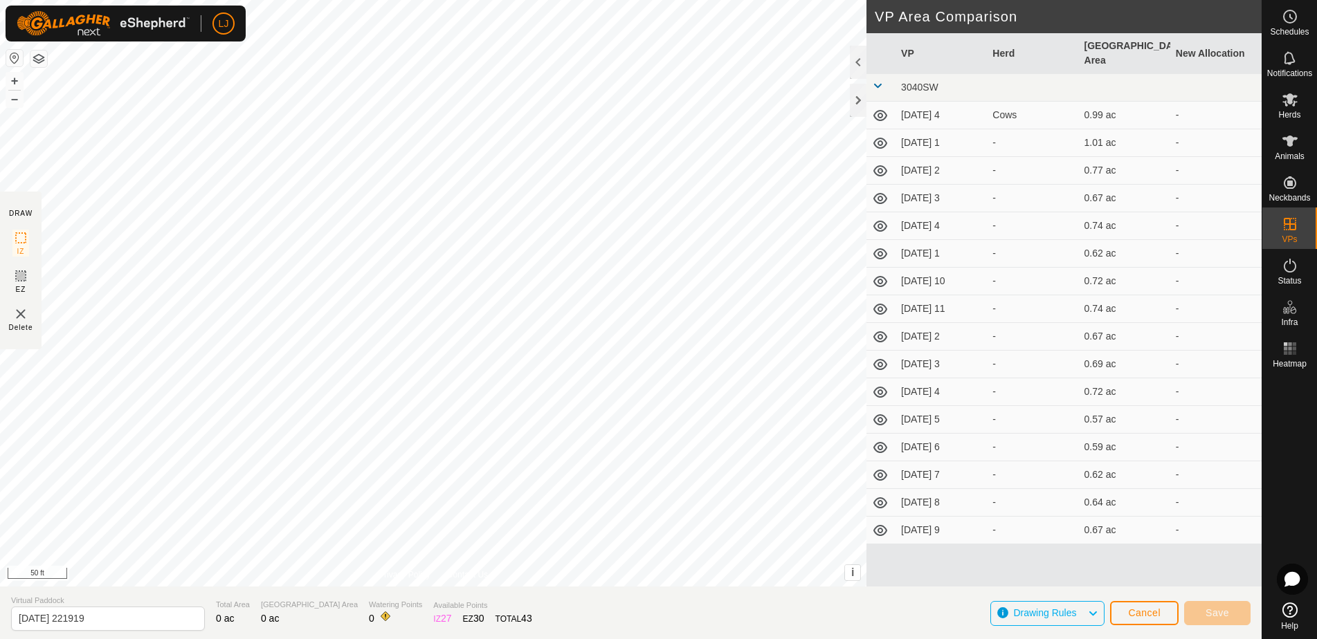
click at [1160, 614] on span "Cancel" at bounding box center [1144, 613] width 33 height 11
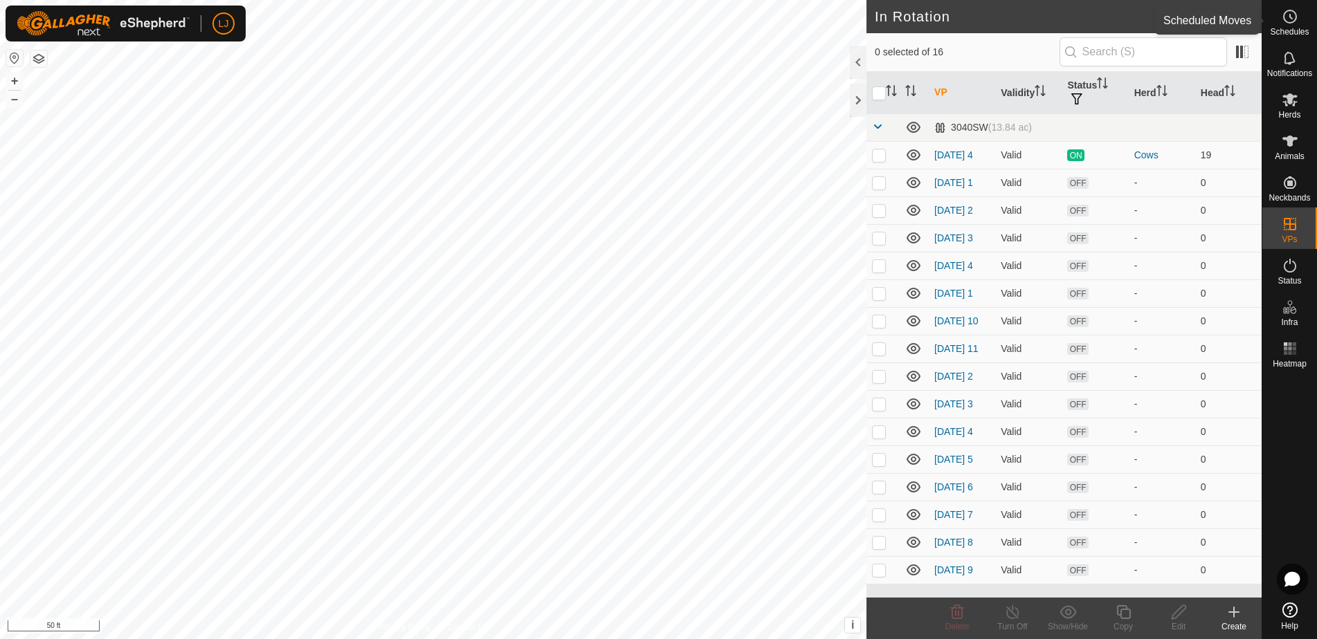
click at [1302, 25] on es-schedule-vp-svg-icon at bounding box center [1289, 17] width 25 height 22
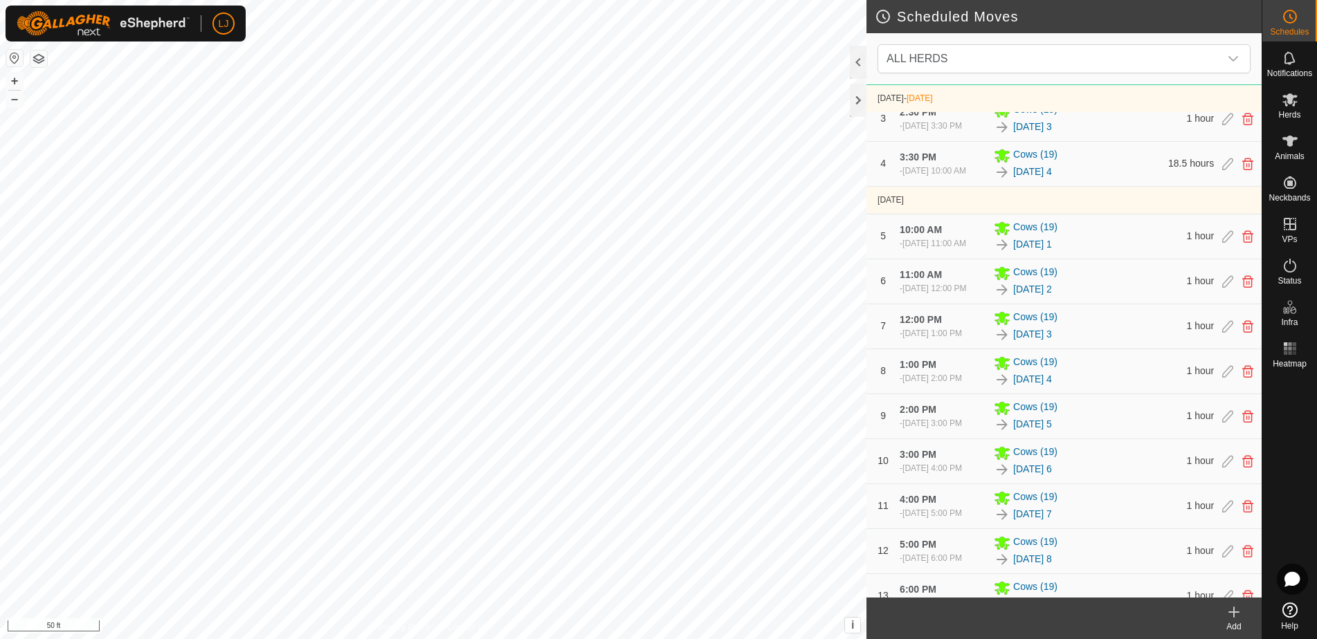
scroll to position [183, 0]
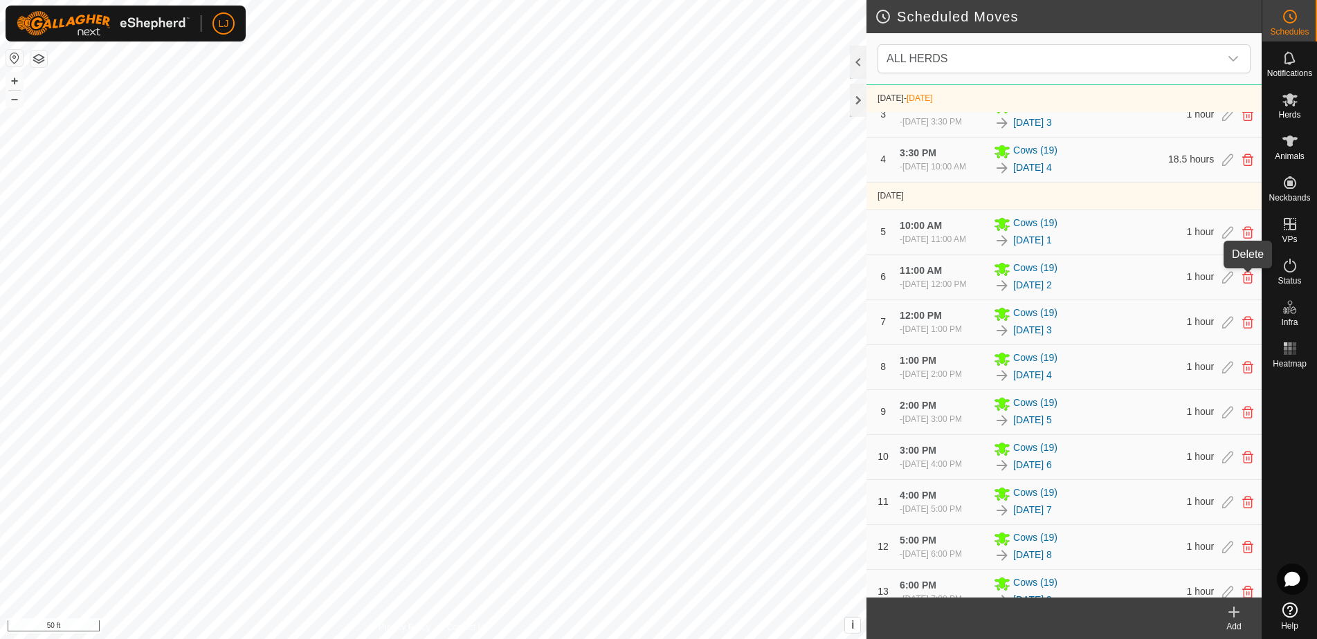
click at [1248, 239] on icon at bounding box center [1247, 232] width 11 height 12
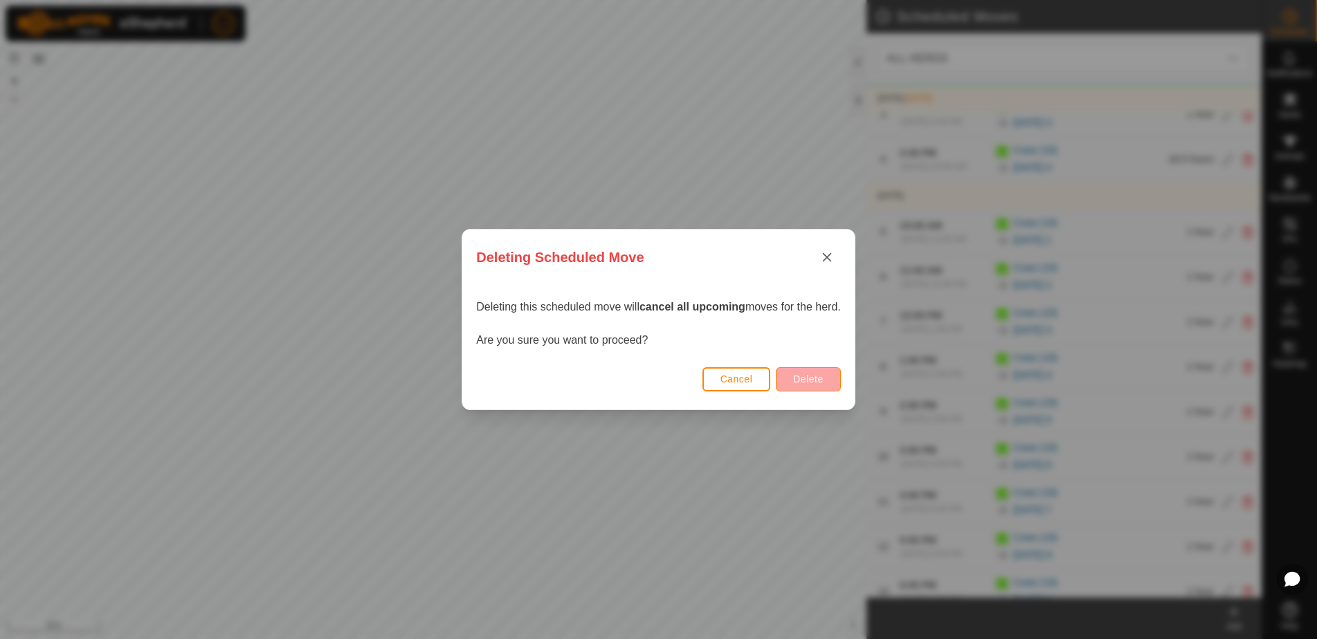
click at [814, 378] on span "Delete" at bounding box center [808, 379] width 30 height 11
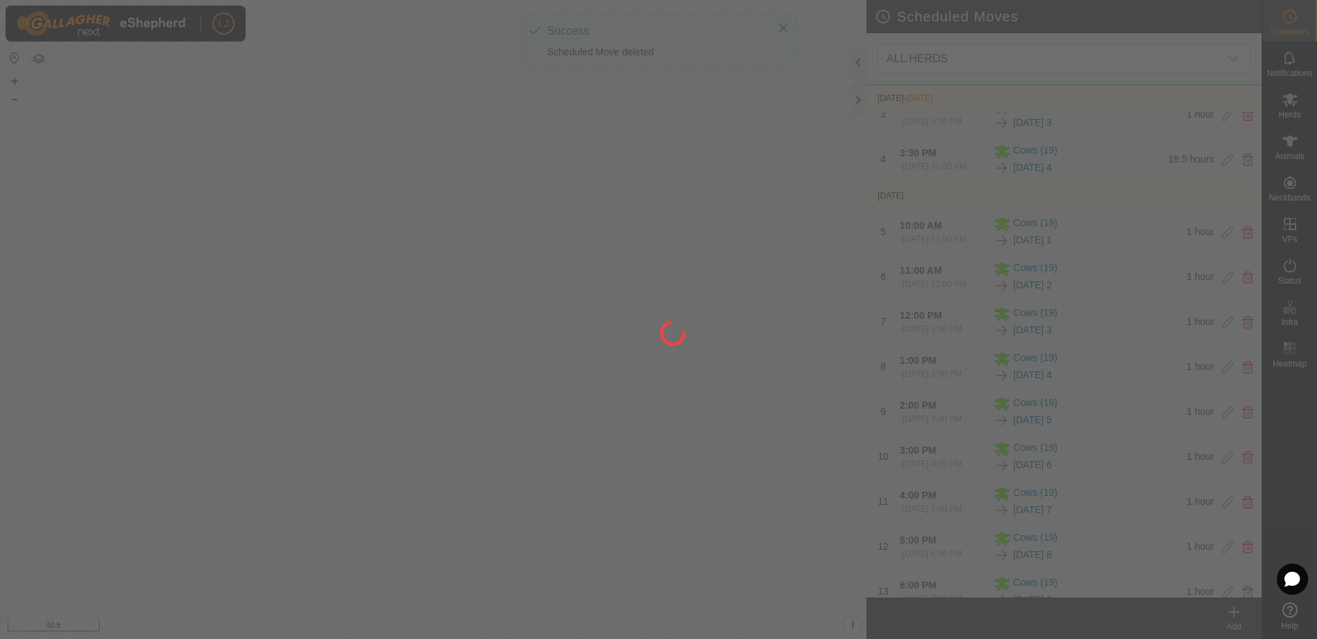
scroll to position [0, 0]
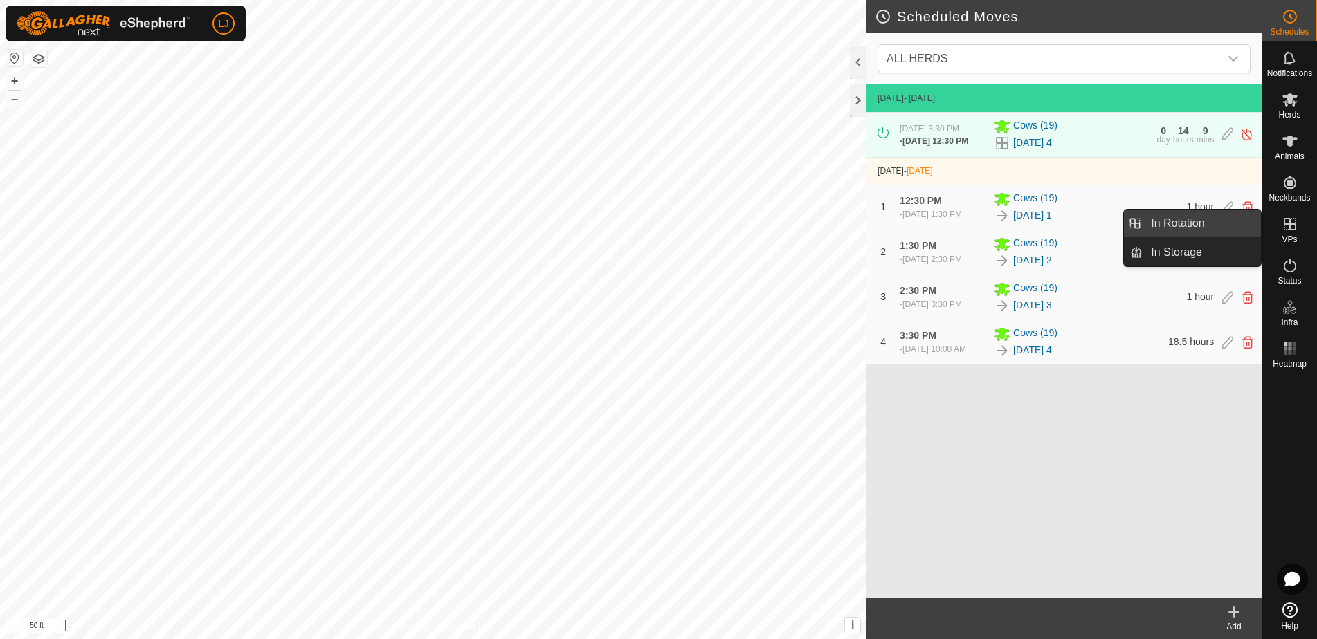
click at [1210, 221] on link "In Rotation" at bounding box center [1201, 224] width 118 height 28
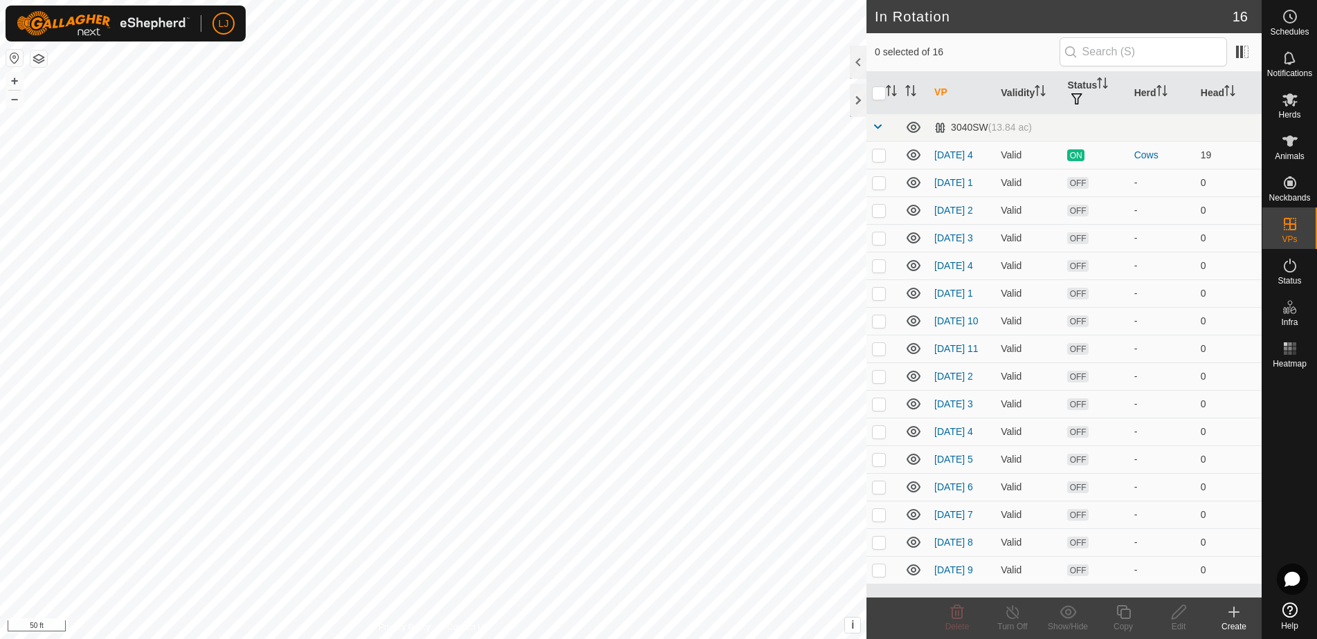
click at [1228, 609] on icon at bounding box center [1234, 612] width 17 height 17
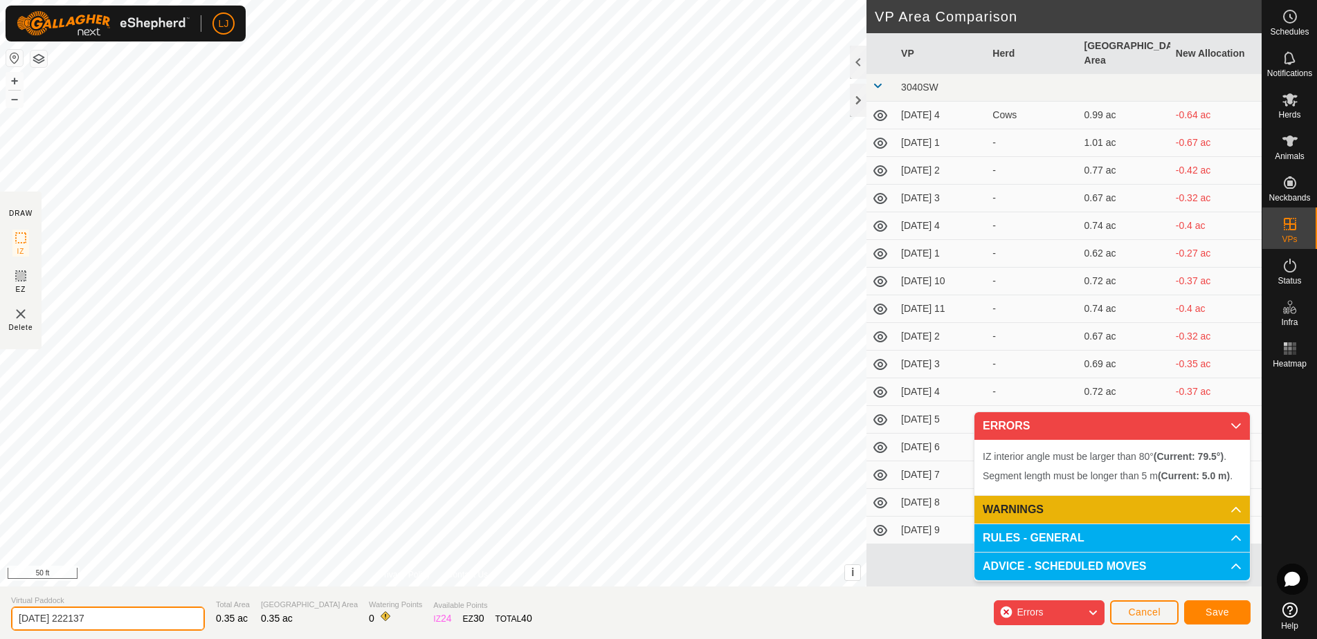
drag, startPoint x: 64, startPoint y: 621, endPoint x: 195, endPoint y: 618, distance: 131.5
click at [190, 618] on section "Virtual Paddock 2025-08-20 222137 Total Area 0.35 ac Grazing Area 0.35 ac Water…" at bounding box center [631, 613] width 1262 height 53
type input "2025-08-23"
click at [1231, 619] on button "Save" at bounding box center [1217, 613] width 66 height 24
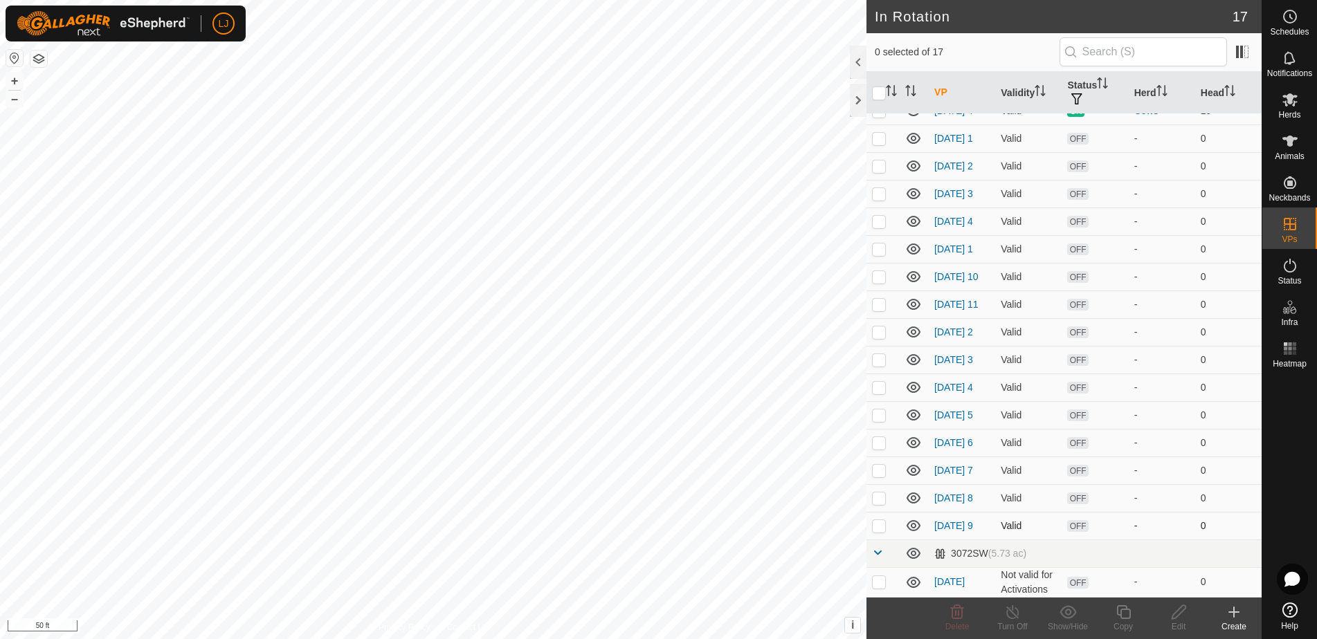
scroll to position [78, 0]
click at [879, 299] on p-checkbox at bounding box center [879, 304] width 14 height 11
checkbox input "true"
click at [1118, 621] on div "Copy" at bounding box center [1122, 627] width 55 height 12
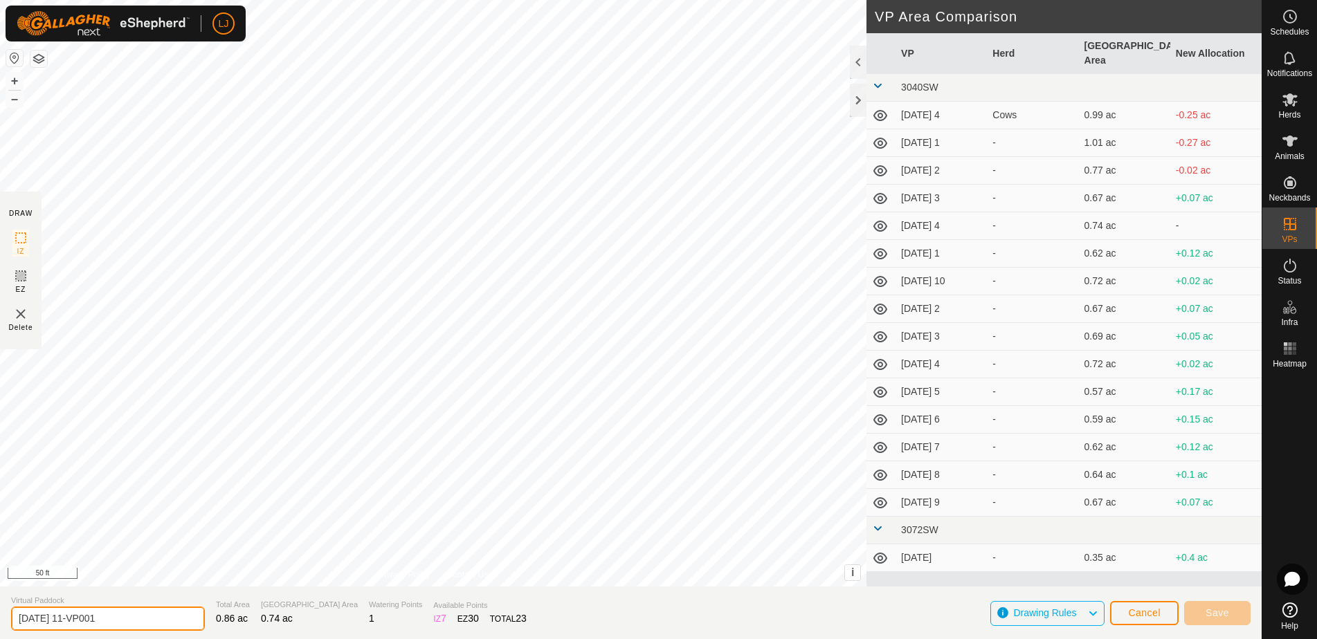
drag, startPoint x: 73, startPoint y: 621, endPoint x: 135, endPoint y: 626, distance: 61.8
click at [176, 625] on section "Virtual Paddock 2025-08-22 11-VP001 Total Area 0.86 ac Grazing Area 0.74 ac Wat…" at bounding box center [631, 613] width 1262 height 53
drag, startPoint x: 62, startPoint y: 620, endPoint x: 215, endPoint y: 622, distance: 152.3
click at [215, 622] on section "Virtual Paddock 2025-08-22 11-VP001 Total Area 0.86 ac Grazing Area 0.74 ac Wat…" at bounding box center [631, 613] width 1262 height 53
type input "2025-08-23 01"
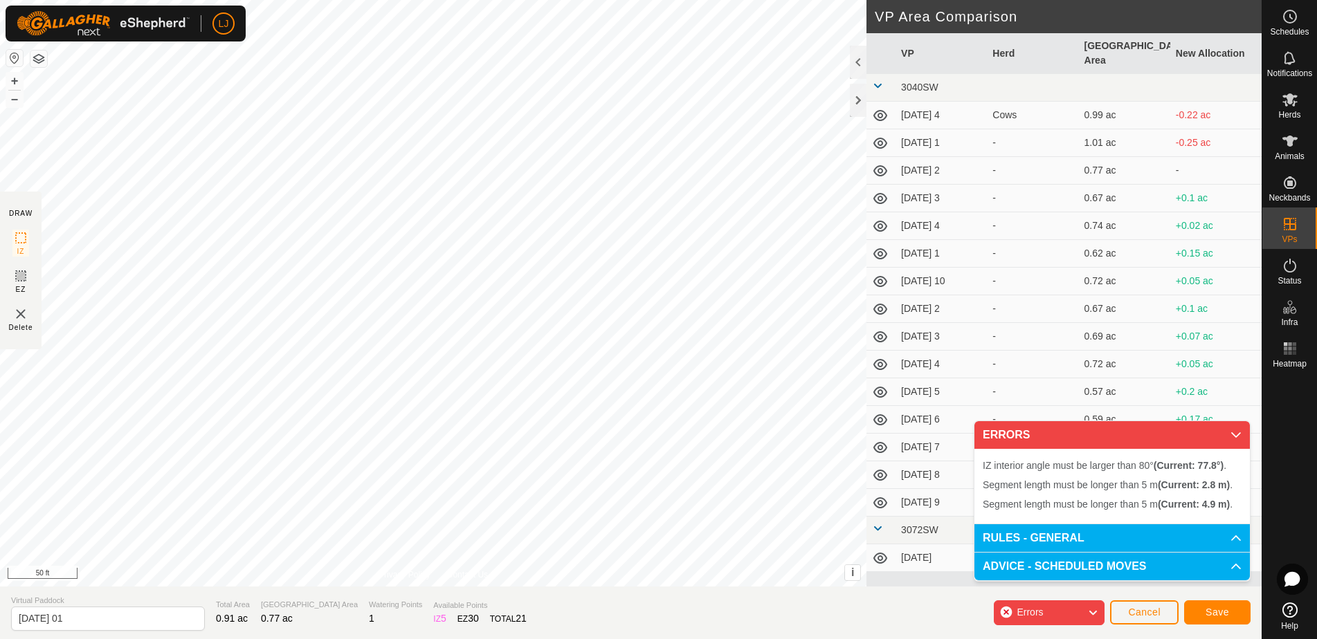
click at [457, 264] on div "IZ interior angle must be larger than 80° (Current: 77.8°) . Segment length mus…" at bounding box center [433, 293] width 866 height 587
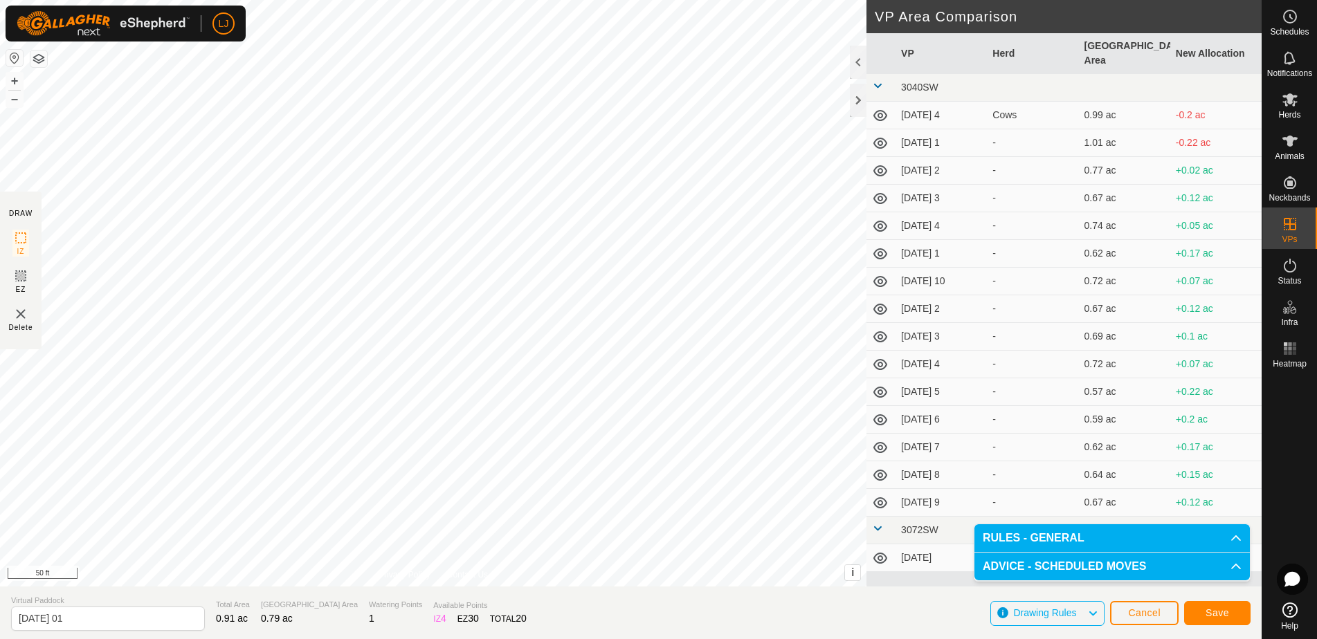
click at [1235, 613] on button "Save" at bounding box center [1217, 613] width 66 height 24
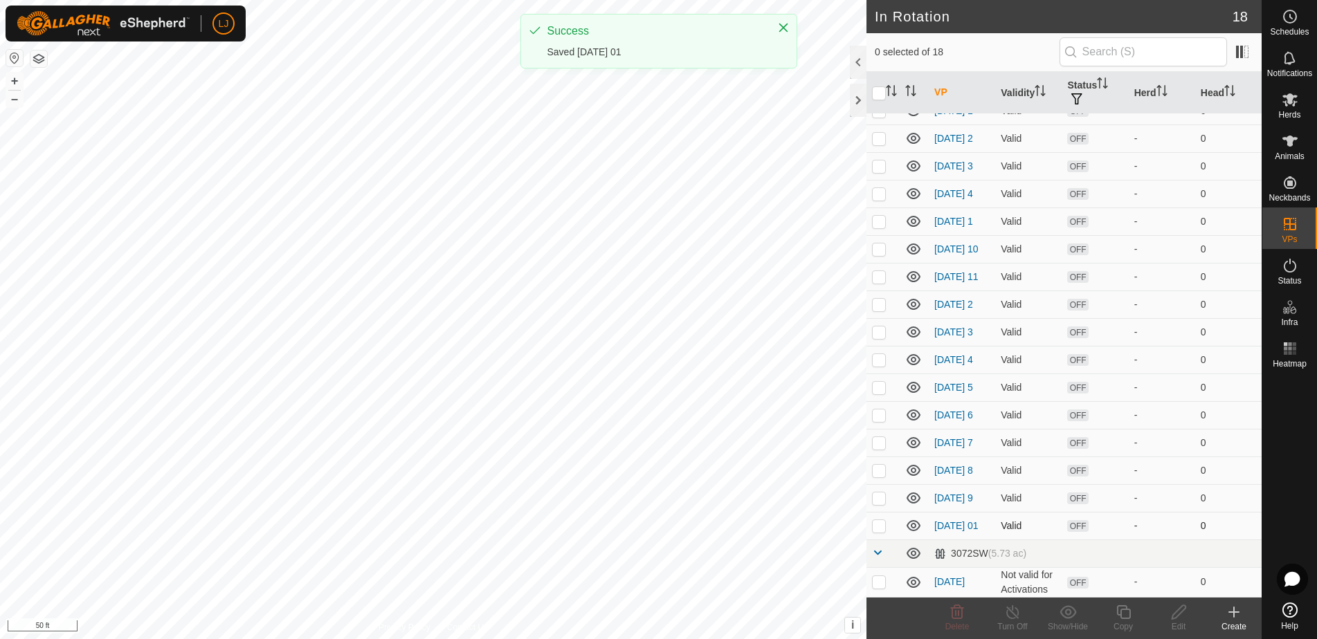
scroll to position [108, 0]
click at [877, 529] on p-checkbox at bounding box center [879, 525] width 14 height 11
checkbox input "true"
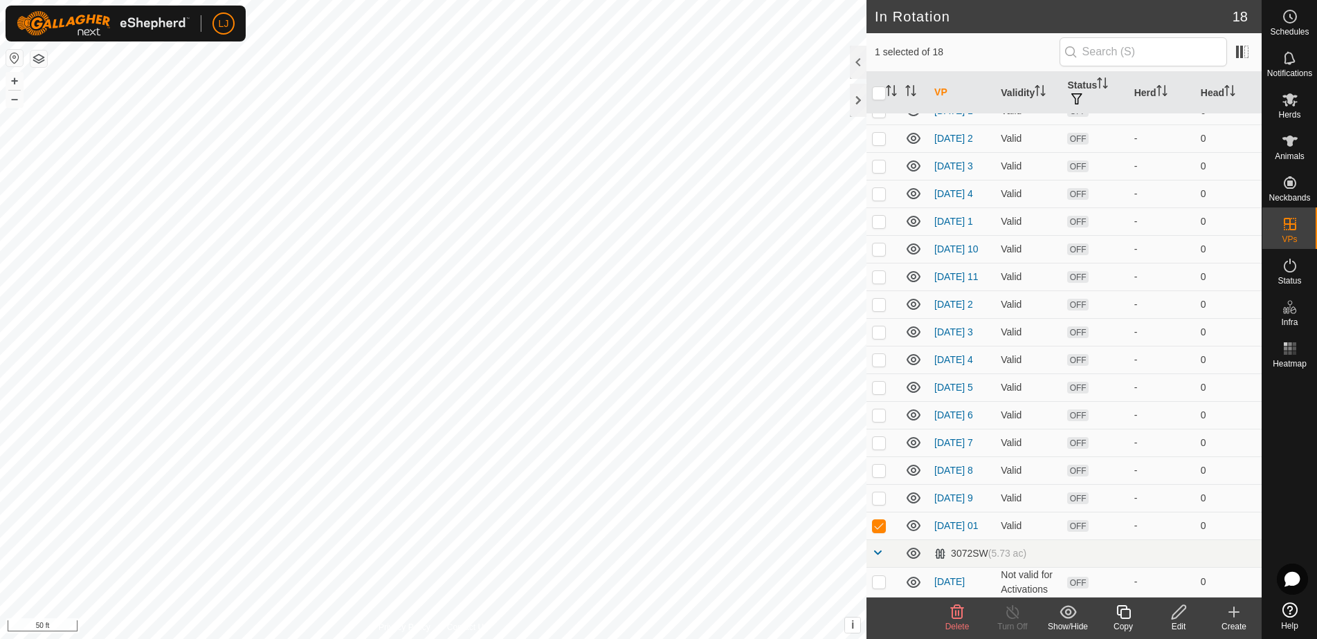
click at [1113, 616] on copy-svg-icon at bounding box center [1122, 612] width 55 height 17
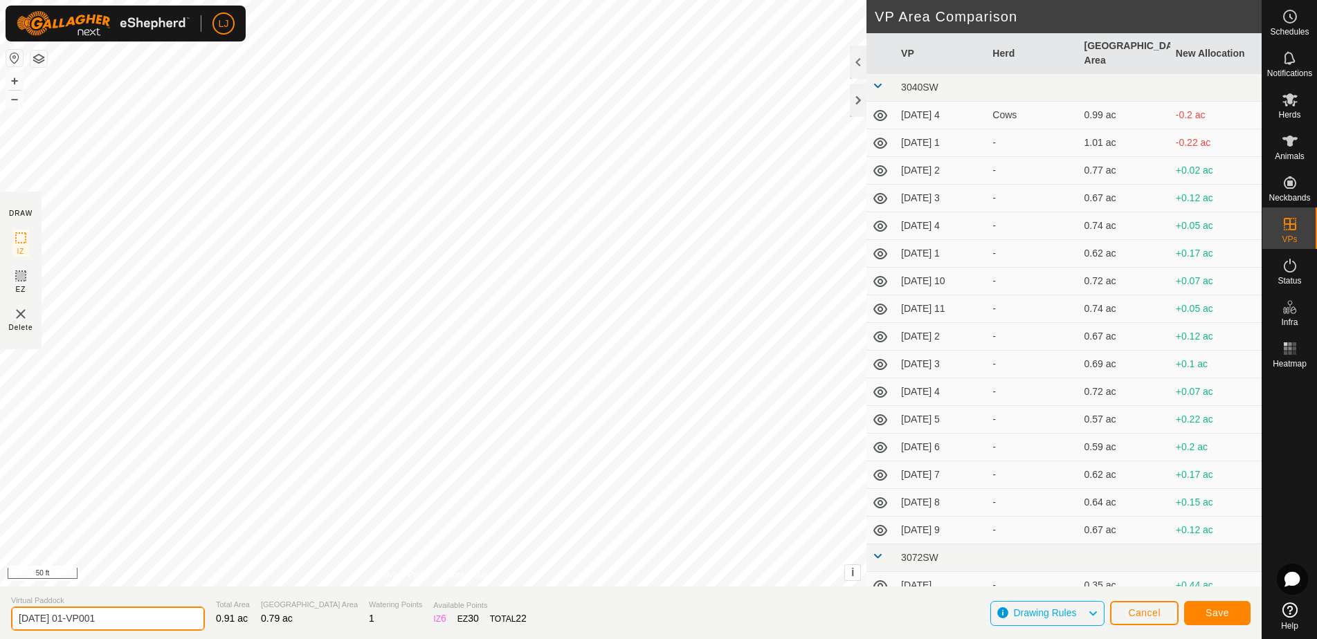
drag, startPoint x: 75, startPoint y: 623, endPoint x: 178, endPoint y: 621, distance: 103.1
click at [178, 622] on section "Virtual Paddock 2025-08-23 01-VP001 Total Area 0.91 ac Grazing Area 0.79 ac Wat…" at bounding box center [631, 613] width 1262 height 53
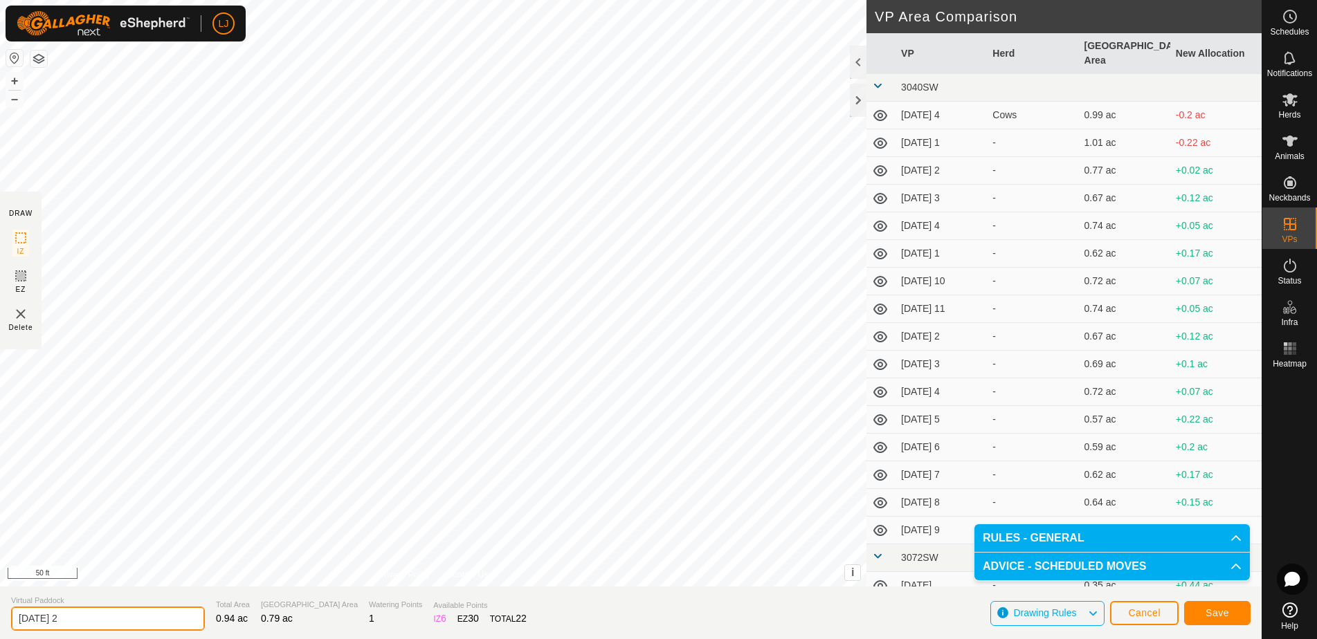
drag, startPoint x: 73, startPoint y: 621, endPoint x: 97, endPoint y: 621, distance: 24.2
click at [96, 621] on input "2025-08-23 2" at bounding box center [108, 619] width 194 height 24
type input "2025-08-23 02"
click at [1226, 618] on span "Save" at bounding box center [1217, 613] width 24 height 11
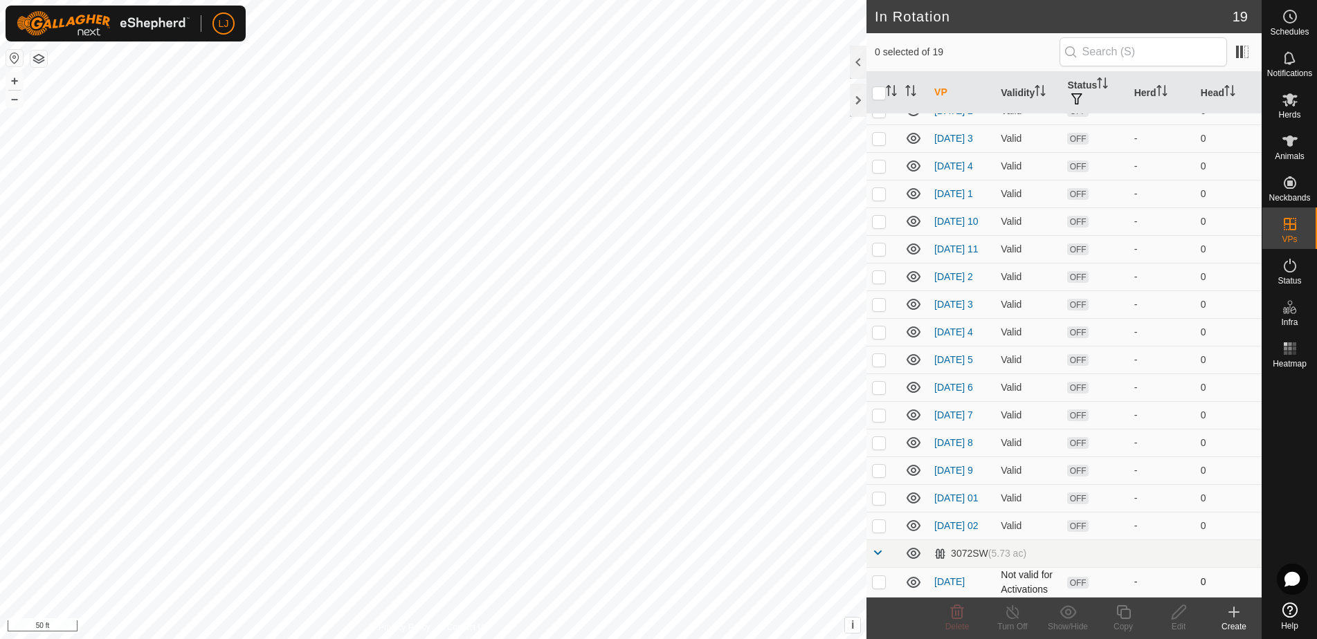
scroll to position [138, 0]
drag, startPoint x: 880, startPoint y: 530, endPoint x: 885, endPoint y: 535, distance: 7.4
click at [880, 530] on p-checkbox at bounding box center [879, 525] width 14 height 11
checkbox input "true"
click at [1120, 617] on icon at bounding box center [1123, 612] width 17 height 17
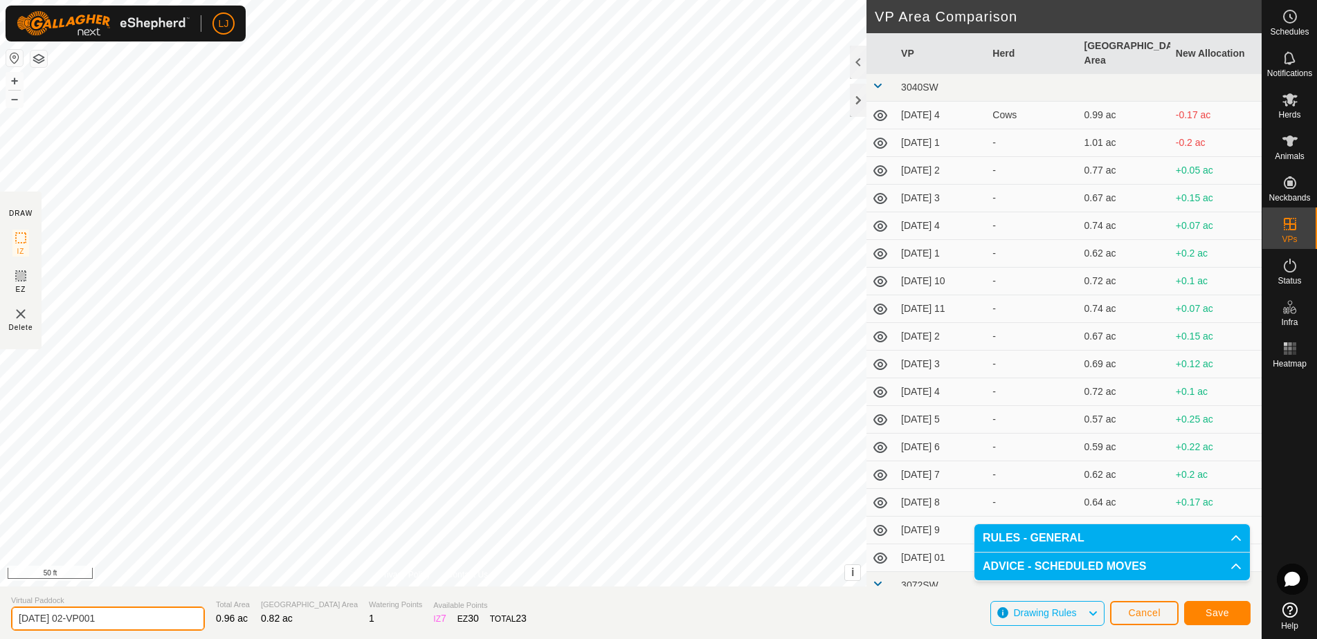
drag, startPoint x: 78, startPoint y: 619, endPoint x: 221, endPoint y: 614, distance: 142.6
click at [221, 614] on section "Virtual Paddock 2025-08-23 02-VP001 Total Area 0.96 ac Grazing Area 0.82 ac Wat…" at bounding box center [631, 613] width 1262 height 53
type input "2025-08-23 03"
click at [1210, 615] on span "Save" at bounding box center [1217, 613] width 24 height 11
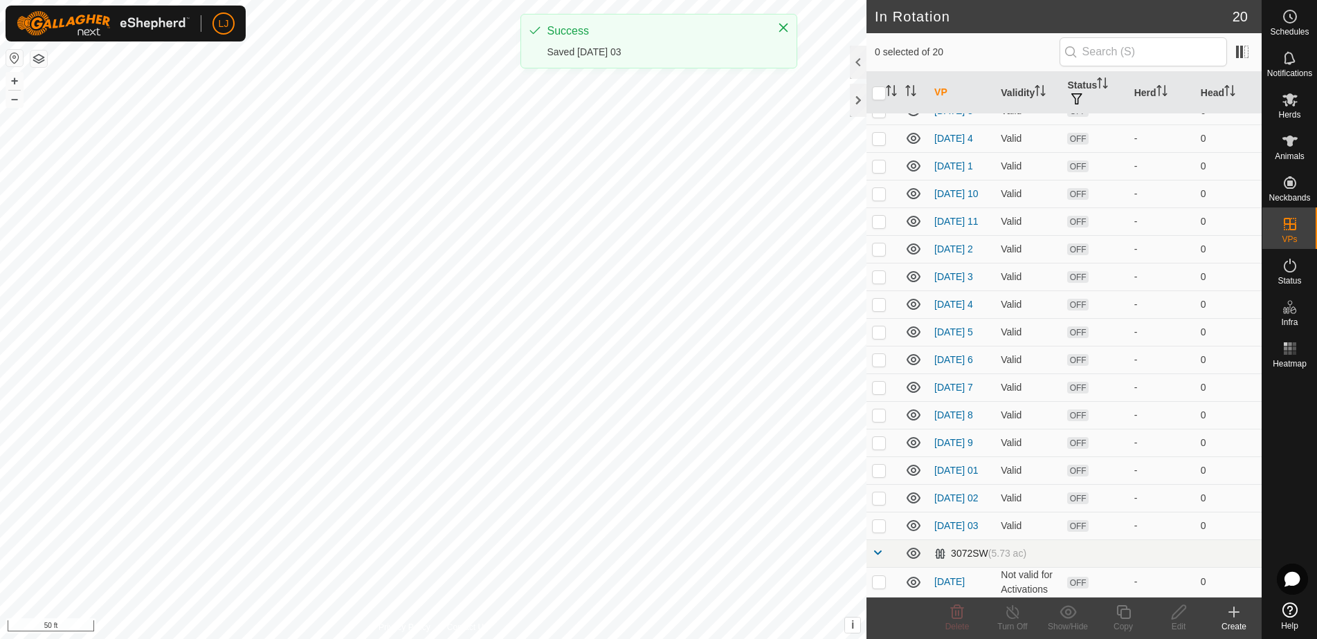
scroll to position [167, 0]
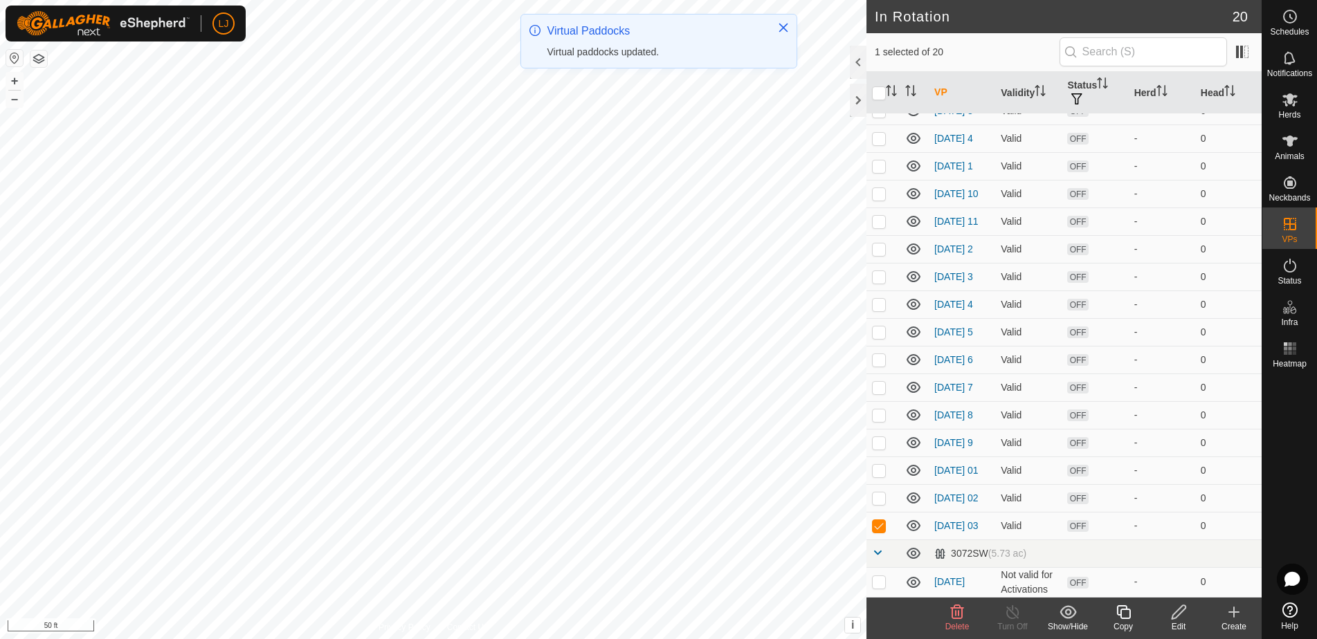
click at [1127, 619] on icon at bounding box center [1123, 612] width 14 height 14
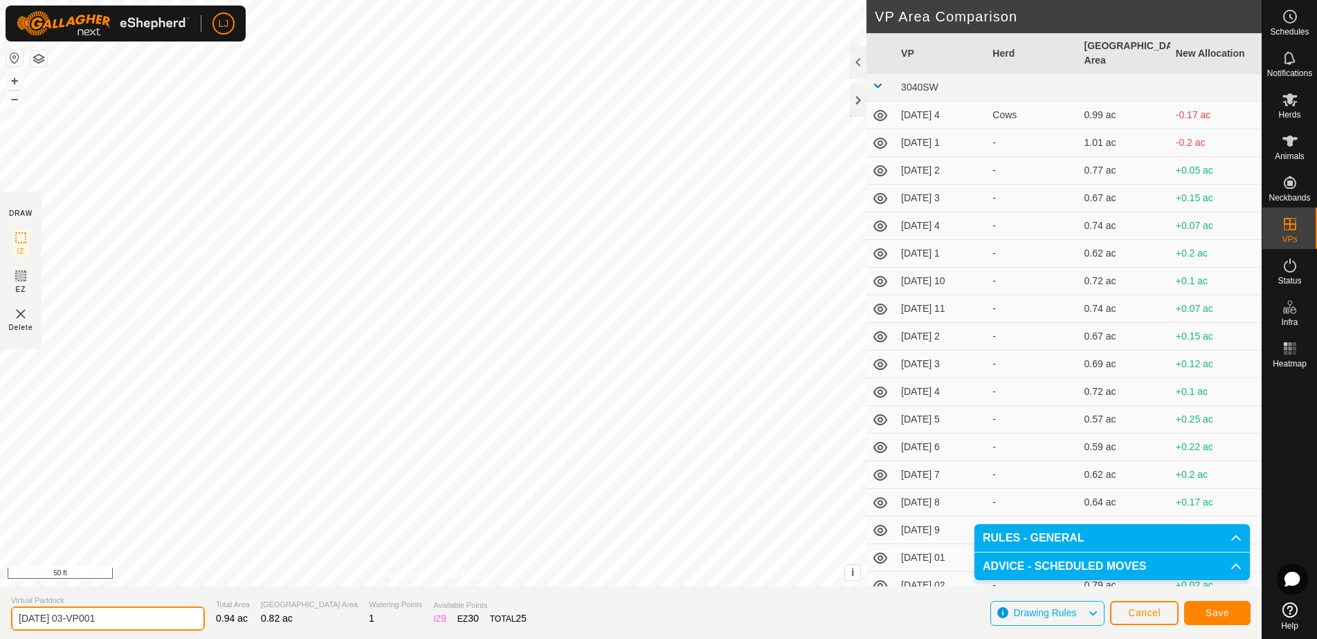
drag, startPoint x: 78, startPoint y: 620, endPoint x: 174, endPoint y: 620, distance: 95.5
click at [174, 620] on section "Virtual Paddock 2025-08-23 03-VP001 Total Area 0.94 ac Grazing Area 0.82 ac Wat…" at bounding box center [631, 613] width 1262 height 53
type input "2025-08-23 04"
click at [1204, 610] on button "Save" at bounding box center [1217, 613] width 66 height 24
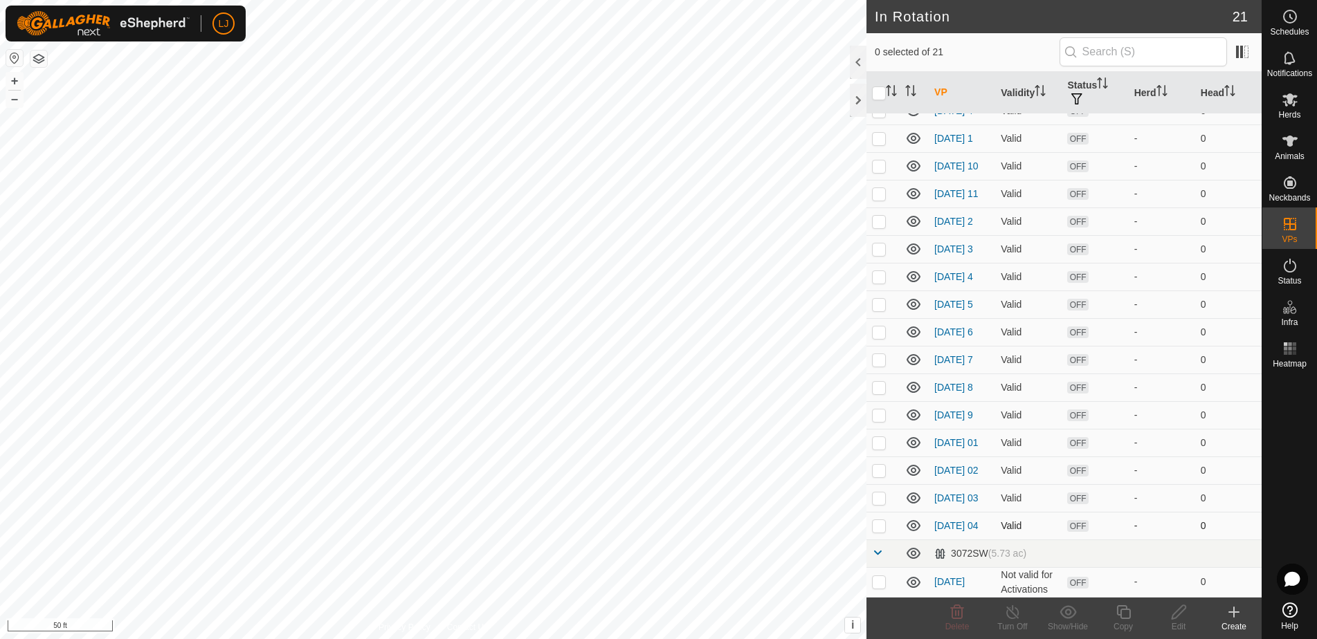
scroll to position [197, 0]
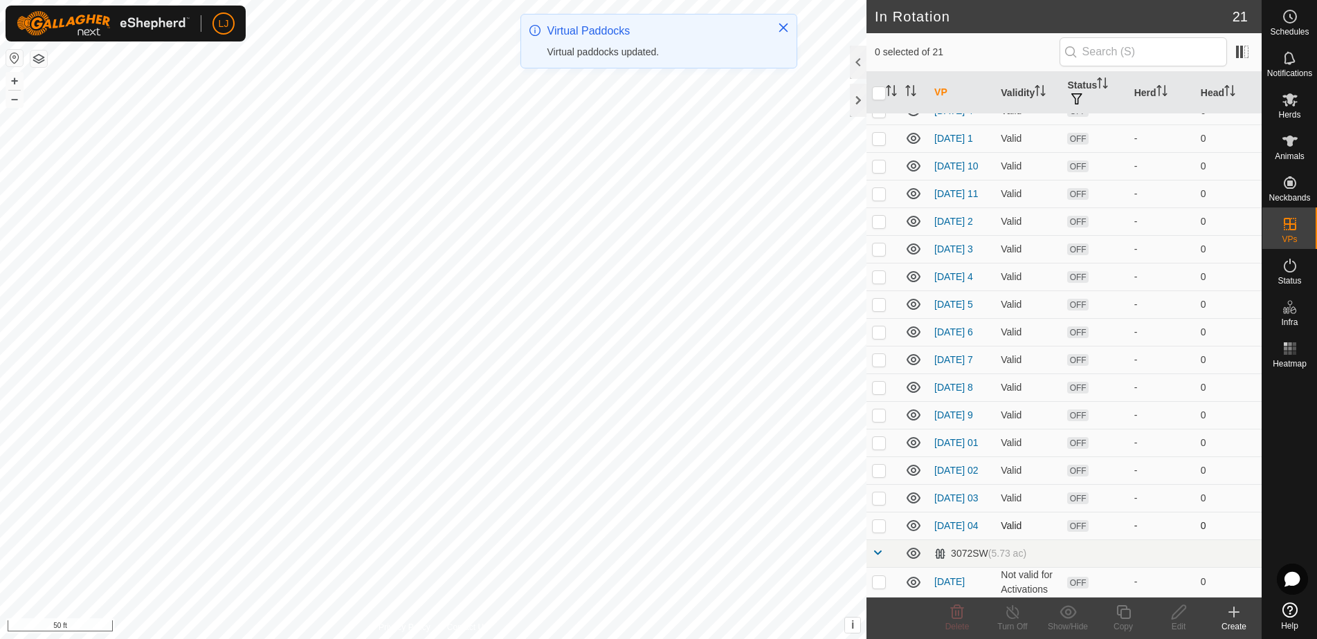
click at [878, 527] on p-checkbox at bounding box center [879, 525] width 14 height 11
checkbox input "true"
click at [1130, 609] on icon at bounding box center [1123, 612] width 17 height 17
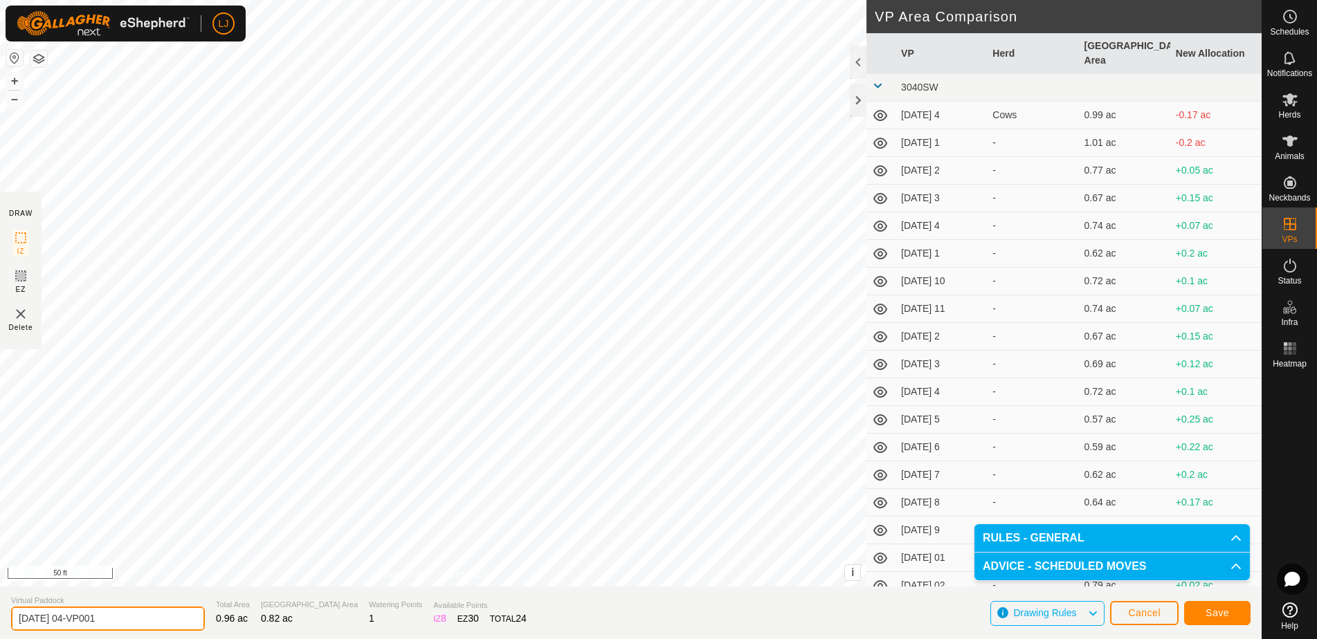
drag, startPoint x: 78, startPoint y: 623, endPoint x: 185, endPoint y: 614, distance: 106.9
click at [183, 614] on section "Virtual Paddock 2025-08-23 04-VP001 Total Area 0.96 ac Grazing Area 0.82 ac Wat…" at bounding box center [631, 613] width 1262 height 53
type input "2025-08-23 05"
click at [1214, 617] on span "Save" at bounding box center [1217, 613] width 24 height 11
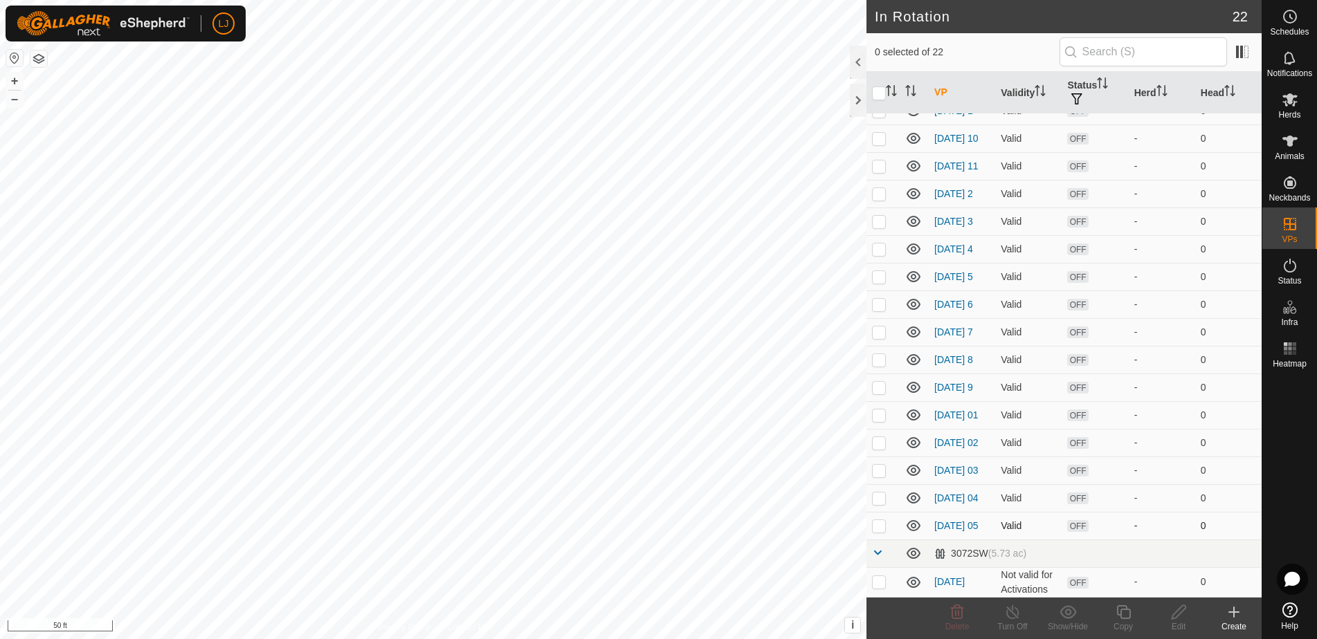
scroll to position [227, 0]
click at [884, 527] on p-checkbox at bounding box center [879, 525] width 14 height 11
checkbox input "true"
click at [1123, 620] on icon at bounding box center [1123, 612] width 17 height 17
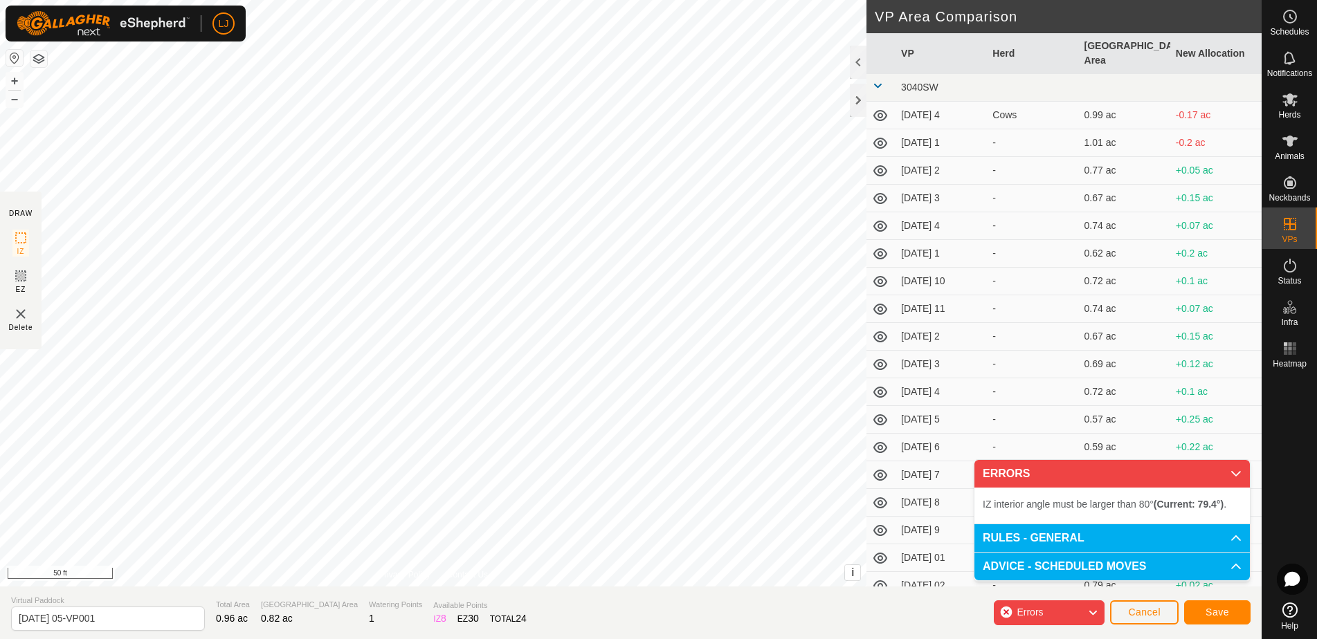
click at [332, 444] on div "IZ interior angle must be larger than 80° (Current: 79.4°) . + – ⇧ i This appli…" at bounding box center [433, 293] width 866 height 587
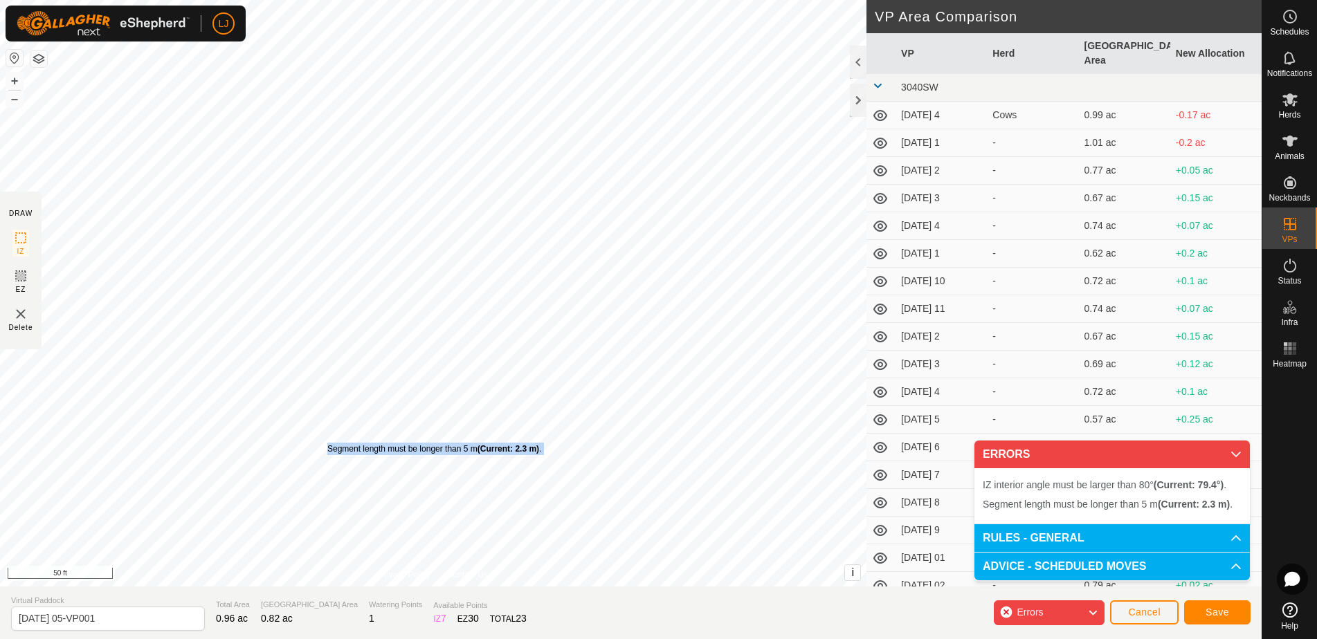
click at [327, 443] on div "Segment length must be longer than 5 m (Current: 2.3 m) . + – ⇧ i This applicat…" at bounding box center [433, 293] width 866 height 587
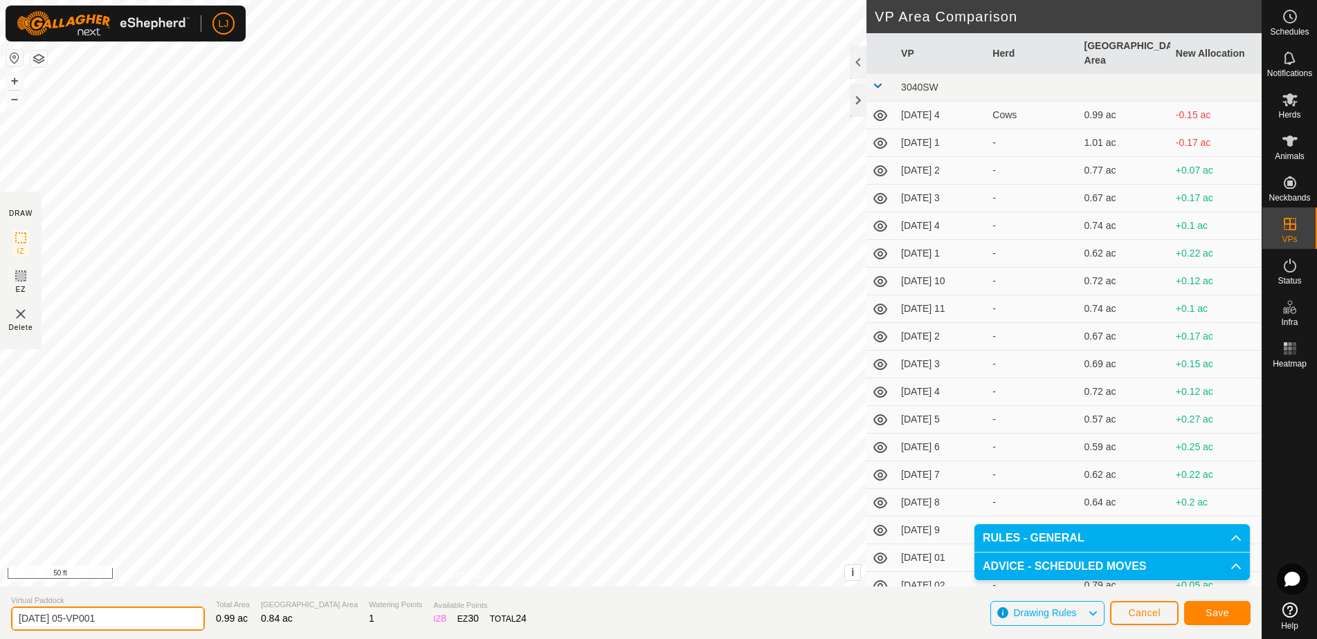
drag, startPoint x: 76, startPoint y: 621, endPoint x: 215, endPoint y: 621, distance: 138.4
click at [208, 621] on section "Virtual Paddock 2025-08-23 05-VP001 Total Area 0.99 ac Grazing Area 0.84 ac Wat…" at bounding box center [631, 613] width 1262 height 53
type input "2025-08-23 06"
click at [1200, 614] on button "Save" at bounding box center [1217, 613] width 66 height 24
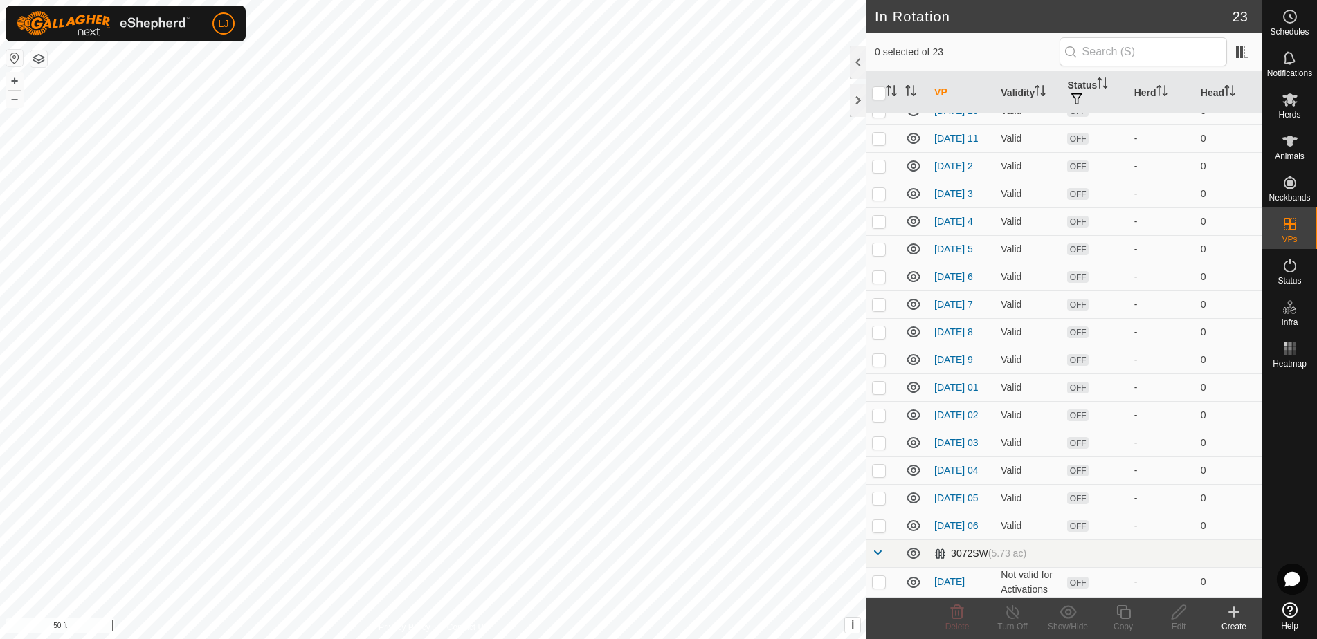
scroll to position [257, 0]
click at [877, 527] on p-checkbox at bounding box center [879, 525] width 14 height 11
checkbox input "true"
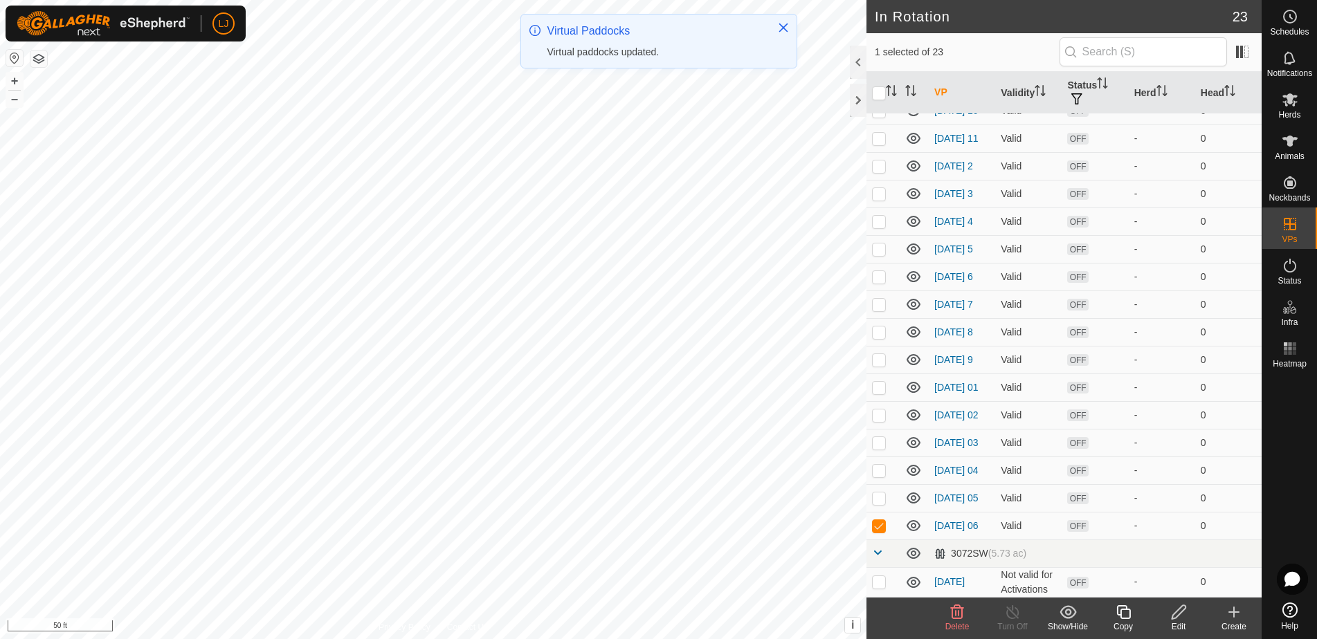
click at [1126, 621] on div "Copy" at bounding box center [1122, 627] width 55 height 12
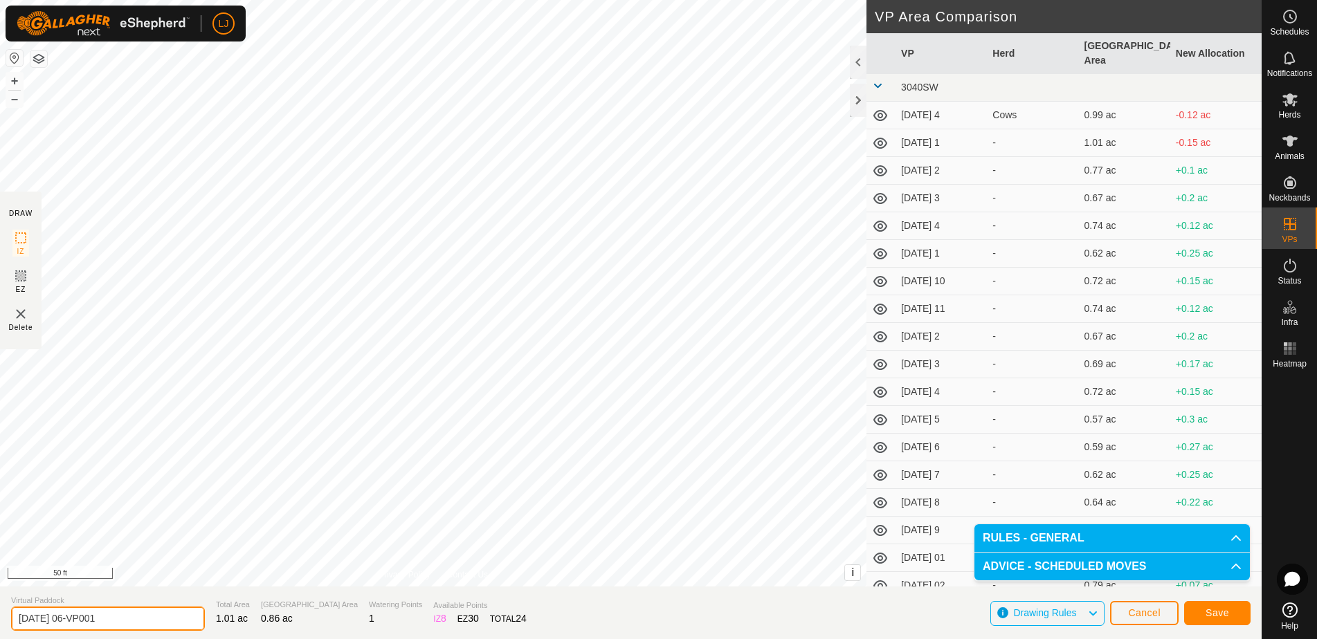
drag, startPoint x: 75, startPoint y: 620, endPoint x: 171, endPoint y: 619, distance: 95.5
click at [171, 619] on input "2025-08-23 06-VP001" at bounding box center [108, 619] width 194 height 24
type input "2025-08-23 07"
click at [1225, 622] on button "Save" at bounding box center [1217, 613] width 66 height 24
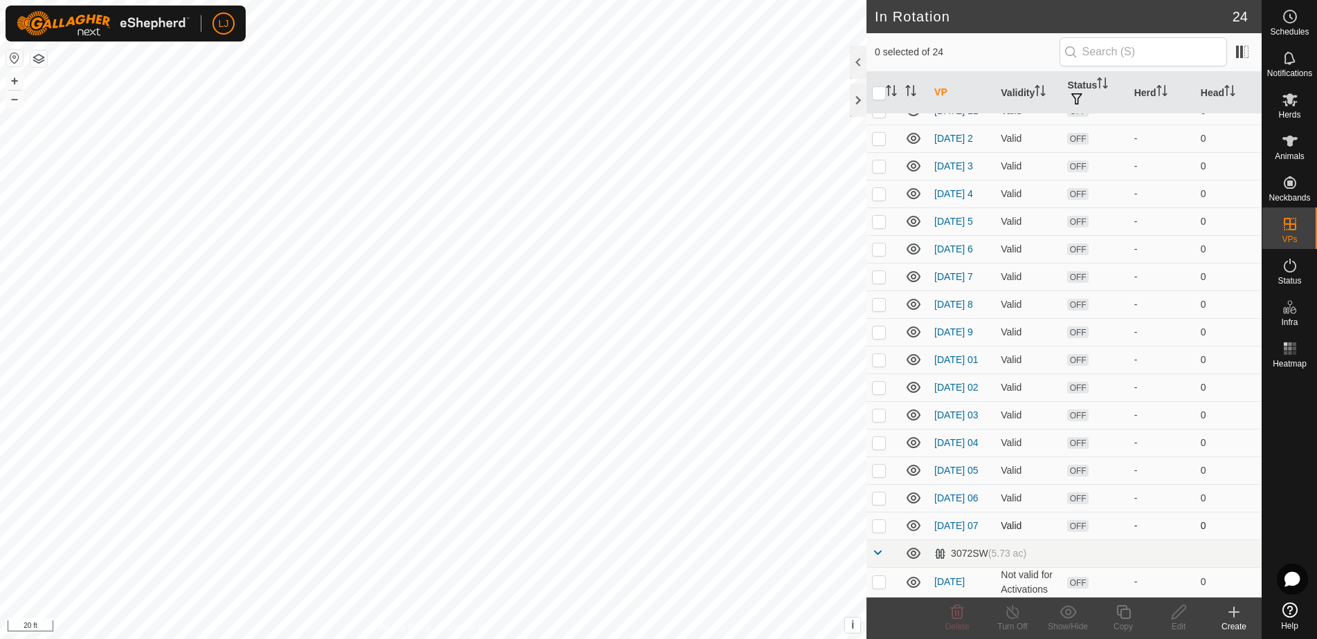
scroll to position [286, 0]
click at [875, 527] on p-checkbox at bounding box center [879, 525] width 14 height 11
checkbox input "true"
click at [1129, 614] on icon at bounding box center [1123, 612] width 17 height 17
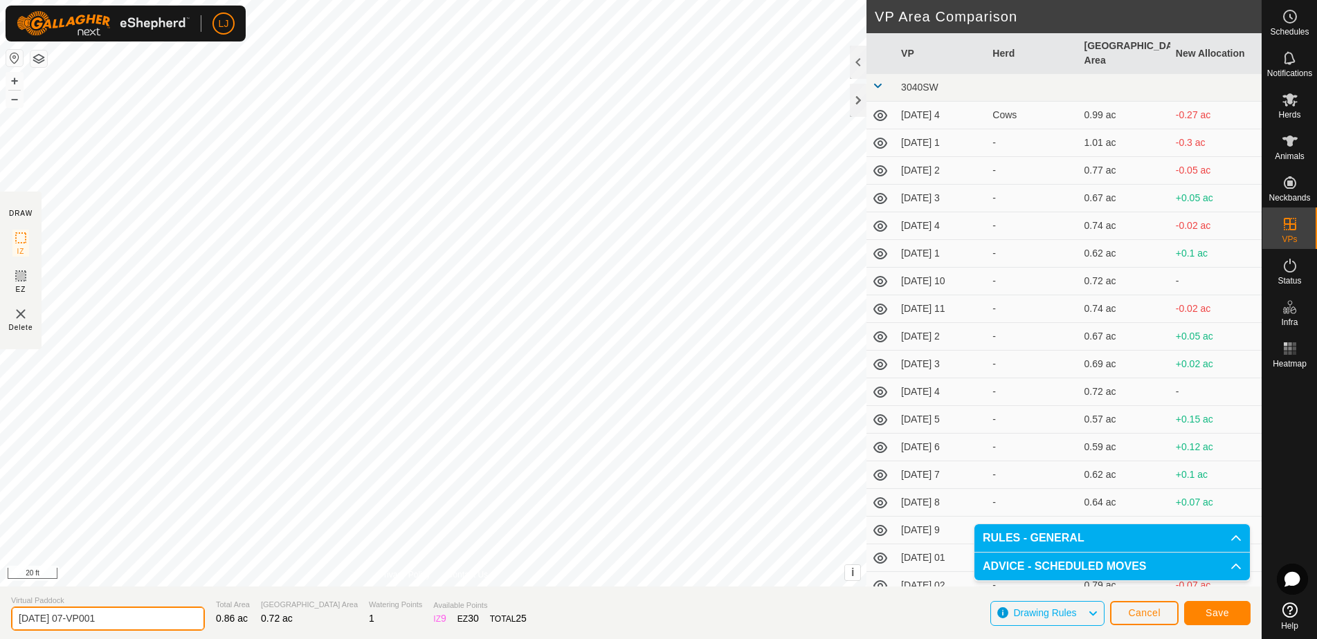
drag, startPoint x: 81, startPoint y: 620, endPoint x: 191, endPoint y: 622, distance: 110.0
click at [185, 621] on section "Virtual Paddock 2025-08-23 07-VP001 Total Area 0.86 ac Grazing Area 0.72 ac Wat…" at bounding box center [631, 613] width 1262 height 53
type input "2025-08-23 08"
click at [1237, 609] on button "Save" at bounding box center [1217, 613] width 66 height 24
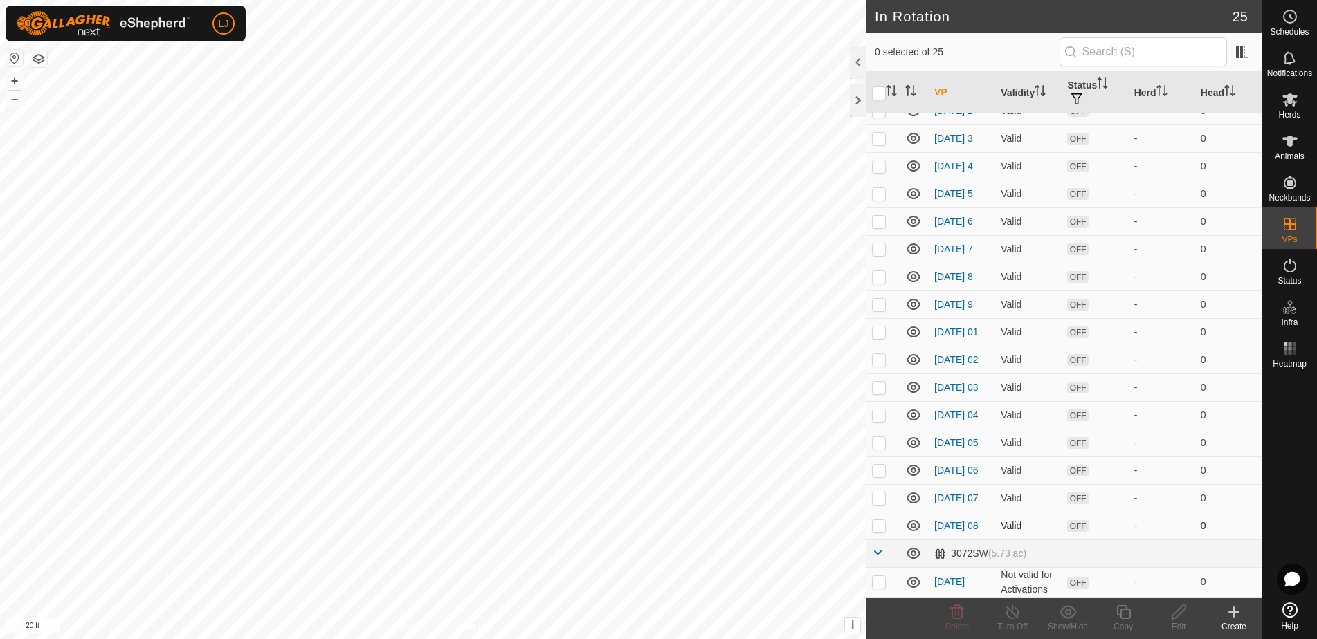
scroll to position [316, 0]
click at [881, 527] on p-checkbox at bounding box center [879, 525] width 14 height 11
checkbox input "true"
click at [1127, 617] on icon at bounding box center [1123, 612] width 17 height 17
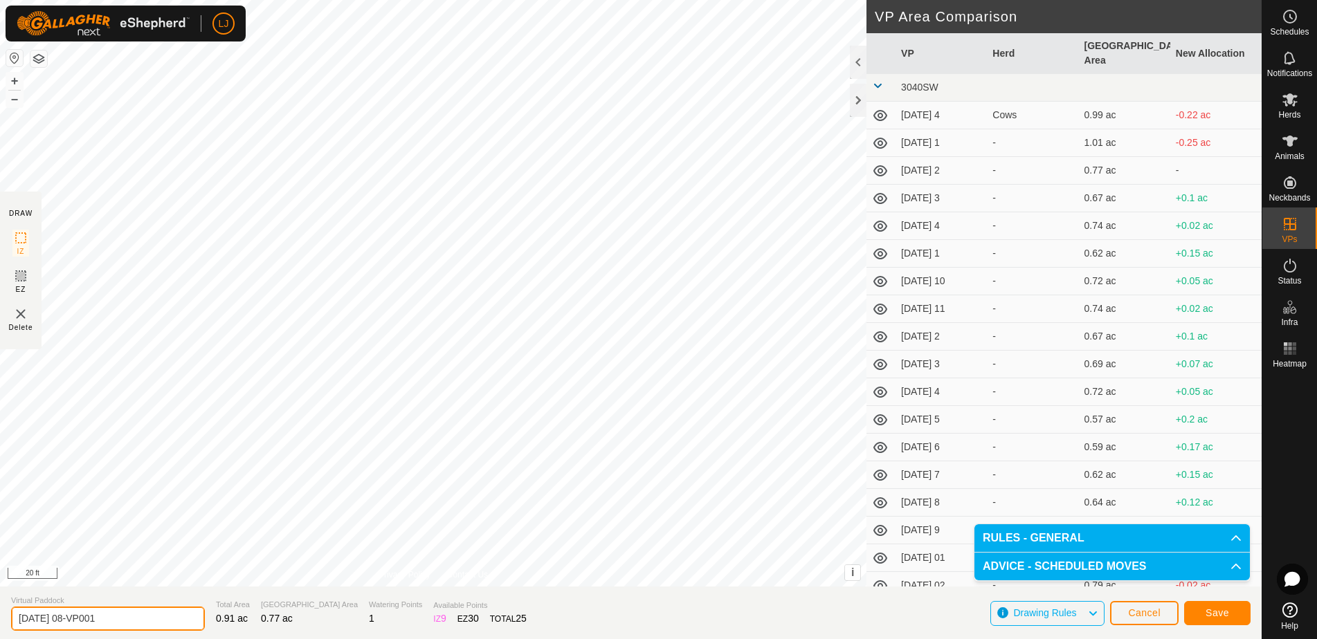
drag, startPoint x: 78, startPoint y: 619, endPoint x: 143, endPoint y: 622, distance: 65.8
click at [140, 622] on input "2025-08-23 08-VP001" at bounding box center [108, 619] width 194 height 24
type input "2025-08-23 09"
click at [1211, 623] on button "Save" at bounding box center [1217, 613] width 66 height 24
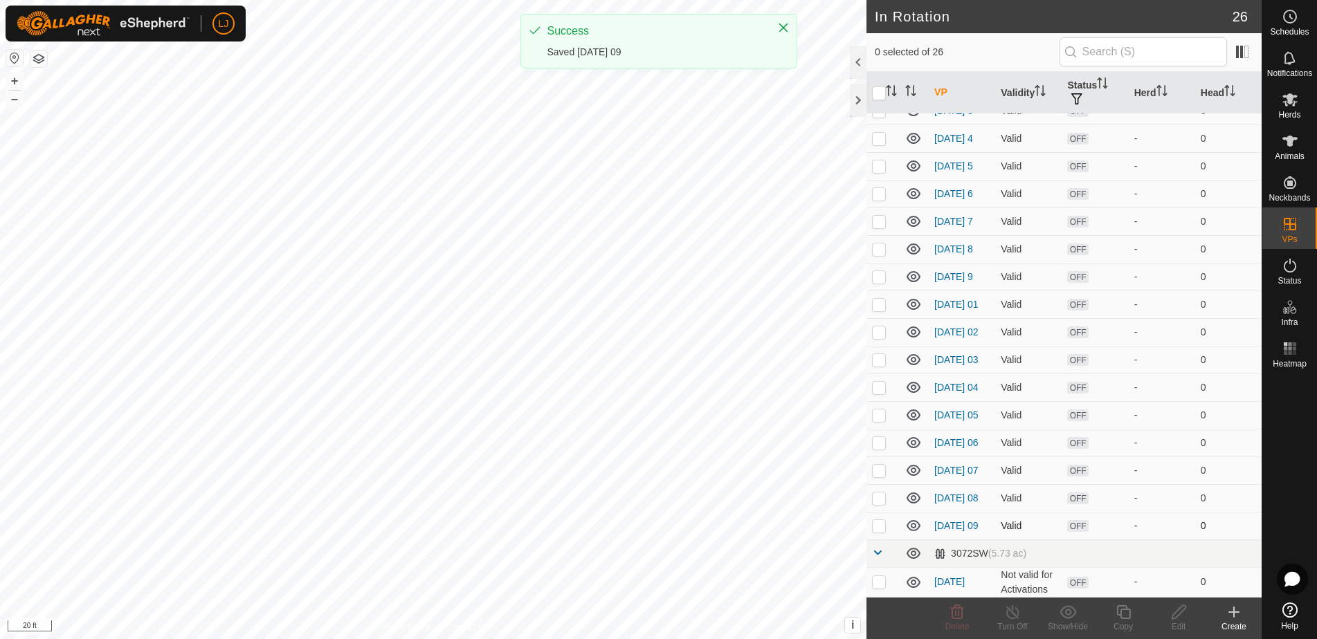
scroll to position [346, 0]
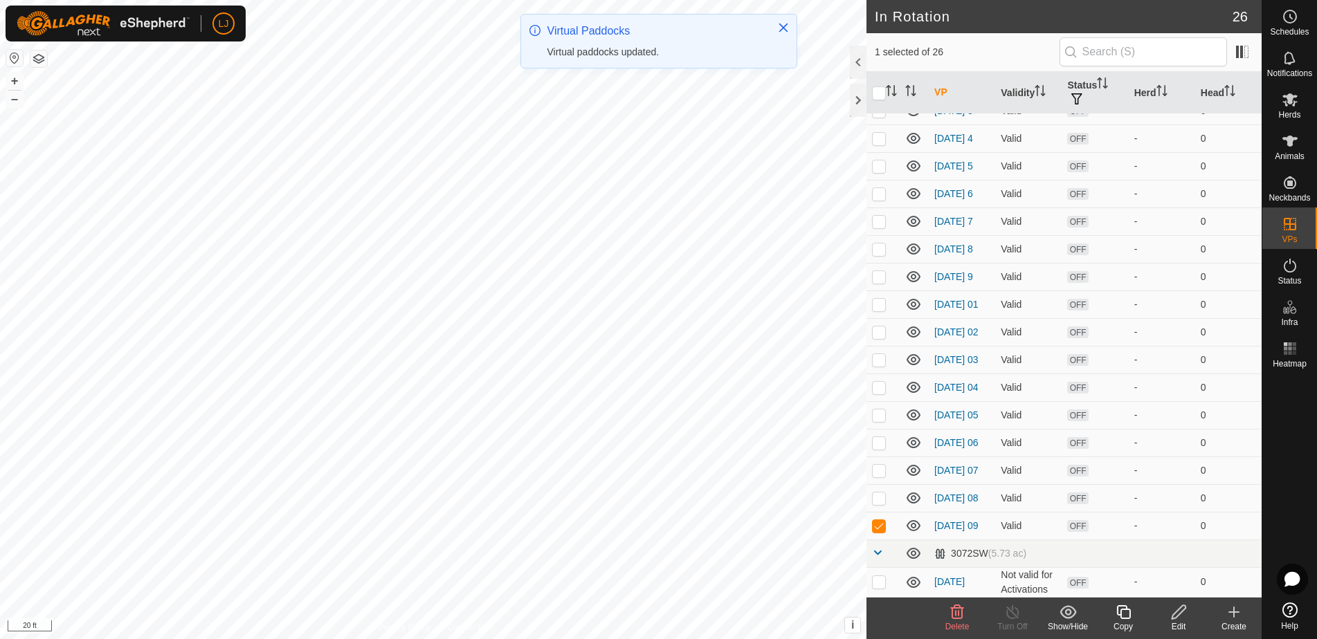
click at [1130, 618] on icon at bounding box center [1123, 612] width 14 height 14
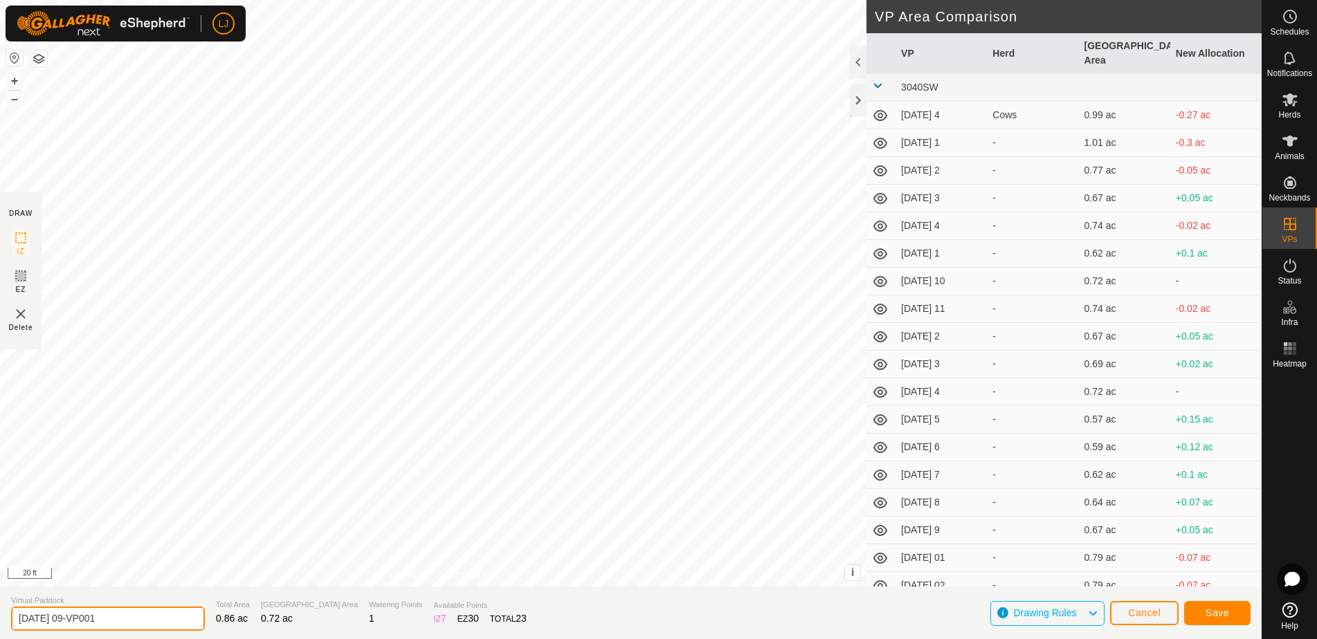
drag, startPoint x: 84, startPoint y: 621, endPoint x: 161, endPoint y: 618, distance: 76.9
click at [158, 618] on input "2025-08-23 09-VP001" at bounding box center [108, 619] width 194 height 24
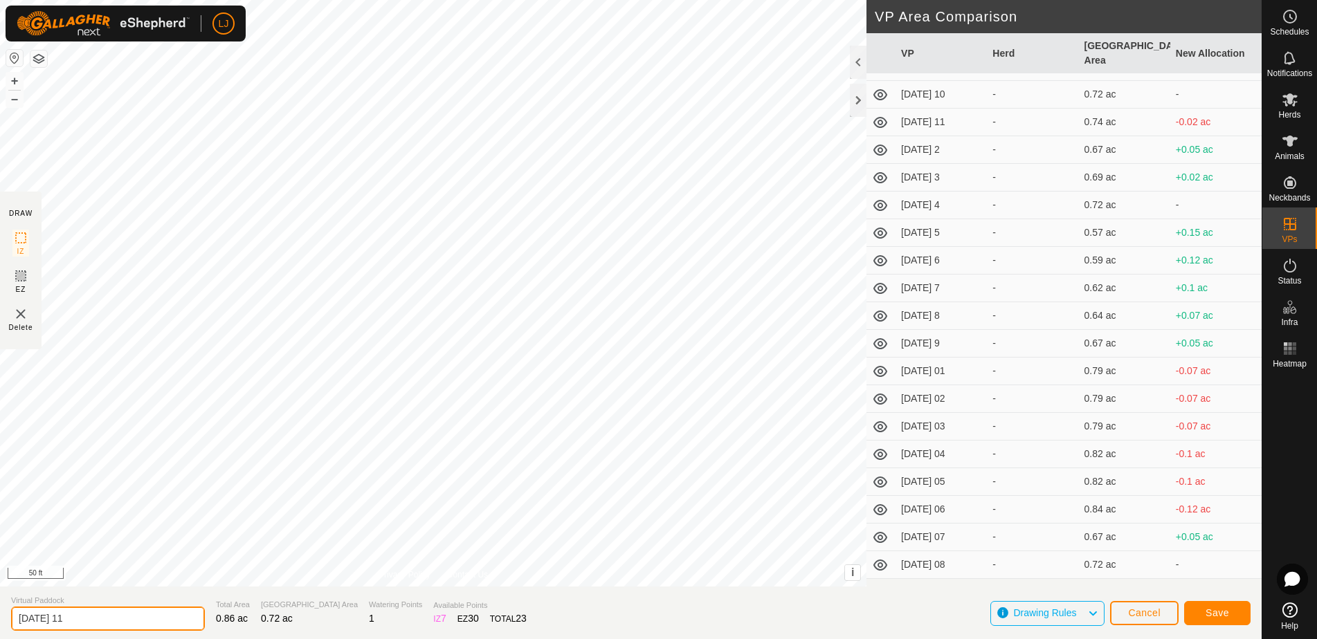
drag, startPoint x: 78, startPoint y: 620, endPoint x: 141, endPoint y: 617, distance: 63.8
click at [136, 617] on input "2025-08-23 11" at bounding box center [108, 619] width 194 height 24
type input "2025-08-23 10"
click at [1223, 615] on span "Save" at bounding box center [1217, 613] width 24 height 11
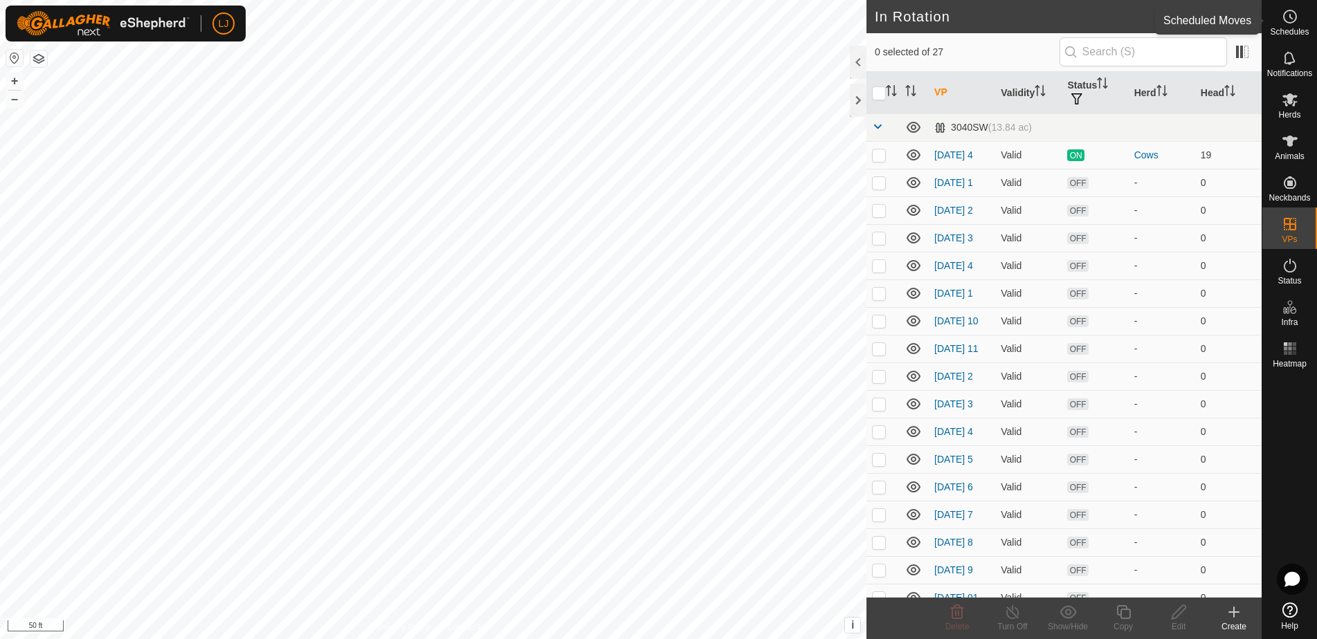
click at [1297, 8] on es-schedule-vp-svg-icon at bounding box center [1289, 17] width 25 height 22
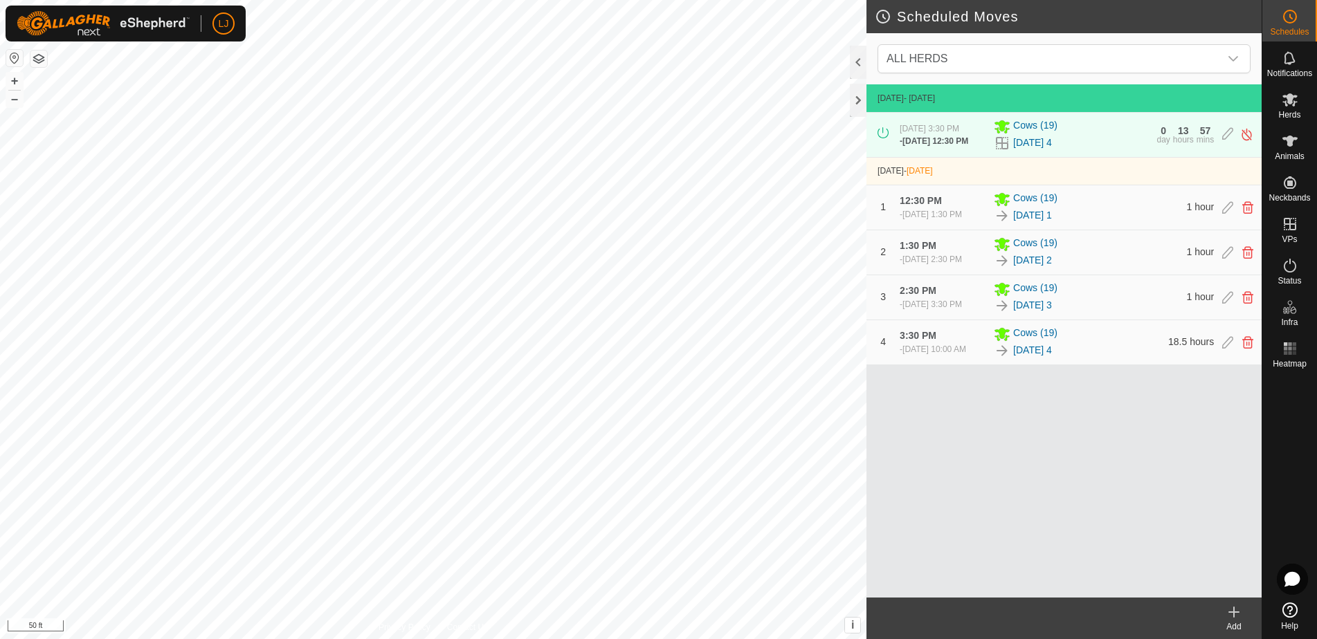
click at [1232, 612] on icon at bounding box center [1234, 612] width 17 height 17
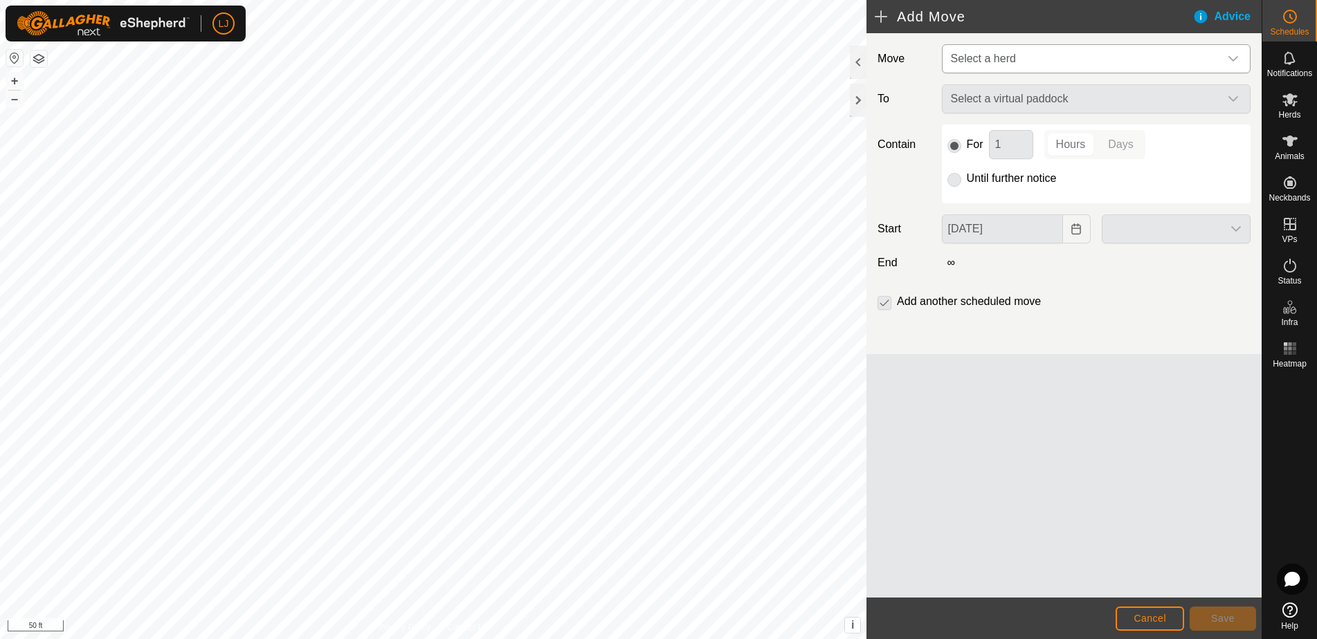
click at [983, 65] on span "Select a herd" at bounding box center [1082, 59] width 274 height 28
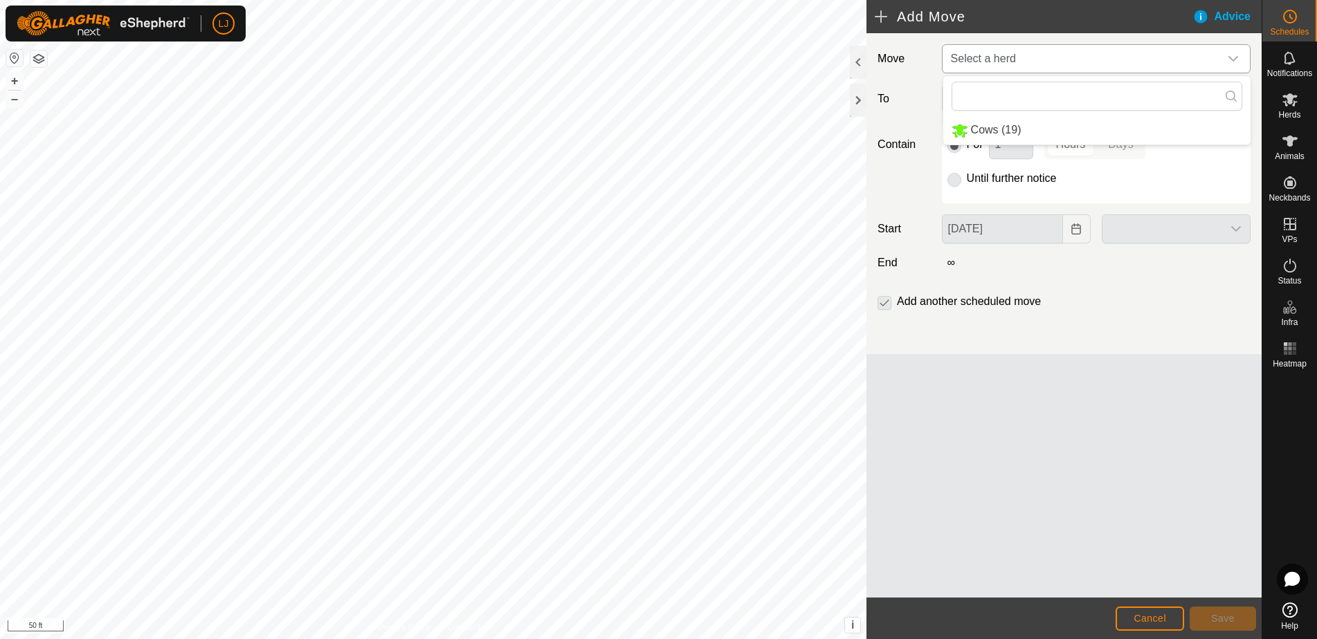
click at [1016, 138] on li "Cows (19)" at bounding box center [1096, 130] width 307 height 28
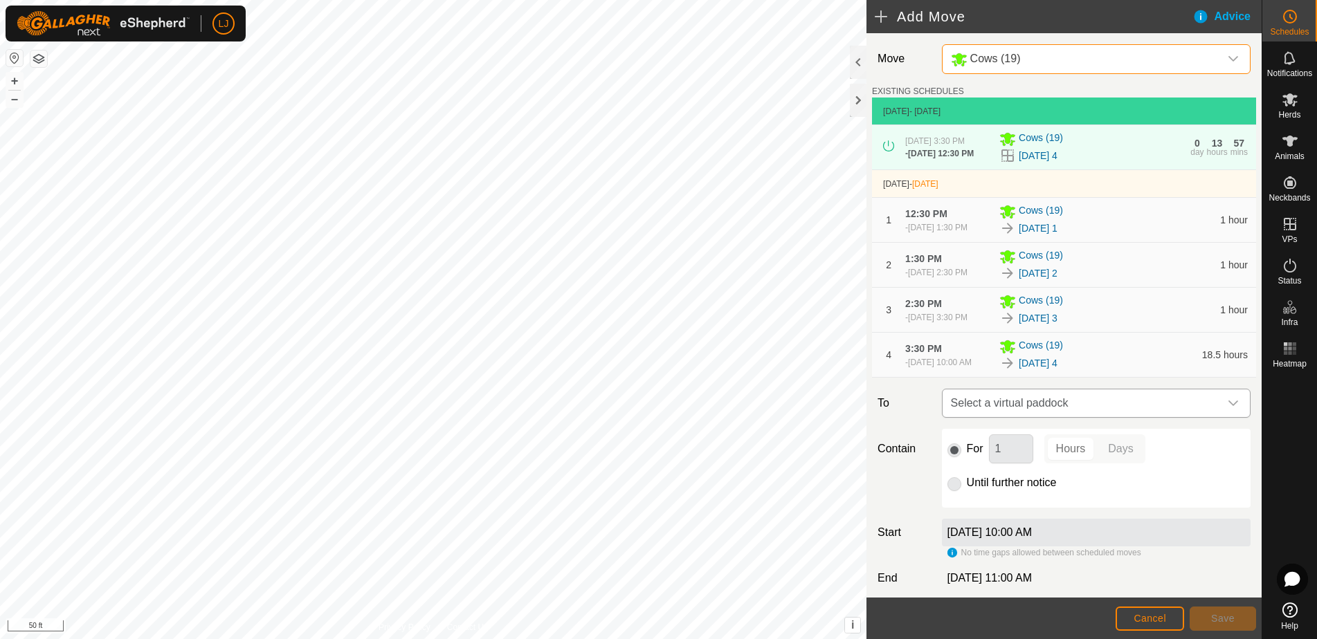
click at [1130, 417] on span "Select a virtual paddock" at bounding box center [1082, 404] width 274 height 28
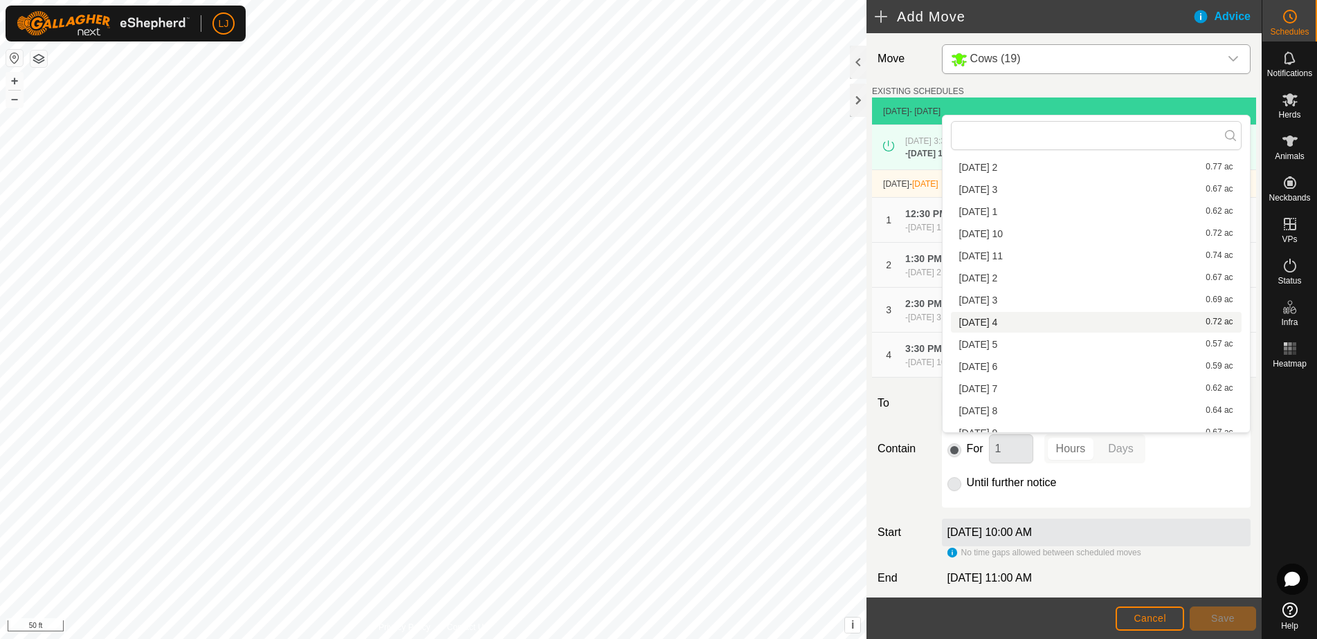
scroll to position [228, 0]
click at [1012, 221] on li "2025-08-22 1 0.62 ac" at bounding box center [1096, 213] width 291 height 21
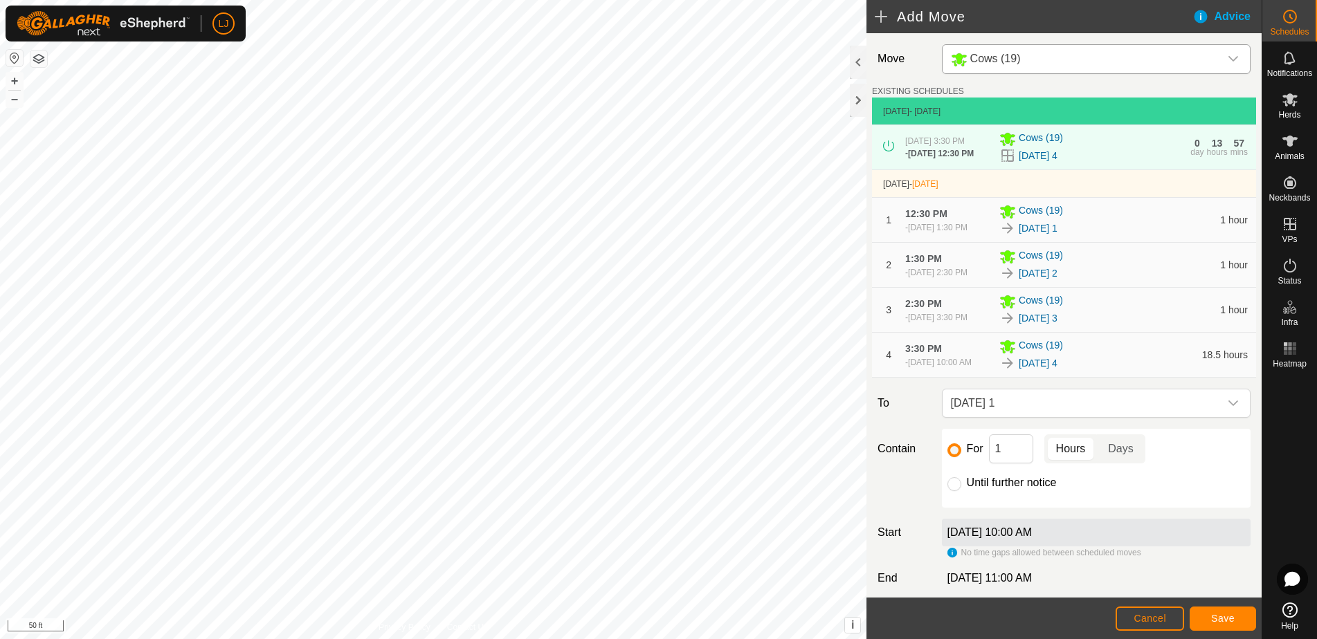
drag, startPoint x: 1125, startPoint y: 518, endPoint x: 1061, endPoint y: 410, distance: 125.1
click at [1062, 411] on div "Move Cows (19) EXISTING SCHEDULES Aug 20, 2025 - Today Aug 20, 2025 at 3:30 PM …" at bounding box center [1063, 351] width 395 height 637
click at [909, 508] on div "Contain For 1 Hours Days Until further notice" at bounding box center [1064, 468] width 384 height 79
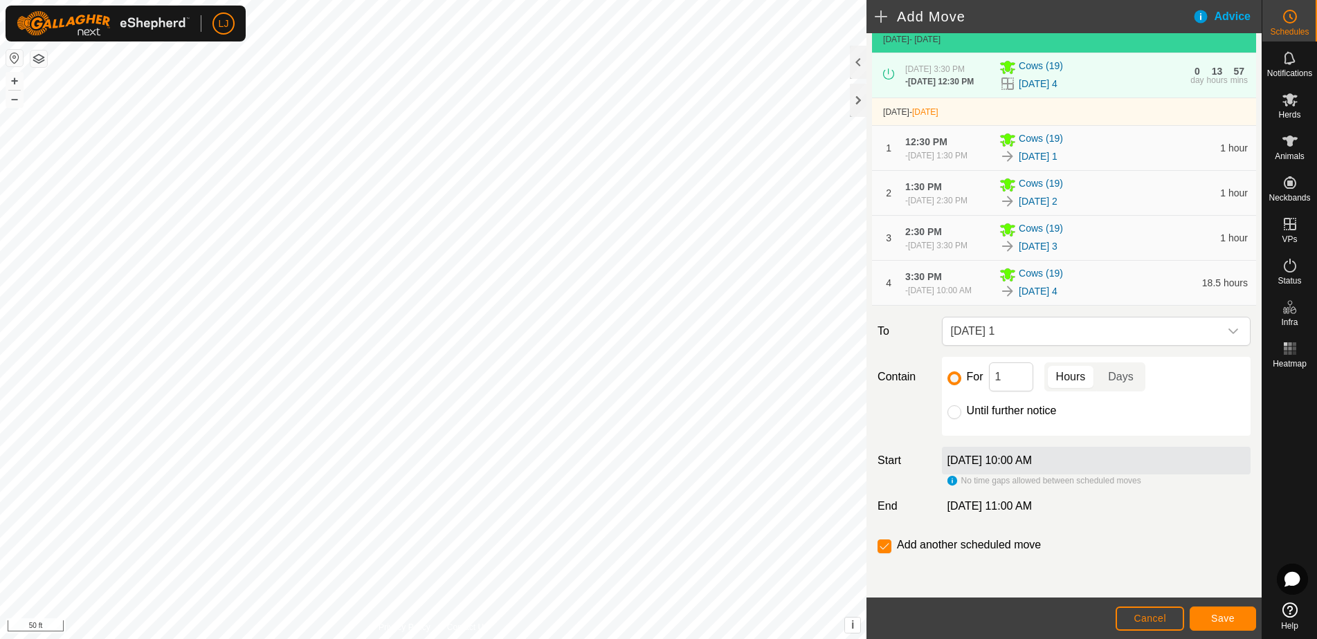
scroll to position [115, 0]
click at [1216, 617] on span "Save" at bounding box center [1223, 618] width 24 height 11
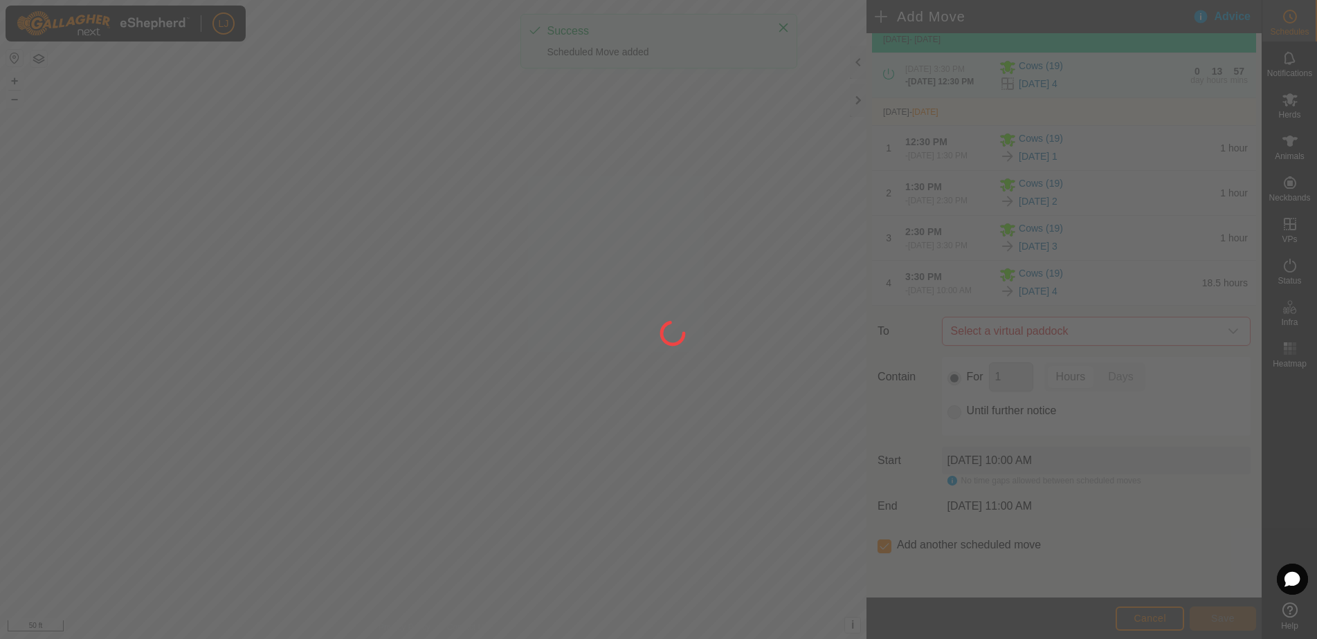
scroll to position [114, 0]
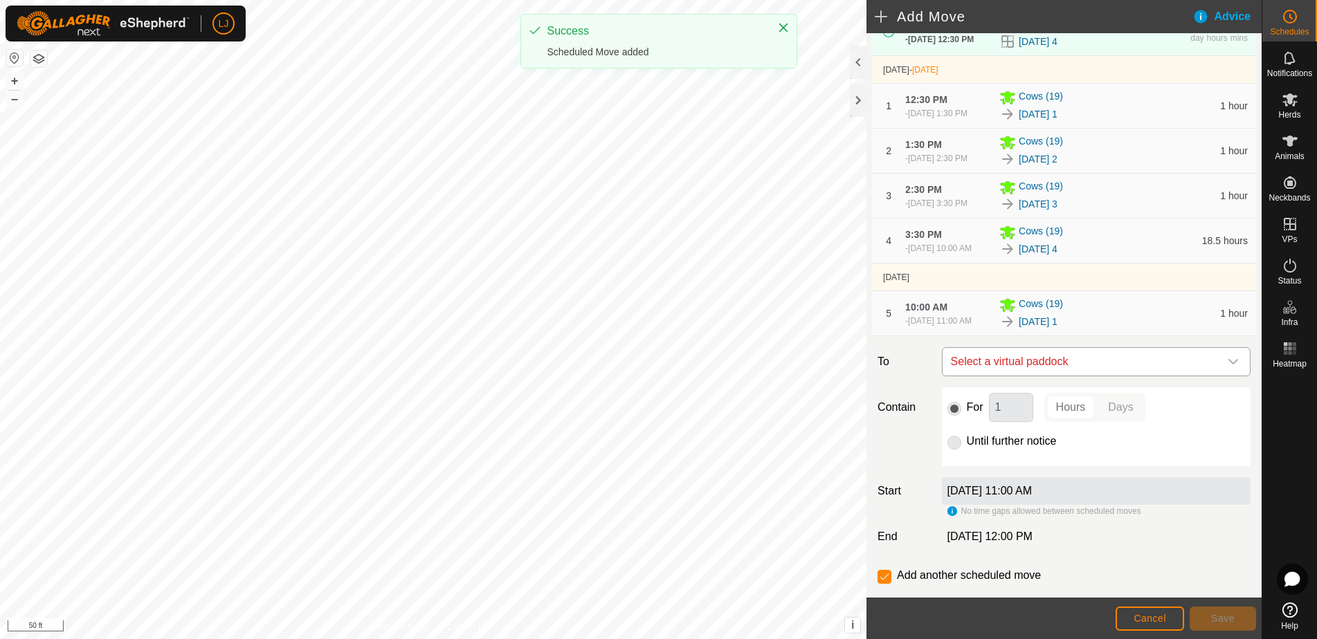
click at [1142, 376] on span "Select a virtual paddock" at bounding box center [1082, 362] width 274 height 28
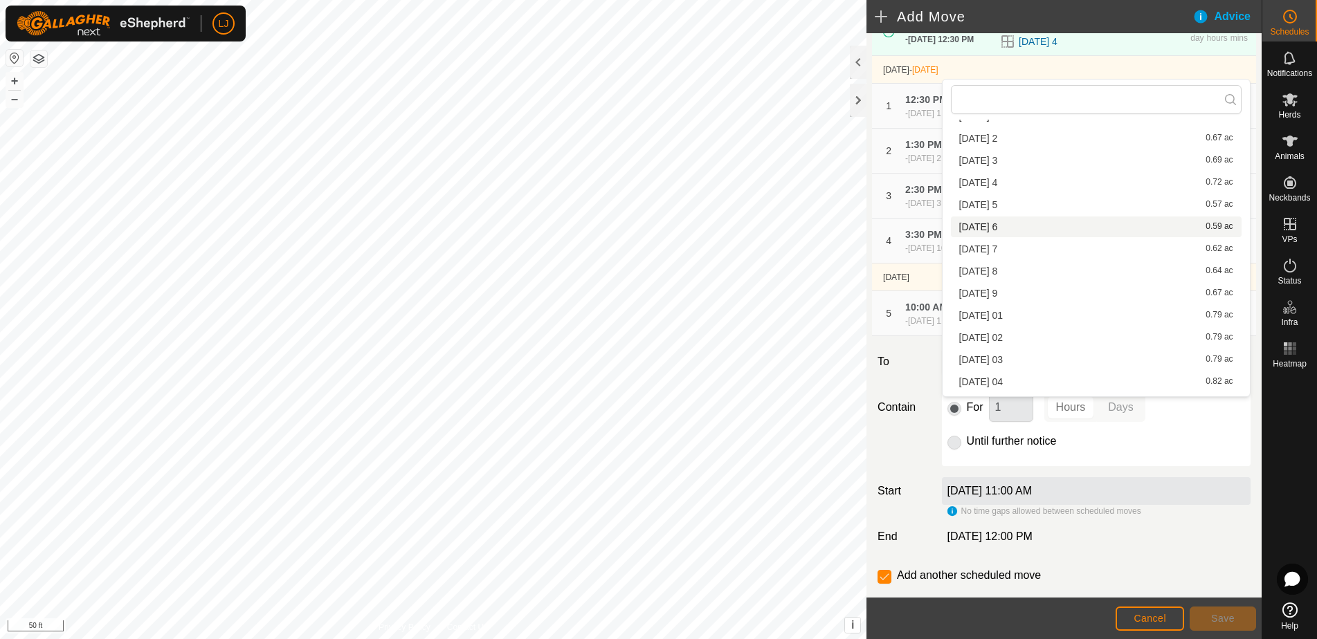
scroll to position [316, 0]
drag, startPoint x: 1014, startPoint y: 158, endPoint x: 1016, endPoint y: 166, distance: 7.9
click at [1014, 158] on li "2025-08-22 2 0.67 ac" at bounding box center [1096, 155] width 291 height 21
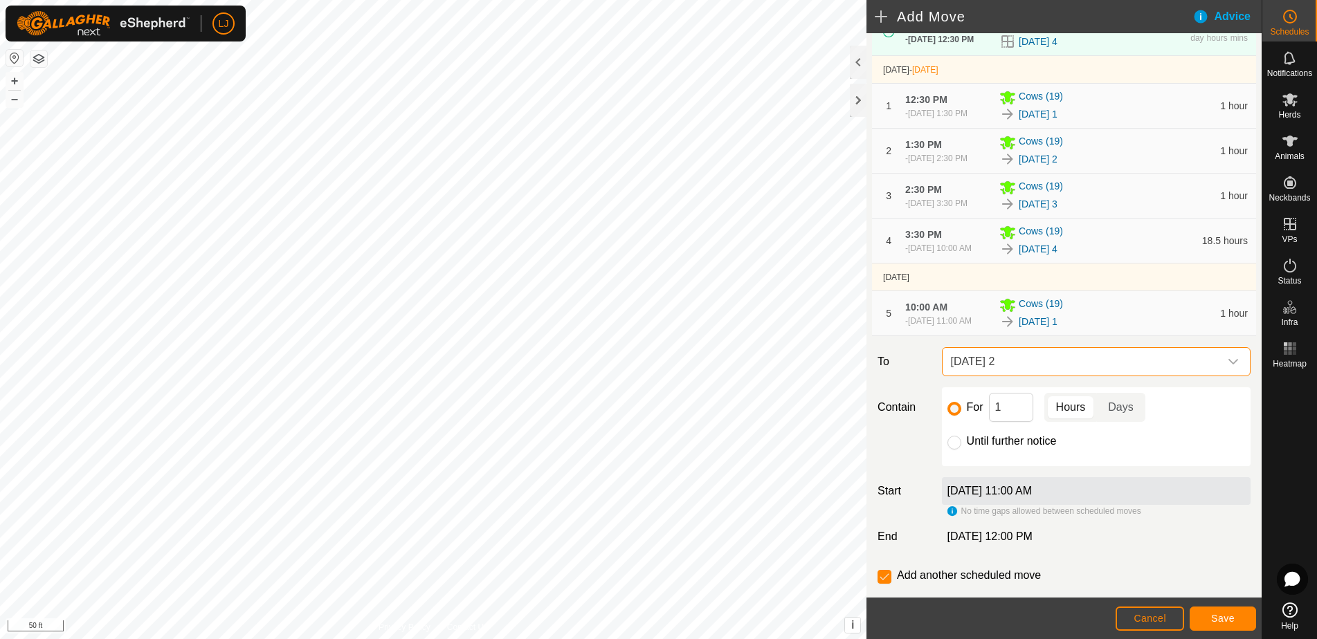
click at [1219, 617] on span "Save" at bounding box center [1223, 618] width 24 height 11
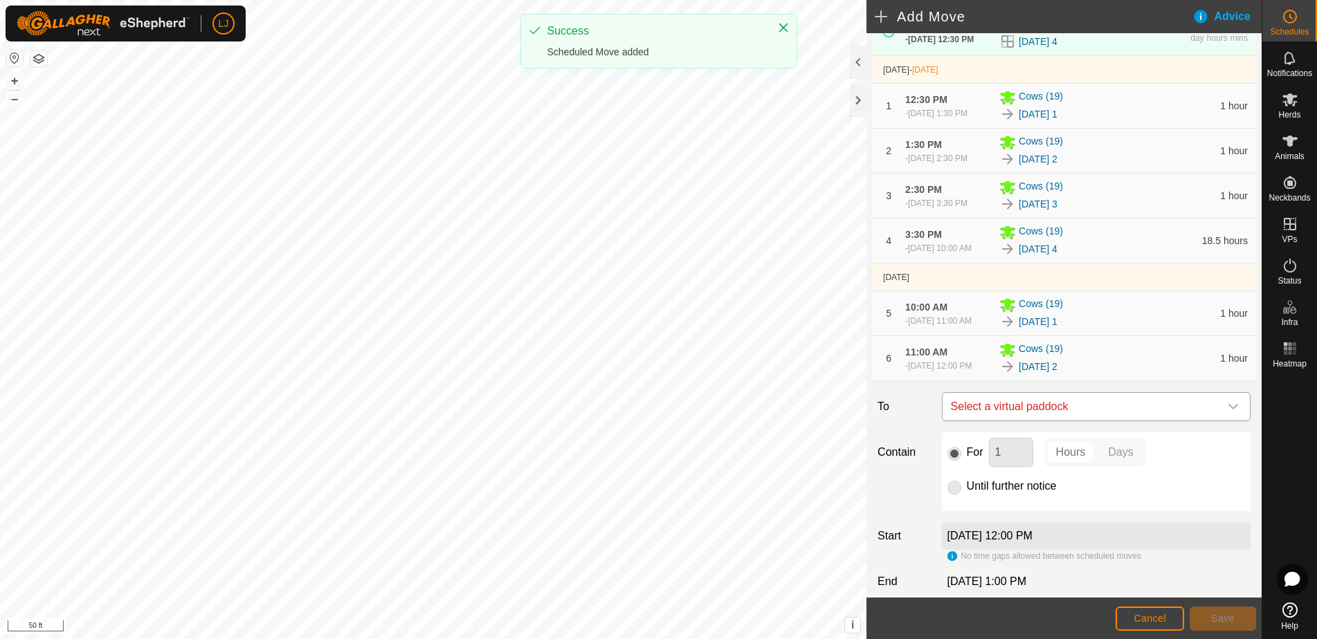
click at [1057, 421] on span "Select a virtual paddock" at bounding box center [1082, 407] width 274 height 28
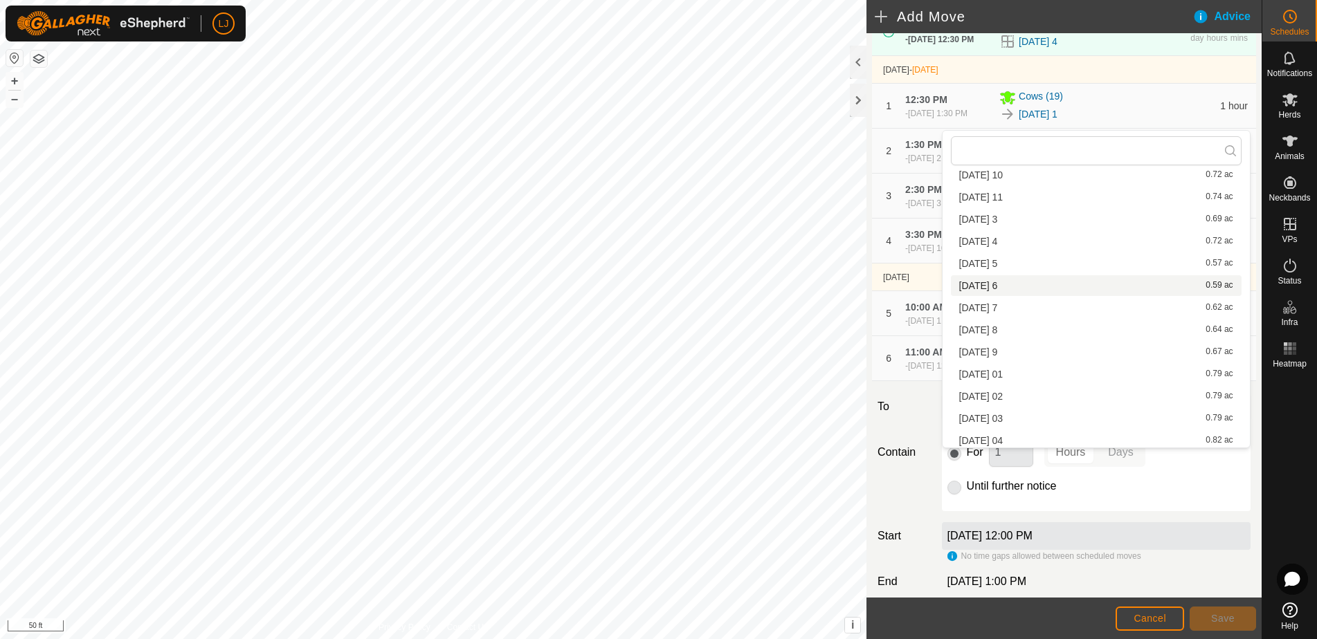
scroll to position [325, 0]
click at [1032, 217] on li "2025-08-22 3 0.69 ac" at bounding box center [1096, 220] width 291 height 21
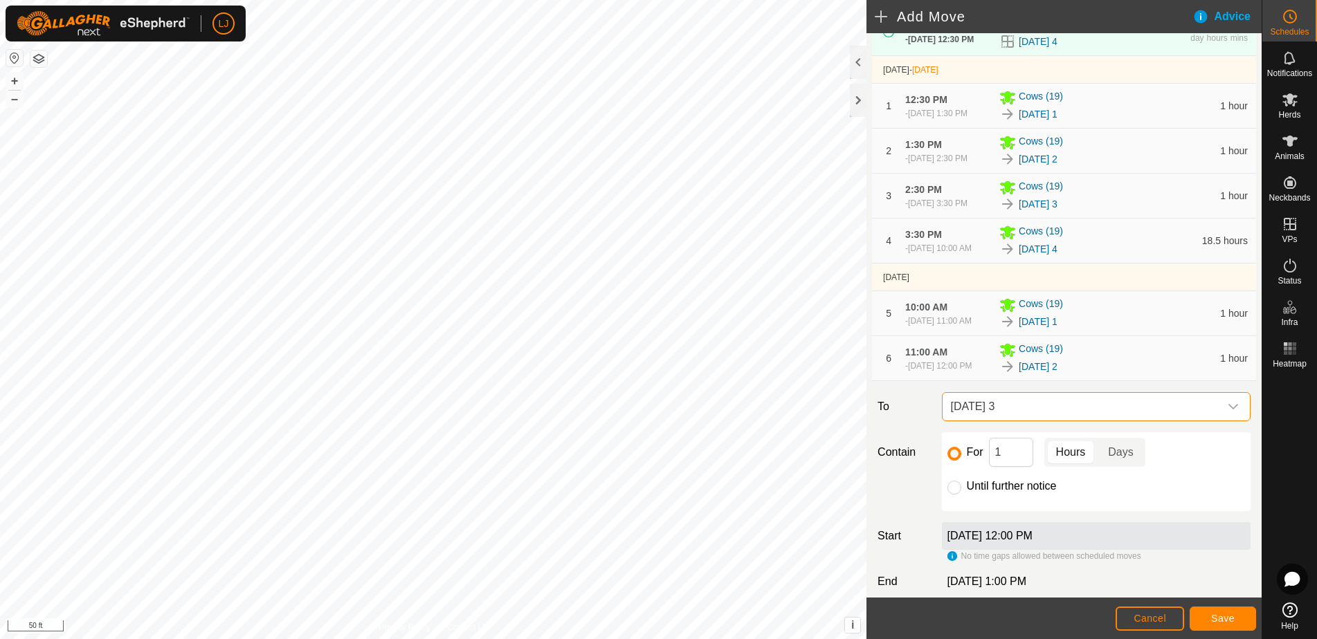
click at [1230, 618] on span "Save" at bounding box center [1223, 618] width 24 height 11
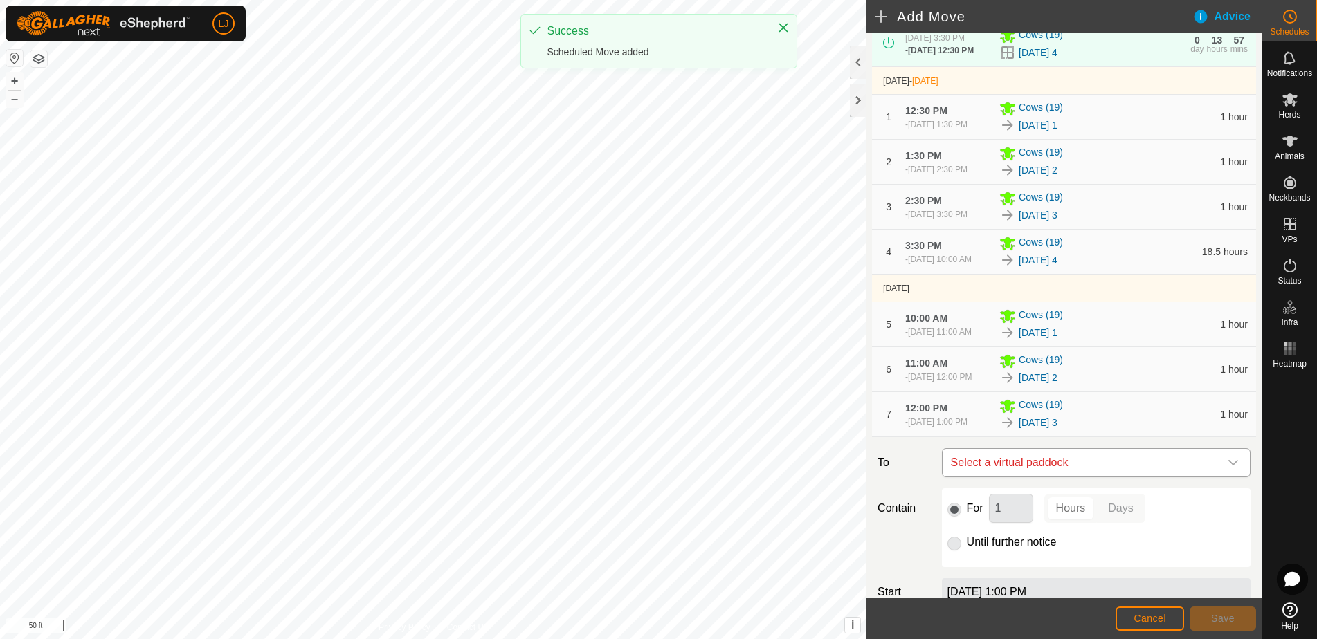
scroll to position [101, 0]
click at [1102, 479] on span "Select a virtual paddock" at bounding box center [1082, 465] width 274 height 28
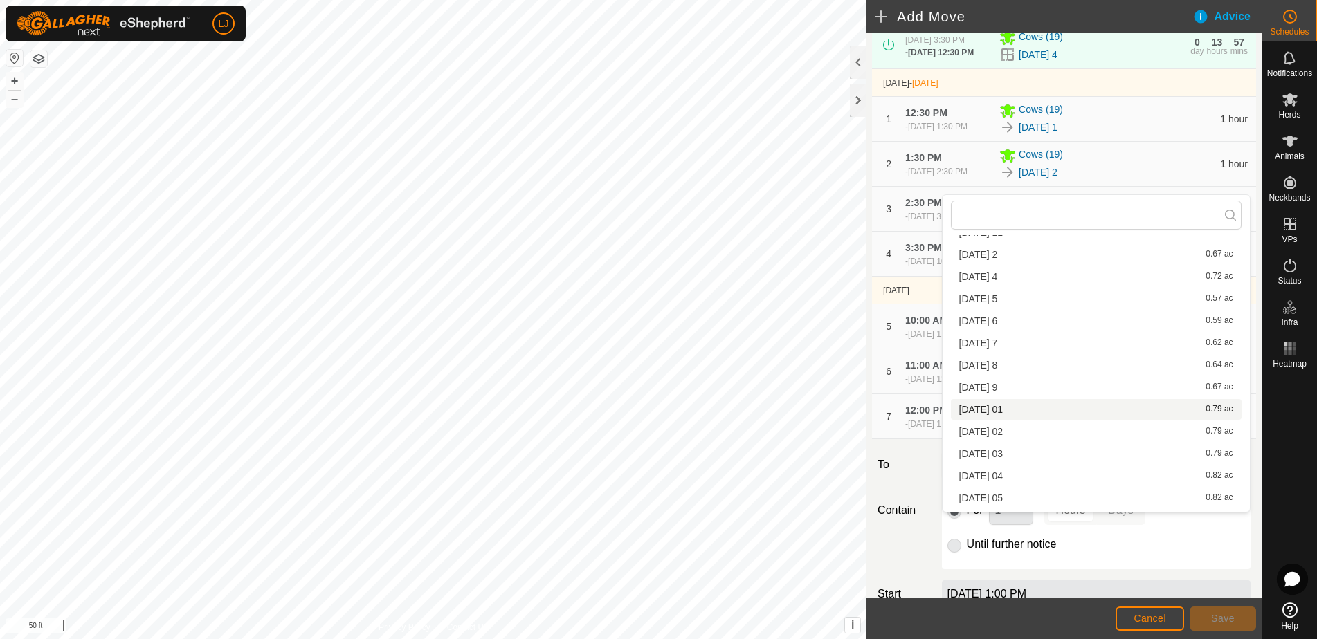
scroll to position [357, 0]
click at [1054, 272] on li "2025-08-22 4 0.72 ac" at bounding box center [1096, 274] width 291 height 21
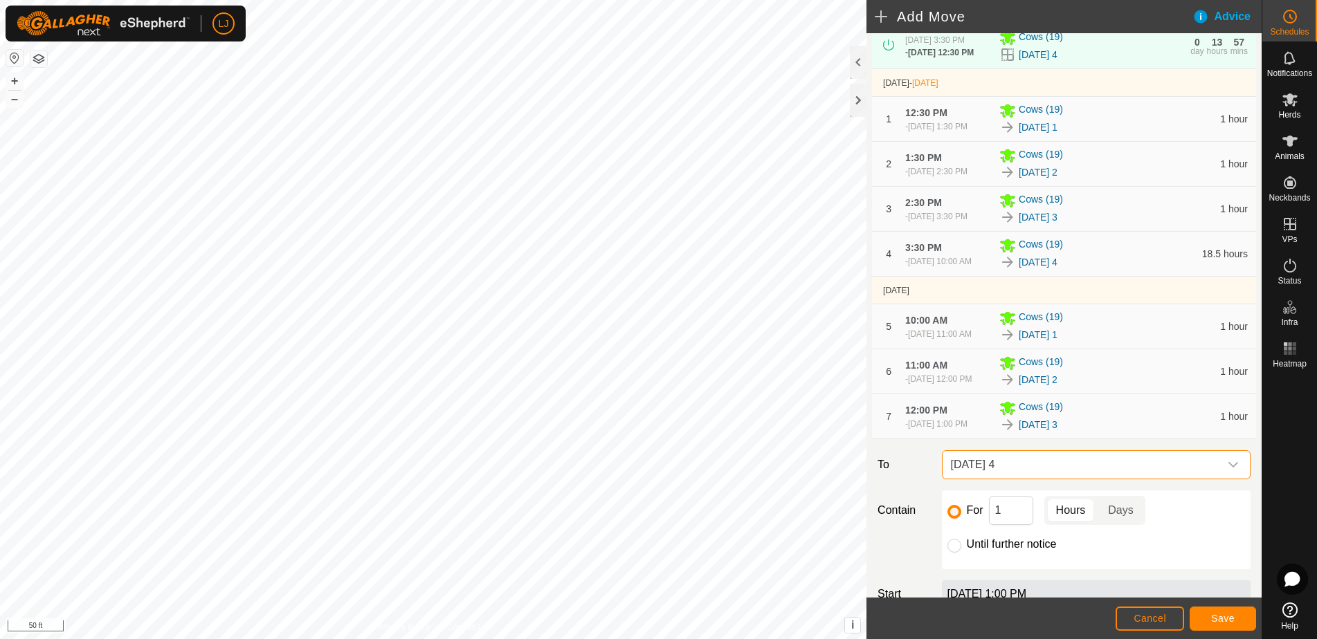
click at [1222, 617] on span "Save" at bounding box center [1223, 618] width 24 height 11
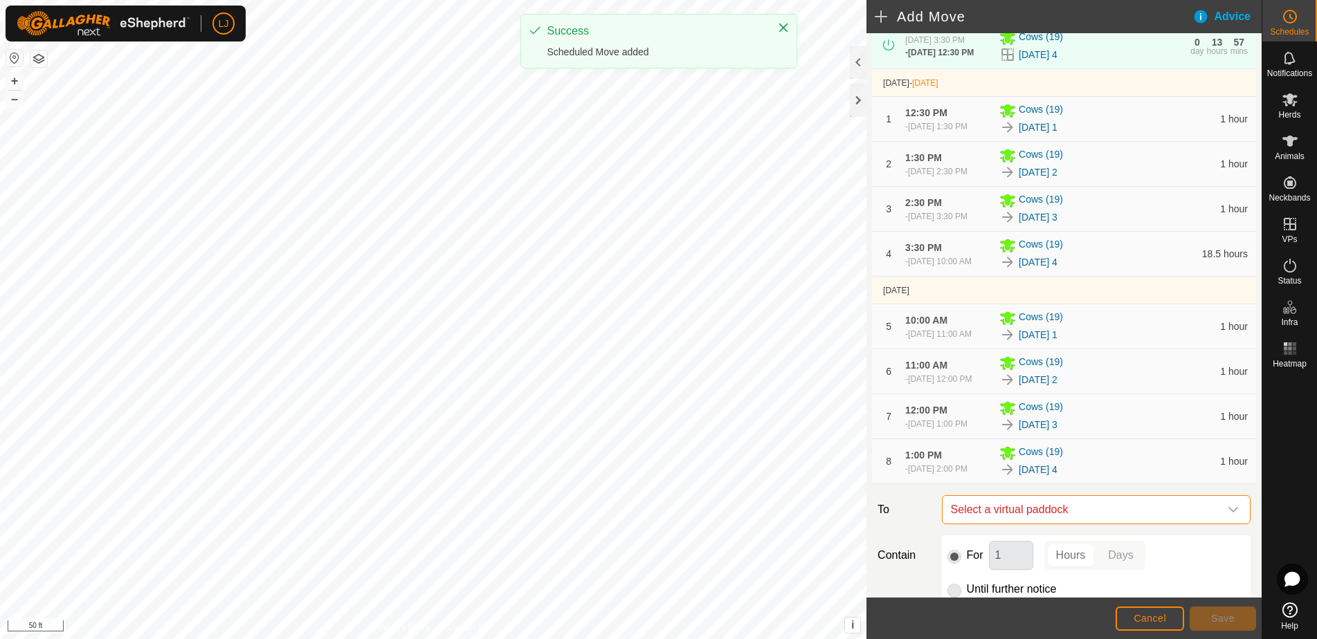
click at [1099, 524] on span "Select a virtual paddock" at bounding box center [1082, 510] width 274 height 28
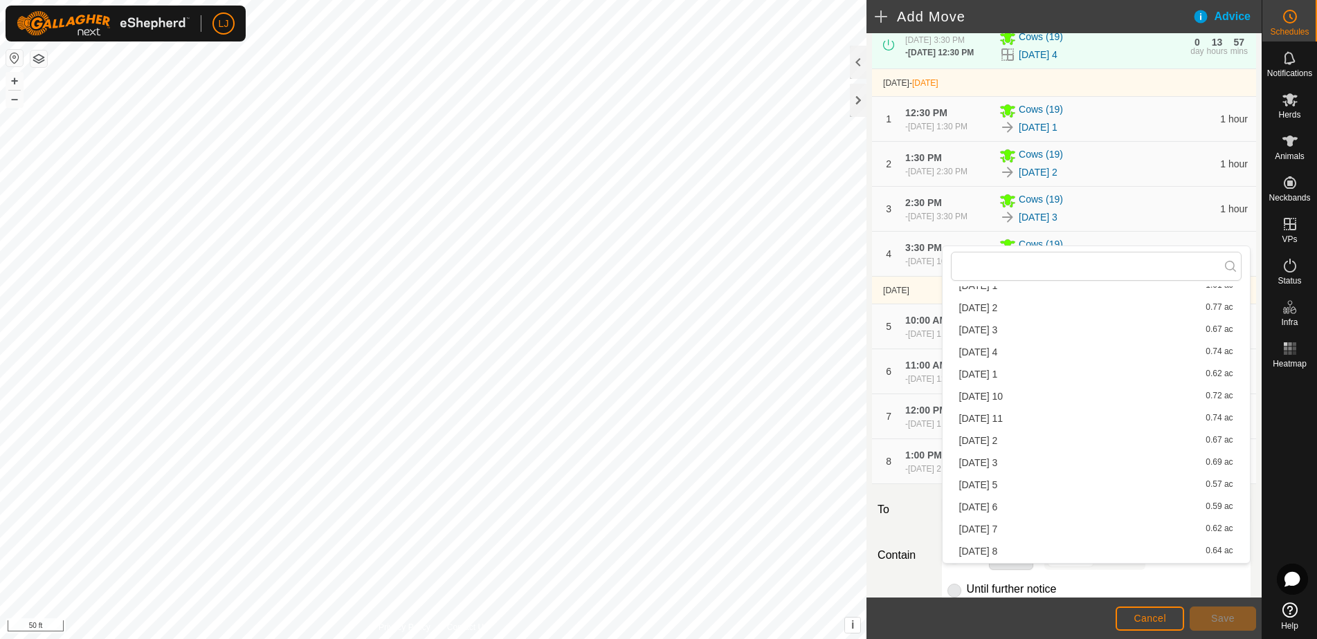
scroll to position [216, 0]
click at [1071, 486] on li "2025-08-22 5 0.57 ac" at bounding box center [1096, 489] width 291 height 21
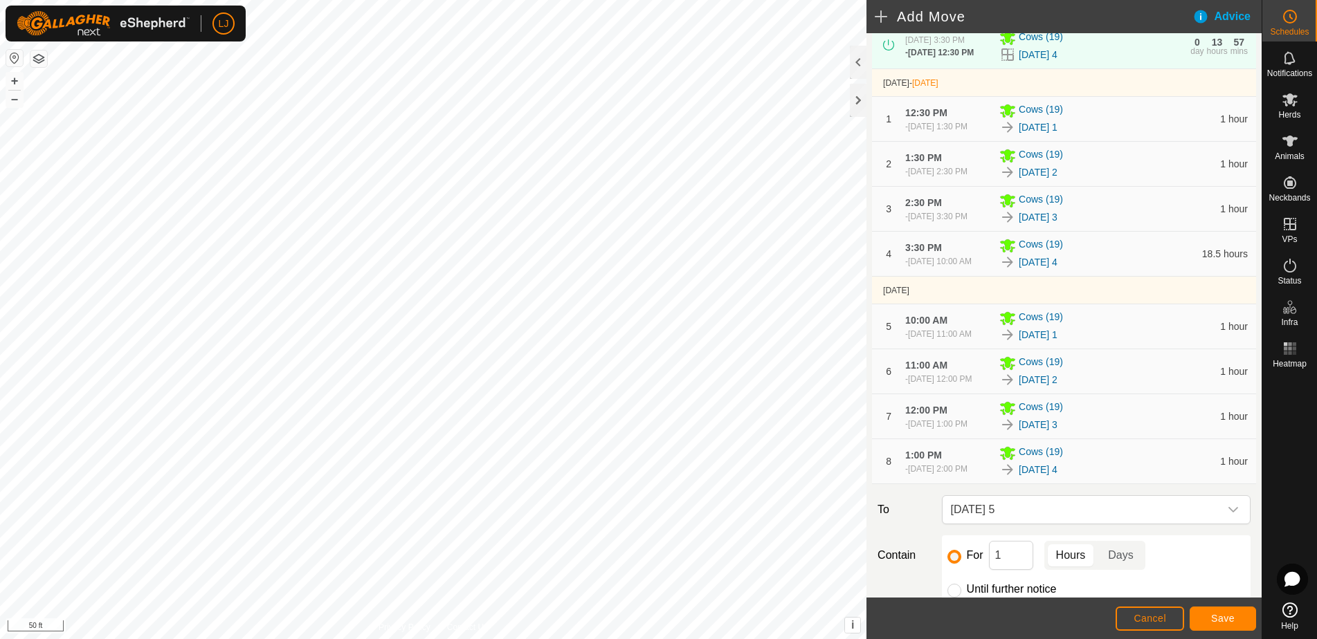
click at [1217, 613] on span "Save" at bounding box center [1223, 618] width 24 height 11
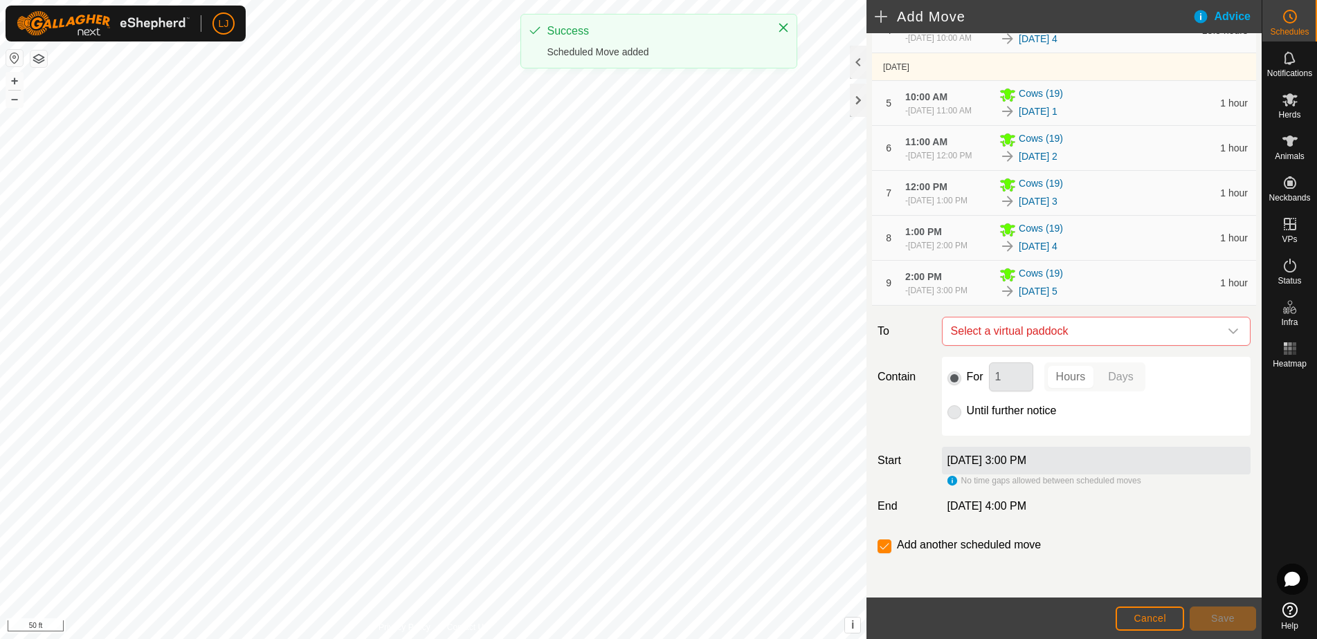
scroll to position [398, 0]
click at [1017, 328] on span "Select a virtual paddock" at bounding box center [1082, 332] width 274 height 28
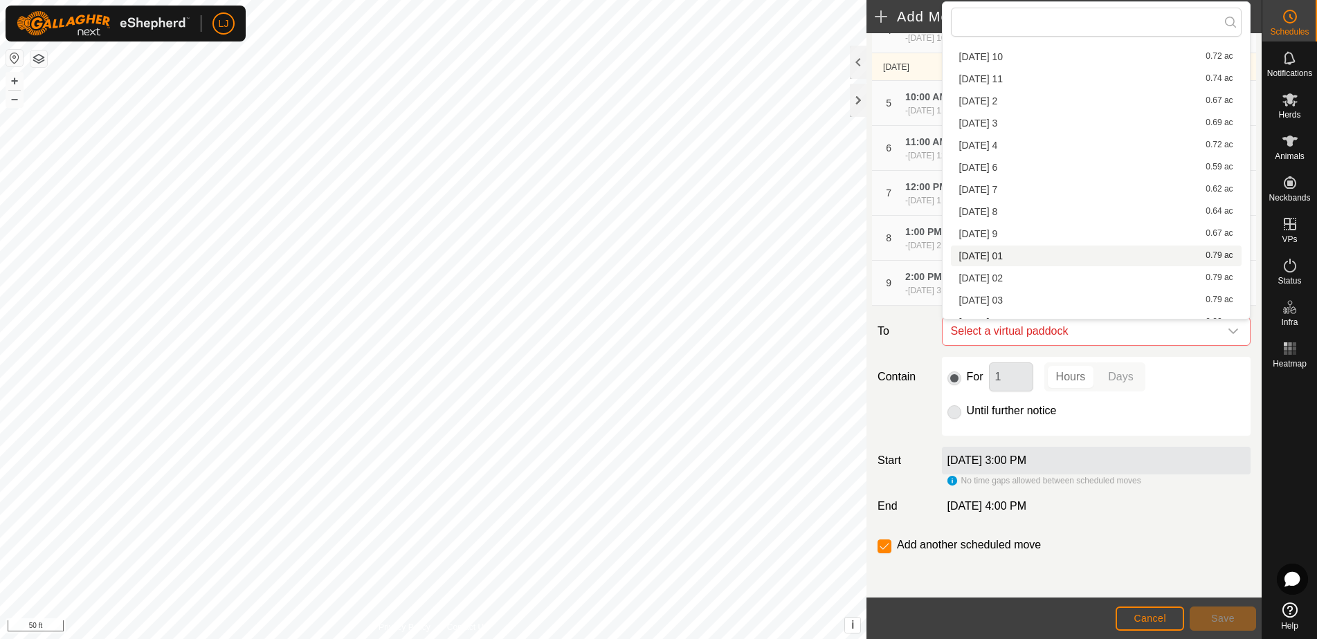
scroll to position [316, 0]
click at [1045, 162] on li "2025-08-22 6 0.59 ac" at bounding box center [1096, 166] width 291 height 21
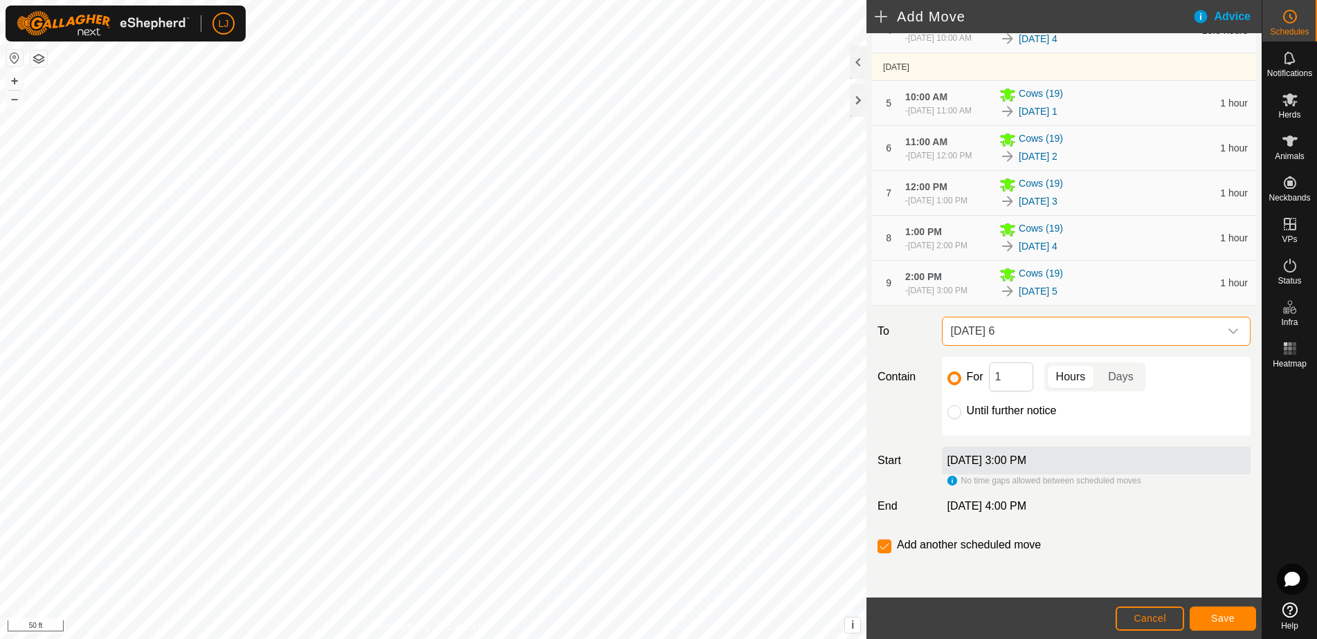
click at [1220, 619] on span "Save" at bounding box center [1223, 618] width 24 height 11
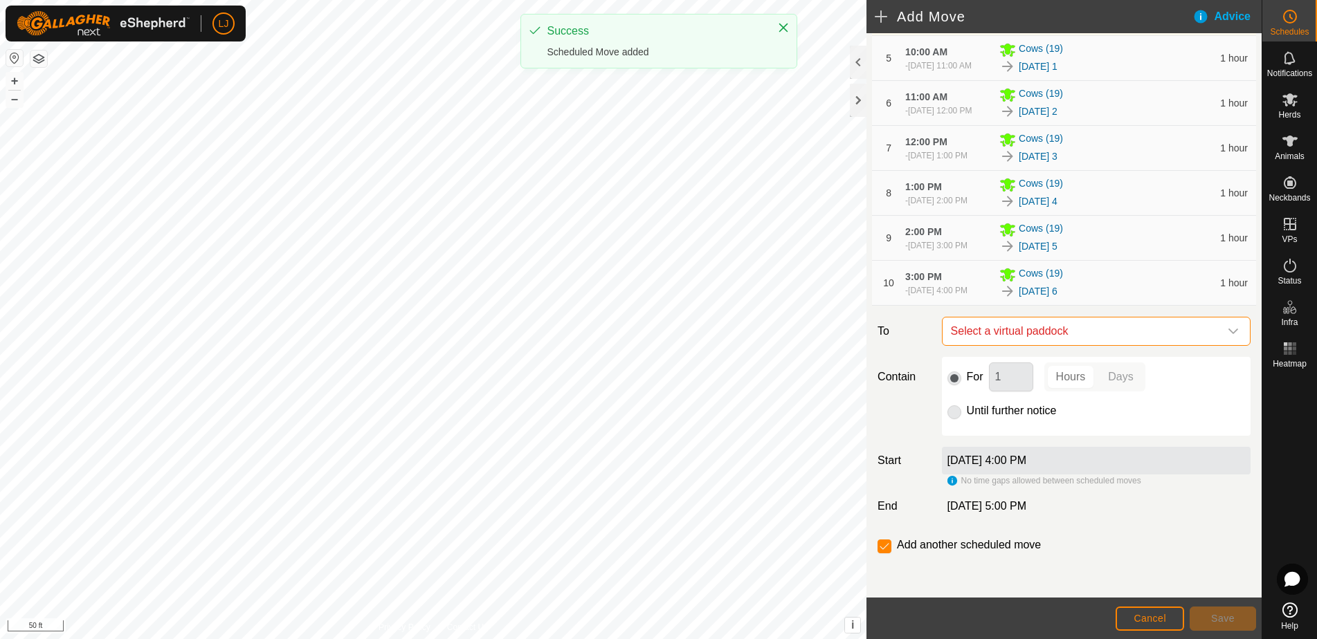
click at [1093, 345] on span "Select a virtual paddock" at bounding box center [1082, 332] width 274 height 28
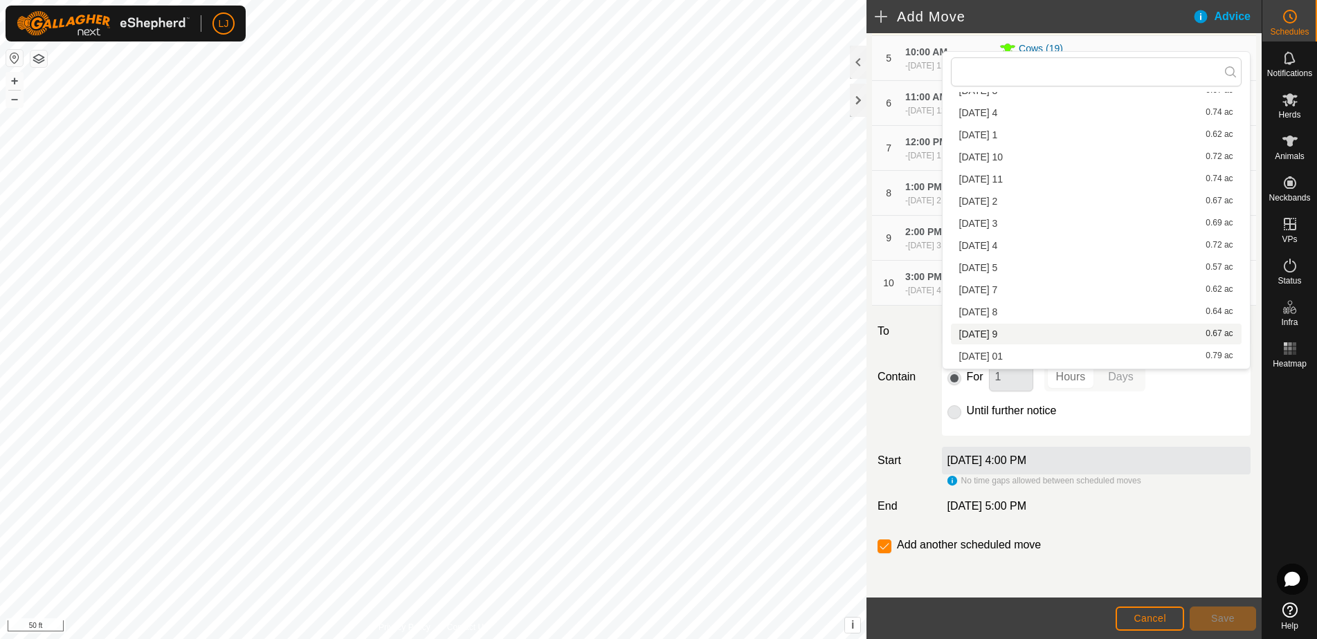
scroll to position [266, 0]
click at [1046, 295] on li "2025-08-22 7 0.62 ac" at bounding box center [1096, 288] width 291 height 21
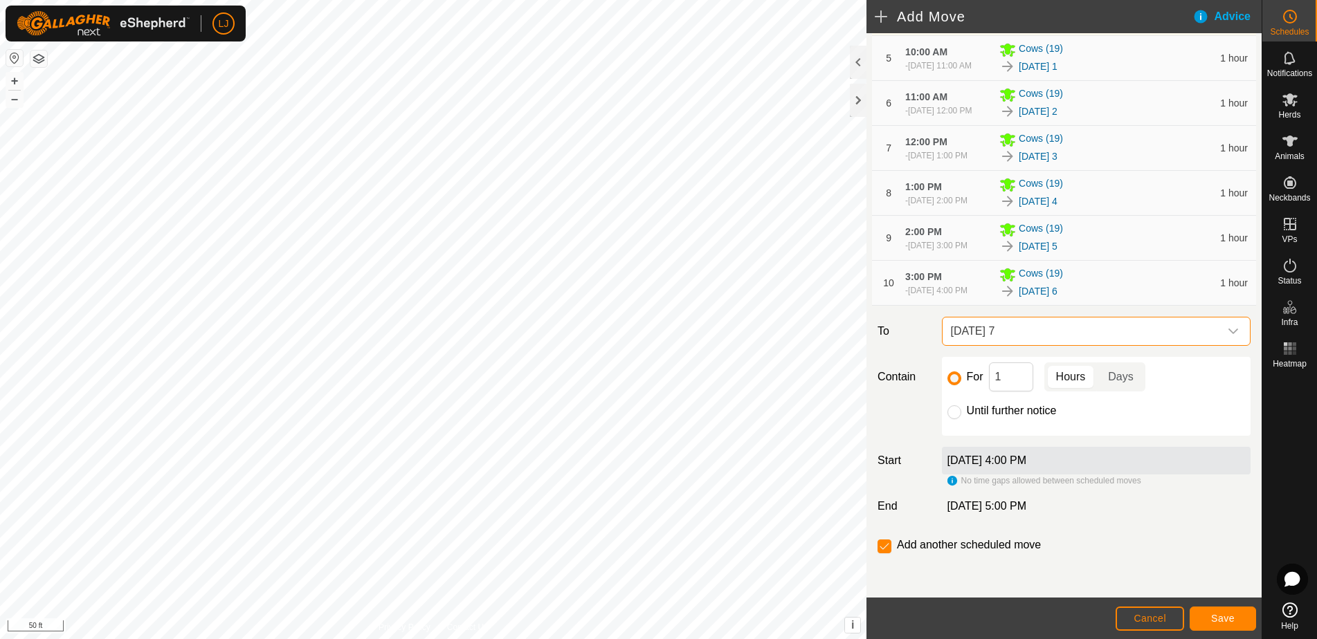
click at [1229, 619] on span "Save" at bounding box center [1223, 618] width 24 height 11
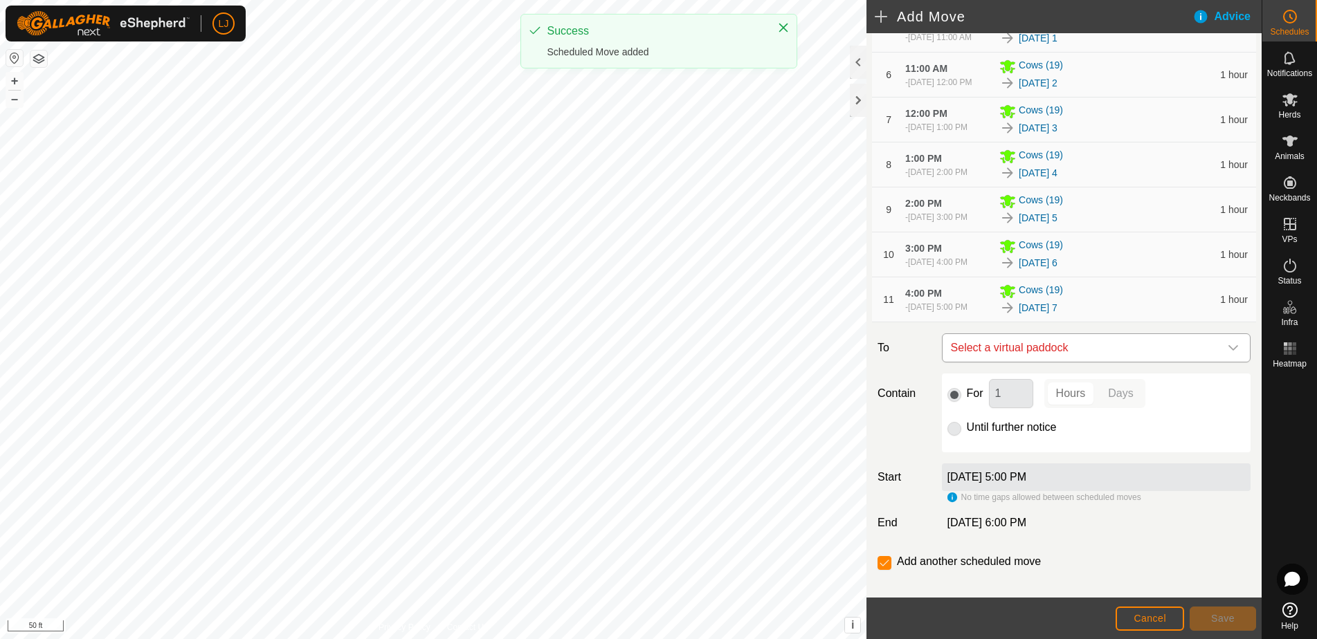
click at [1080, 362] on span "Select a virtual paddock" at bounding box center [1082, 348] width 274 height 28
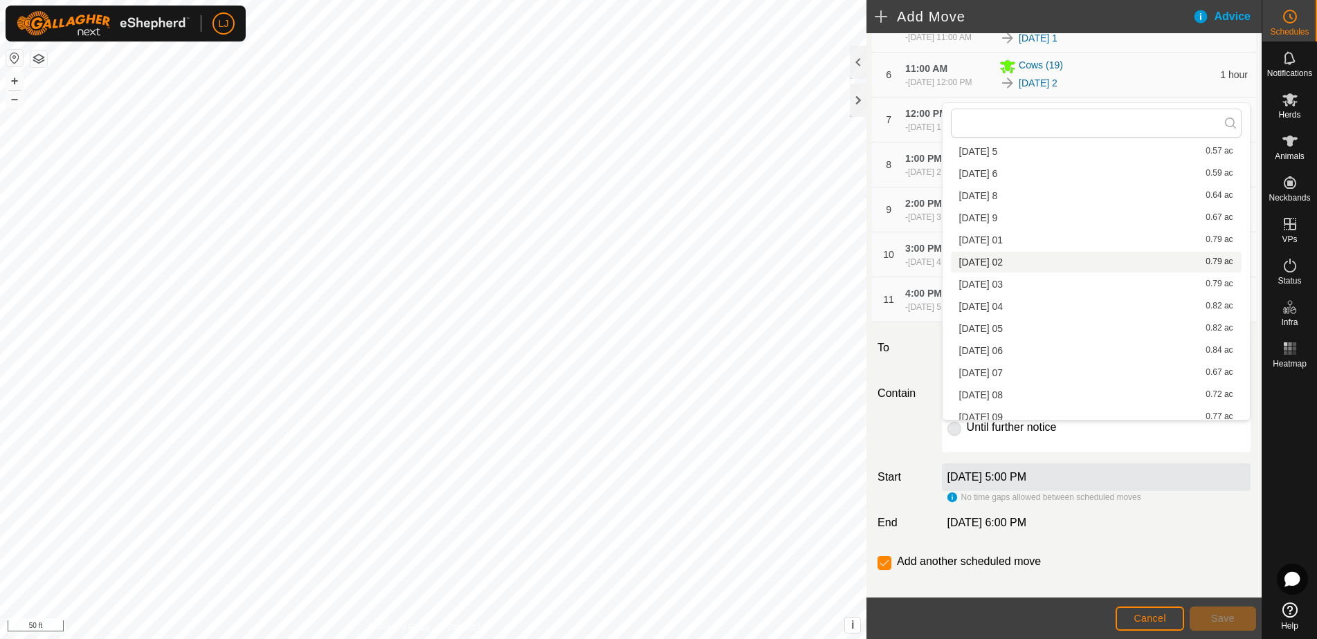
scroll to position [429, 0]
click at [1003, 195] on li "2025-08-22 8 0.64 ac" at bounding box center [1096, 199] width 291 height 21
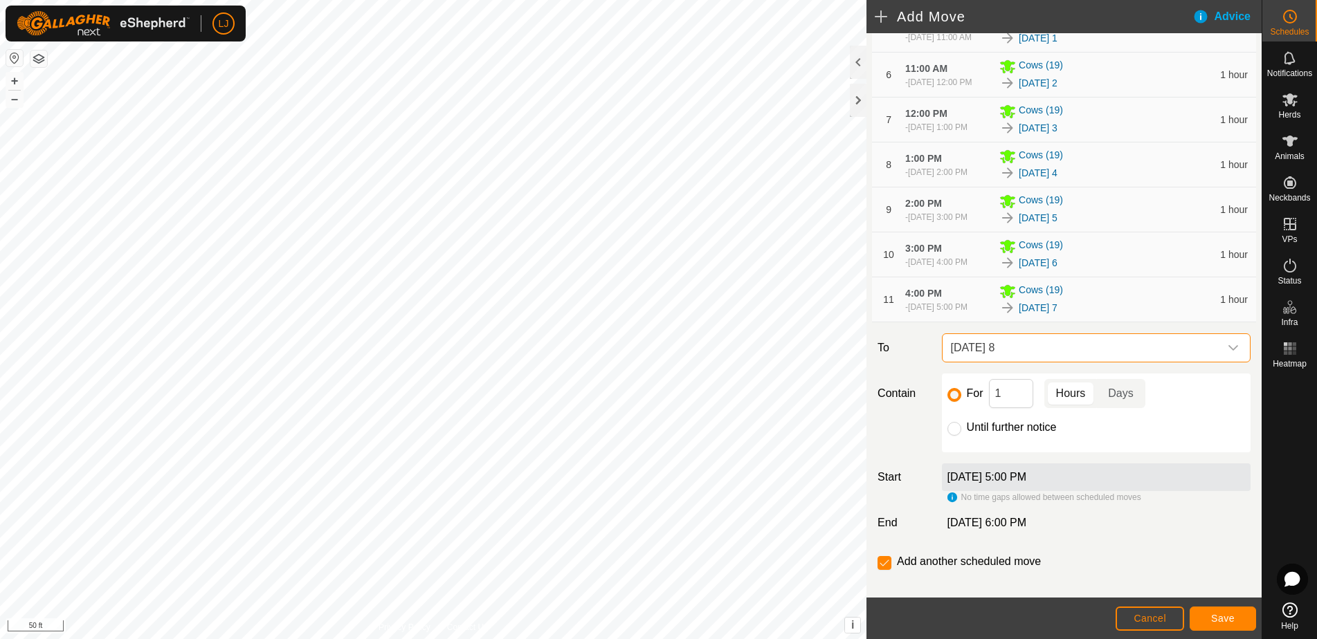
click at [1222, 613] on button "Save" at bounding box center [1223, 619] width 66 height 24
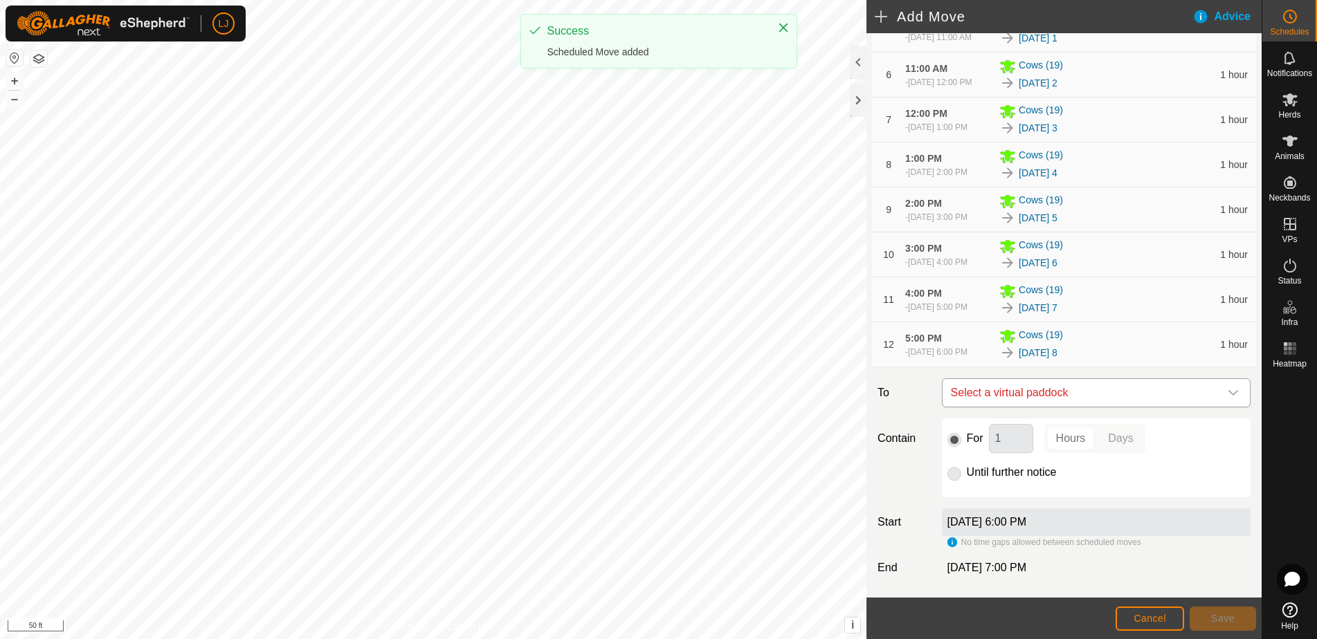
click at [1142, 407] on span "Select a virtual paddock" at bounding box center [1082, 393] width 274 height 28
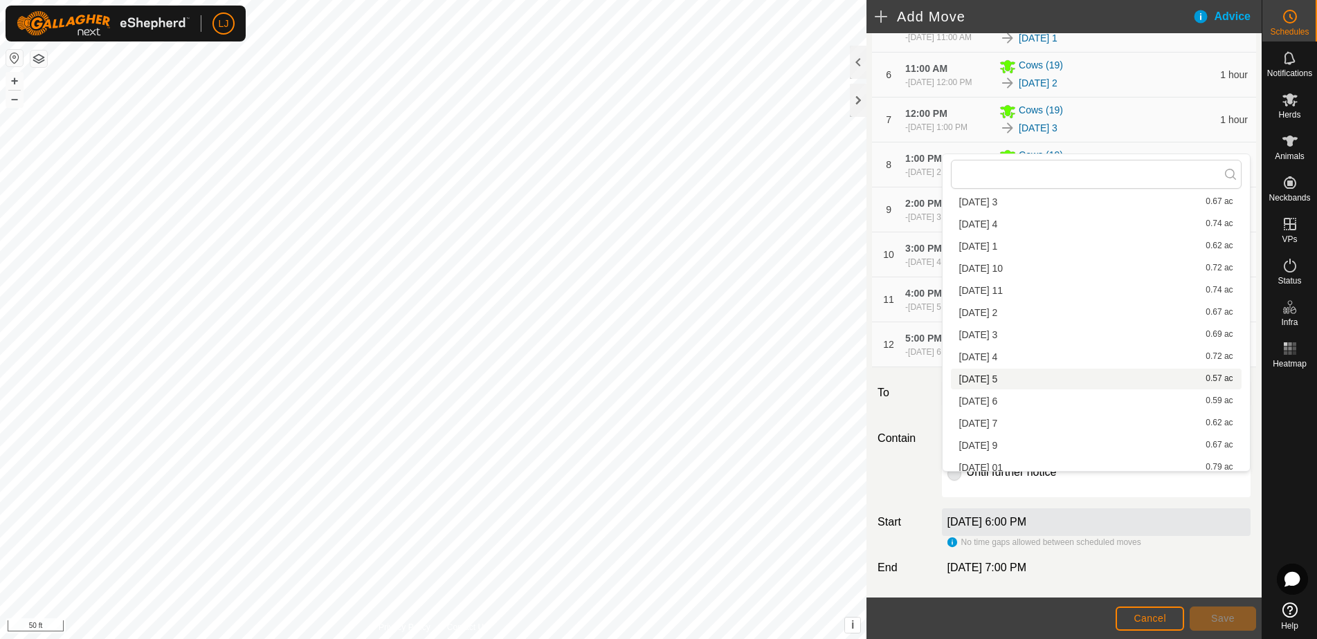
scroll to position [257, 0]
click at [1107, 437] on li "2025-08-22 9 0.67 ac" at bounding box center [1096, 445] width 291 height 21
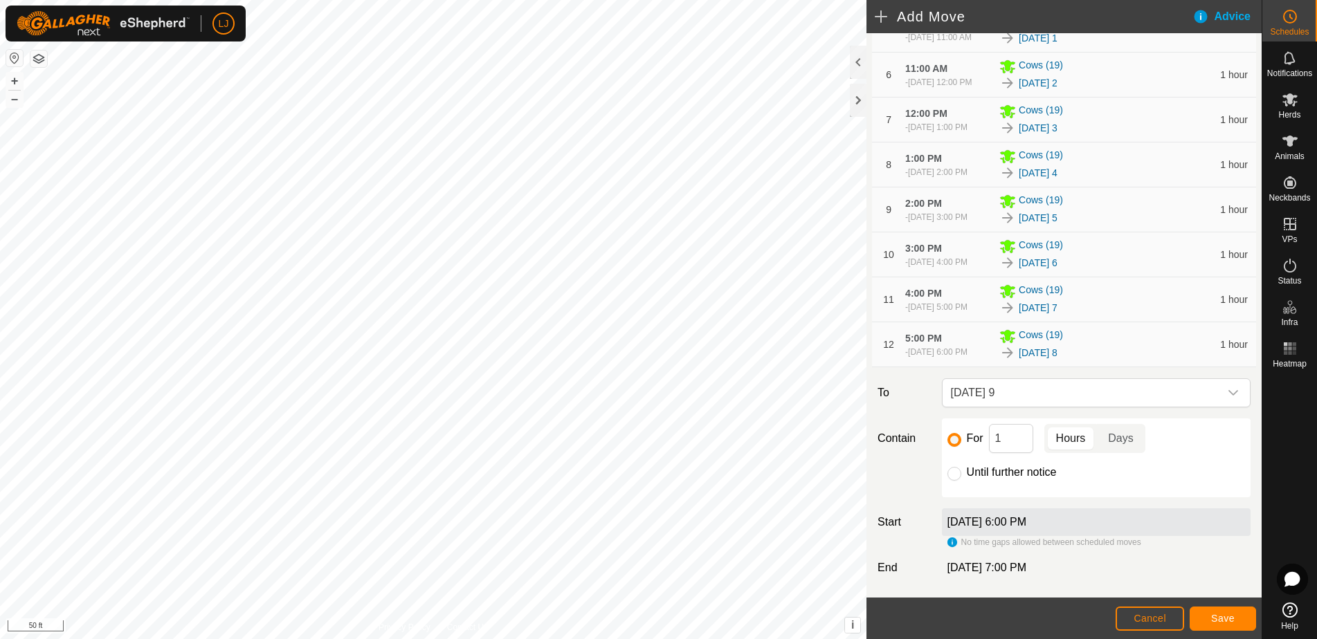
click at [1232, 614] on span "Save" at bounding box center [1223, 618] width 24 height 11
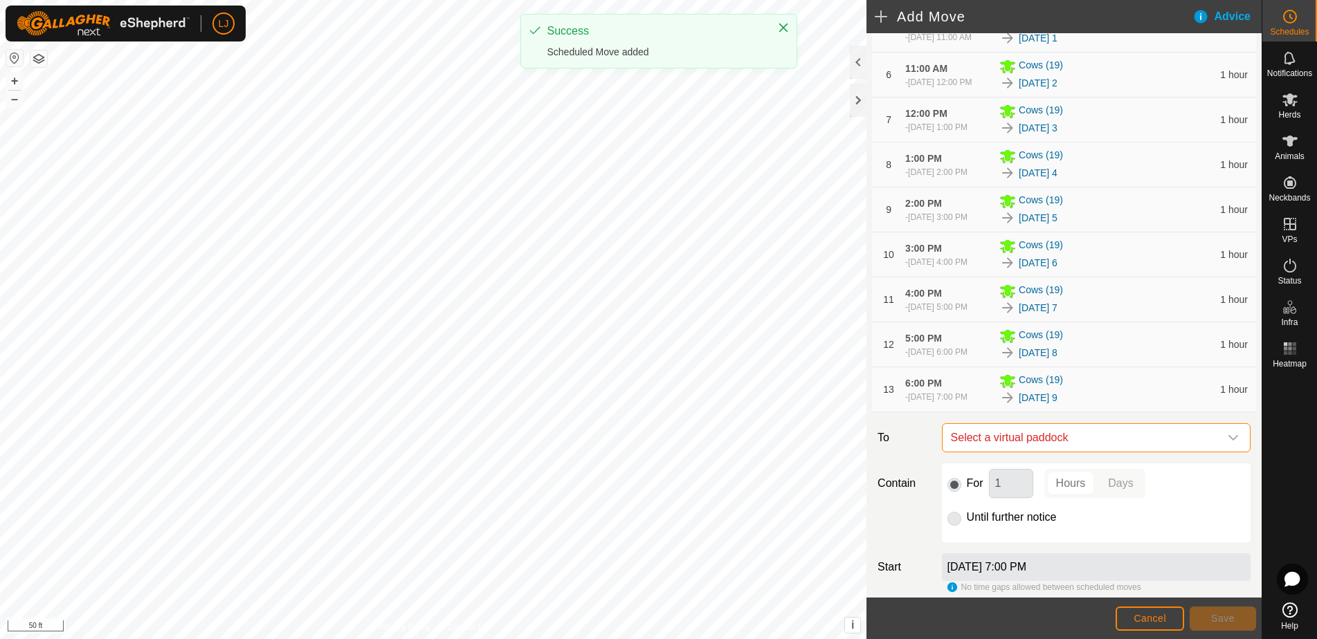
click at [1125, 452] on span "Select a virtual paddock" at bounding box center [1082, 438] width 274 height 28
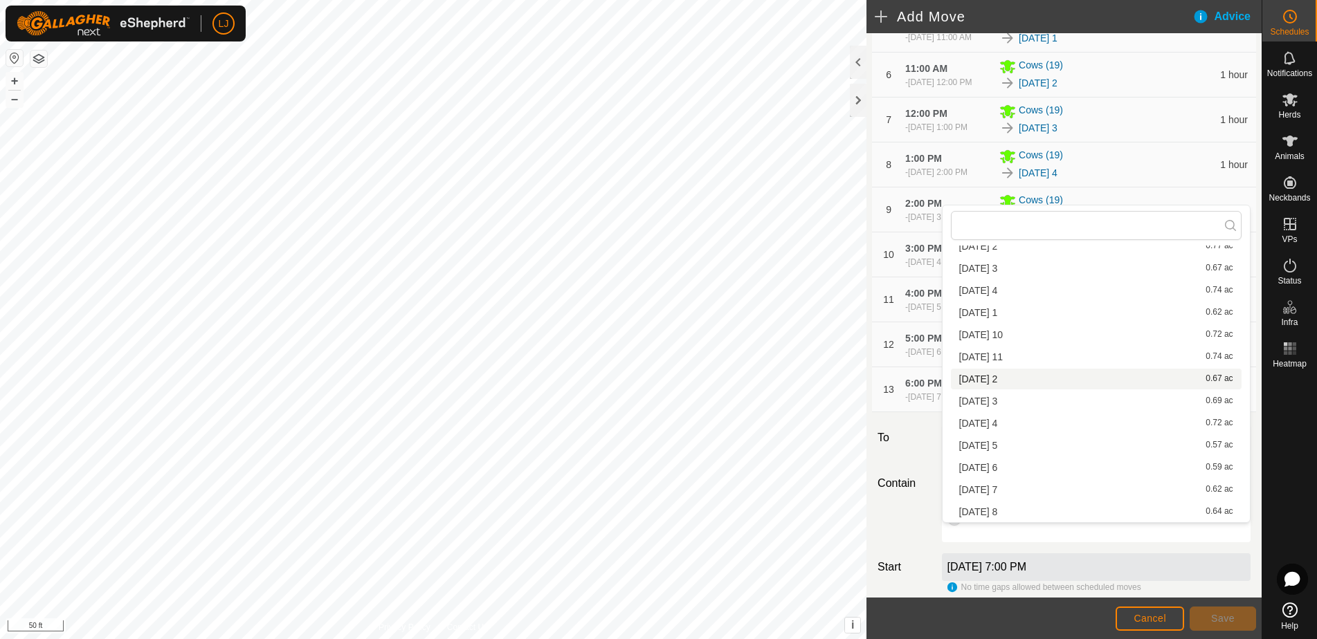
scroll to position [235, 0]
click at [1051, 347] on li "2025-08-22 10 0.72 ac" at bounding box center [1096, 340] width 291 height 21
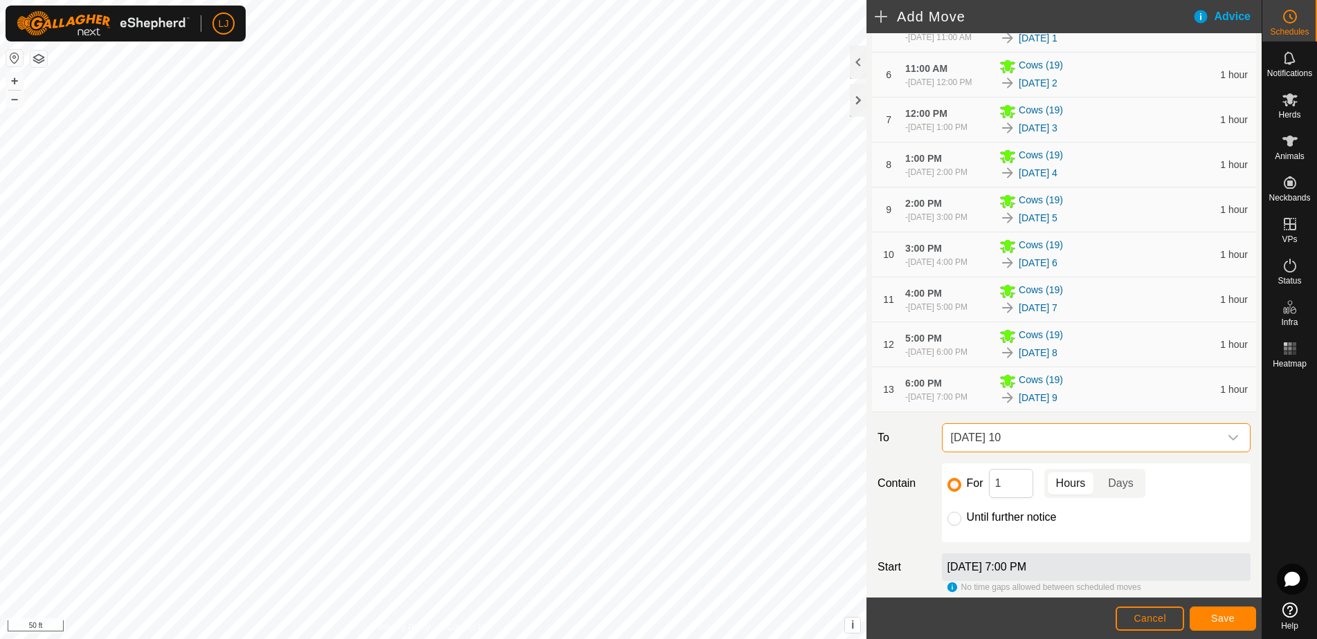
click at [1234, 623] on span "Save" at bounding box center [1223, 618] width 24 height 11
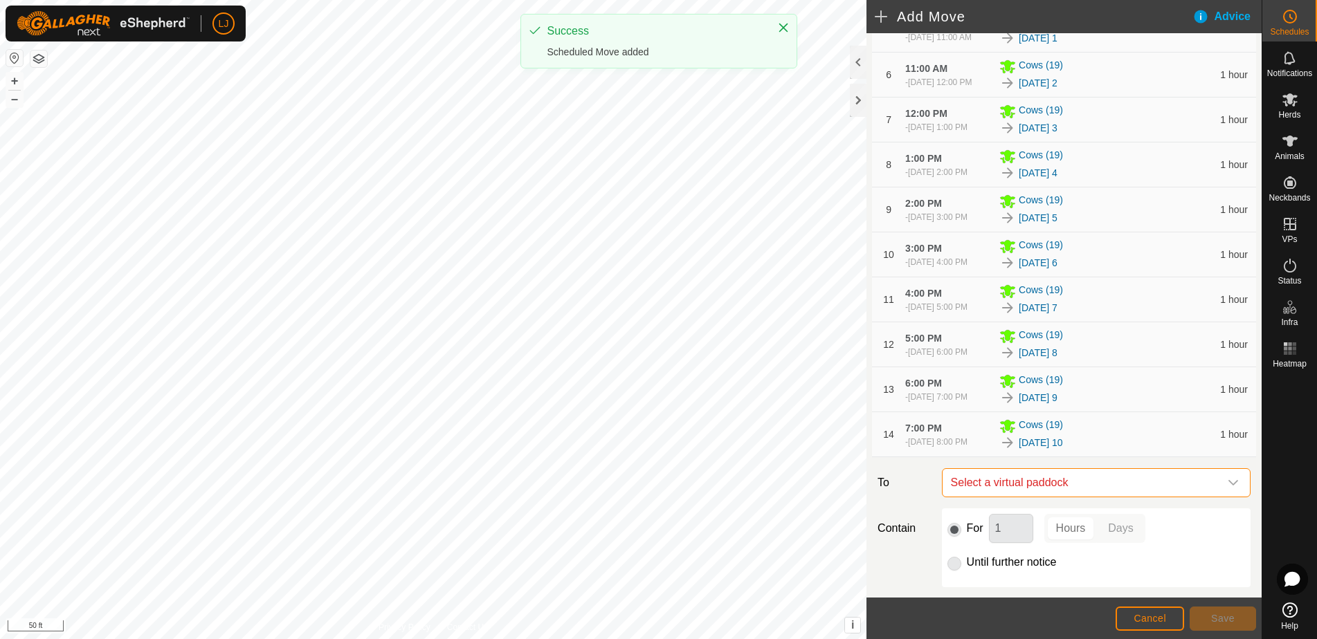
click at [1127, 497] on span "Select a virtual paddock" at bounding box center [1082, 483] width 274 height 28
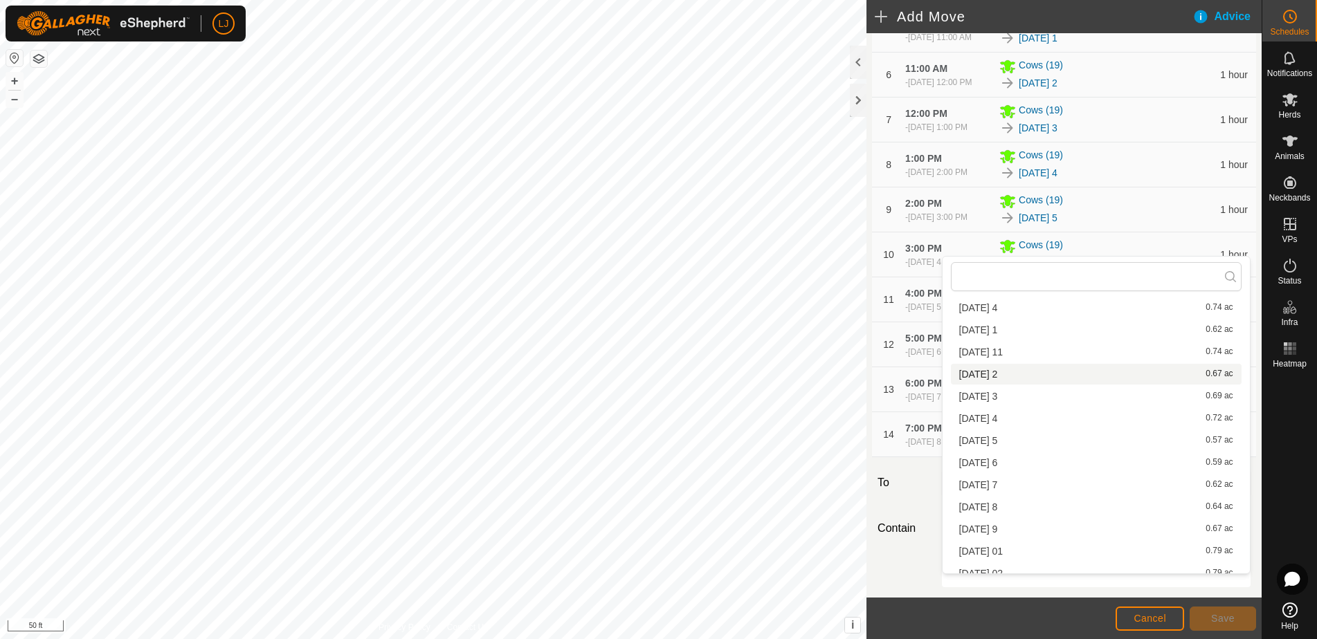
scroll to position [275, 0]
click at [1045, 358] on li "2025-08-22 11 0.74 ac" at bounding box center [1096, 351] width 291 height 21
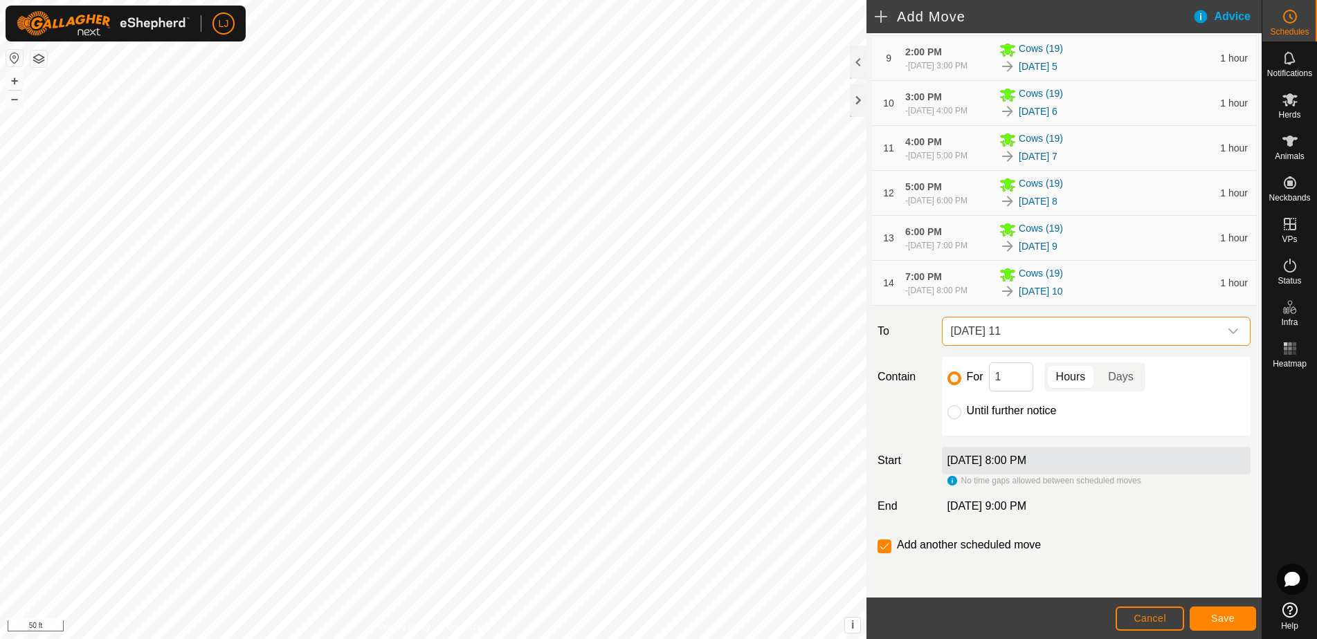
scroll to position [654, 0]
click at [960, 419] on div "For 1 Hours Days Until further notice" at bounding box center [1096, 396] width 309 height 79
click at [956, 415] on input "Until further notice" at bounding box center [954, 413] width 14 height 14
radio input "true"
checkbox input "false"
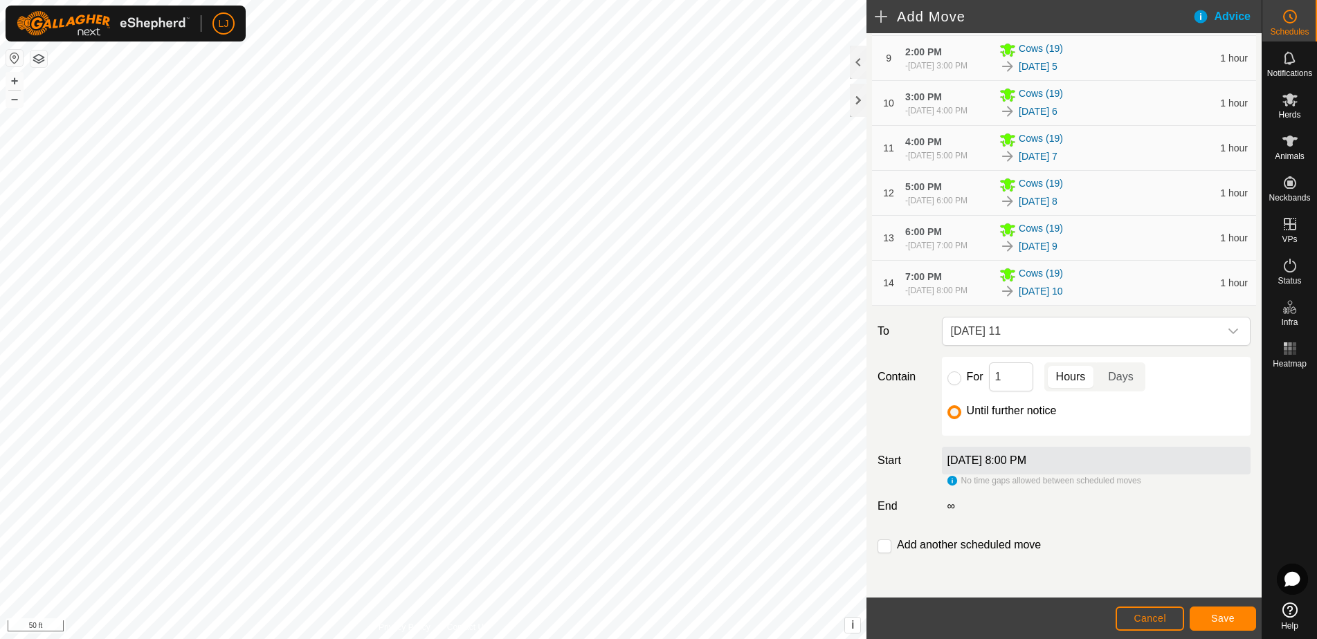
click at [1226, 617] on span "Save" at bounding box center [1223, 618] width 24 height 11
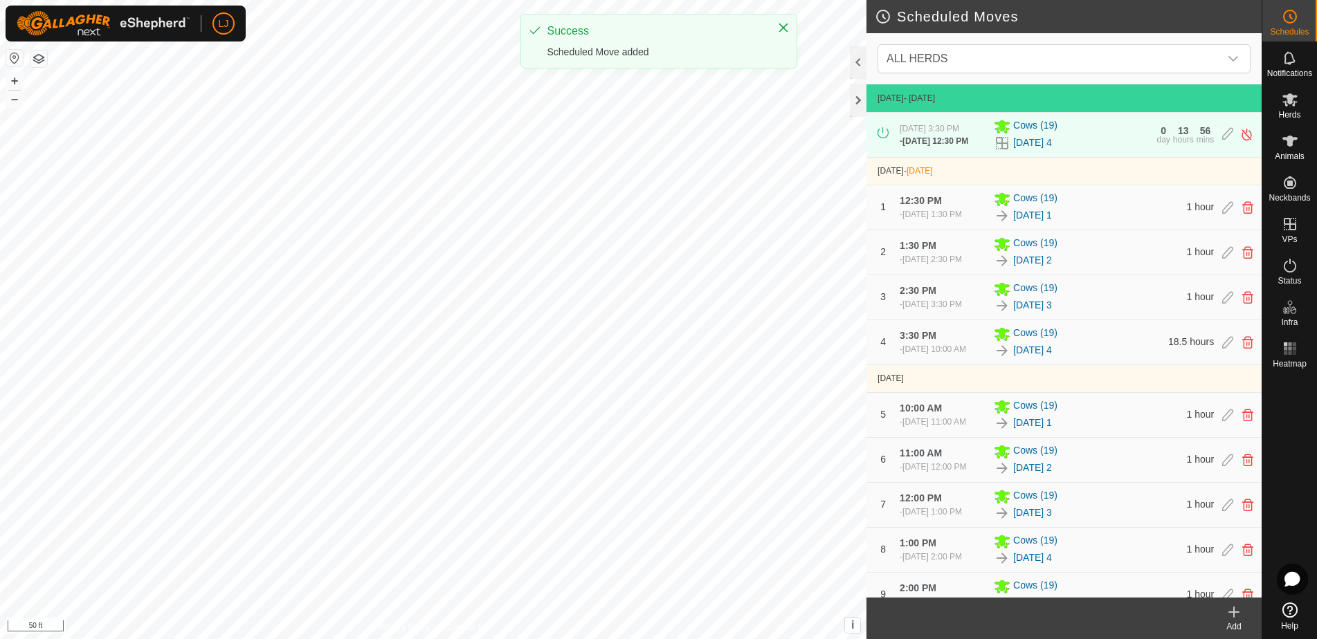
click at [1234, 610] on icon at bounding box center [1234, 613] width 0 height 10
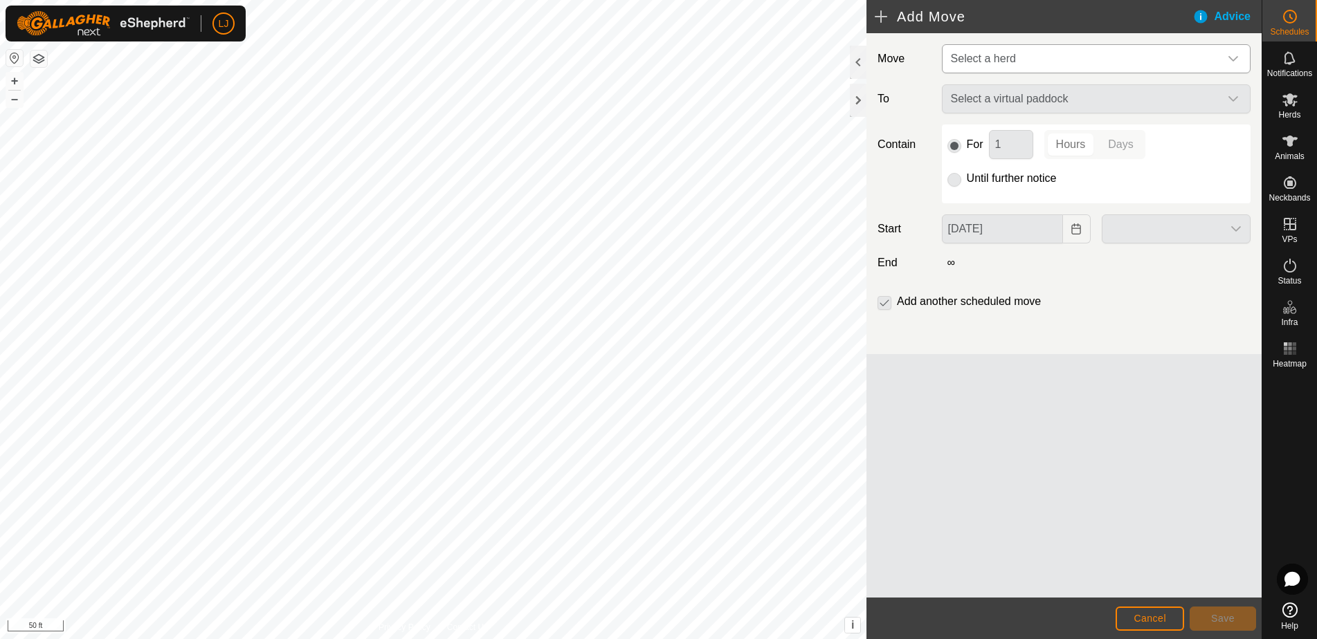
click at [1027, 63] on span "Select a herd" at bounding box center [1082, 59] width 274 height 28
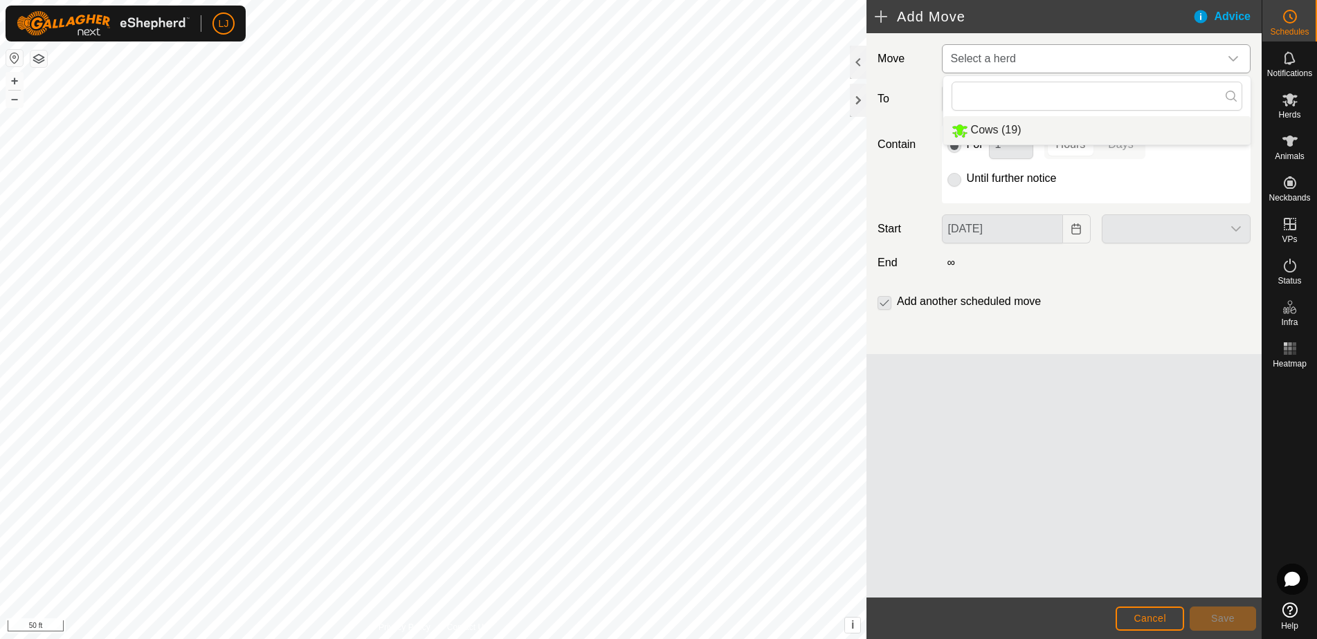
click at [1090, 127] on li "Cows (19)" at bounding box center [1096, 130] width 307 height 28
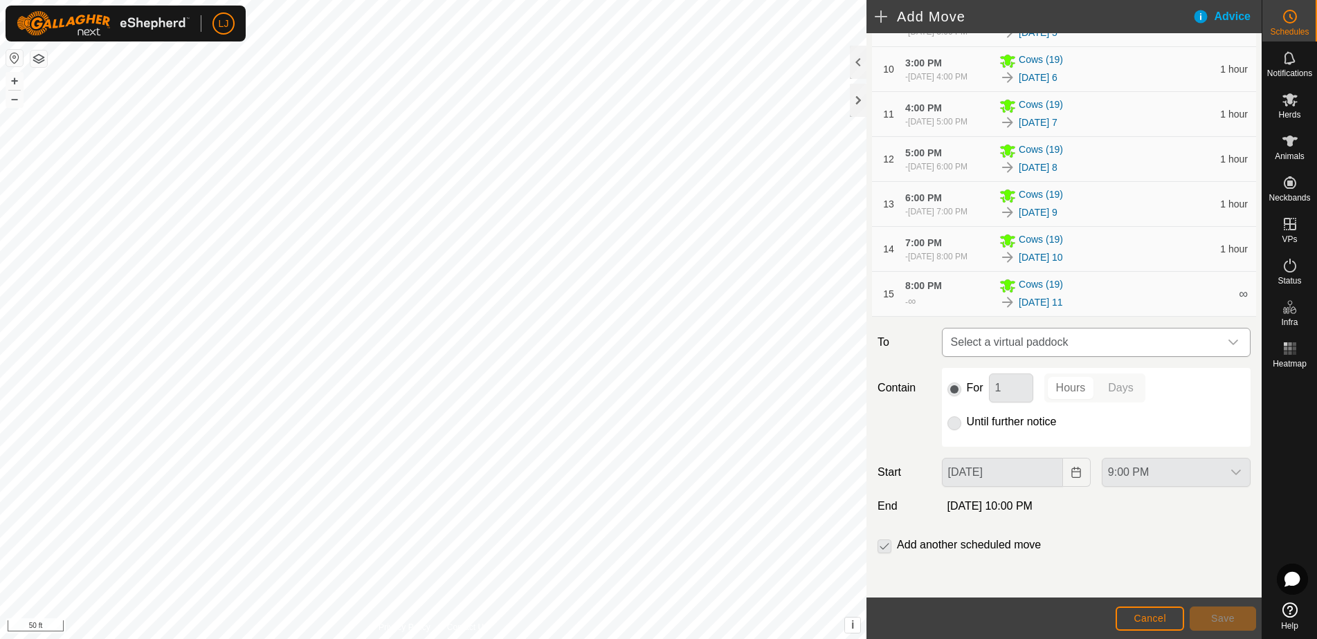
scroll to position [689, 0]
click at [1036, 338] on span "Select a virtual paddock" at bounding box center [1082, 343] width 274 height 28
click at [1131, 336] on span "Select a virtual paddock" at bounding box center [1082, 343] width 274 height 28
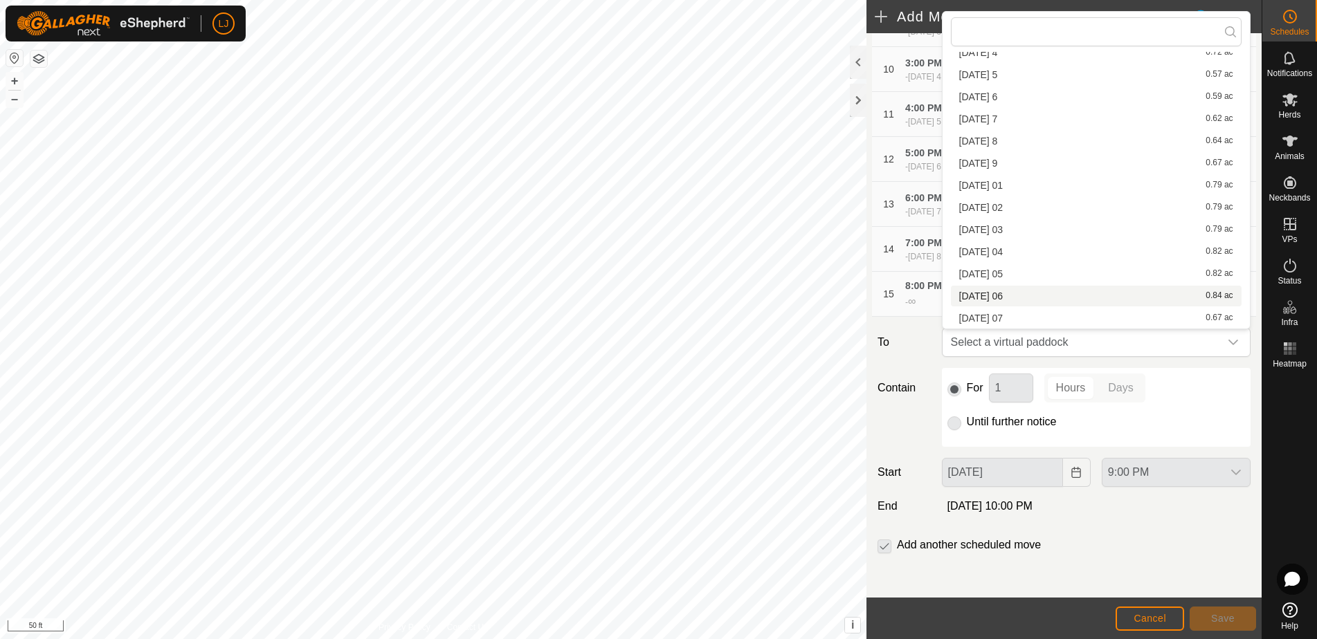
scroll to position [398, 0]
click at [1052, 188] on li "2025-08-23 01 0.79 ac" at bounding box center [1096, 183] width 291 height 21
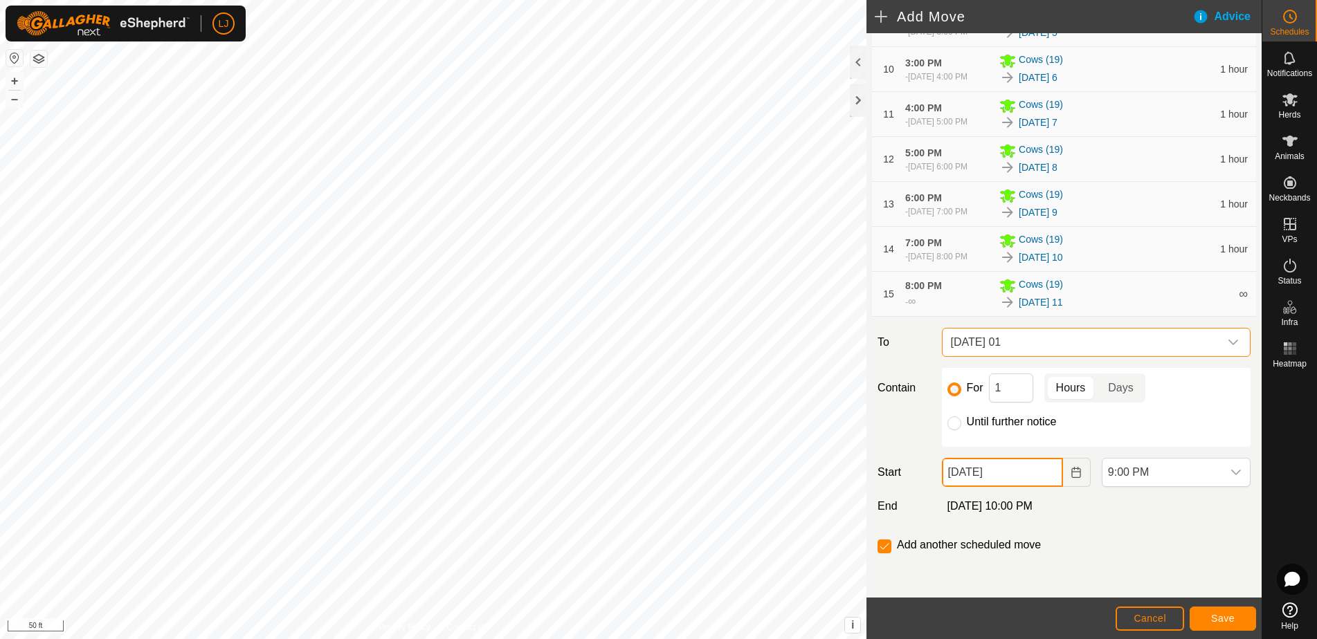
click at [1024, 476] on input "Aug 22, 2025" at bounding box center [1002, 472] width 121 height 29
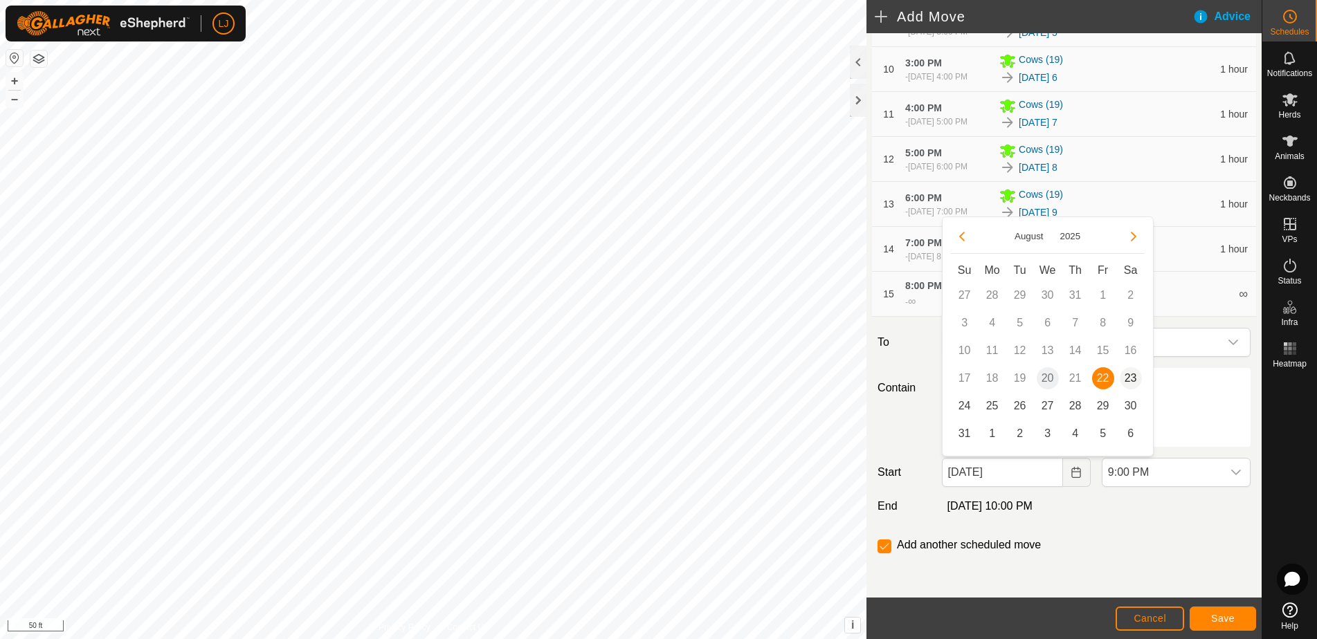
click at [1124, 379] on span "23" at bounding box center [1131, 378] width 22 height 22
type input "Aug 23, 2025"
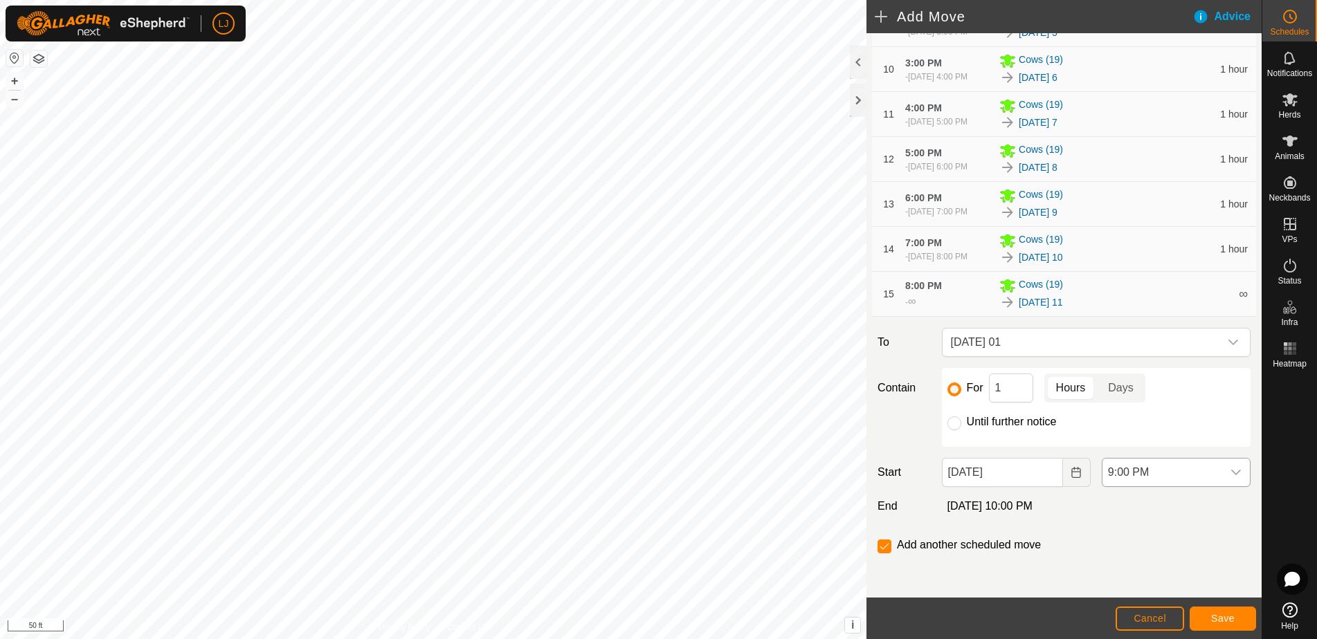
click at [1154, 478] on span "9:00 PM" at bounding box center [1162, 473] width 120 height 28
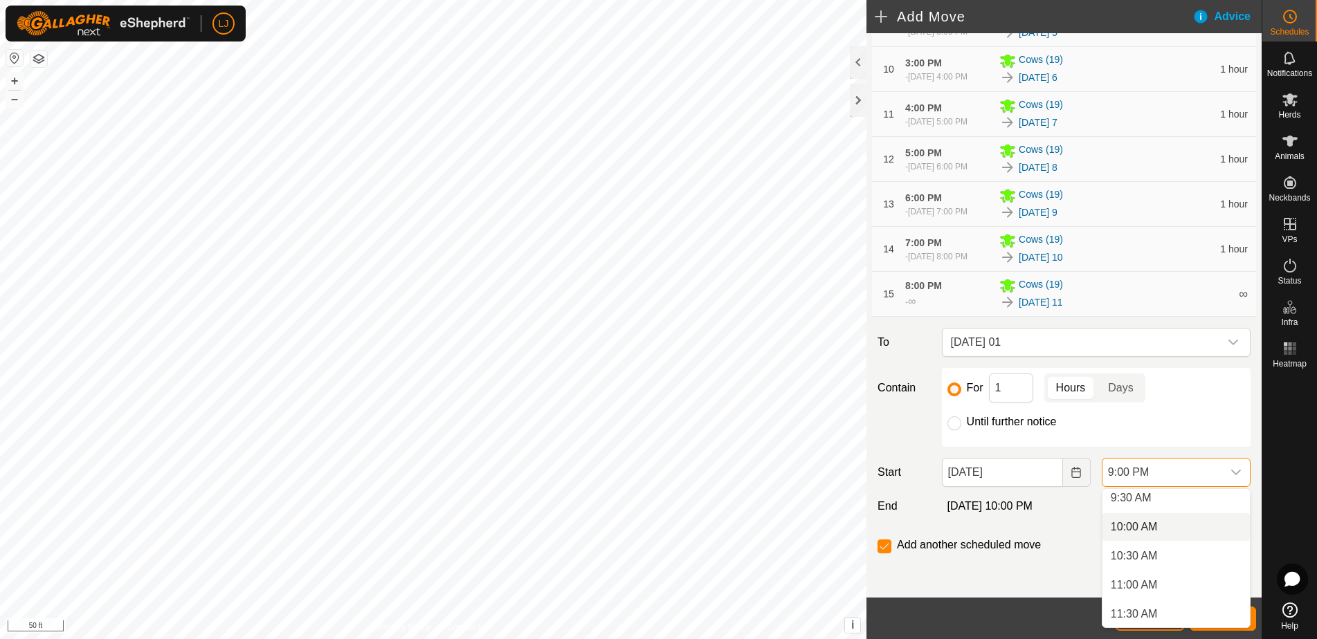
click at [1158, 525] on li "10:00 AM" at bounding box center [1175, 527] width 147 height 28
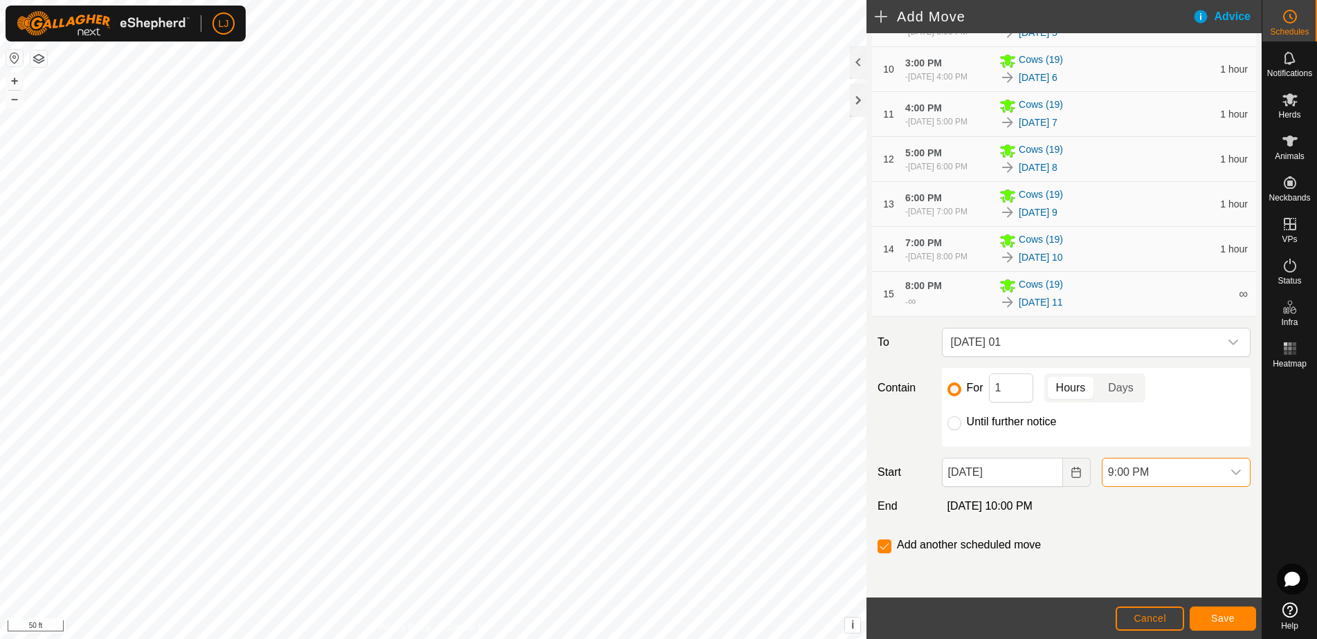
scroll to position [1110, 0]
click at [1217, 612] on button "Save" at bounding box center [1223, 619] width 66 height 24
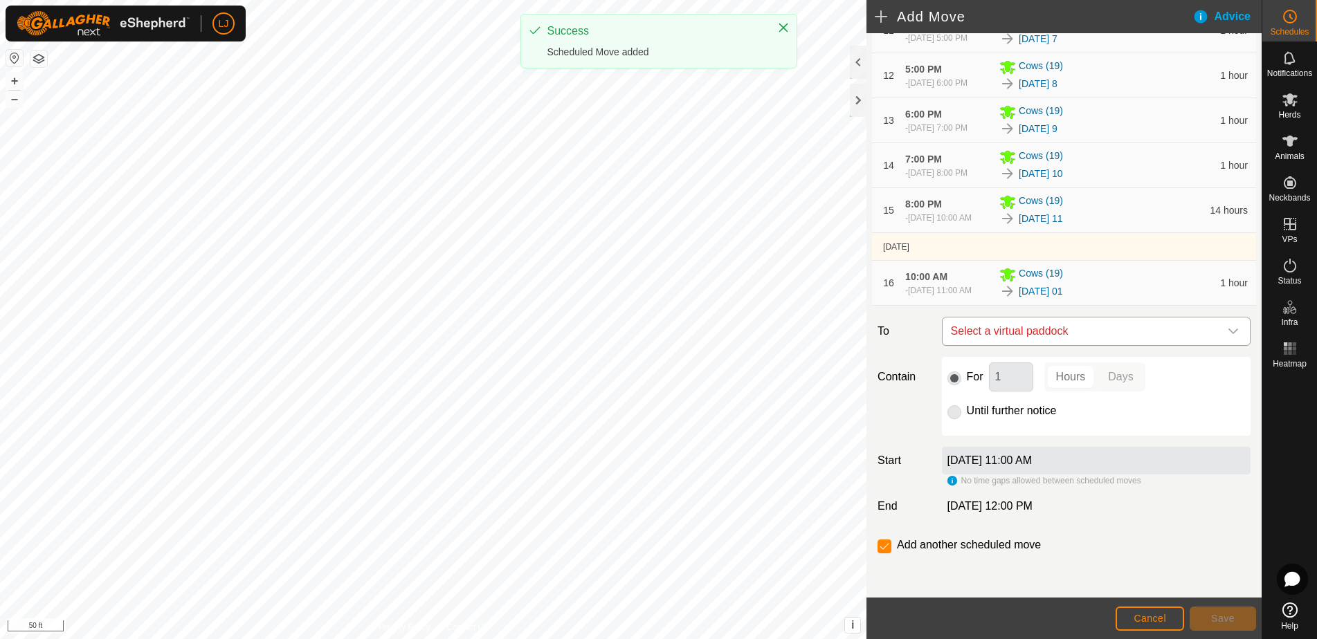
scroll to position [755, 0]
click at [1041, 345] on span "Select a virtual paddock" at bounding box center [1082, 332] width 274 height 28
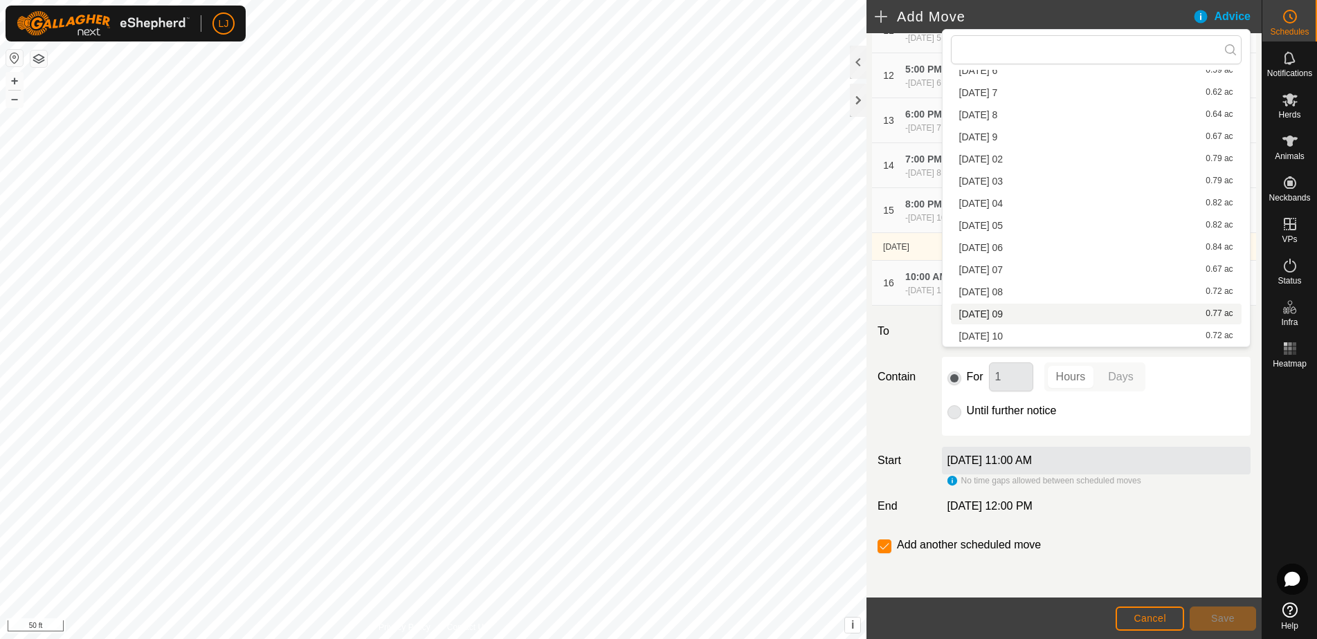
scroll to position [462, 0]
drag, startPoint x: 1007, startPoint y: 158, endPoint x: 1023, endPoint y: 190, distance: 35.0
click at [1007, 158] on li "2025-08-23 02 0.79 ac" at bounding box center [1096, 159] width 291 height 21
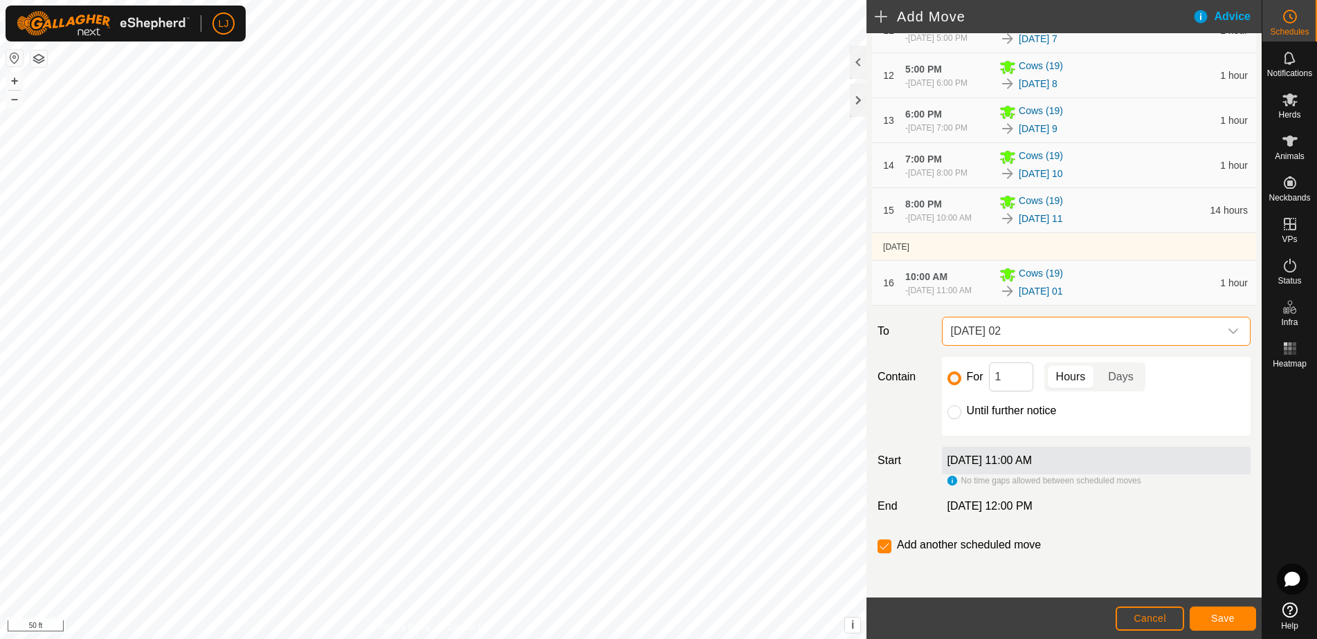
click at [1212, 615] on span "Save" at bounding box center [1223, 618] width 24 height 11
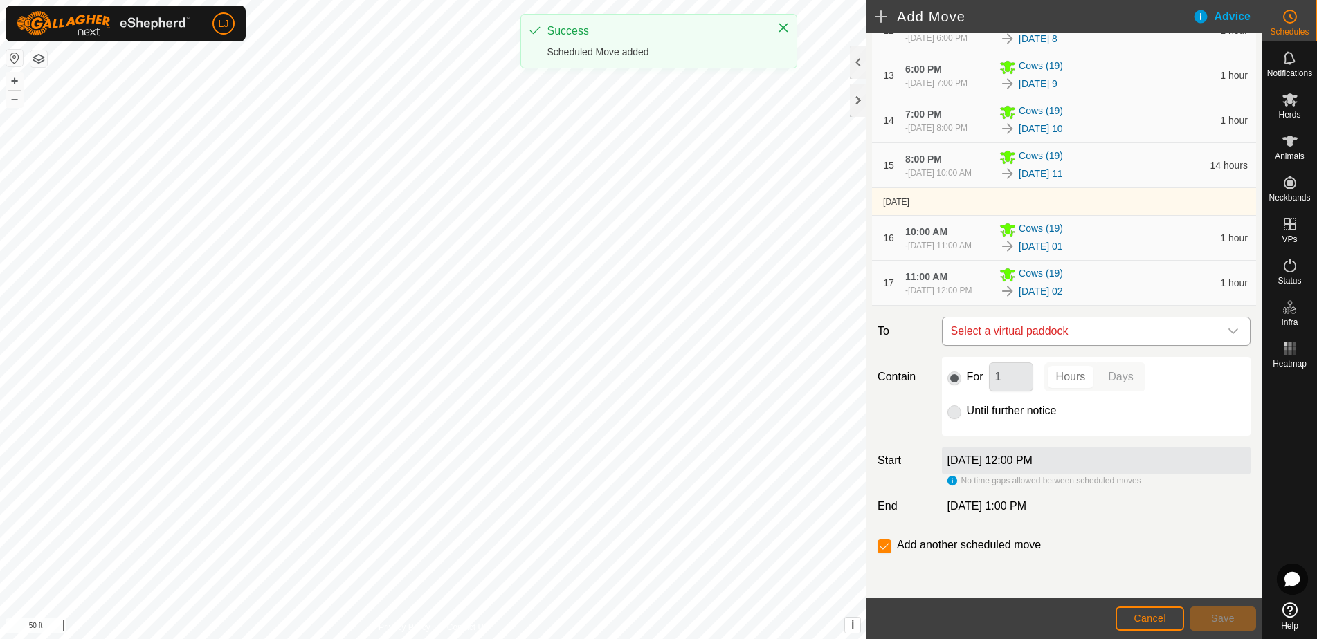
click at [1098, 345] on span "Select a virtual paddock" at bounding box center [1082, 332] width 274 height 28
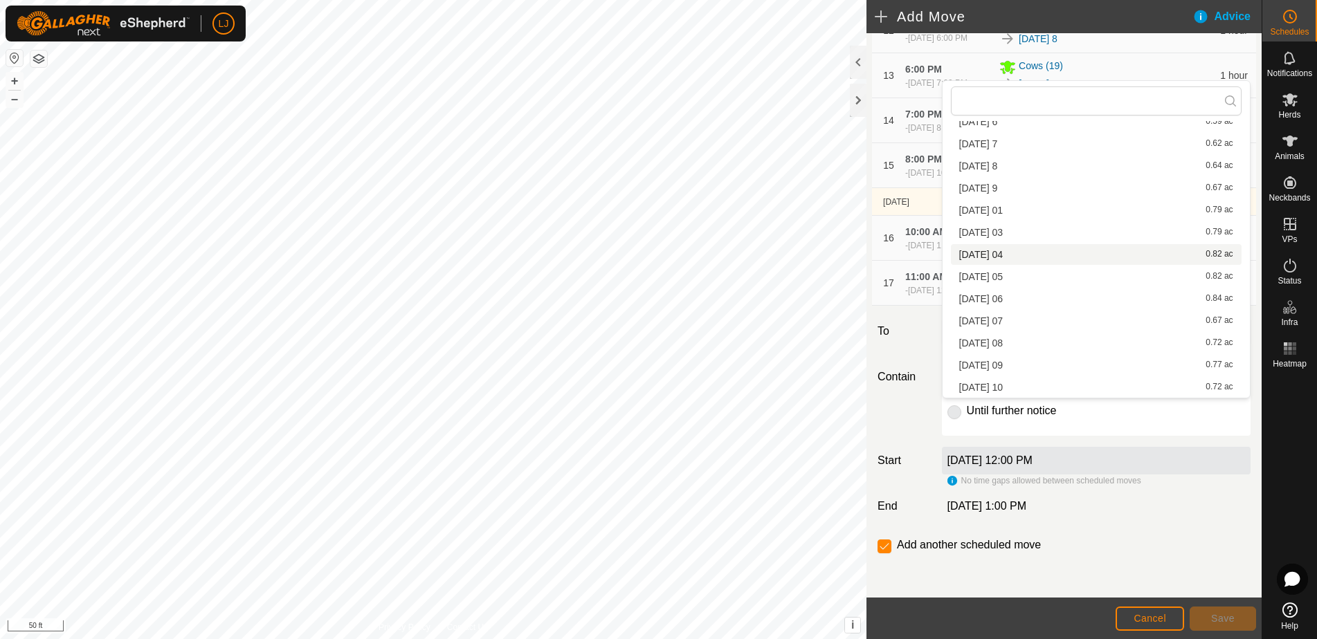
click at [1031, 254] on li "2025-08-23 04 0.82 ac" at bounding box center [1096, 254] width 291 height 21
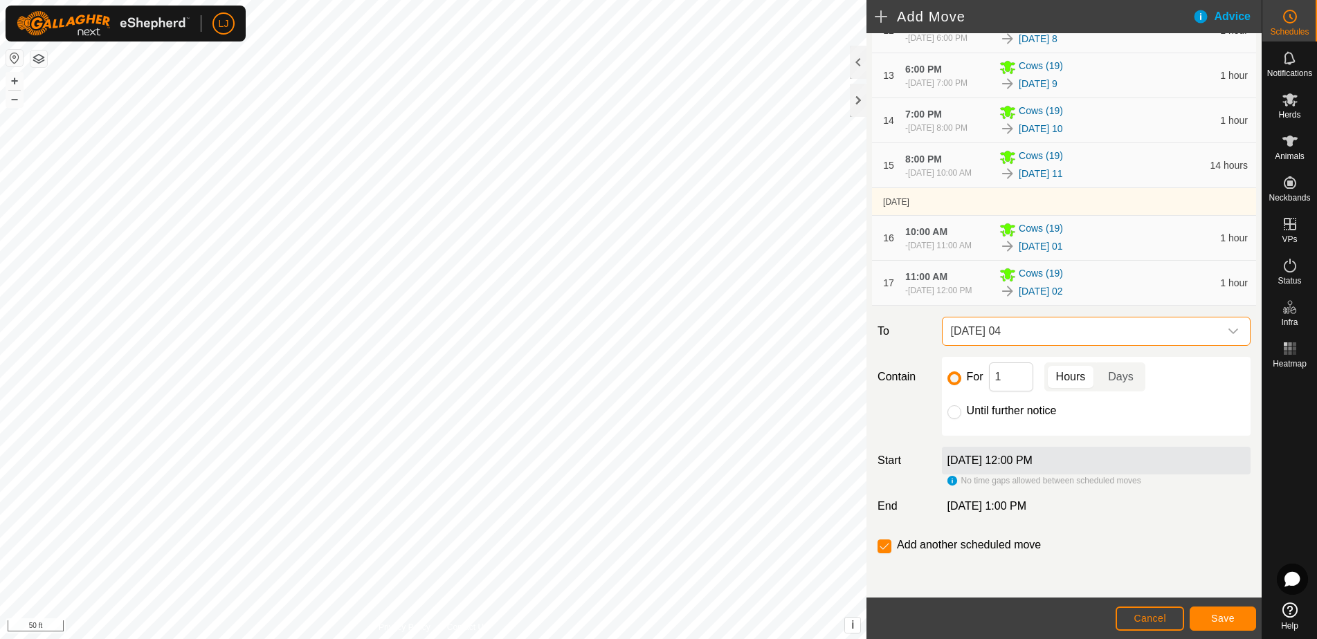
click at [1232, 623] on button "Save" at bounding box center [1223, 619] width 66 height 24
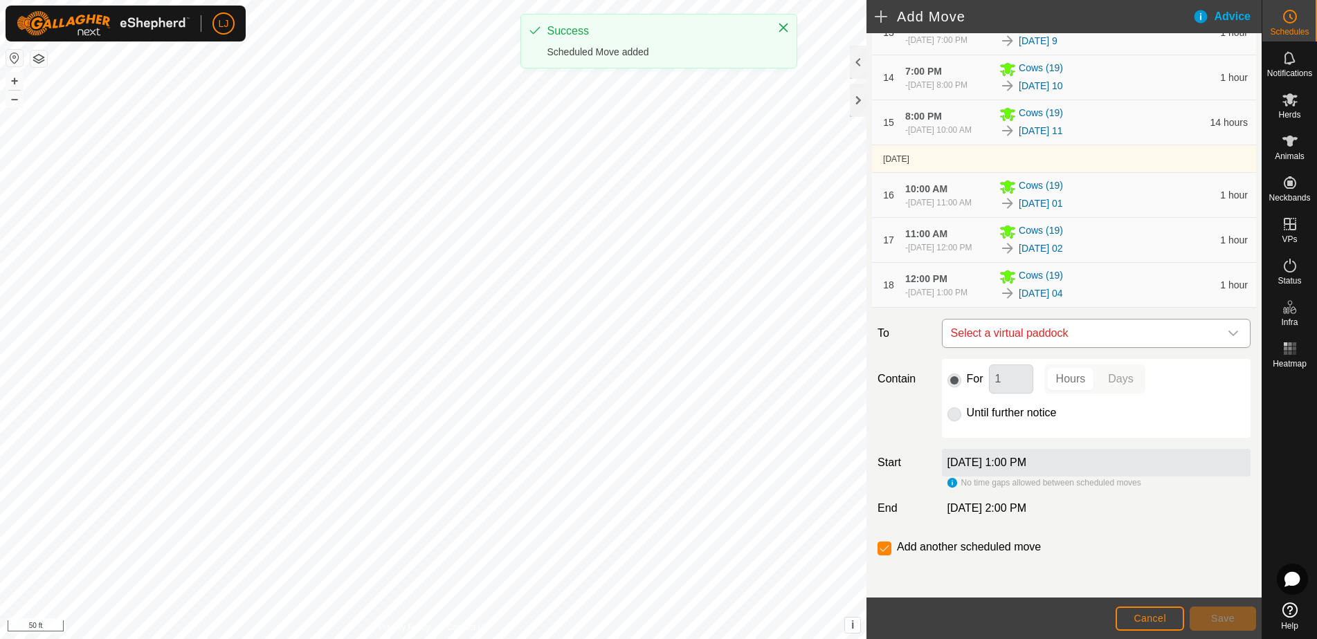
click at [1107, 347] on span "Select a virtual paddock" at bounding box center [1082, 334] width 274 height 28
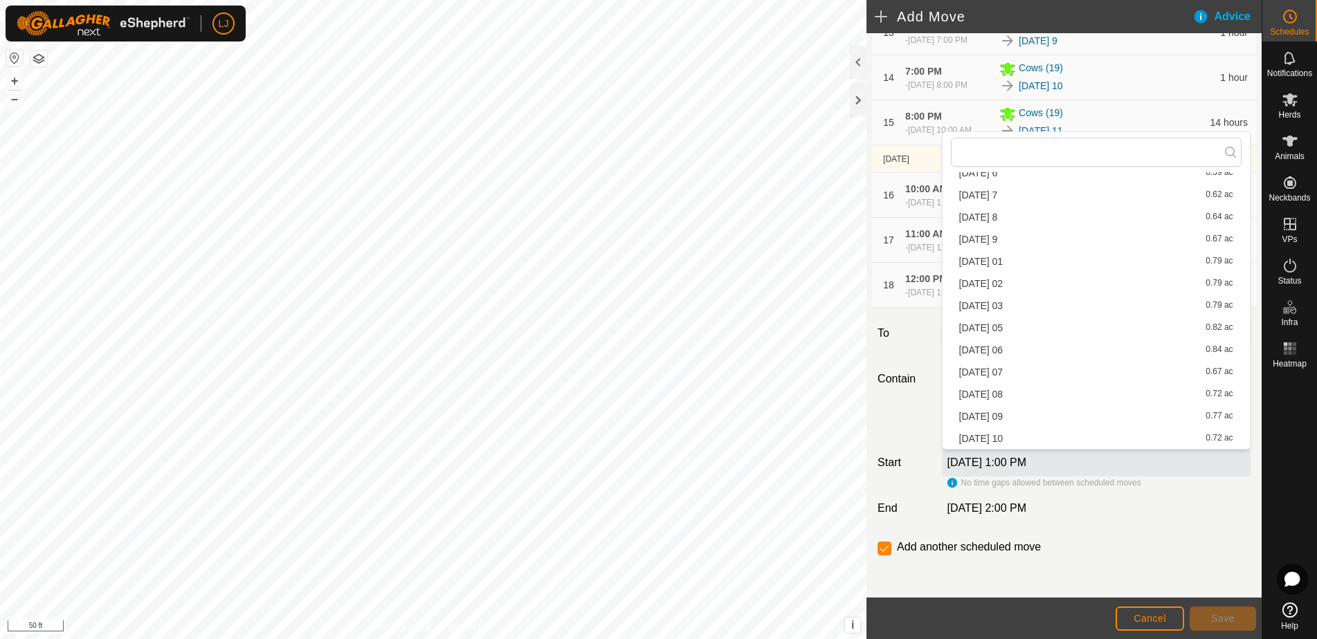
click at [1033, 321] on li "2025-08-23 05 0.82 ac" at bounding box center [1096, 328] width 291 height 21
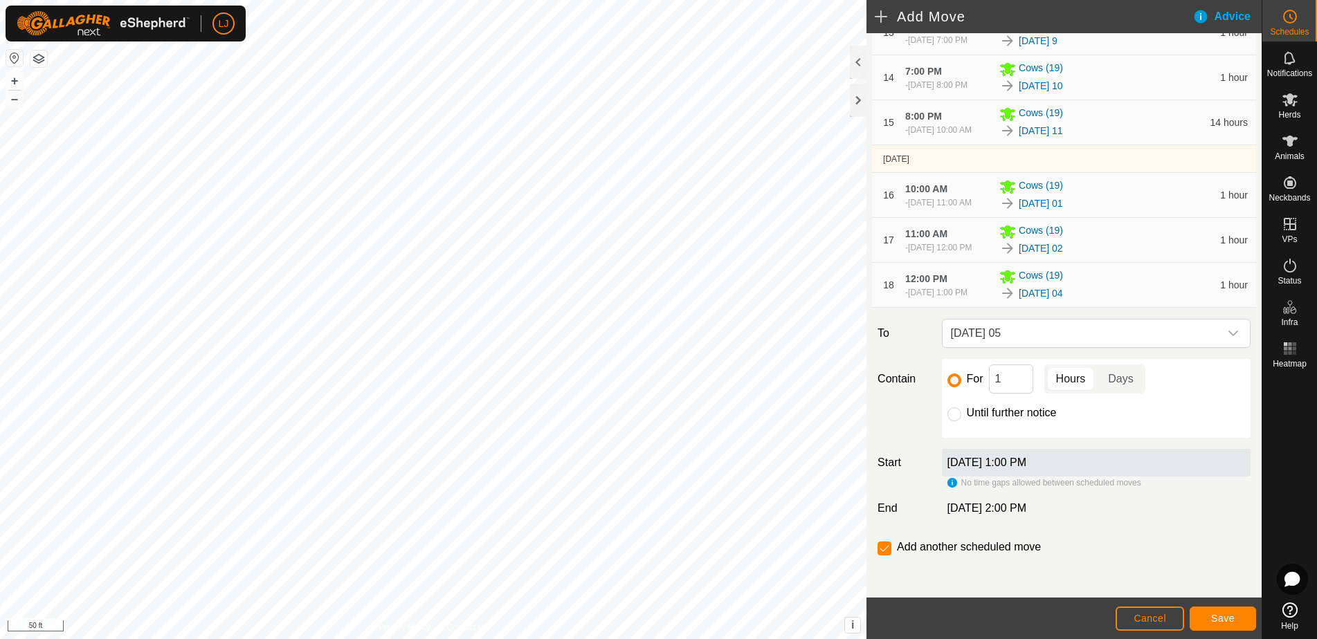
click at [1226, 617] on span "Save" at bounding box center [1223, 618] width 24 height 11
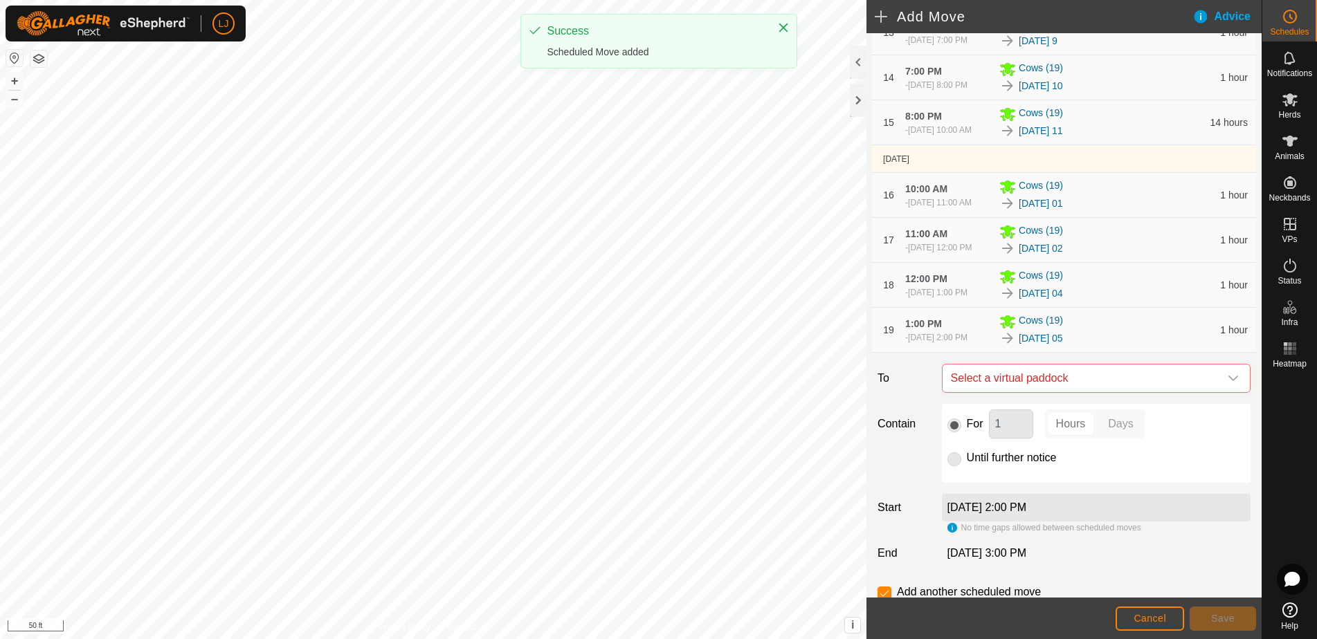
click at [1124, 392] on span "Select a virtual paddock" at bounding box center [1082, 379] width 274 height 28
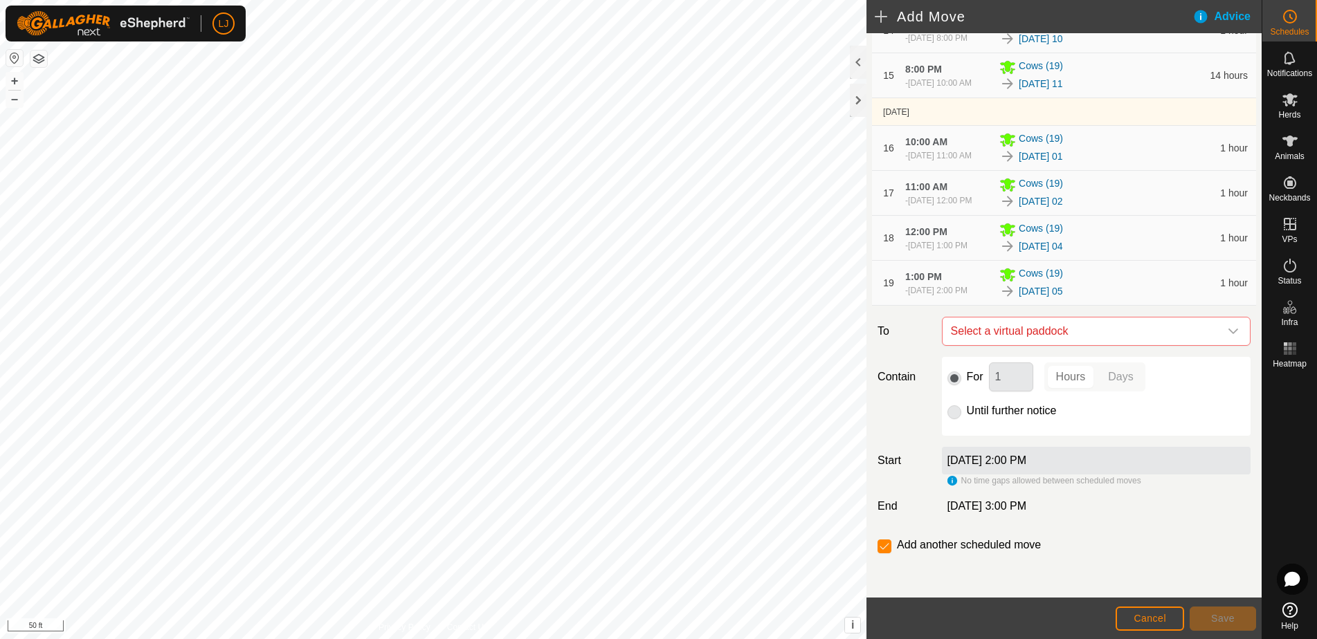
scroll to position [938, 0]
click at [1084, 334] on span "Select a virtual paddock" at bounding box center [1082, 332] width 274 height 28
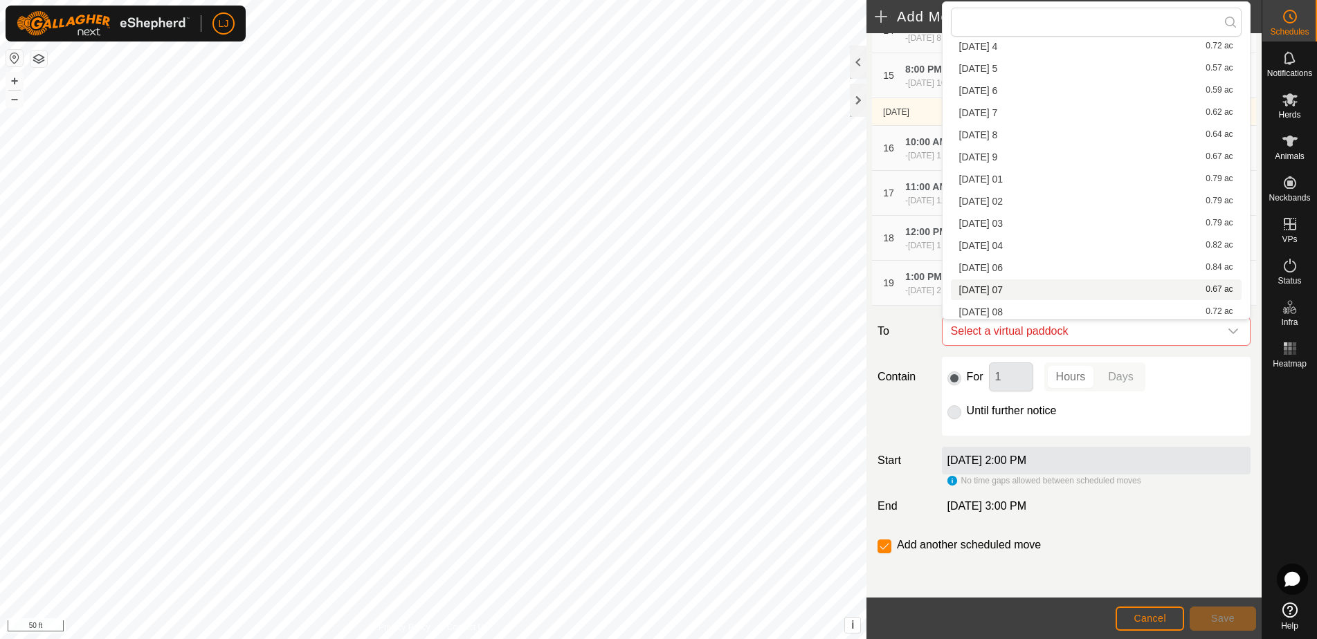
scroll to position [419, 0]
click at [1075, 265] on li "2025-08-23 06 0.84 ac" at bounding box center [1096, 263] width 291 height 21
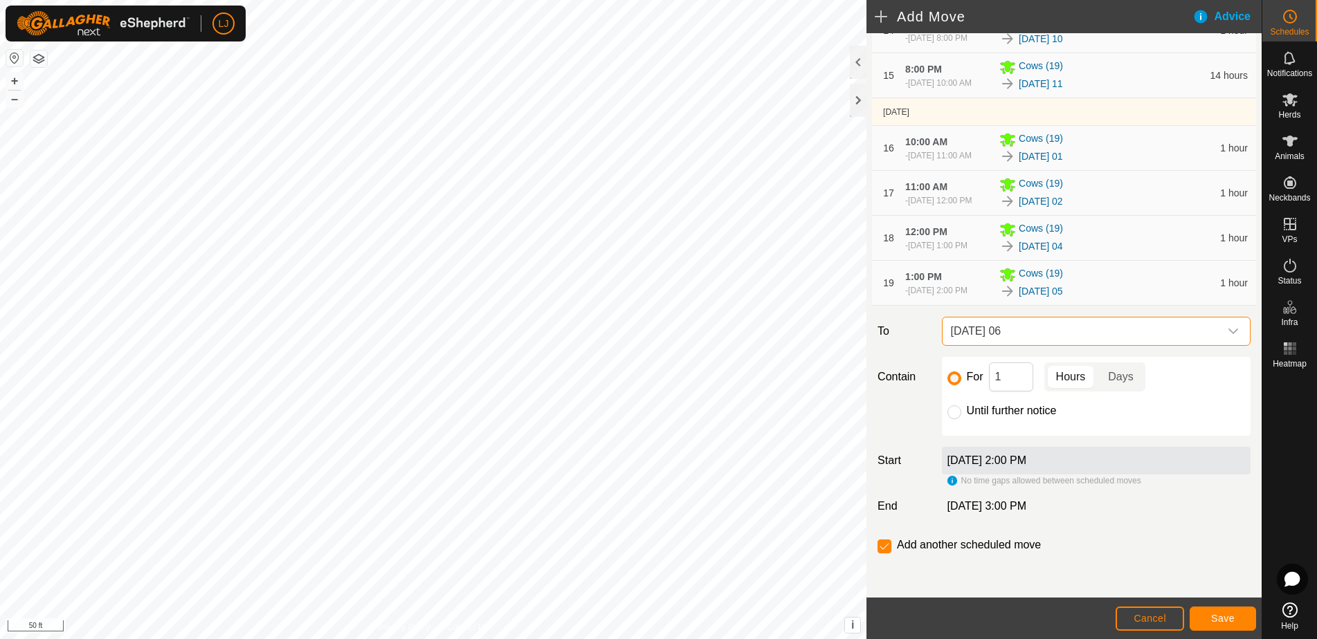
click at [1235, 612] on button "Save" at bounding box center [1223, 619] width 66 height 24
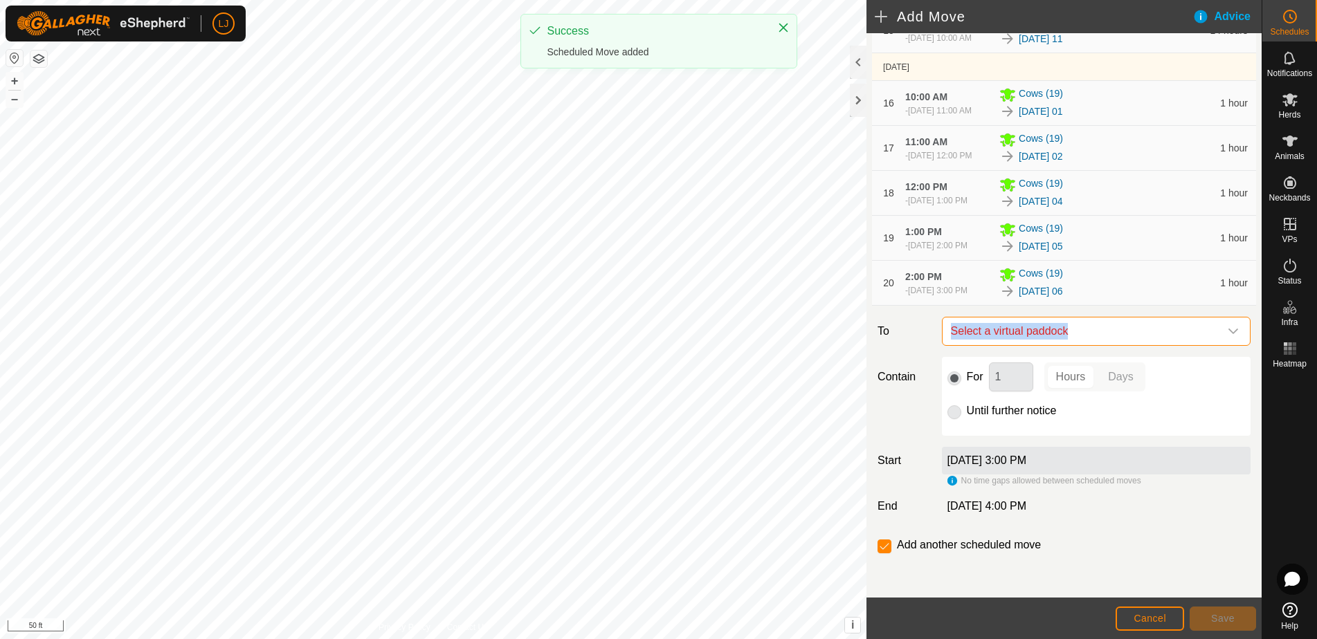
click at [1082, 345] on span "Select a virtual paddock" at bounding box center [1082, 332] width 274 height 28
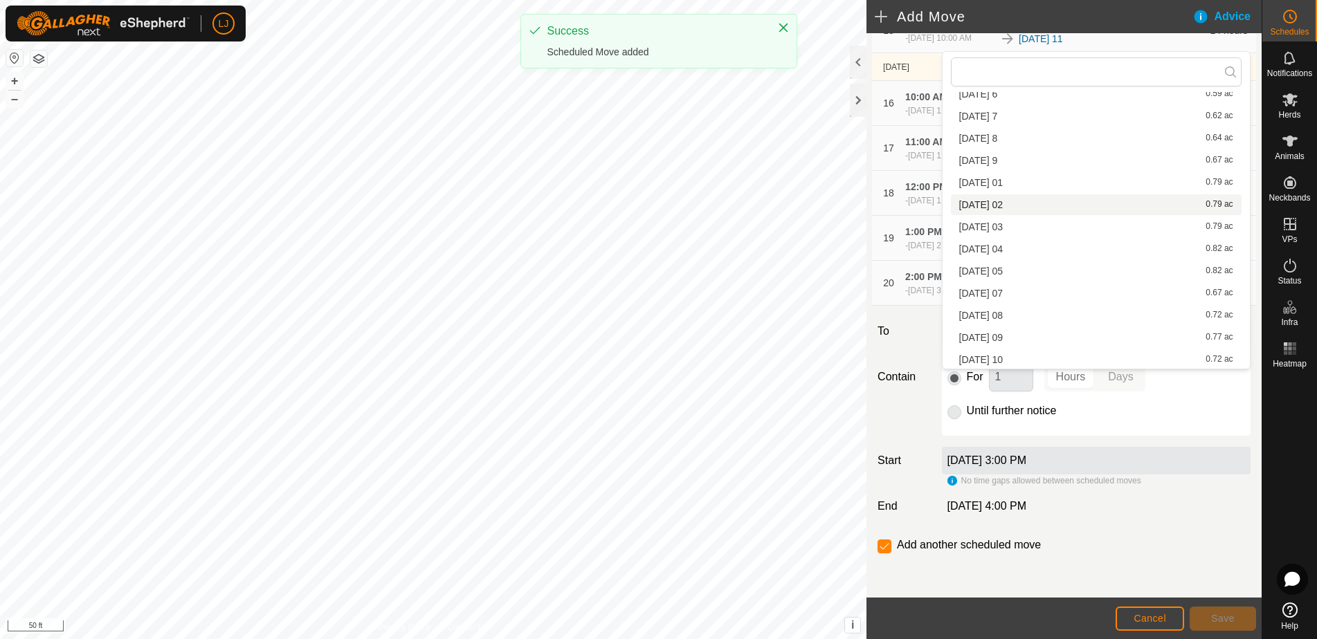
scroll to position [462, 0]
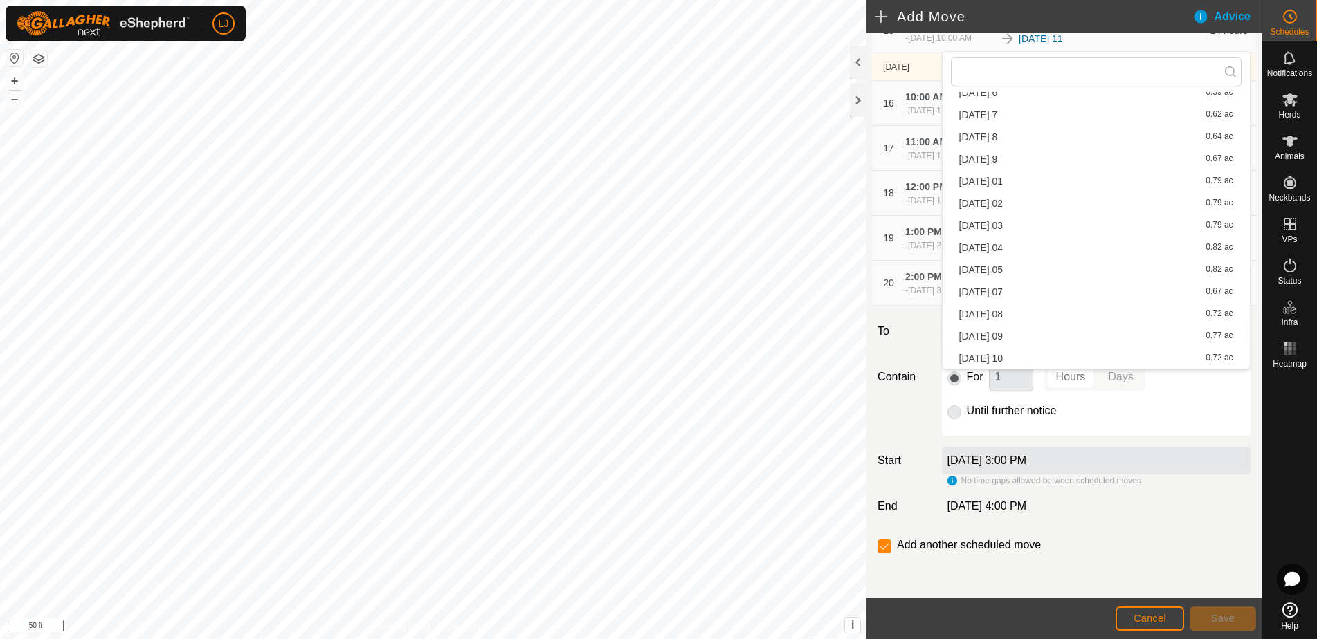
click at [1052, 293] on li "2025-08-23 07 0.67 ac" at bounding box center [1096, 292] width 291 height 21
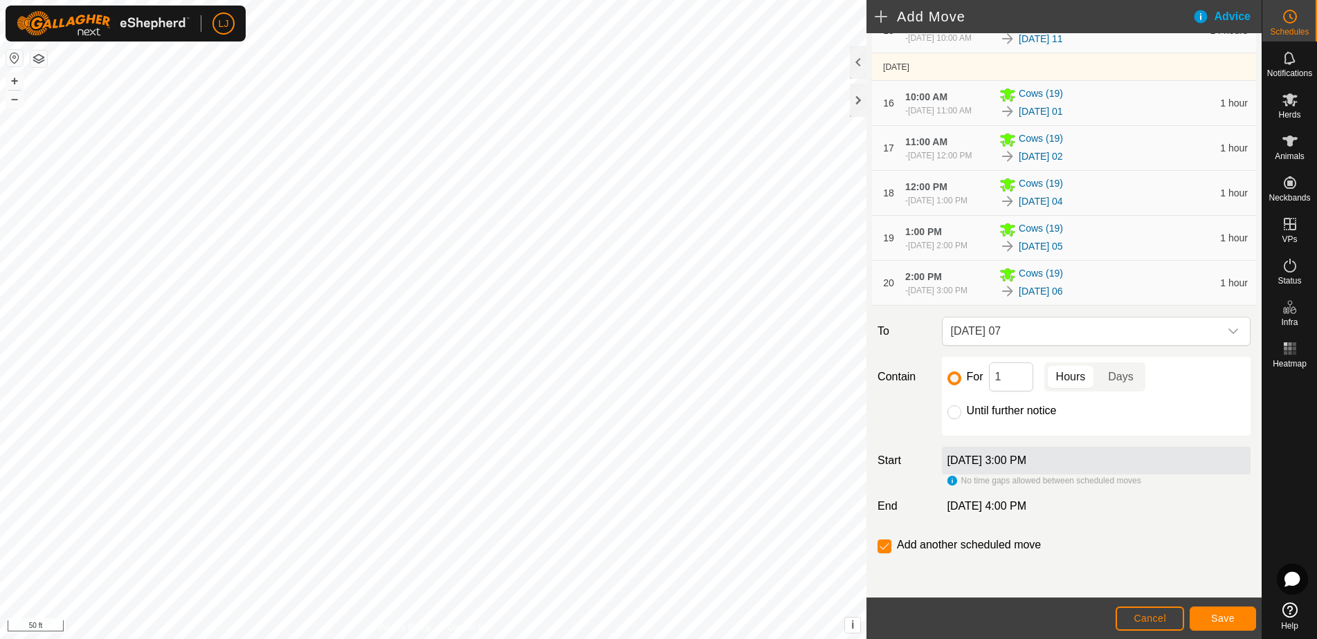
click at [1229, 623] on span "Save" at bounding box center [1223, 618] width 24 height 11
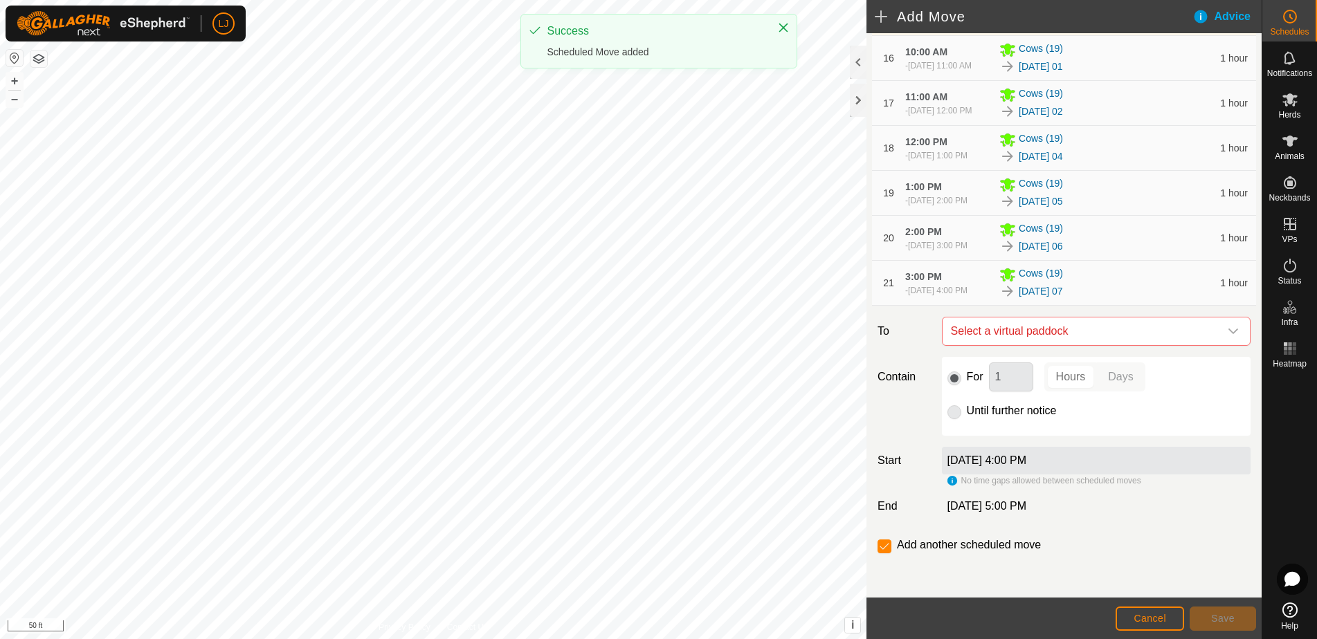
click at [1106, 345] on span "Select a virtual paddock" at bounding box center [1082, 332] width 274 height 28
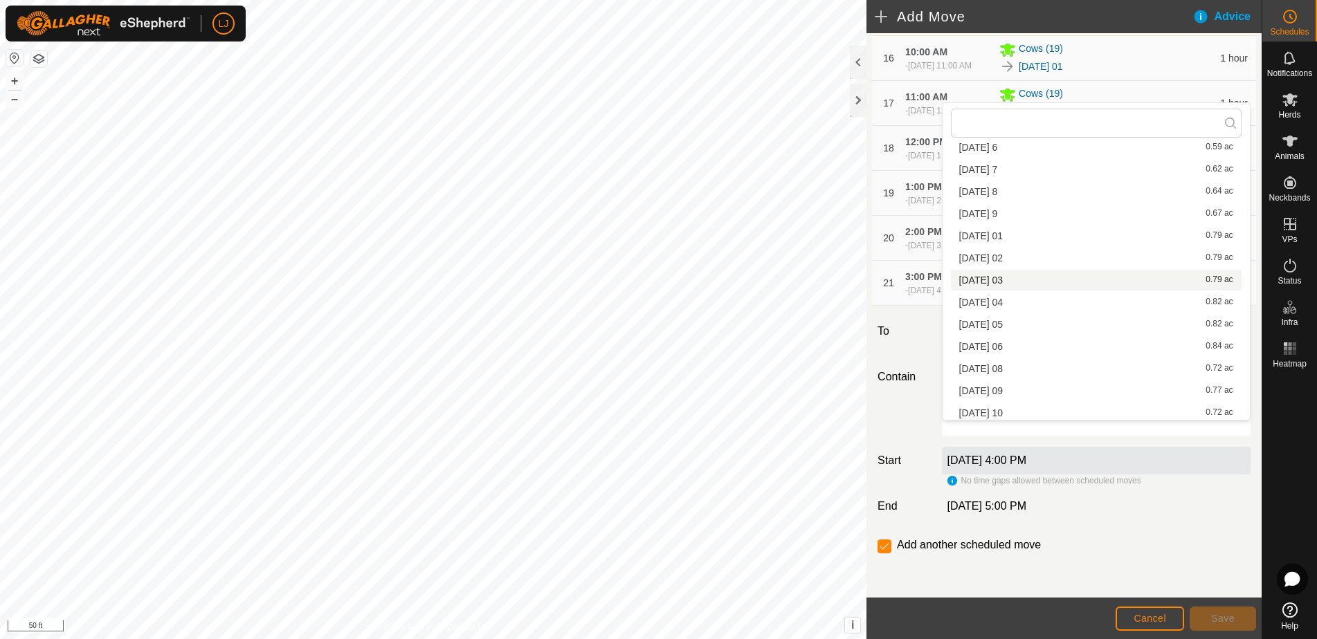
scroll to position [459, 0]
click at [1120, 364] on li "2025-08-23 08 0.72 ac" at bounding box center [1096, 368] width 291 height 21
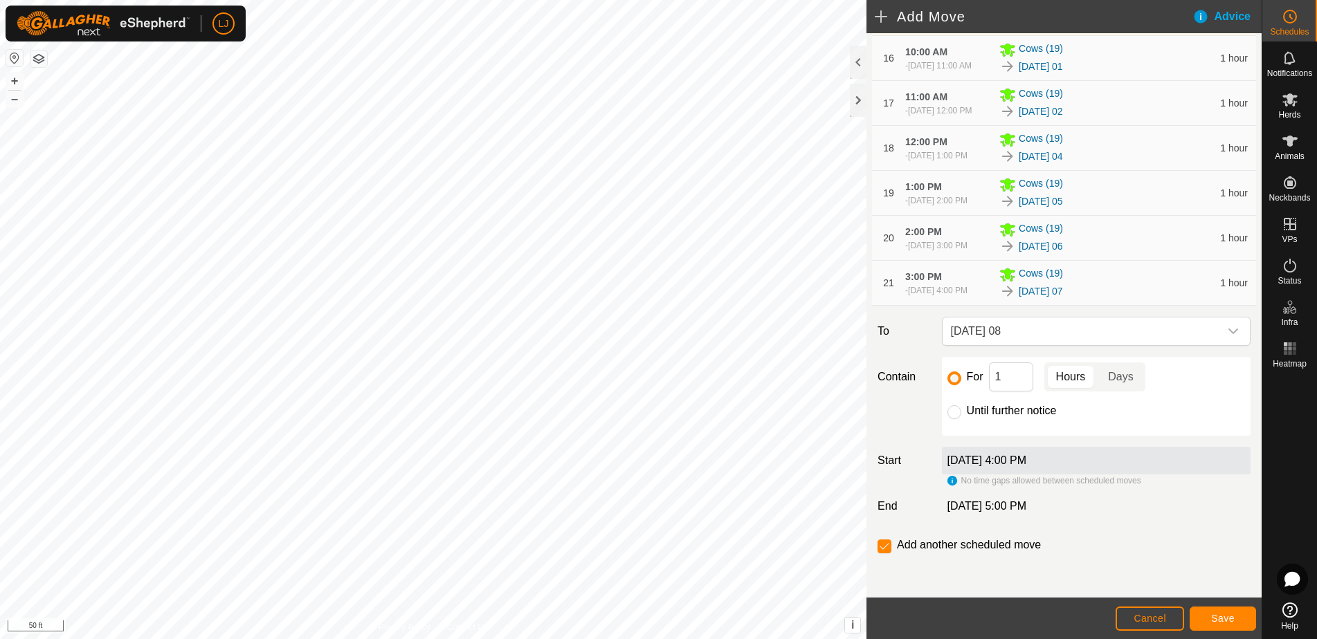
click at [1214, 617] on span "Save" at bounding box center [1223, 618] width 24 height 11
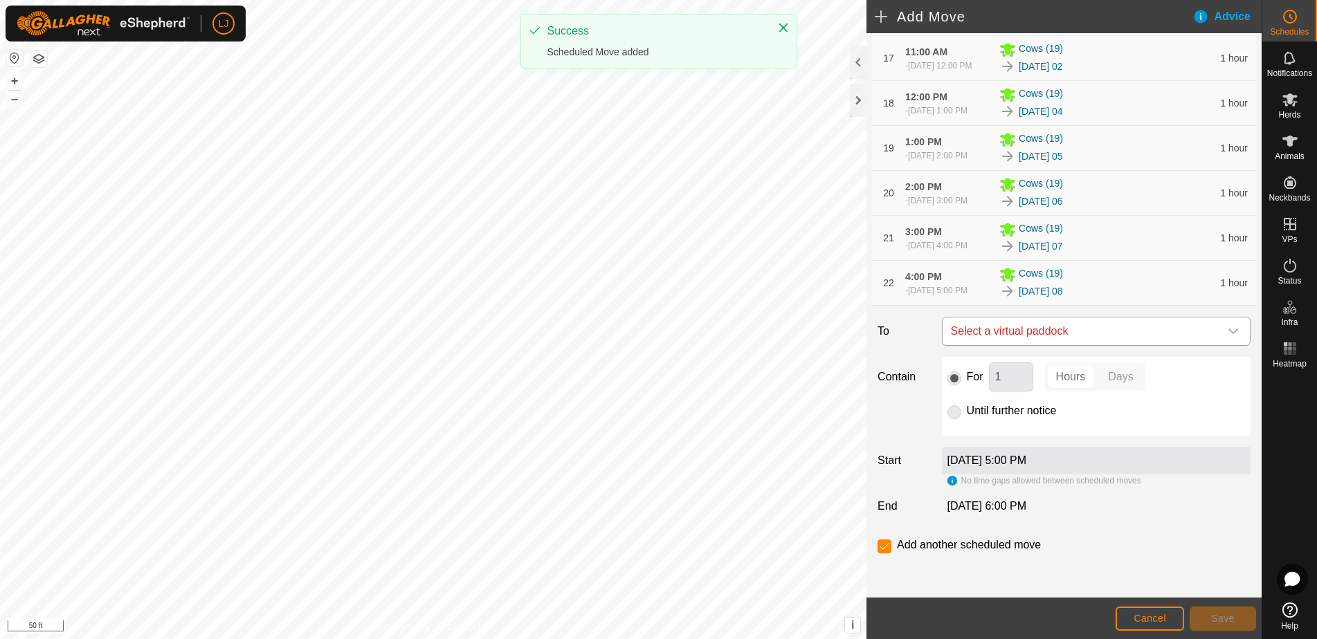
click at [1110, 345] on span "Select a virtual paddock" at bounding box center [1082, 332] width 274 height 28
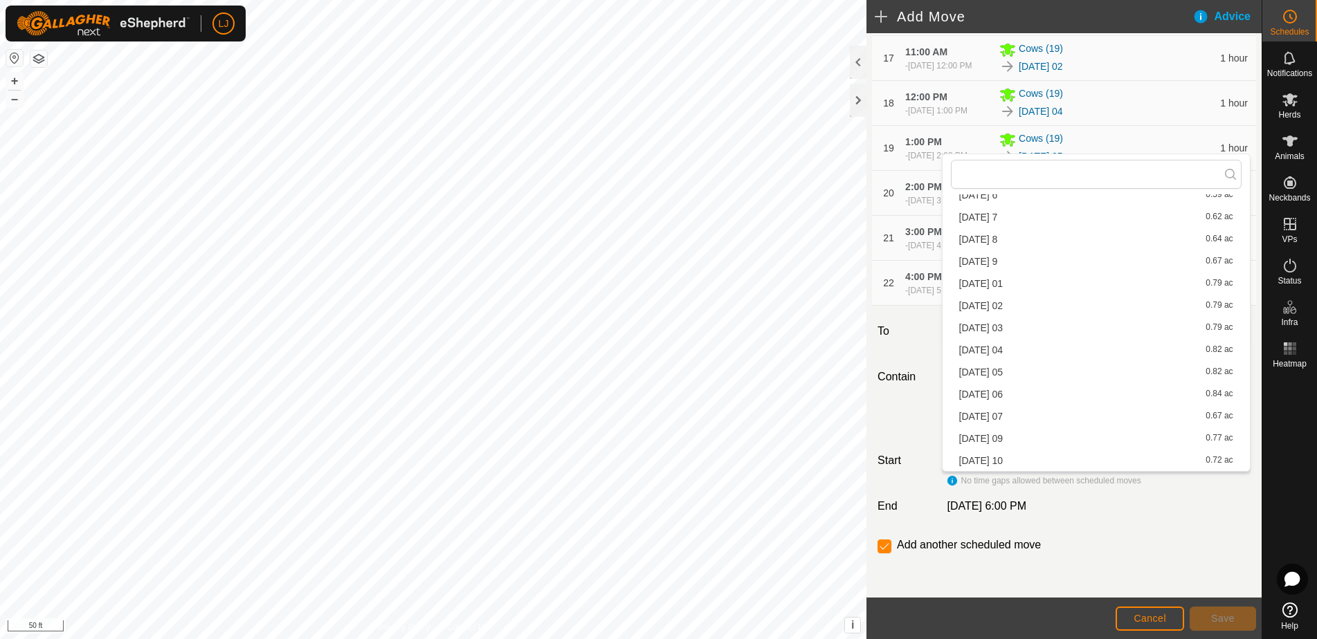
scroll to position [462, 0]
click at [1081, 439] on div "2025-08-23 09 0.77 ac" at bounding box center [1096, 439] width 274 height 10
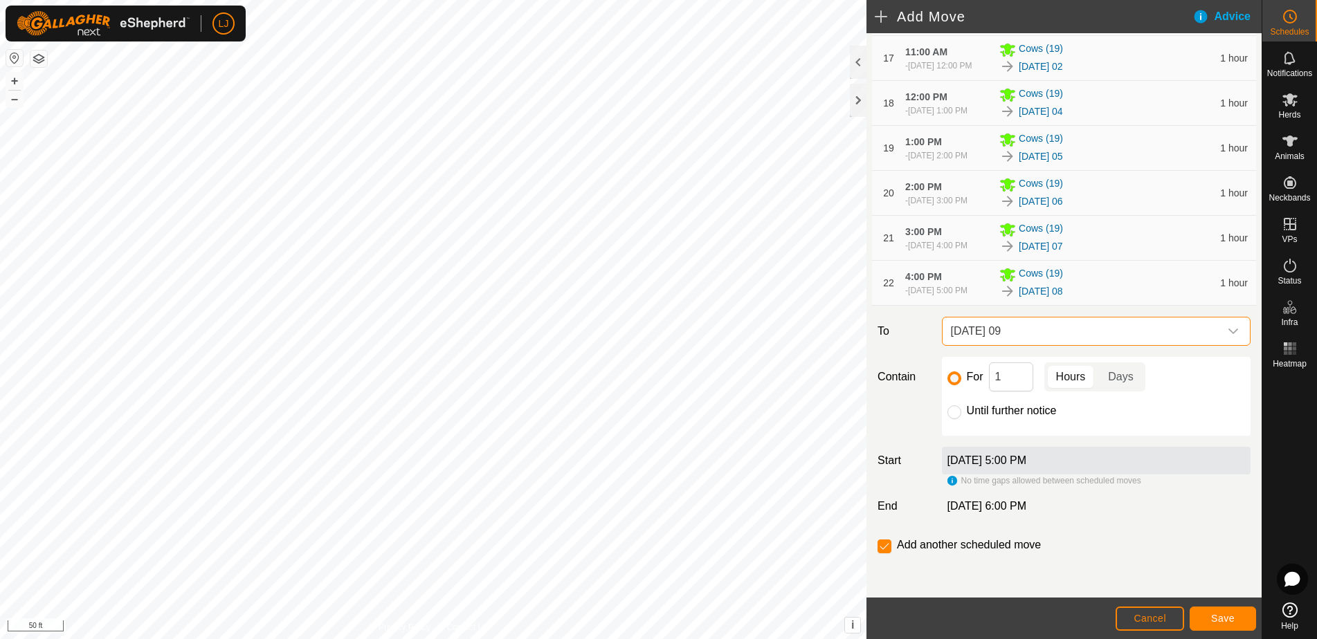
click at [1217, 609] on button "Save" at bounding box center [1223, 619] width 66 height 24
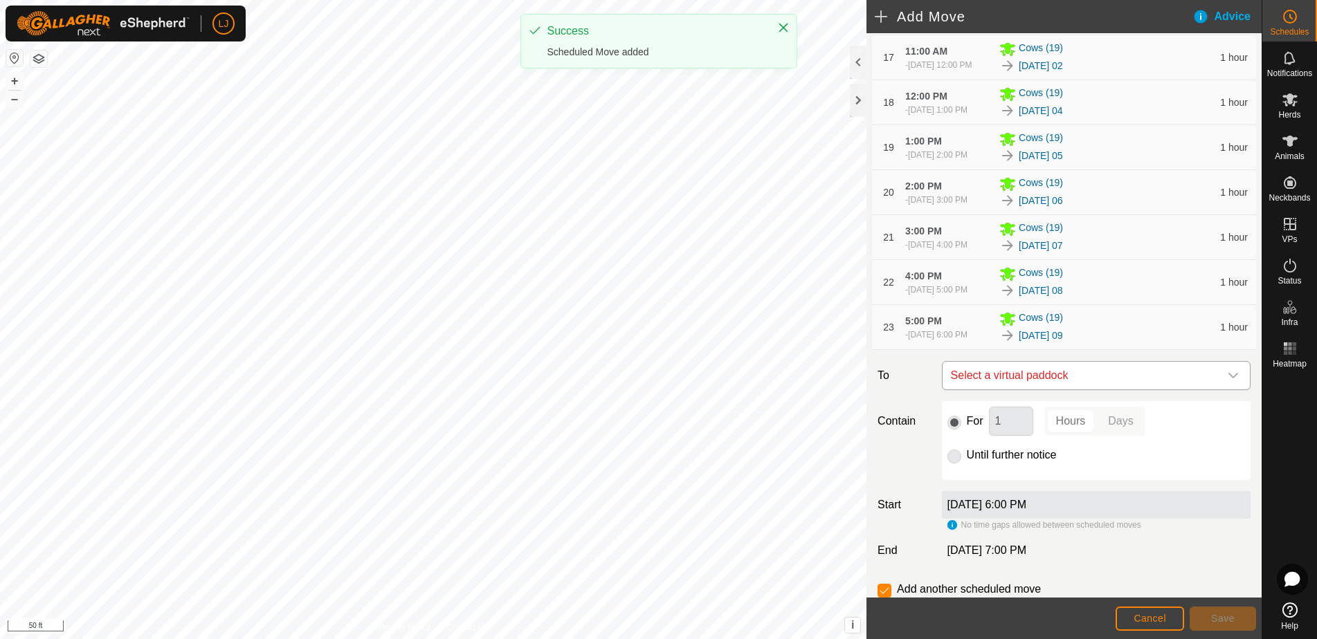
click at [1124, 390] on span "Select a virtual paddock" at bounding box center [1082, 376] width 274 height 28
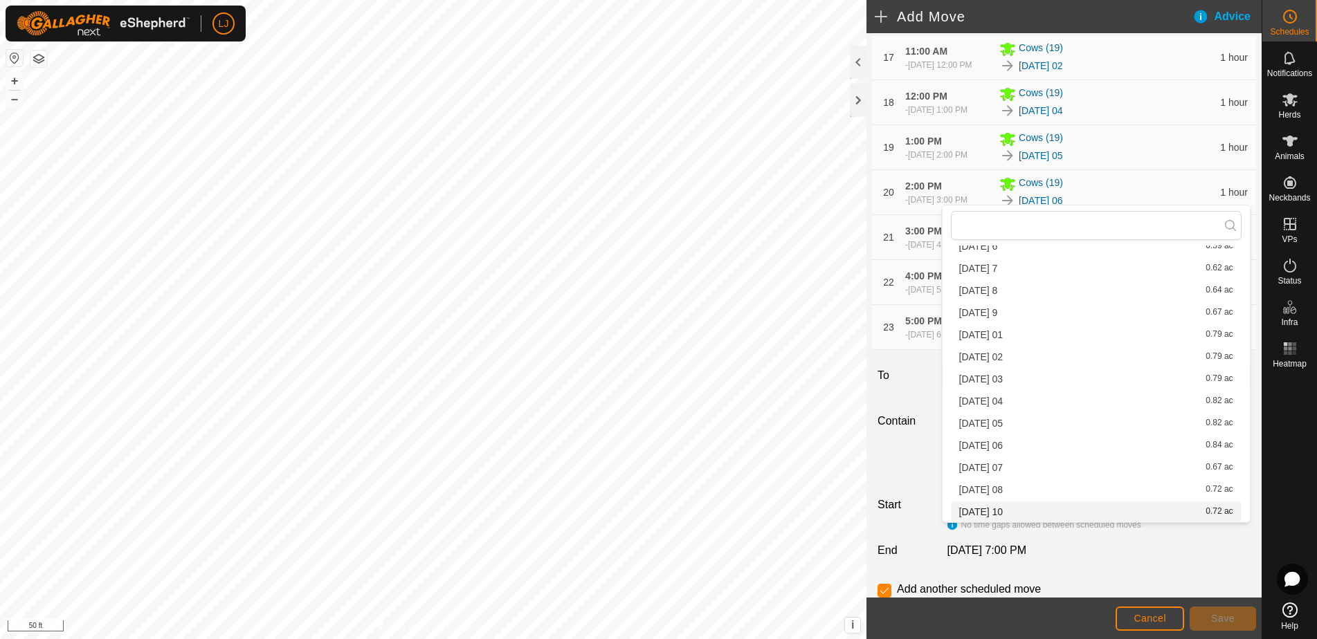
click at [1112, 508] on li "2025-08-23 10 0.72 ac" at bounding box center [1096, 512] width 291 height 21
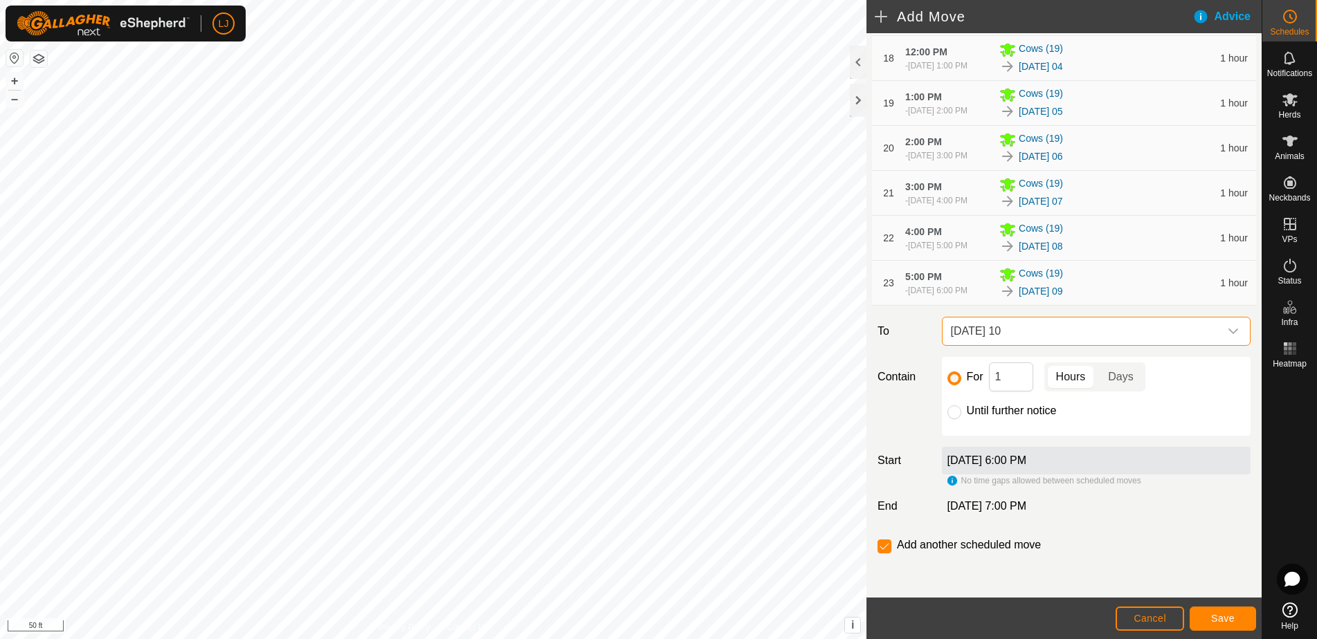
scroll to position [1081, 0]
click at [951, 419] on input "Until further notice" at bounding box center [954, 413] width 14 height 14
radio input "true"
checkbox input "false"
click at [1222, 620] on span "Save" at bounding box center [1223, 618] width 24 height 11
